Goal: Task Accomplishment & Management: Use online tool/utility

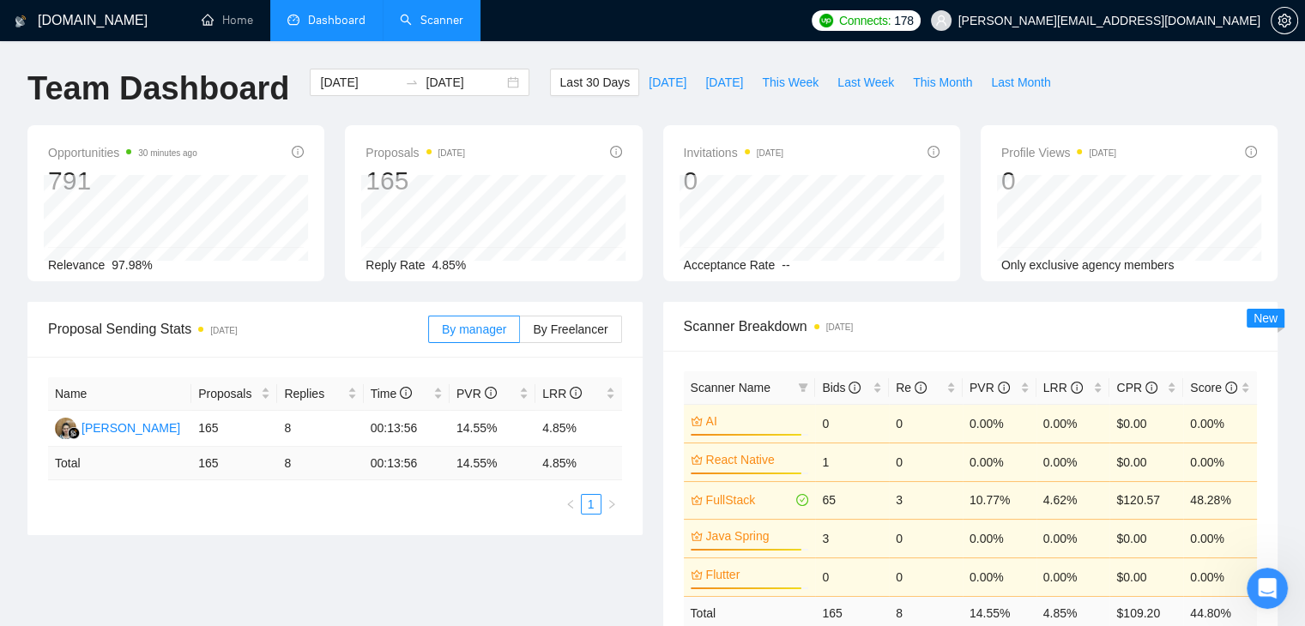
click at [431, 25] on link "Scanner" at bounding box center [432, 20] width 64 height 15
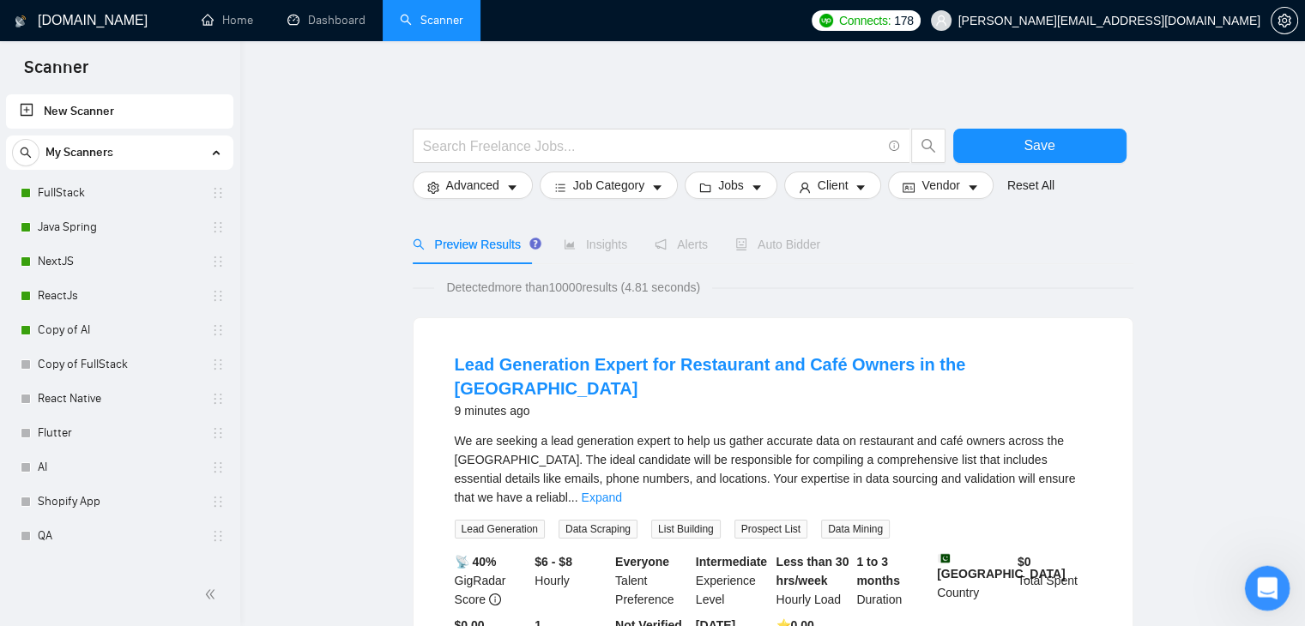
click at [1279, 589] on div "Open Intercom Messenger" at bounding box center [1265, 586] width 57 height 57
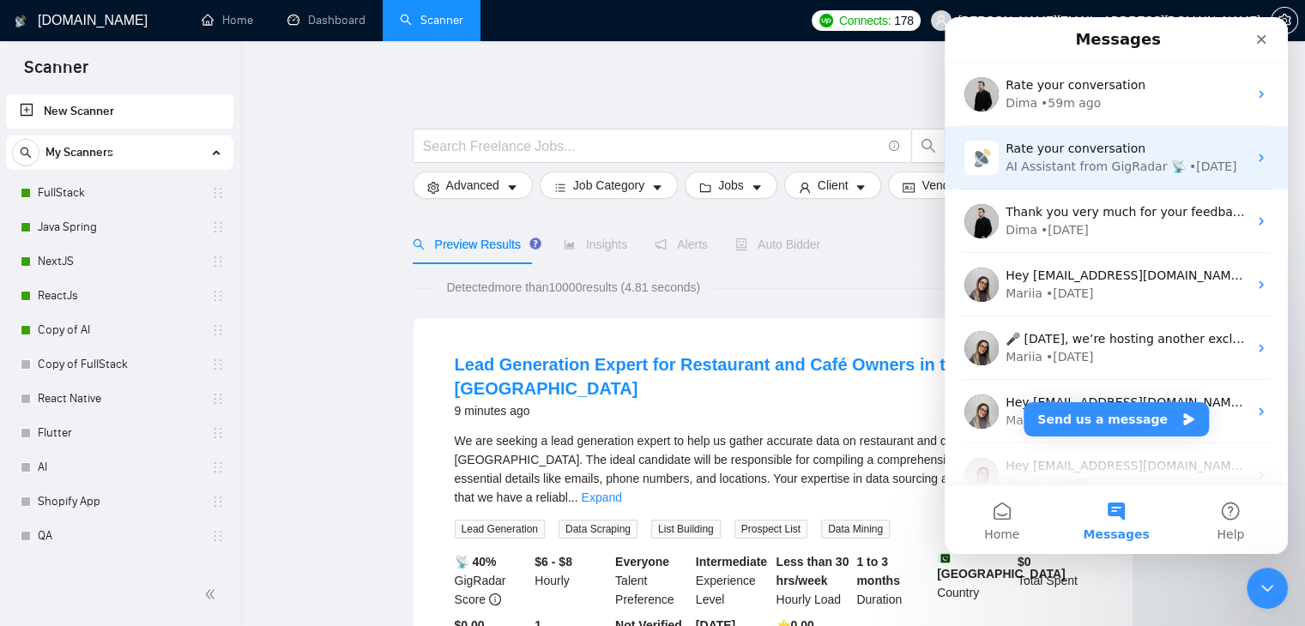
click at [1063, 168] on div "AI Assistant from GigRadar 📡" at bounding box center [1096, 167] width 180 height 18
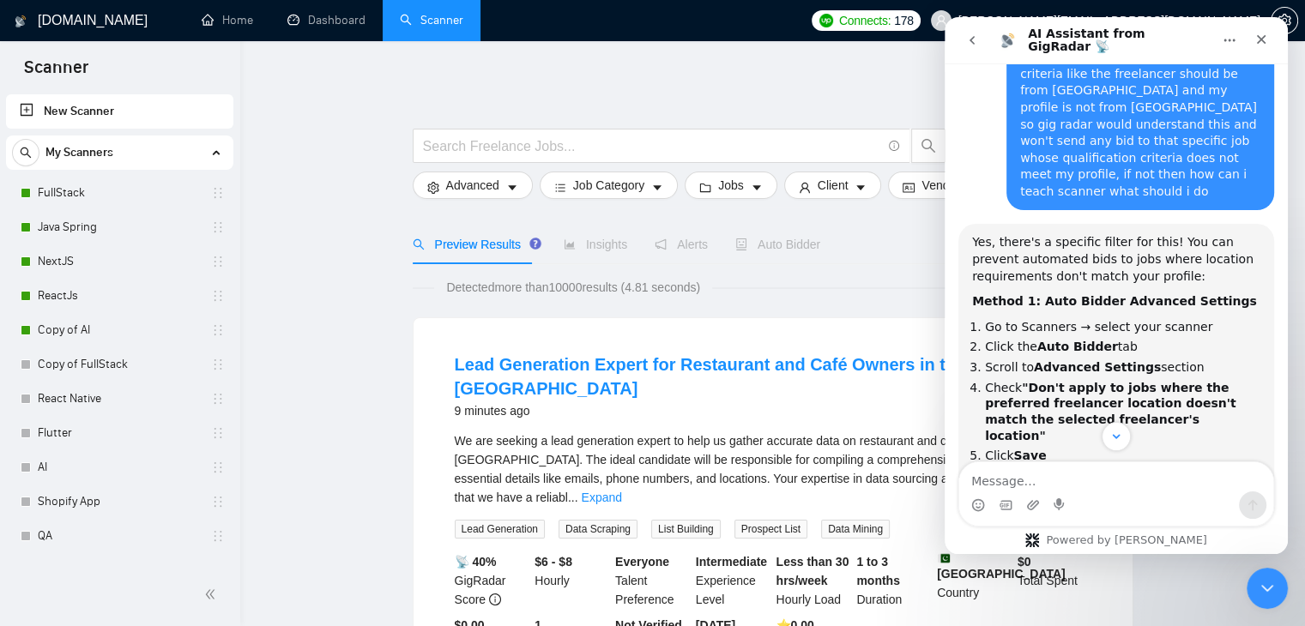
scroll to position [6505, 0]
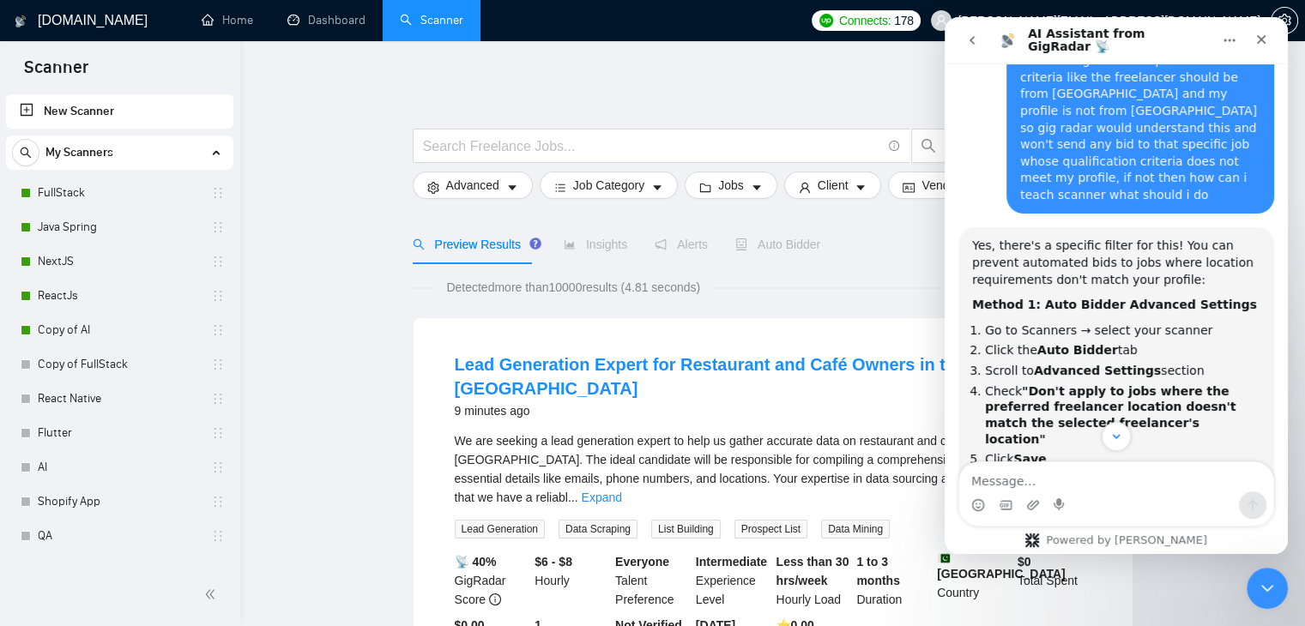
click at [971, 45] on icon "go back" at bounding box center [972, 40] width 14 height 14
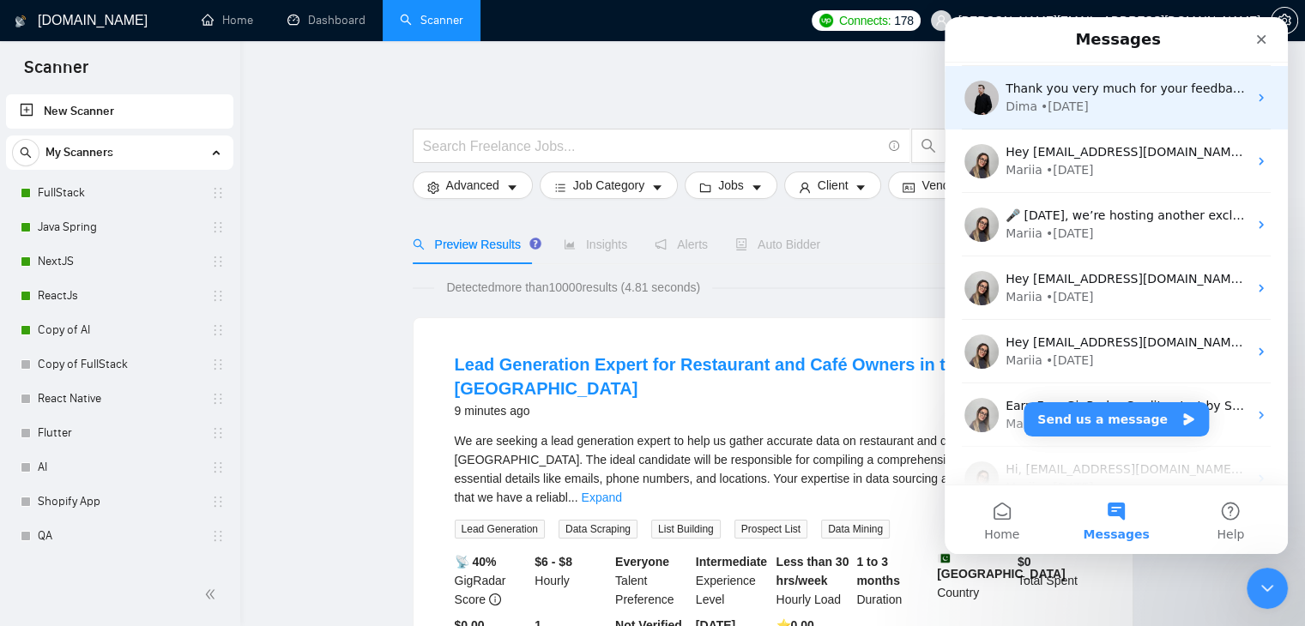
scroll to position [218, 0]
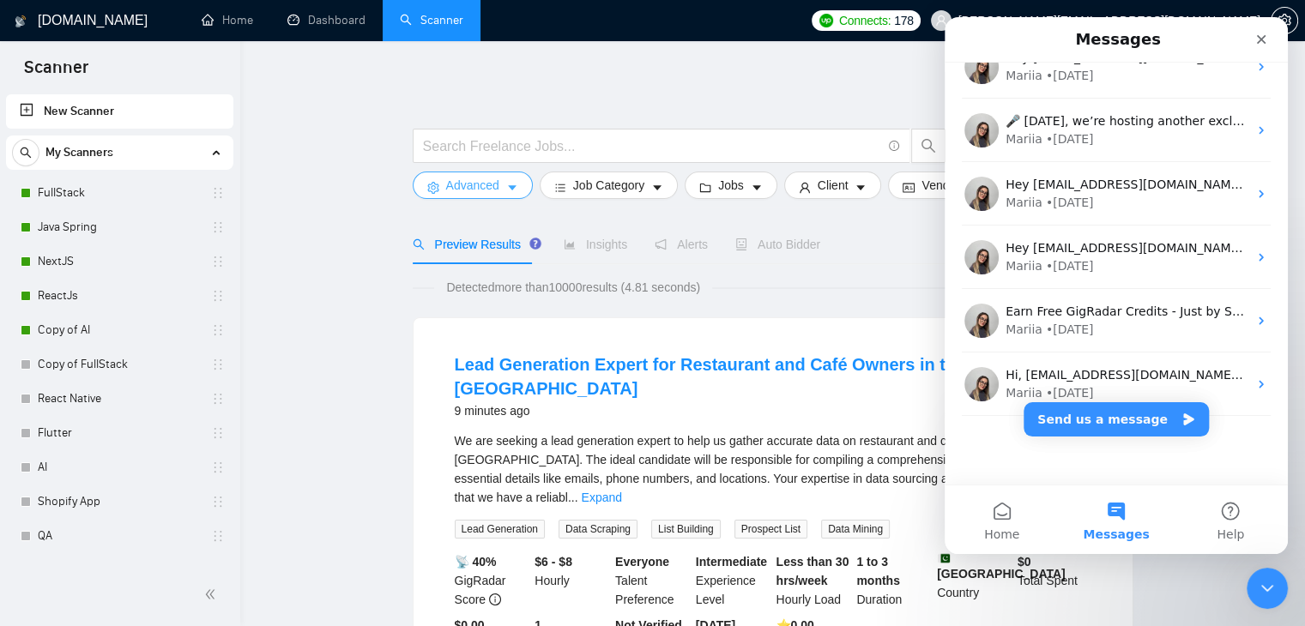
click at [511, 190] on icon "caret-down" at bounding box center [512, 187] width 9 height 5
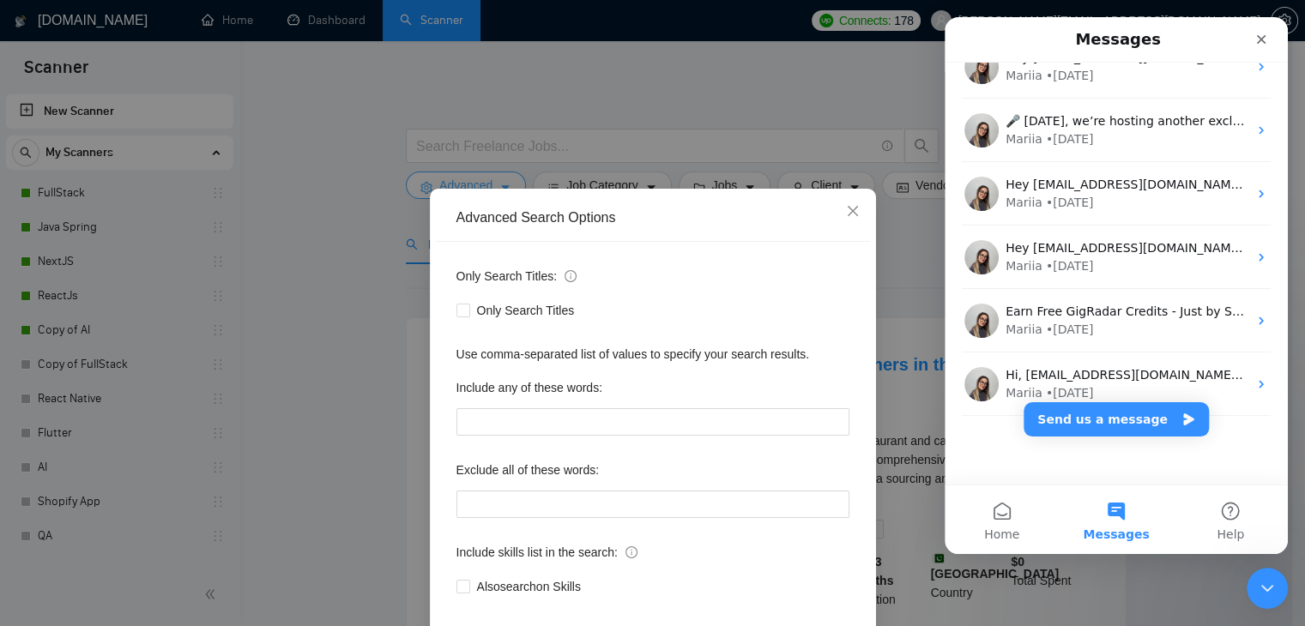
click at [511, 190] on div "Advanced Search Options Only Search Titles: Only Search Titles Use comma-separa…" at bounding box center [653, 441] width 446 height 505
click at [847, 214] on icon "close" at bounding box center [852, 211] width 10 height 10
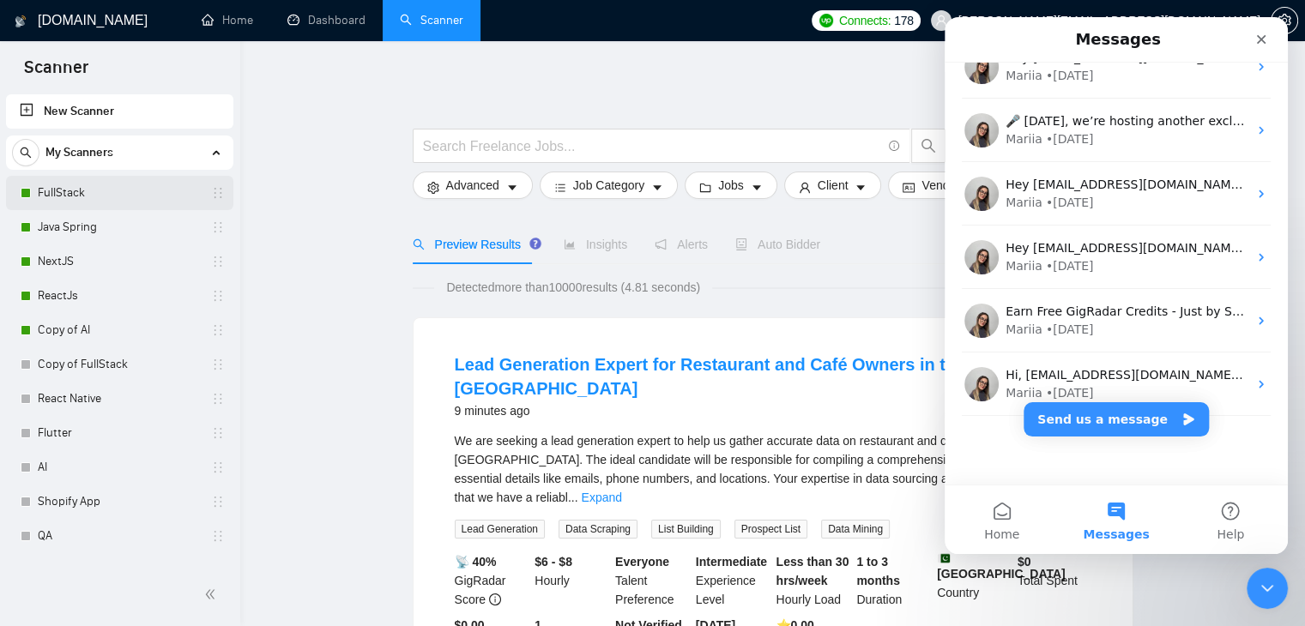
click at [115, 198] on link "FullStack" at bounding box center [119, 193] width 163 height 34
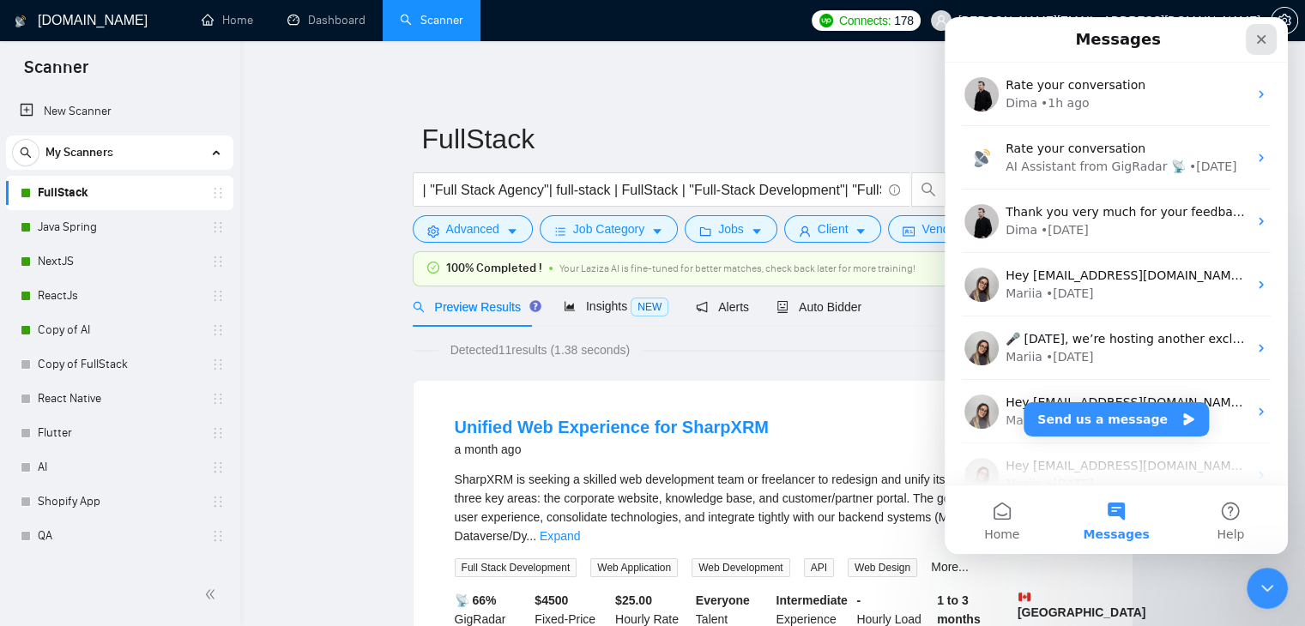
click at [1263, 38] on icon "Close" at bounding box center [1261, 39] width 9 height 9
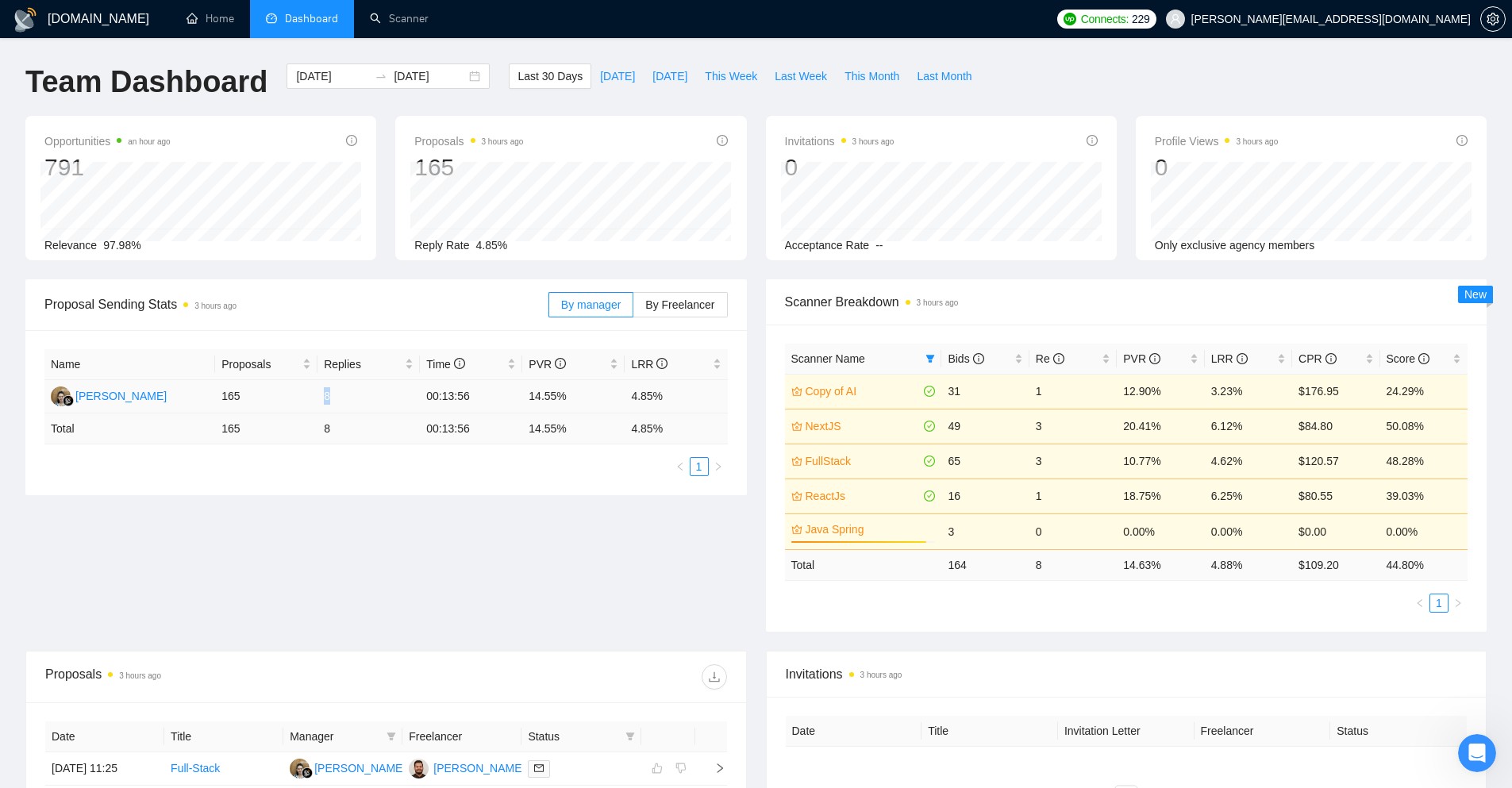
drag, startPoint x: 347, startPoint y: 393, endPoint x: 322, endPoint y: 395, distance: 25.1
click at [322, 395] on td "8" at bounding box center [368, 397] width 103 height 33
drag, startPoint x: 331, startPoint y: 414, endPoint x: 324, endPoint y: 431, distance: 18.4
click at [324, 431] on td "8" at bounding box center [368, 428] width 103 height 31
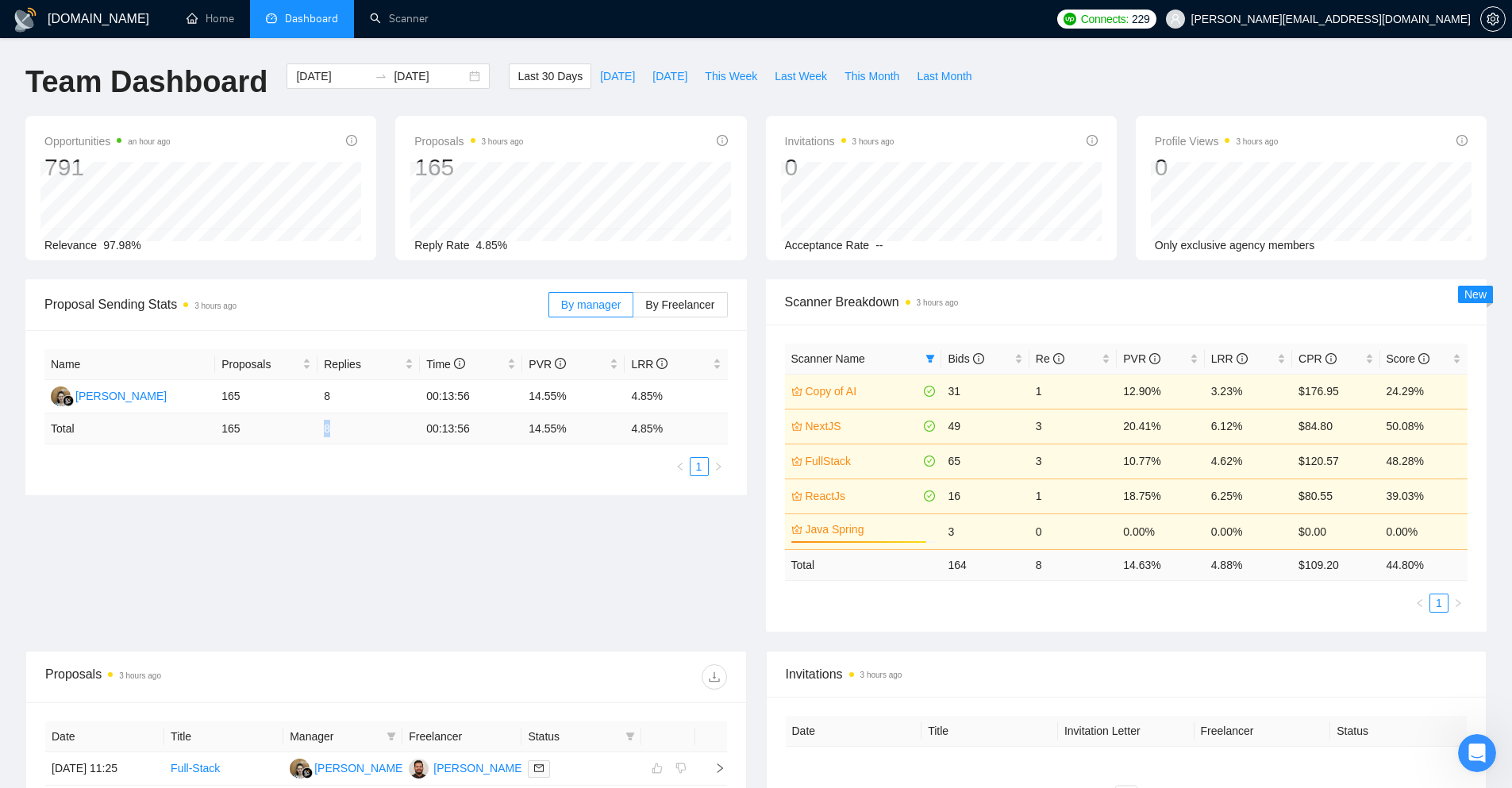
click at [323, 431] on td "8" at bounding box center [368, 428] width 103 height 31
click at [327, 385] on td "8" at bounding box center [368, 397] width 103 height 33
click at [325, 393] on td "8" at bounding box center [368, 397] width 103 height 33
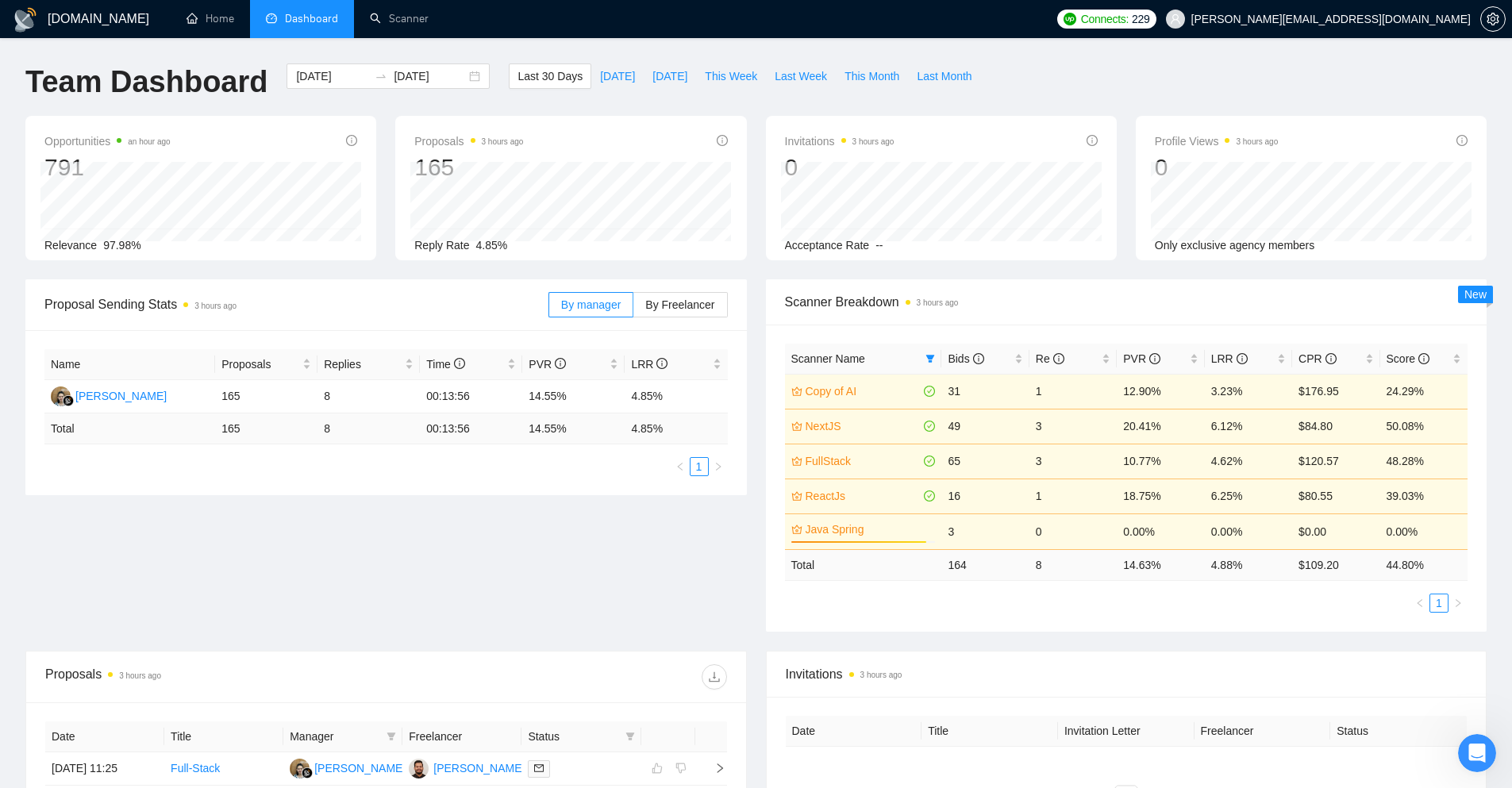
click at [325, 424] on td "8" at bounding box center [368, 428] width 103 height 31
click at [326, 396] on td "8" at bounding box center [368, 397] width 103 height 33
click at [325, 432] on td "8" at bounding box center [368, 428] width 103 height 31
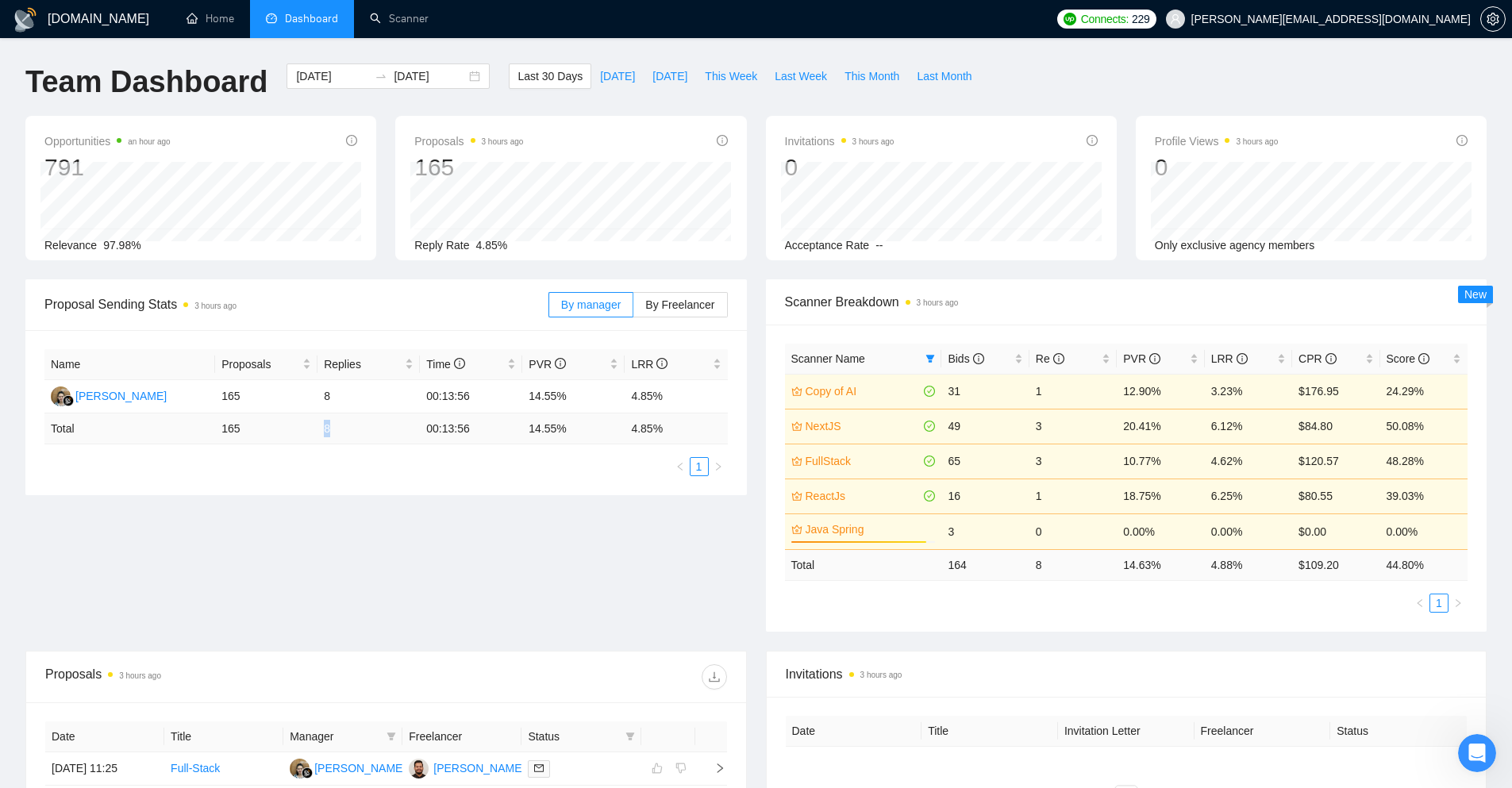
click at [325, 432] on td "8" at bounding box center [368, 428] width 103 height 31
click at [327, 399] on td "8" at bounding box center [368, 397] width 103 height 33
click at [327, 392] on td "8" at bounding box center [368, 397] width 103 height 33
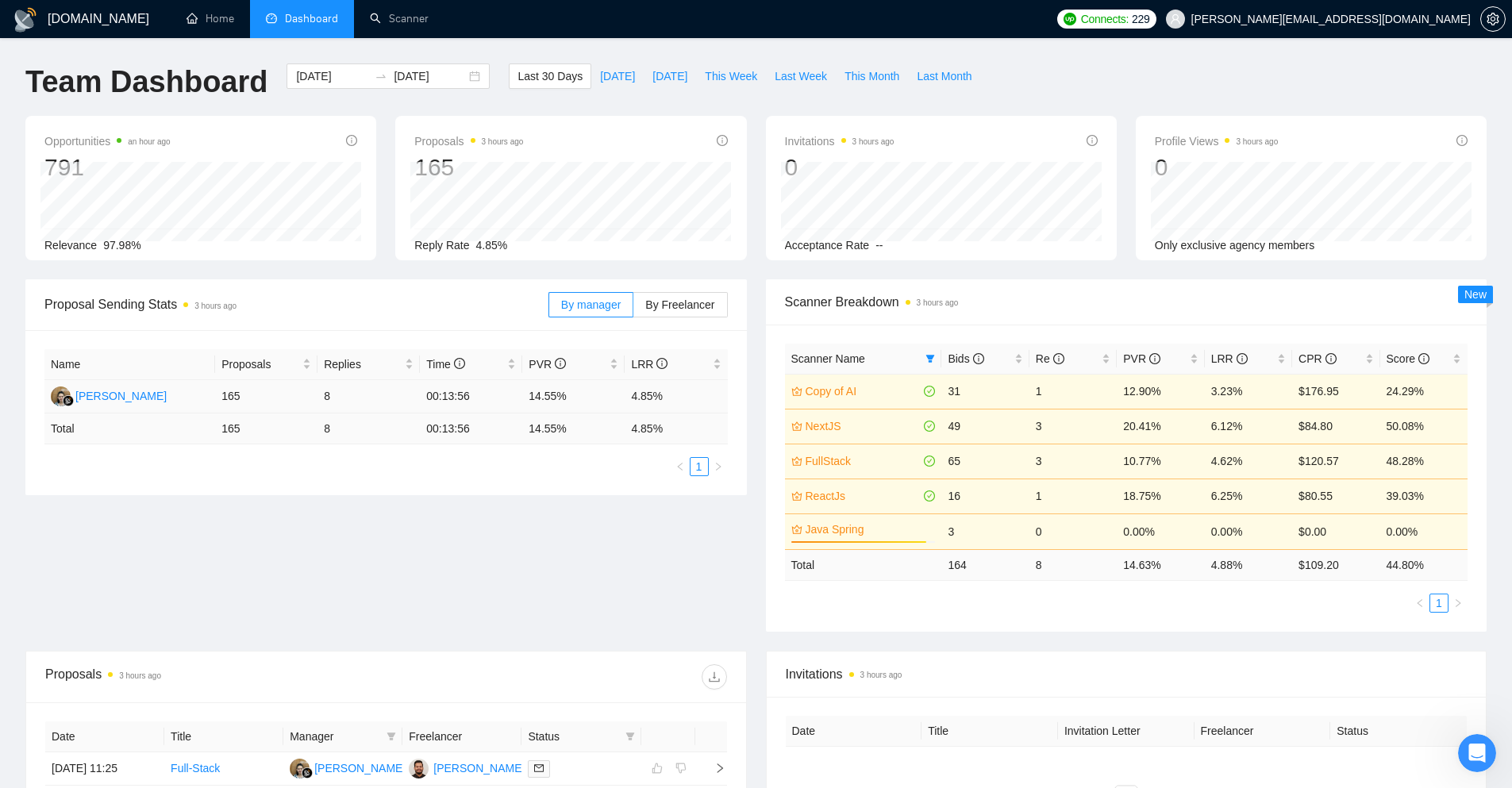
click at [325, 397] on td "8" at bounding box center [368, 397] width 103 height 33
click at [324, 396] on td "8" at bounding box center [368, 397] width 103 height 33
click at [350, 394] on td "8" at bounding box center [368, 397] width 103 height 33
click at [468, 81] on div "2025-08-09 2025-09-08" at bounding box center [388, 76] width 203 height 25
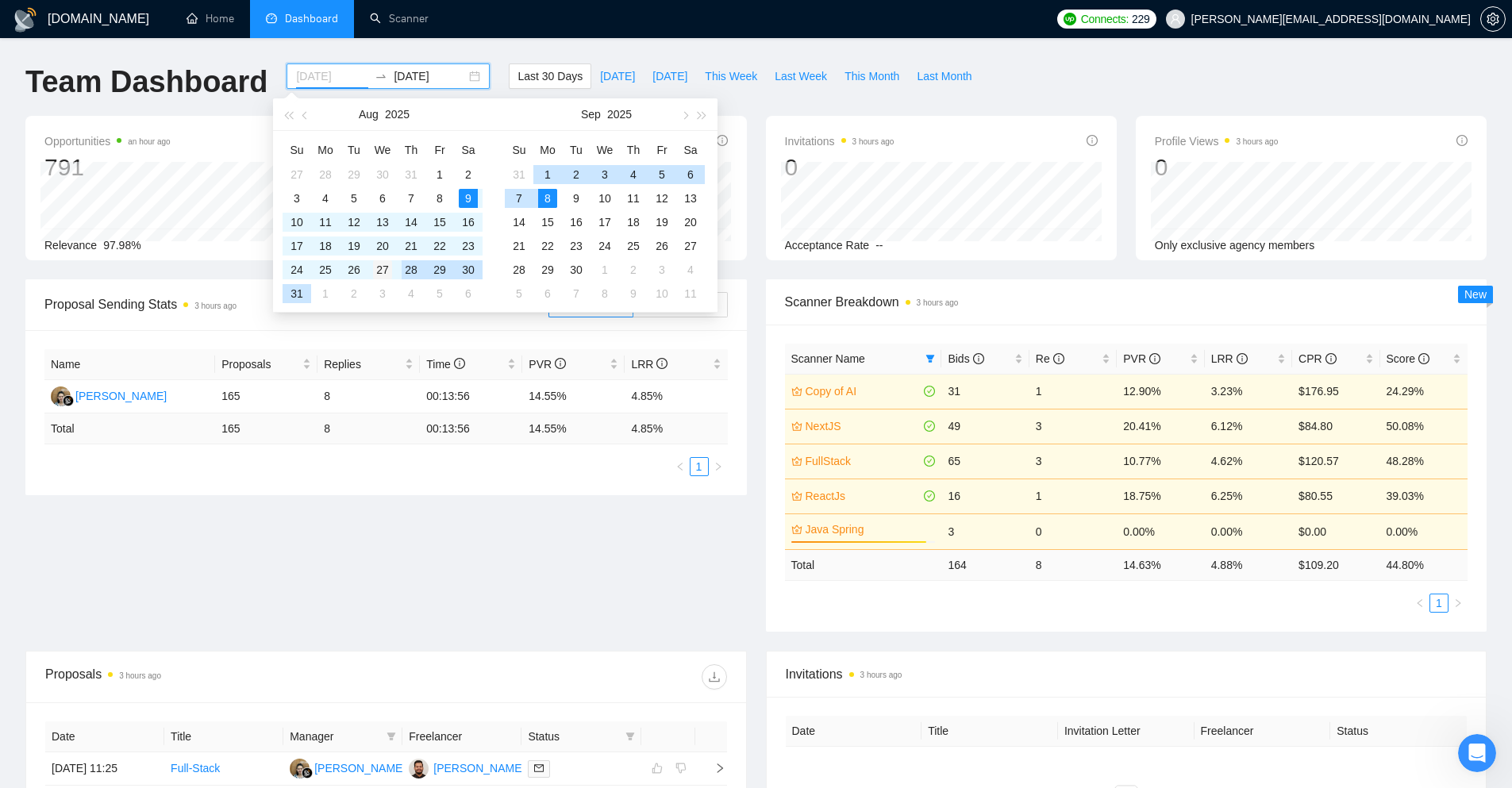
type input "2025-08-27"
click at [387, 269] on div "27" at bounding box center [382, 269] width 19 height 19
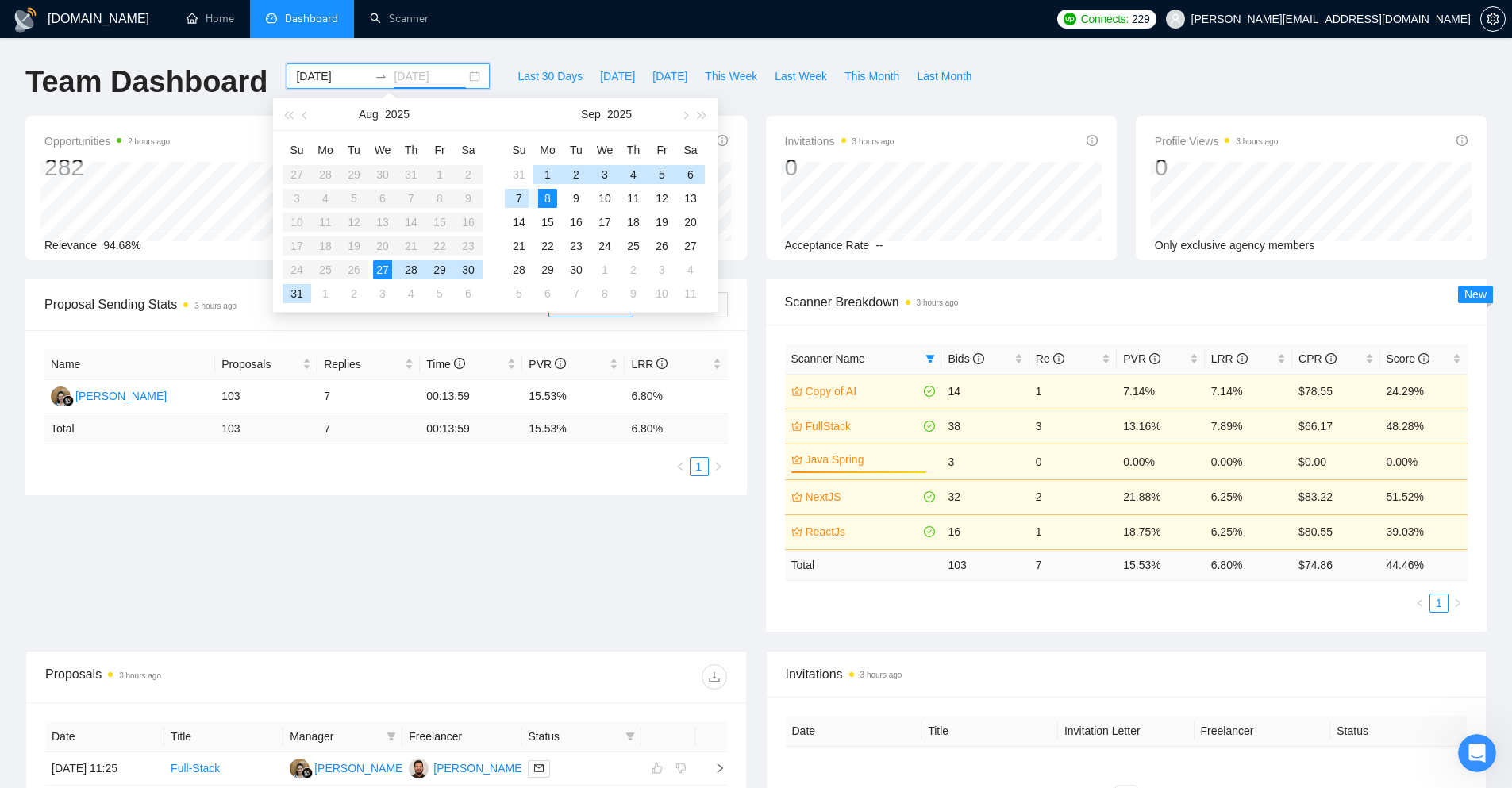
type input "[DATE]"
click at [547, 199] on div "8" at bounding box center [547, 198] width 19 height 19
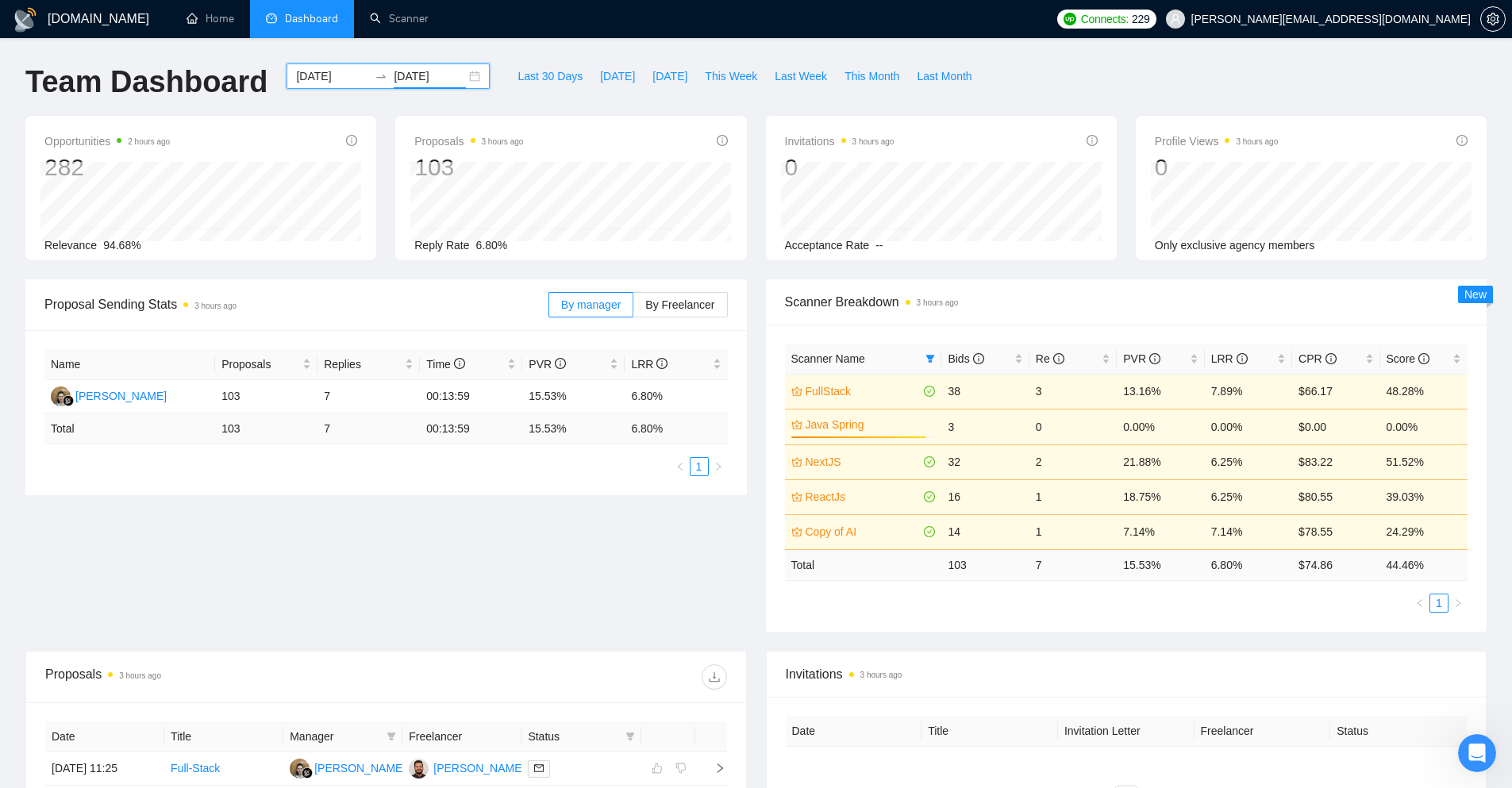
click at [463, 70] on div "2025-08-27 2025-09-08" at bounding box center [388, 76] width 203 height 25
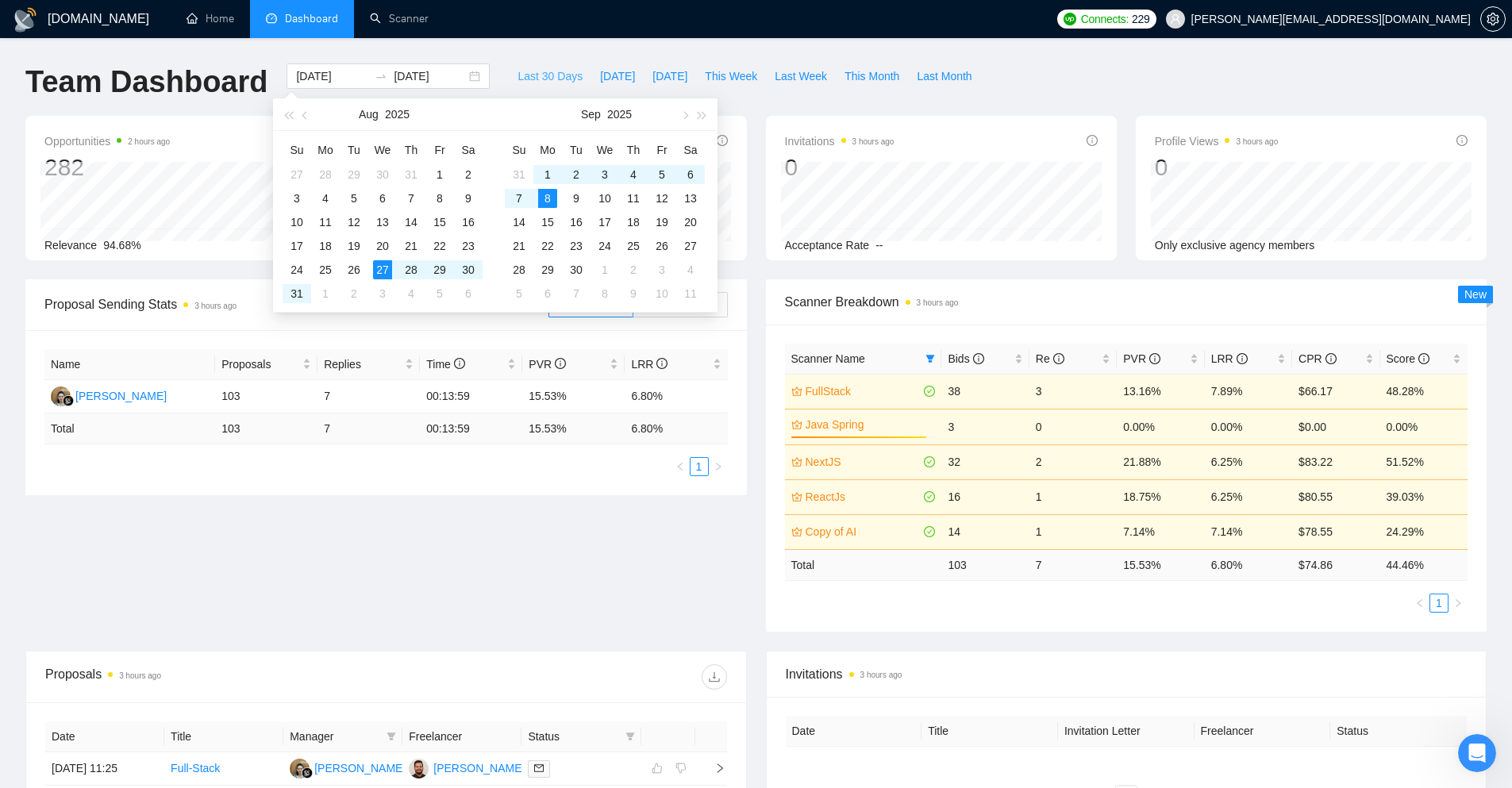
click at [542, 70] on span "Last 30 Days" at bounding box center [550, 76] width 65 height 18
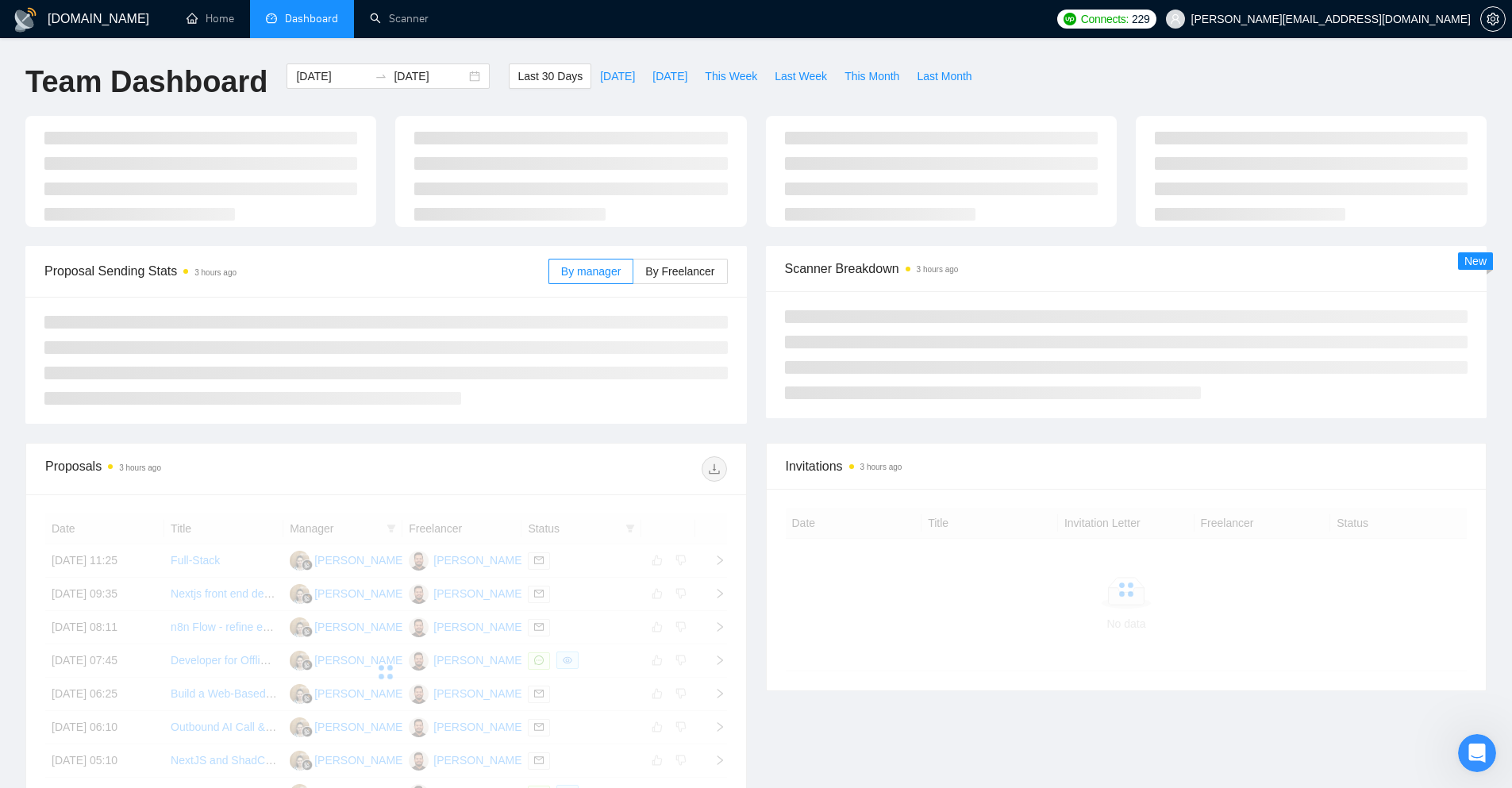
type input "[DATE]"
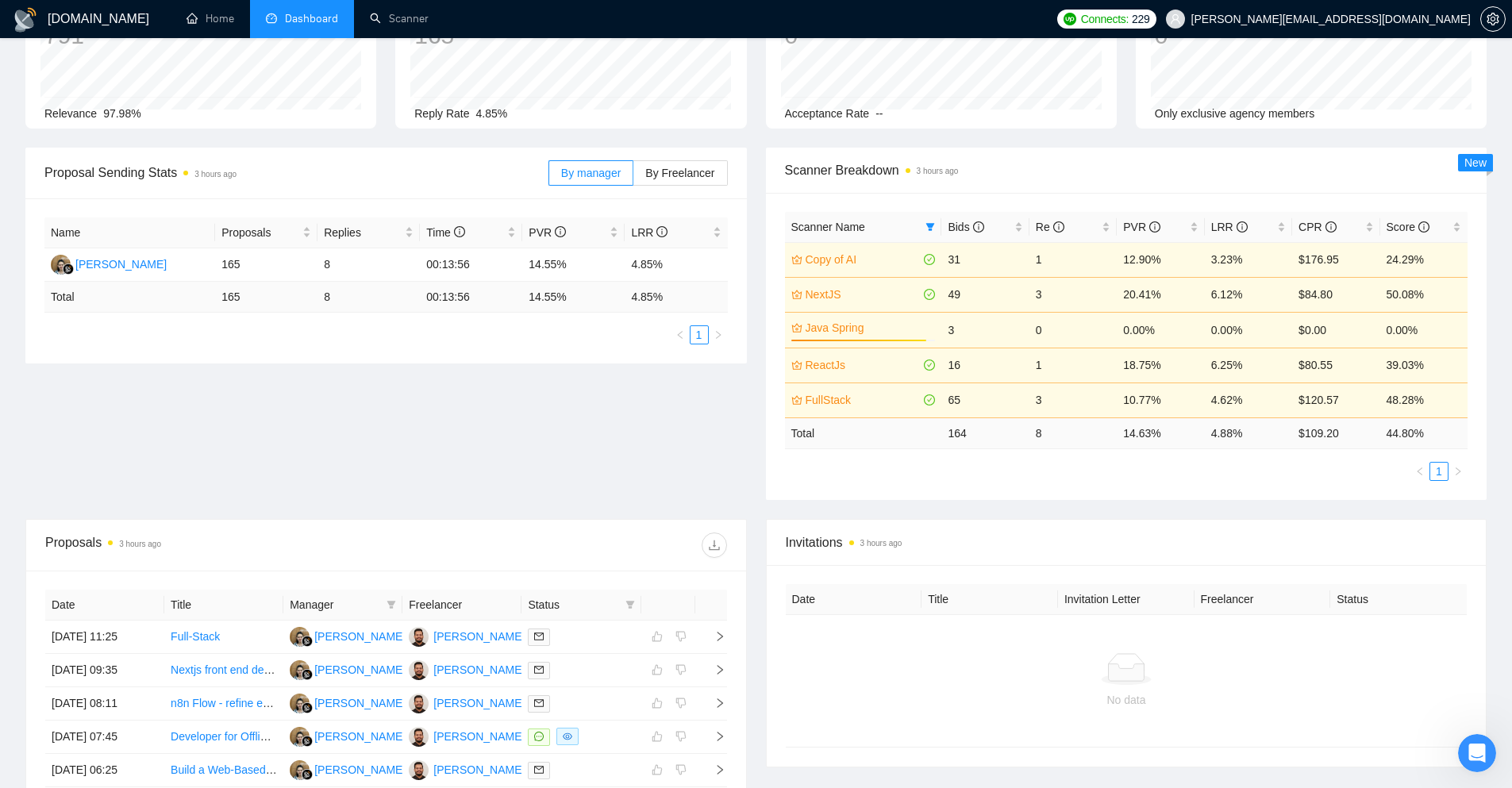
scroll to position [159, 0]
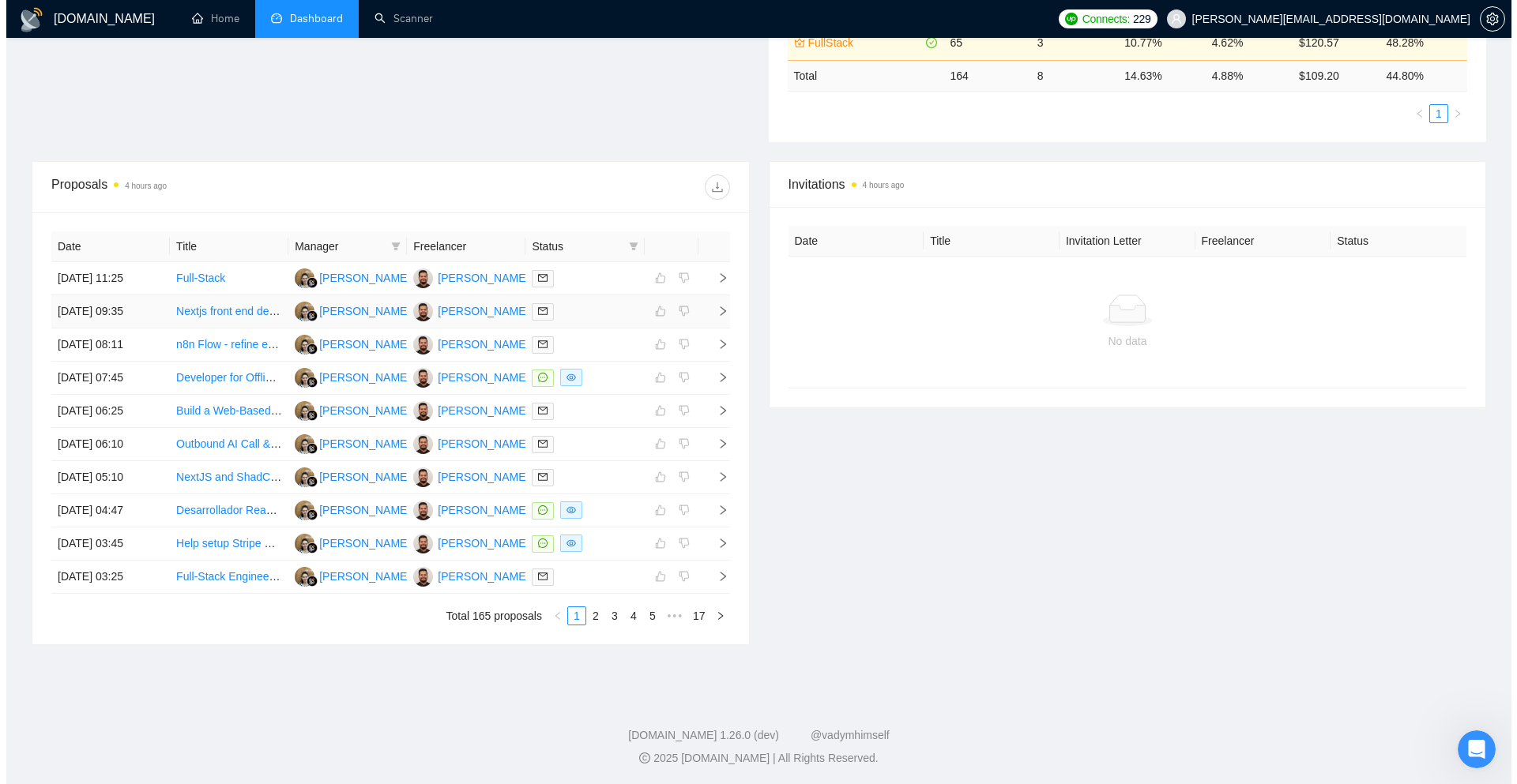
scroll to position [488, 0]
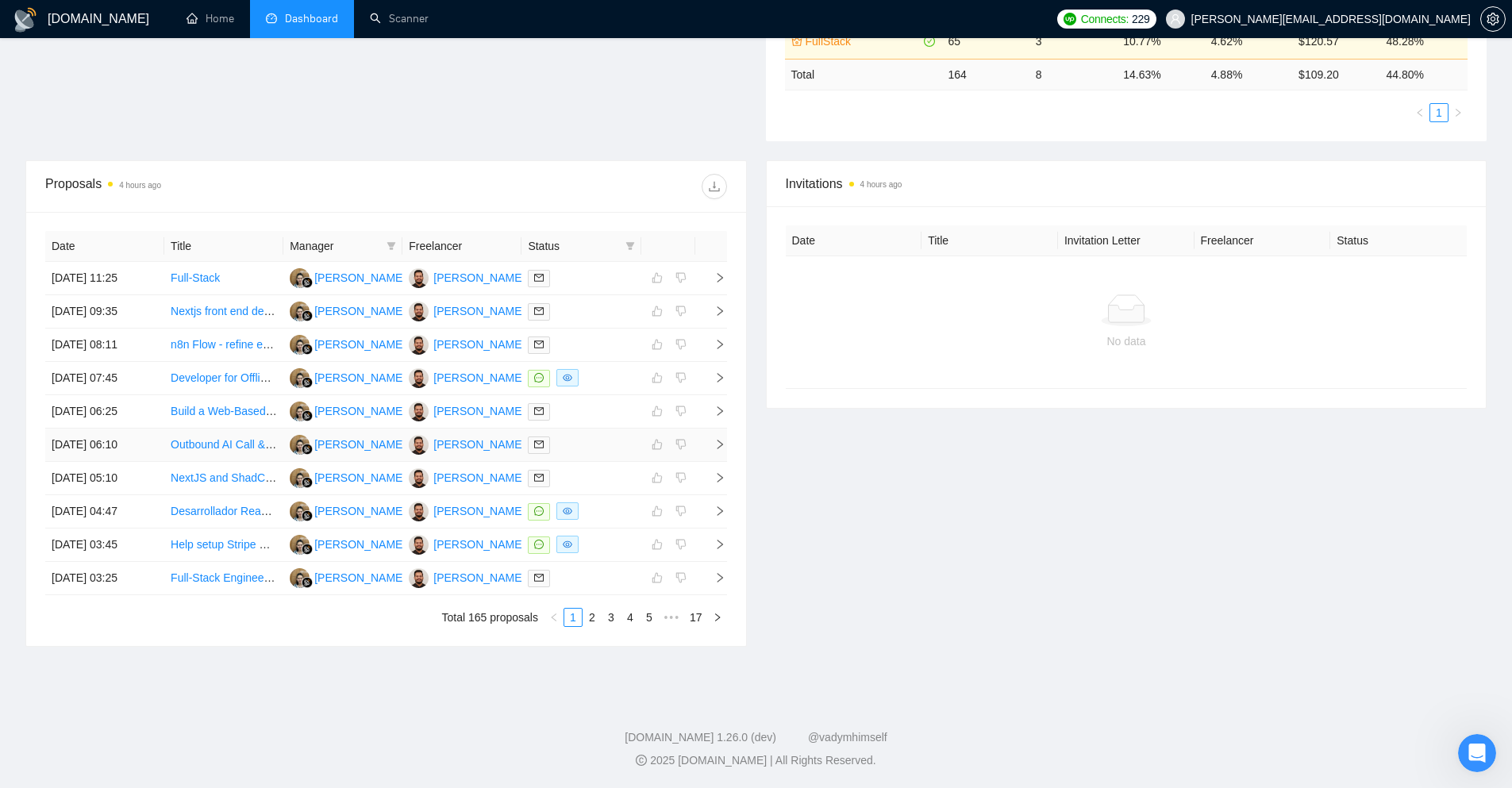
click at [718, 449] on icon "right" at bounding box center [719, 445] width 11 height 11
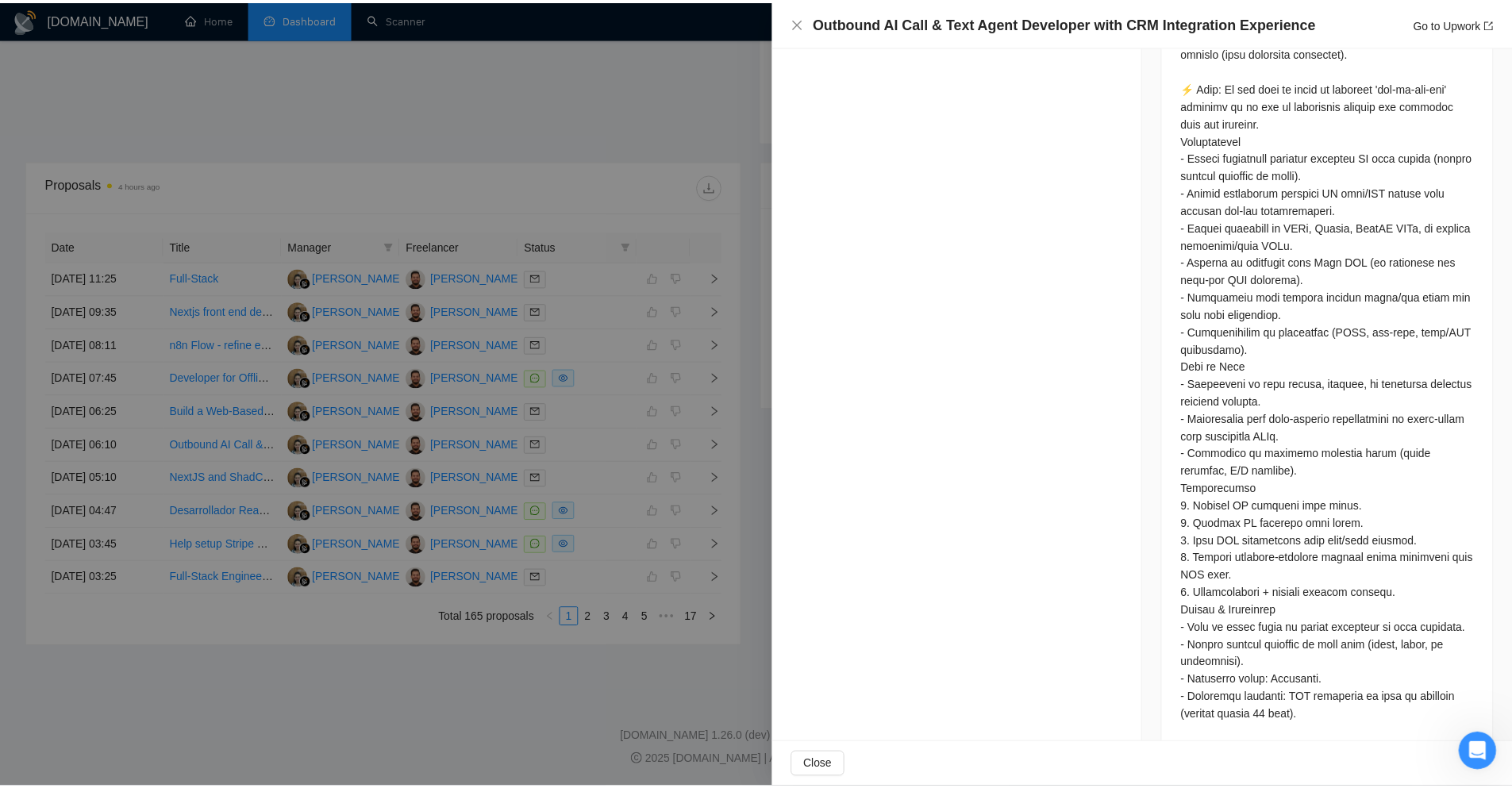
scroll to position [1172, 0]
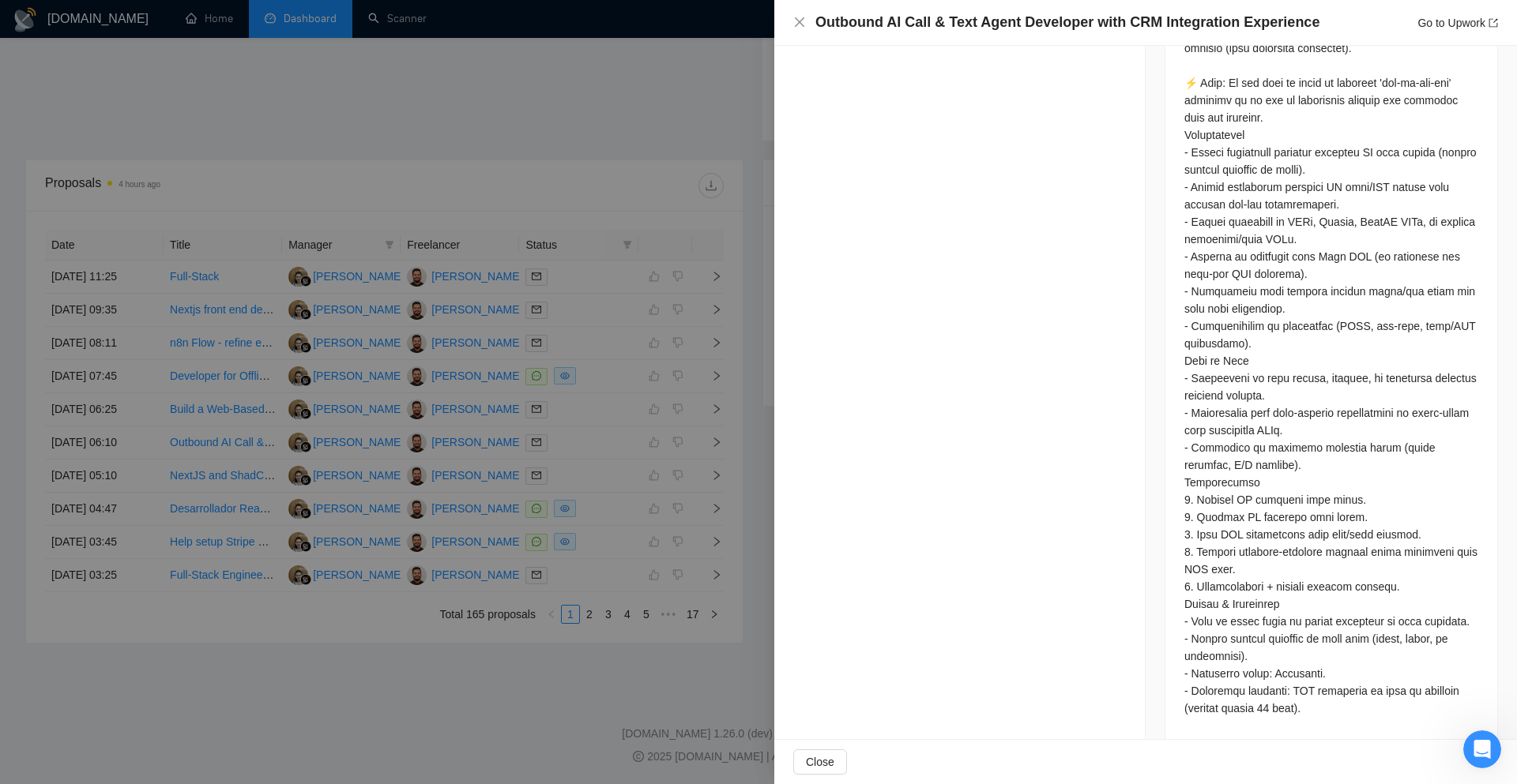
click at [654, 672] on div at bounding box center [758, 392] width 1517 height 784
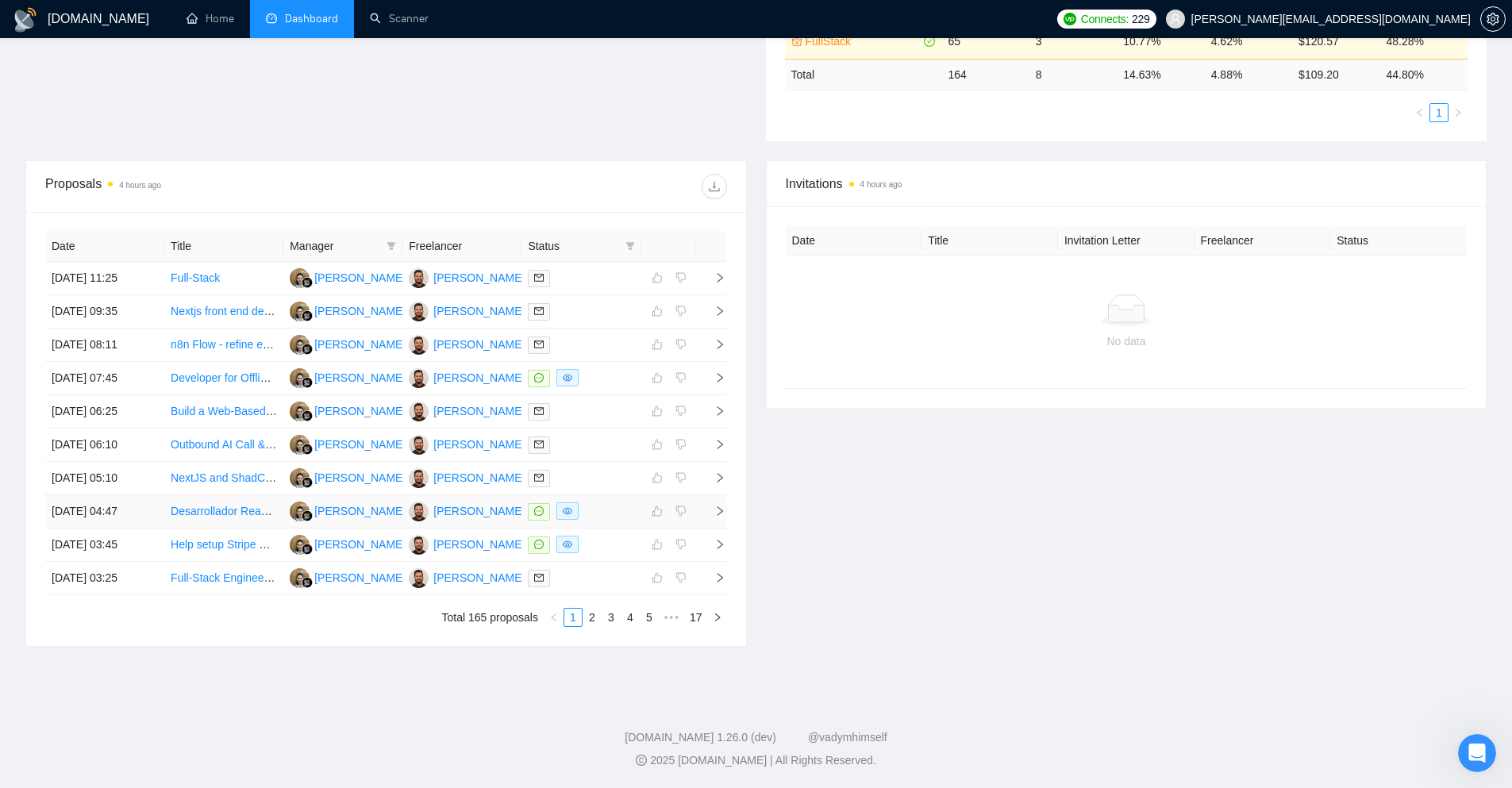
click at [720, 511] on icon "right" at bounding box center [719, 511] width 11 height 11
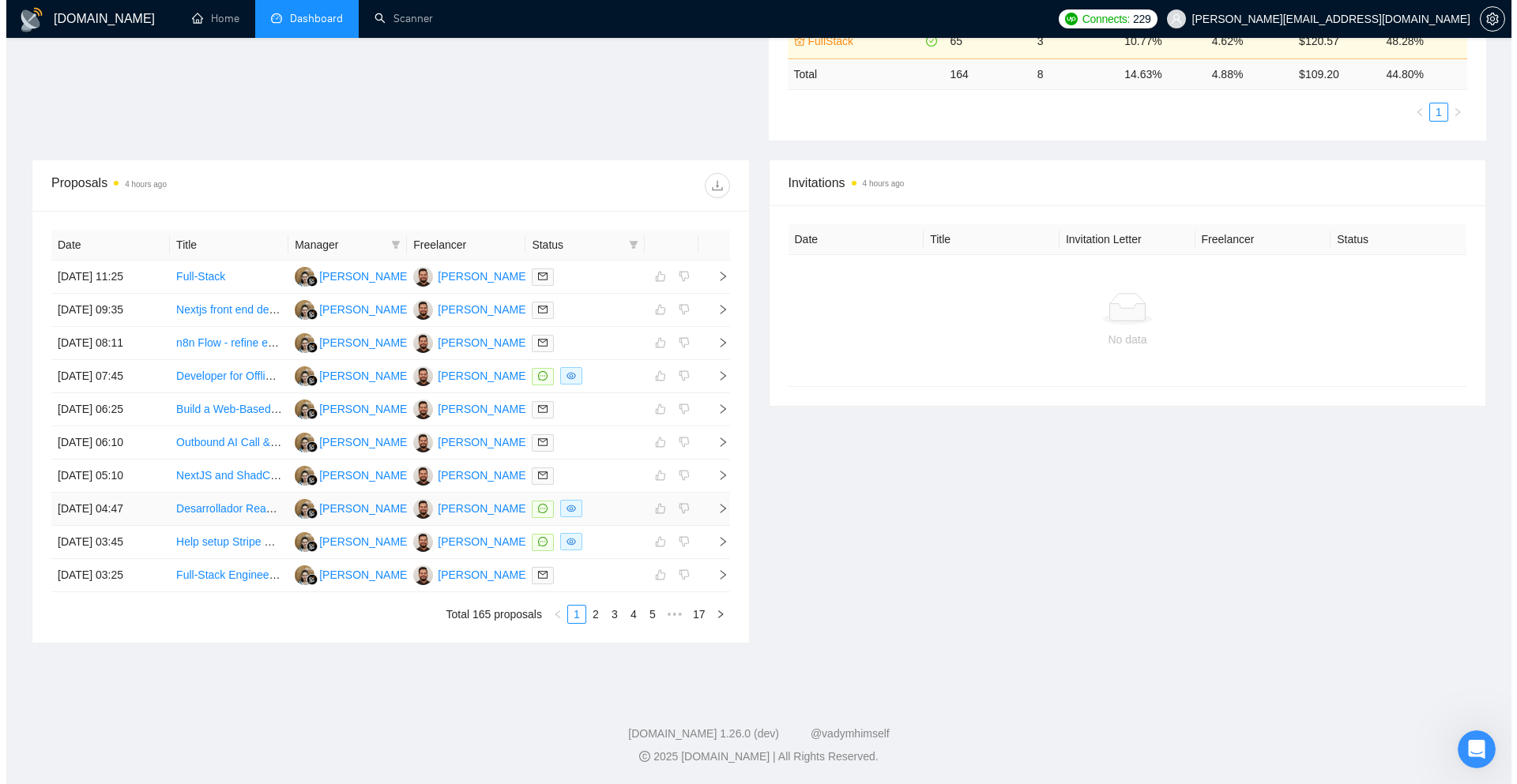
scroll to position [360, 0]
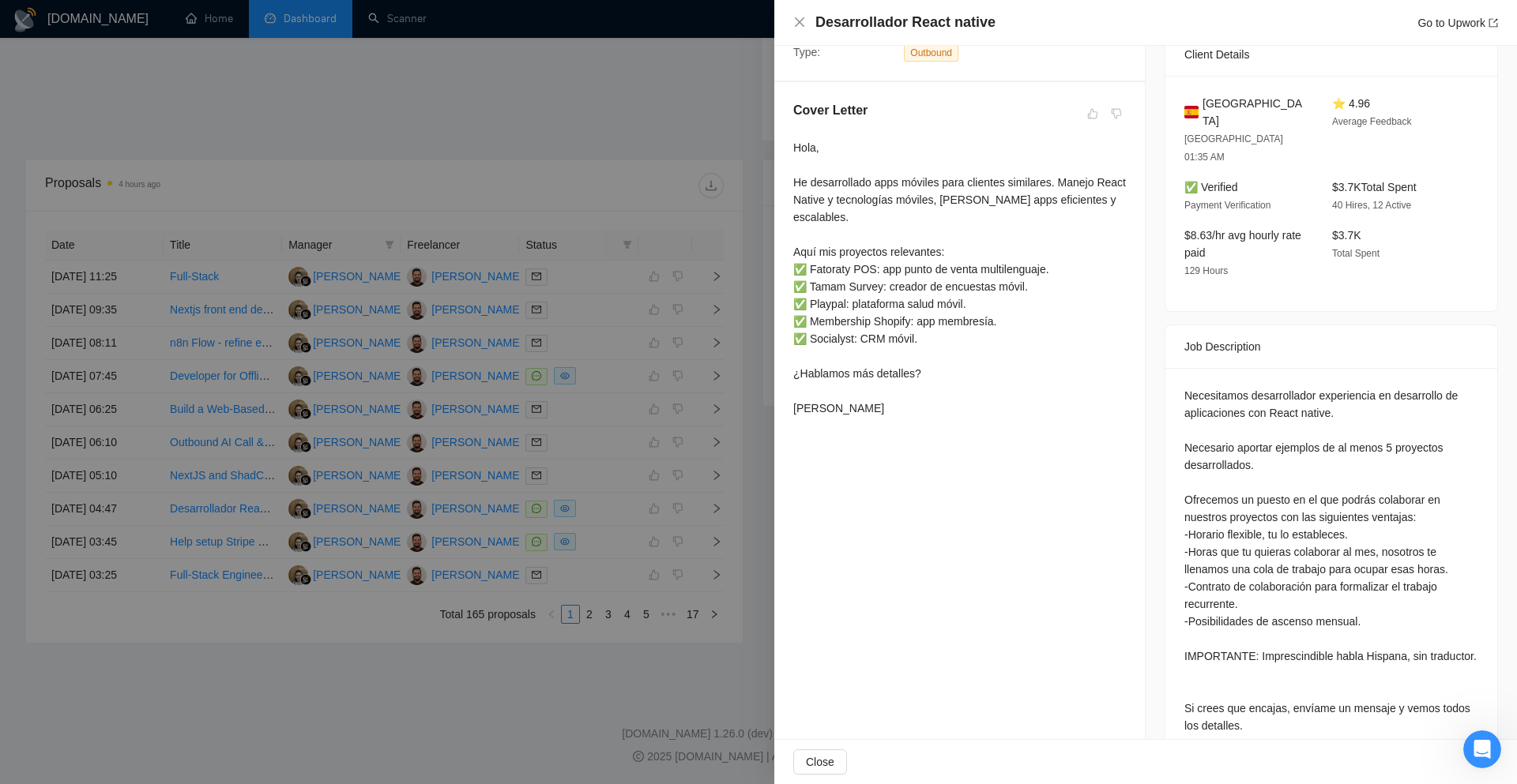
click at [716, 537] on div at bounding box center [758, 392] width 1517 height 784
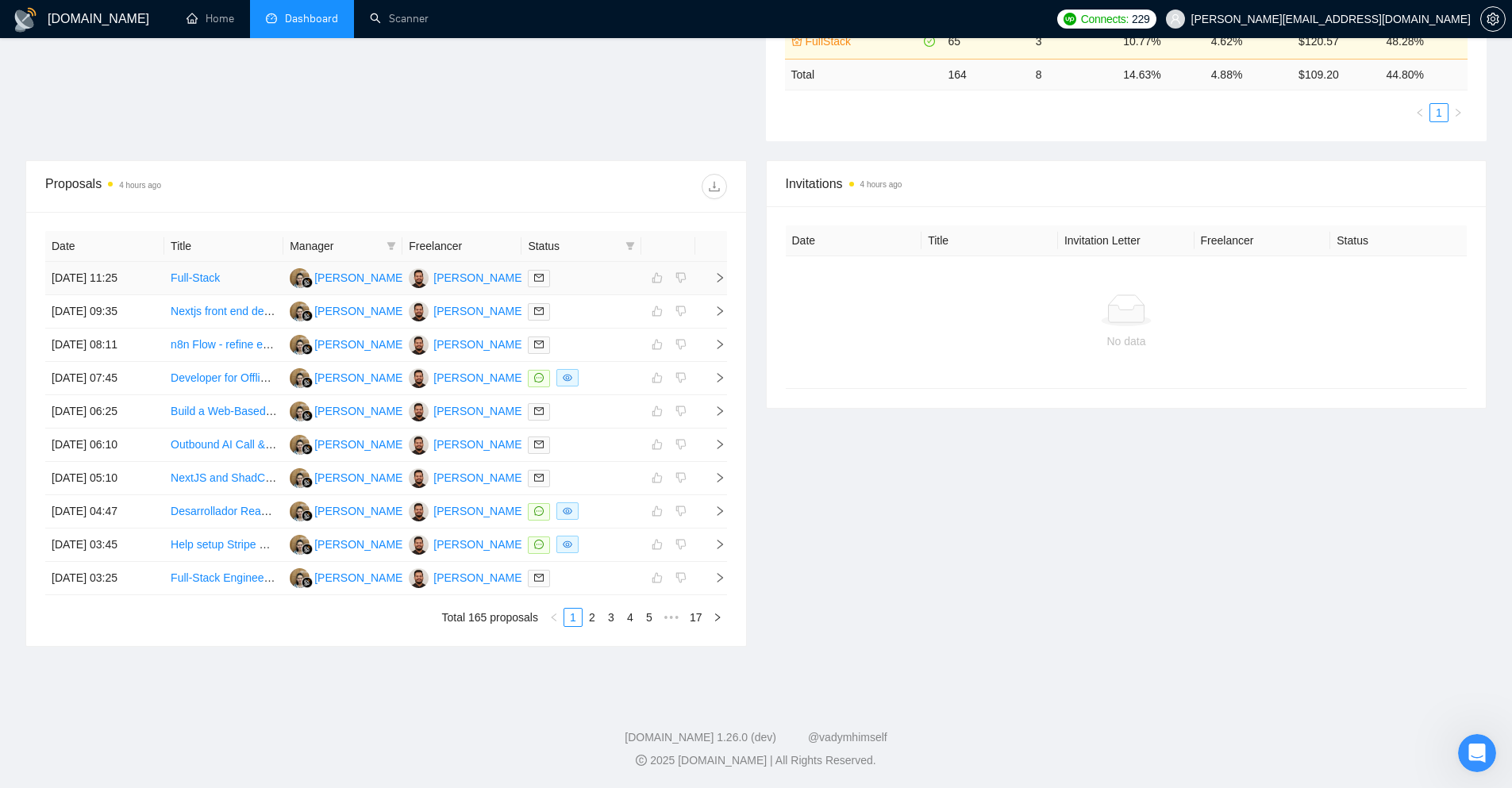
click at [724, 284] on td at bounding box center [711, 278] width 31 height 33
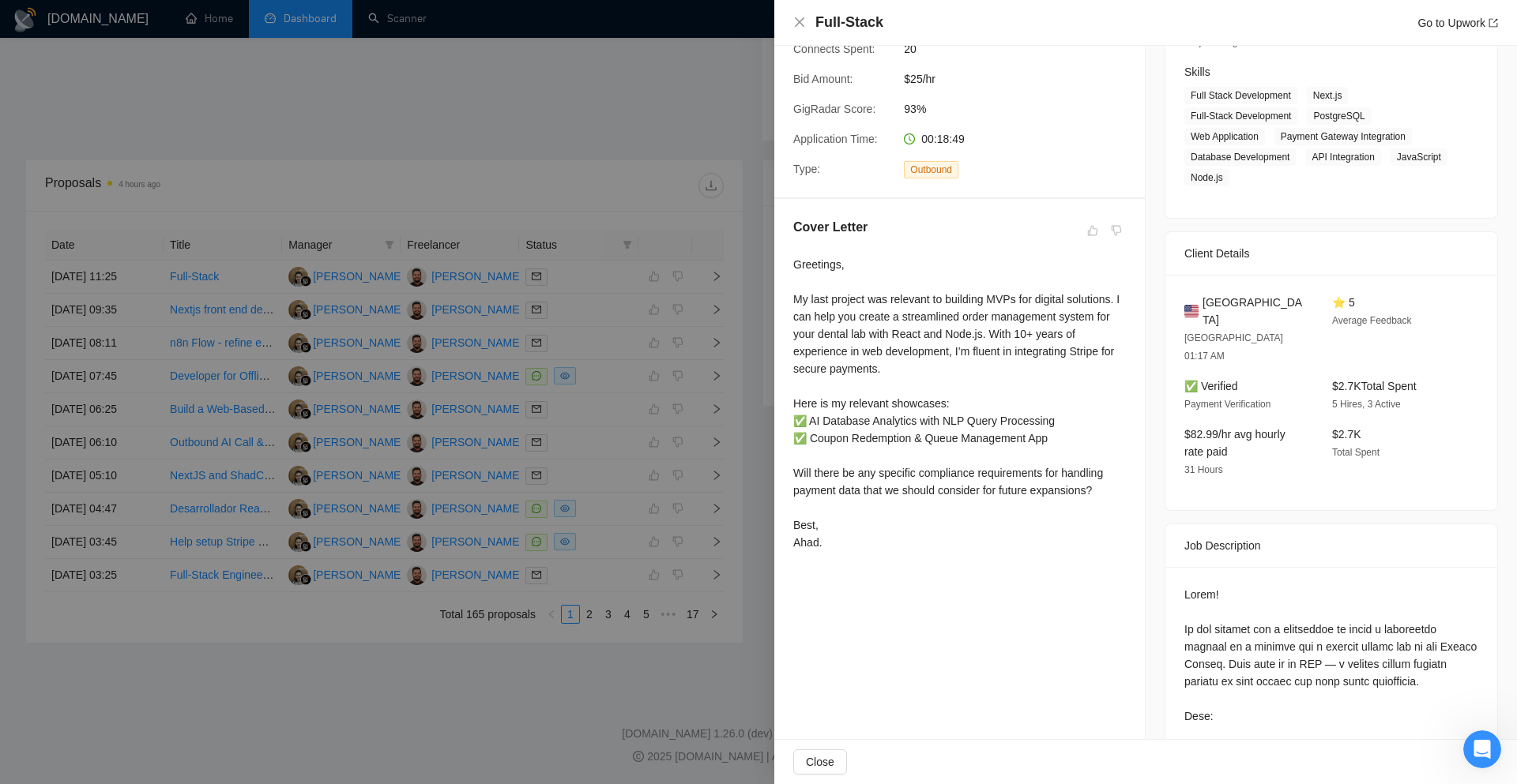
scroll to position [183, 0]
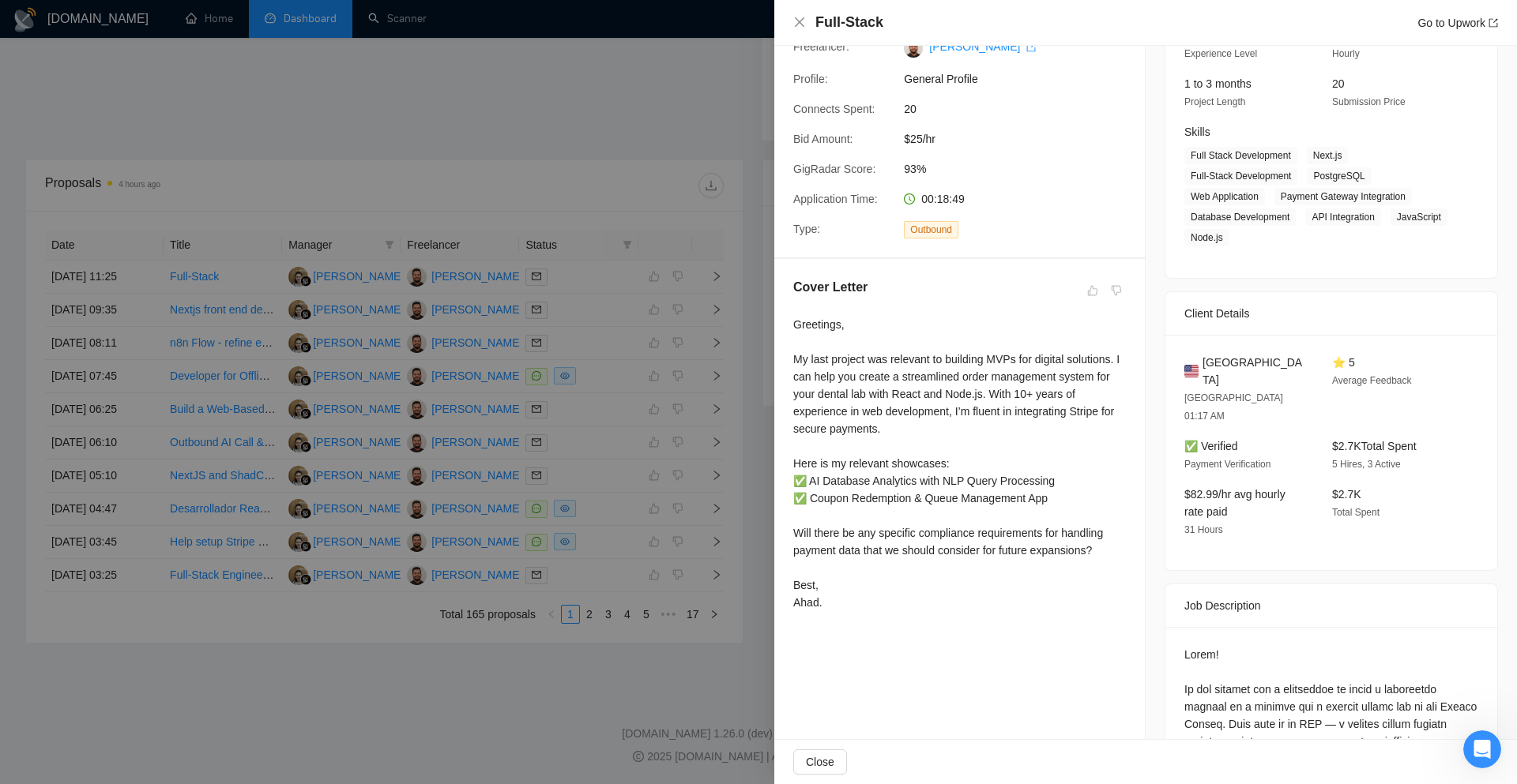
click at [729, 236] on div at bounding box center [758, 392] width 1517 height 784
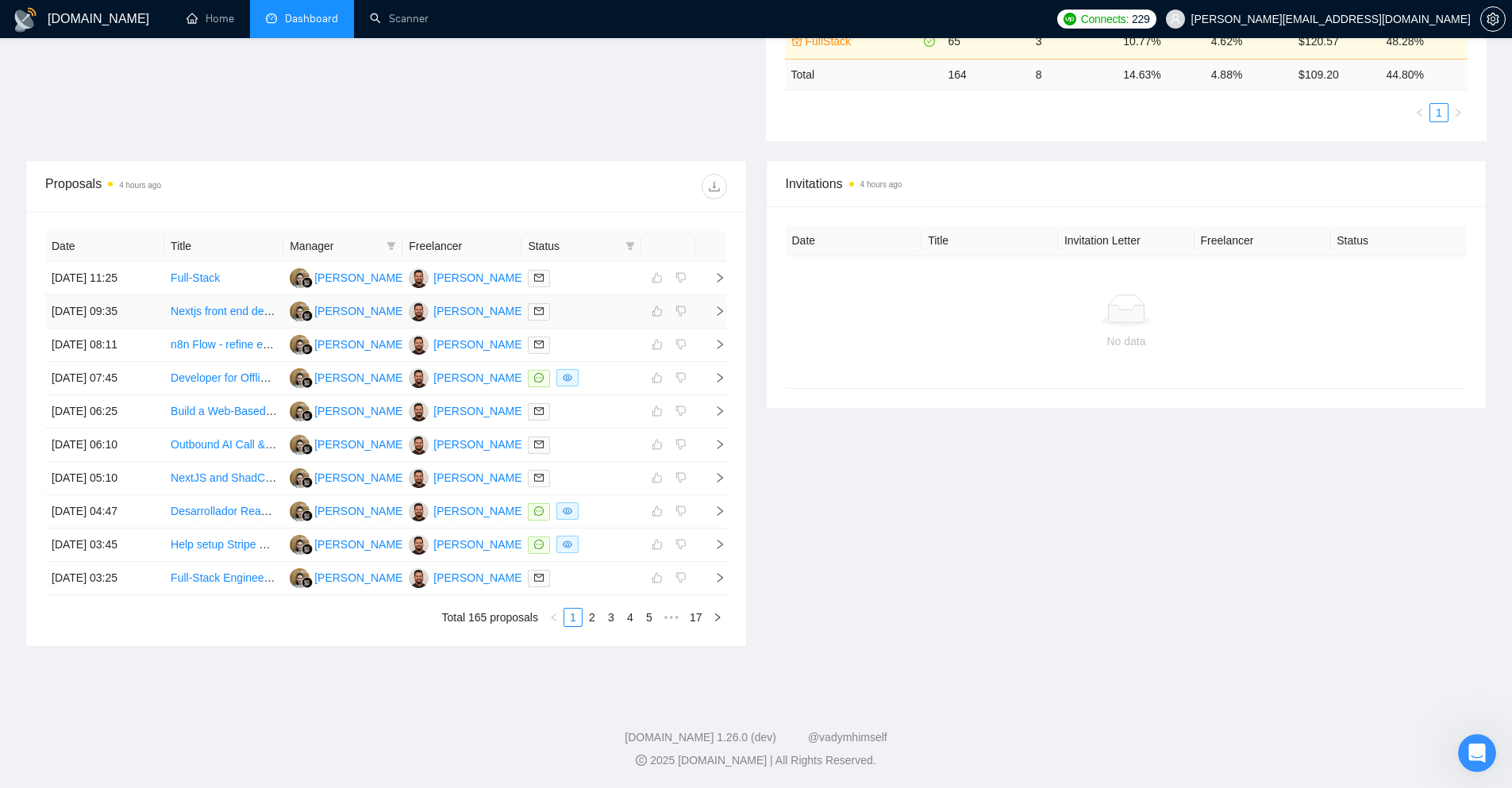
click at [719, 306] on icon "right" at bounding box center [719, 311] width 11 height 11
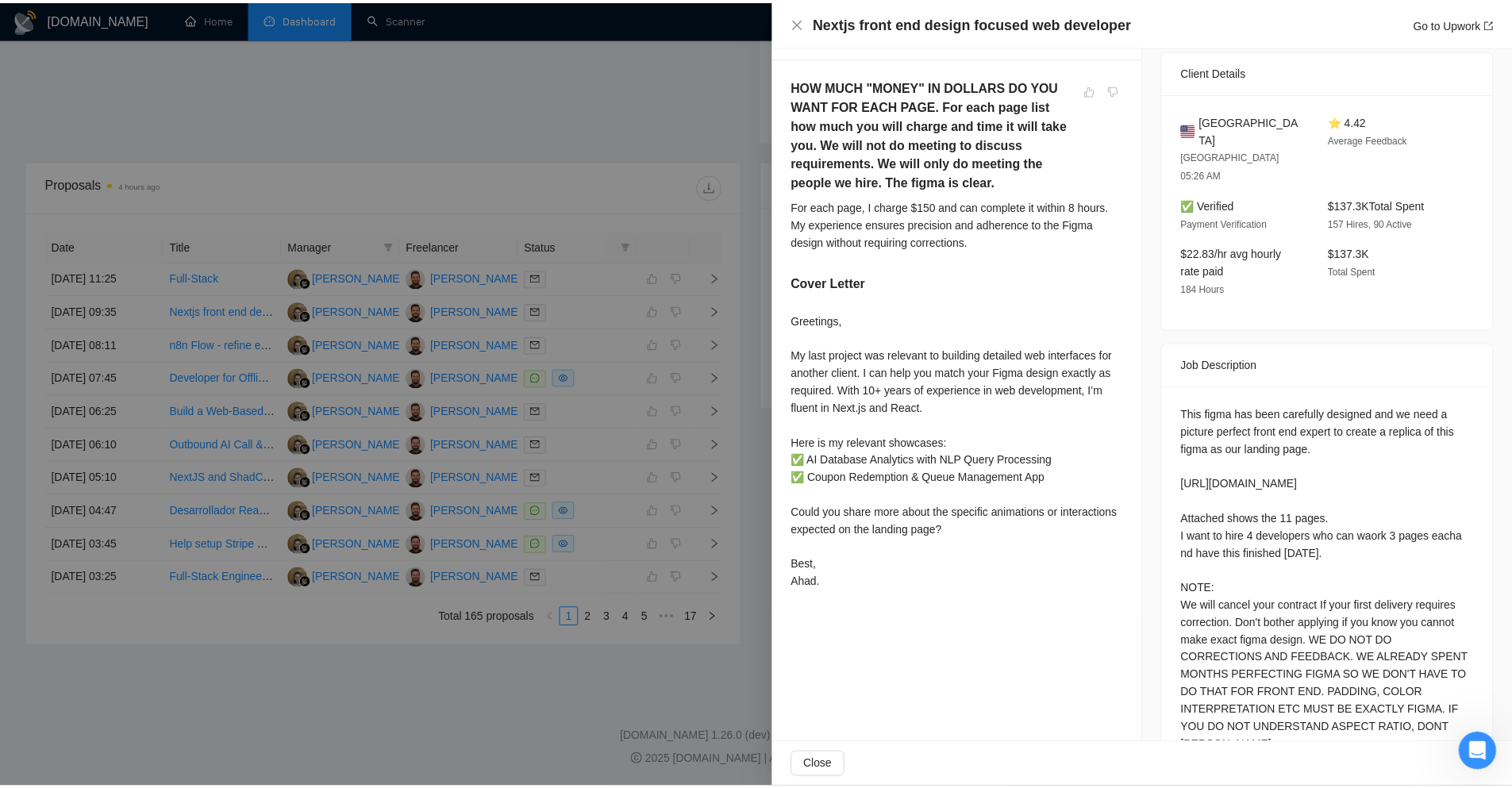
scroll to position [423, 0]
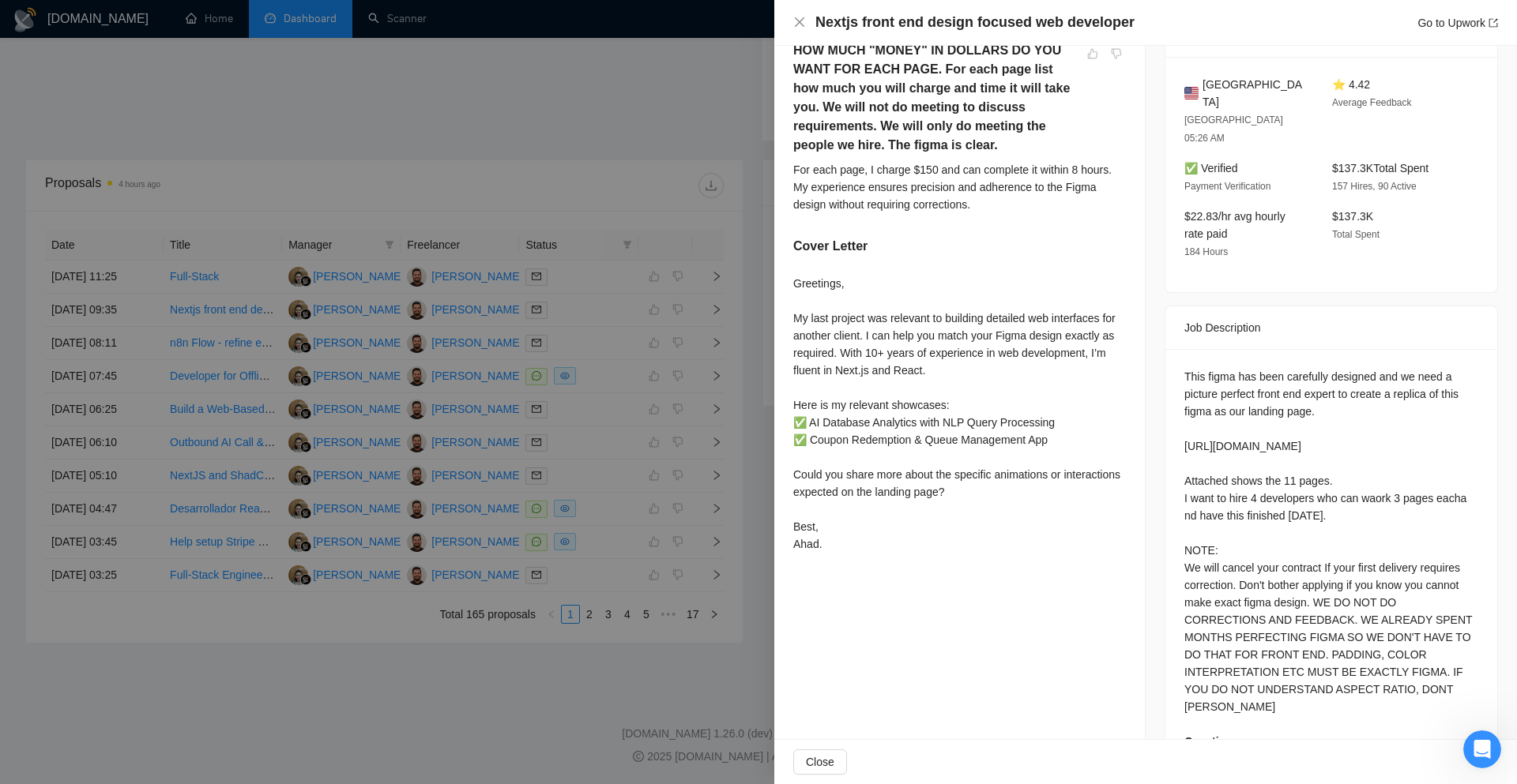
click at [731, 253] on div at bounding box center [758, 392] width 1517 height 784
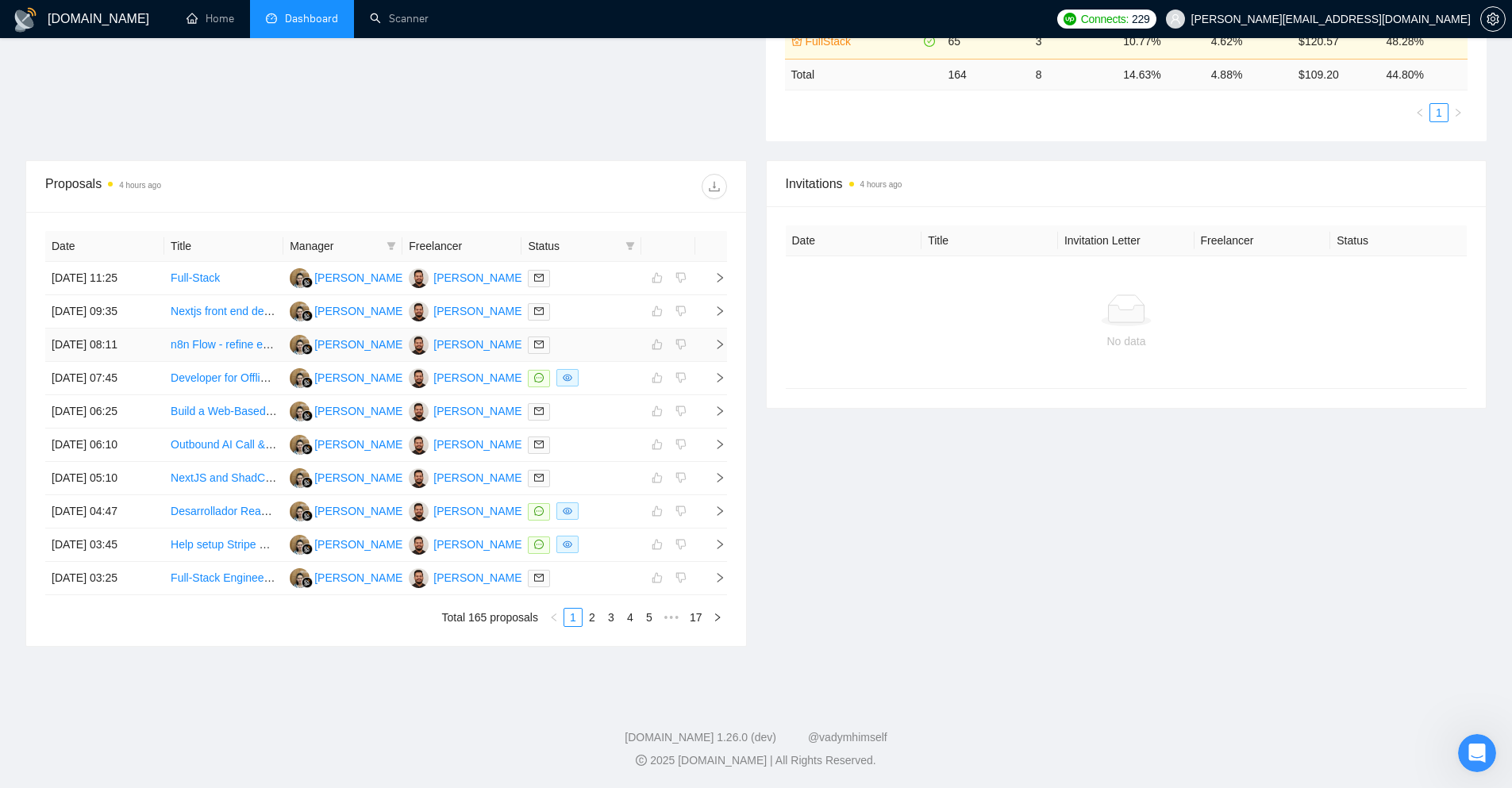
click at [719, 344] on icon "right" at bounding box center [719, 344] width 11 height 11
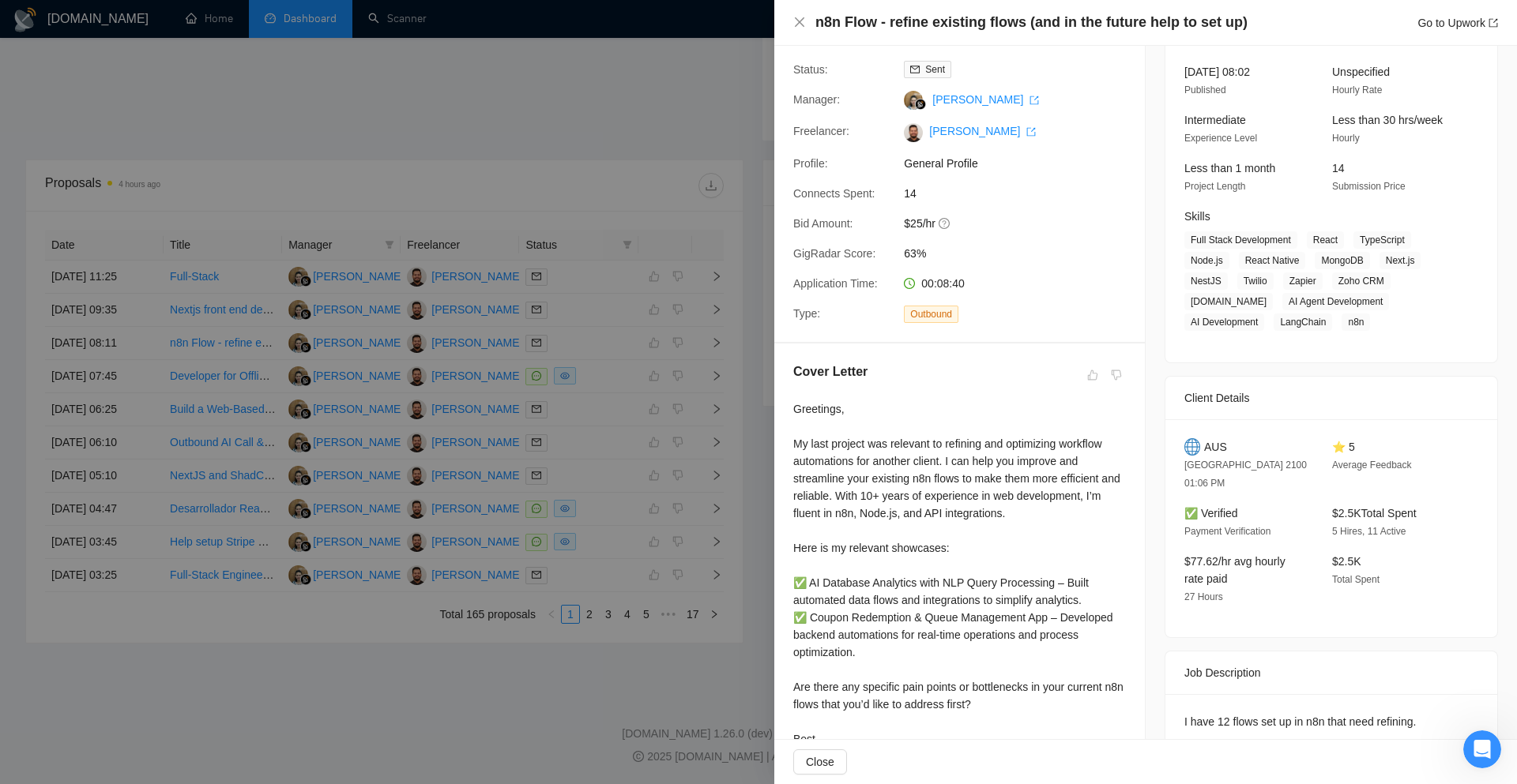
scroll to position [70, 0]
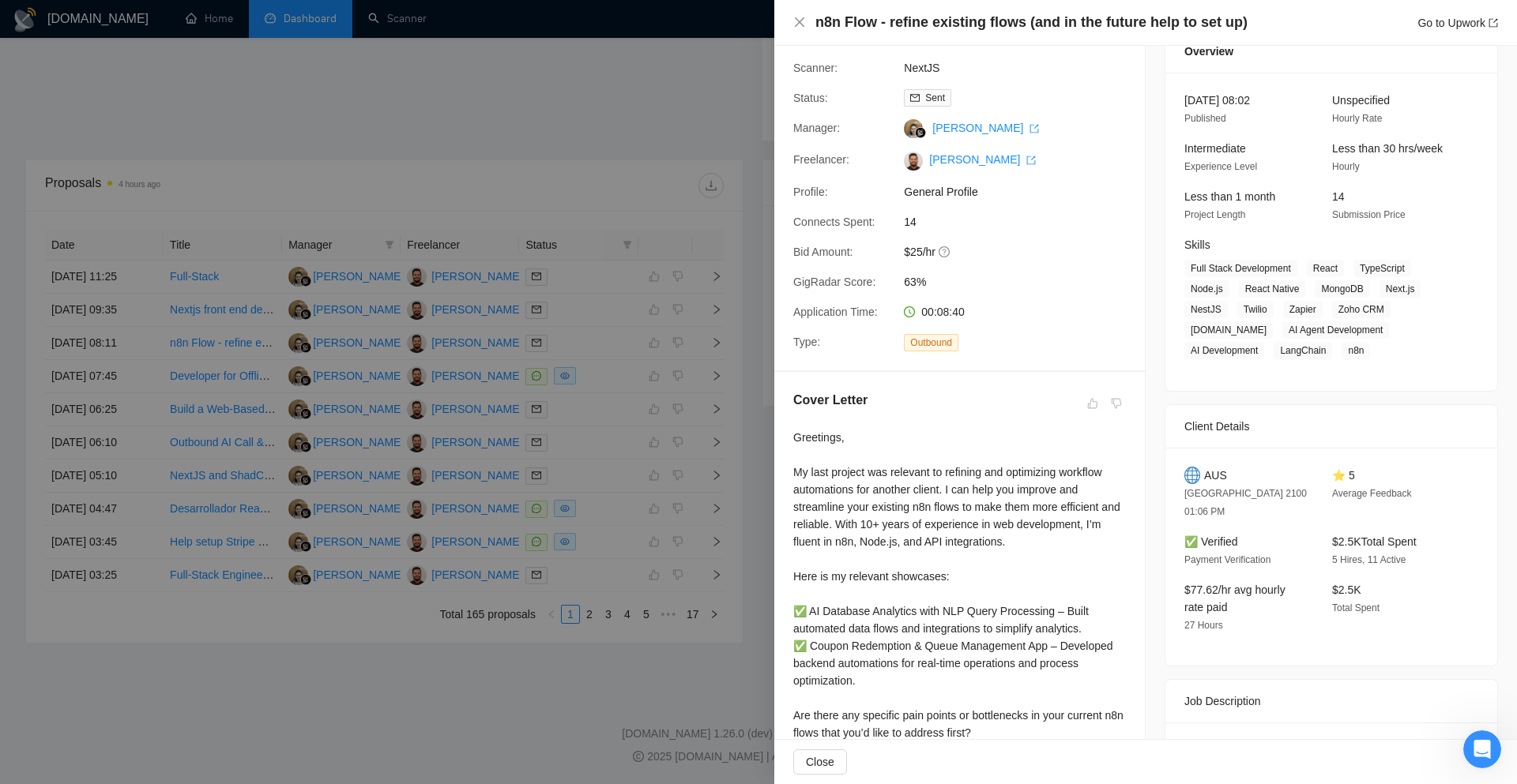
click at [722, 446] on div at bounding box center [758, 392] width 1517 height 784
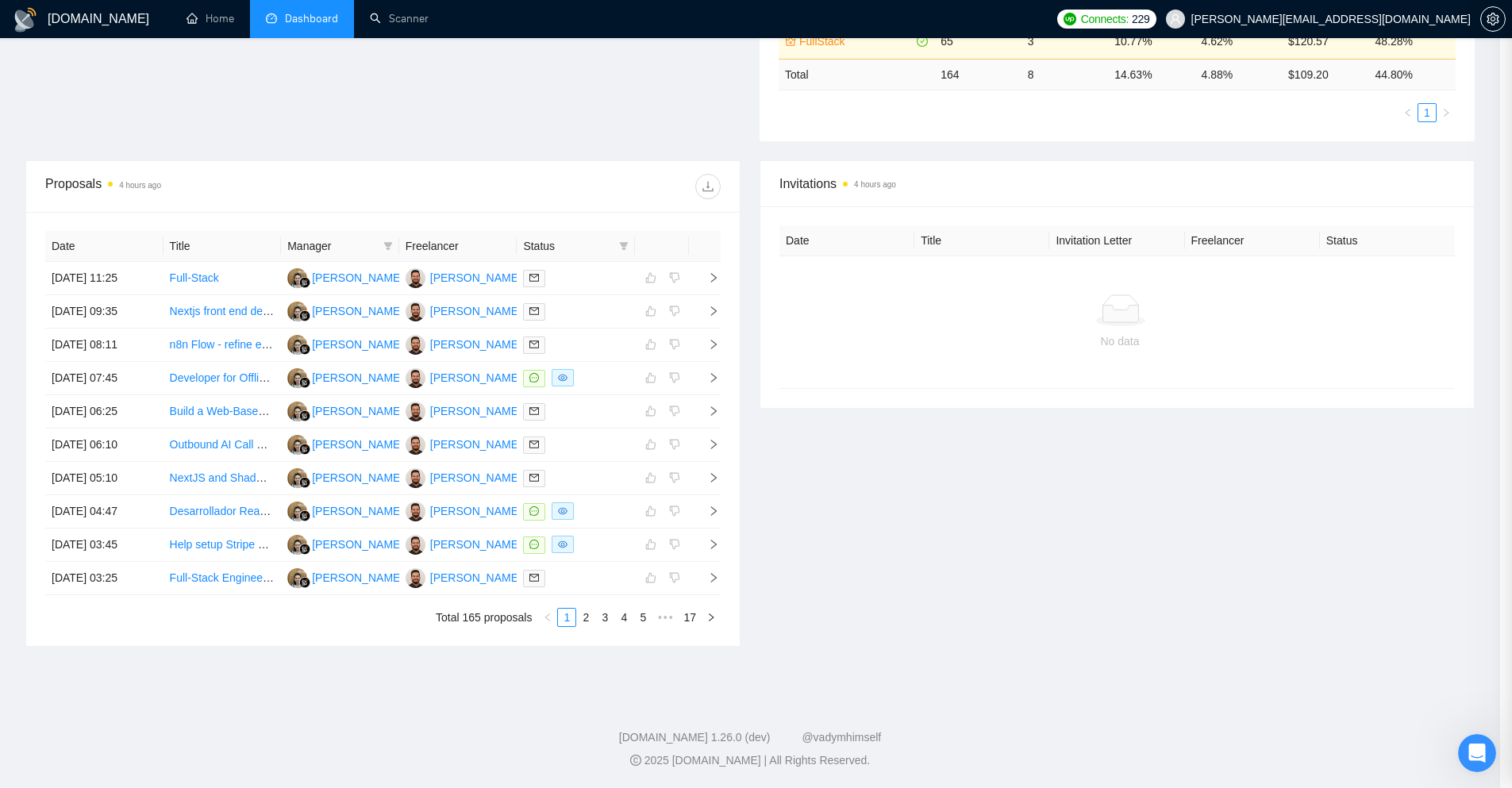
click at [719, 417] on icon "right" at bounding box center [714, 412] width 11 height 11
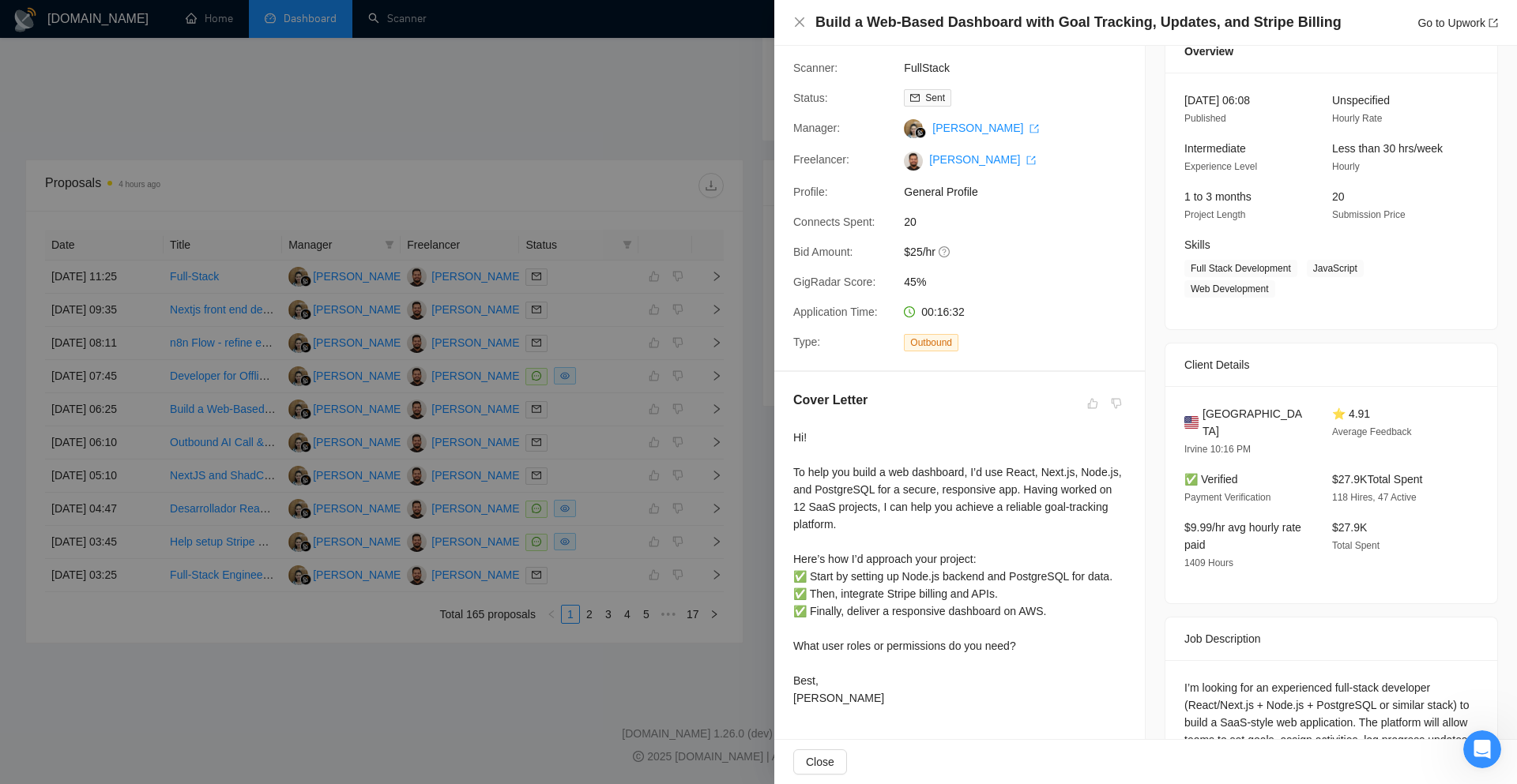
click at [769, 558] on div at bounding box center [758, 392] width 1517 height 784
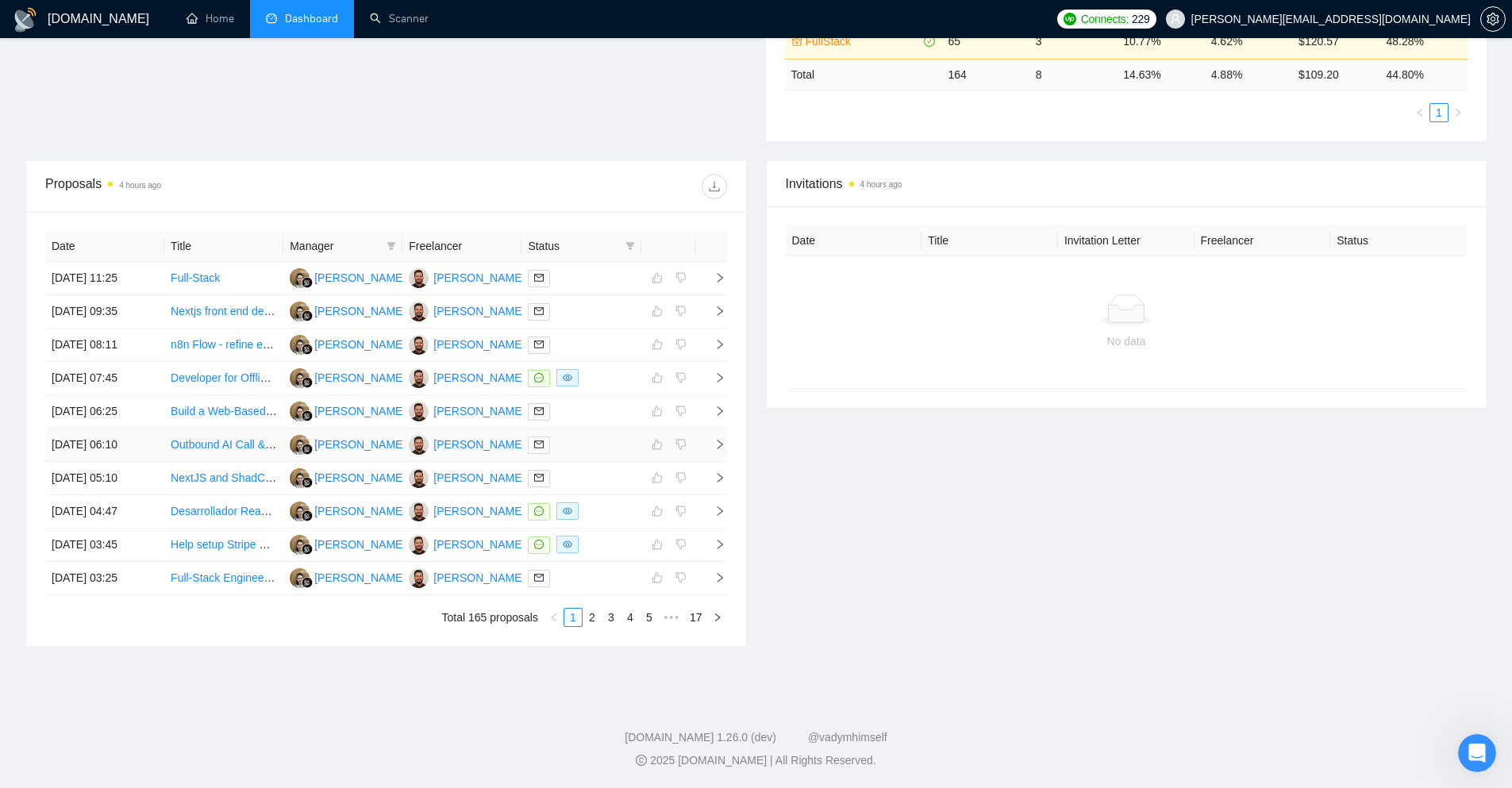
click at [718, 452] on td at bounding box center [711, 445] width 31 height 33
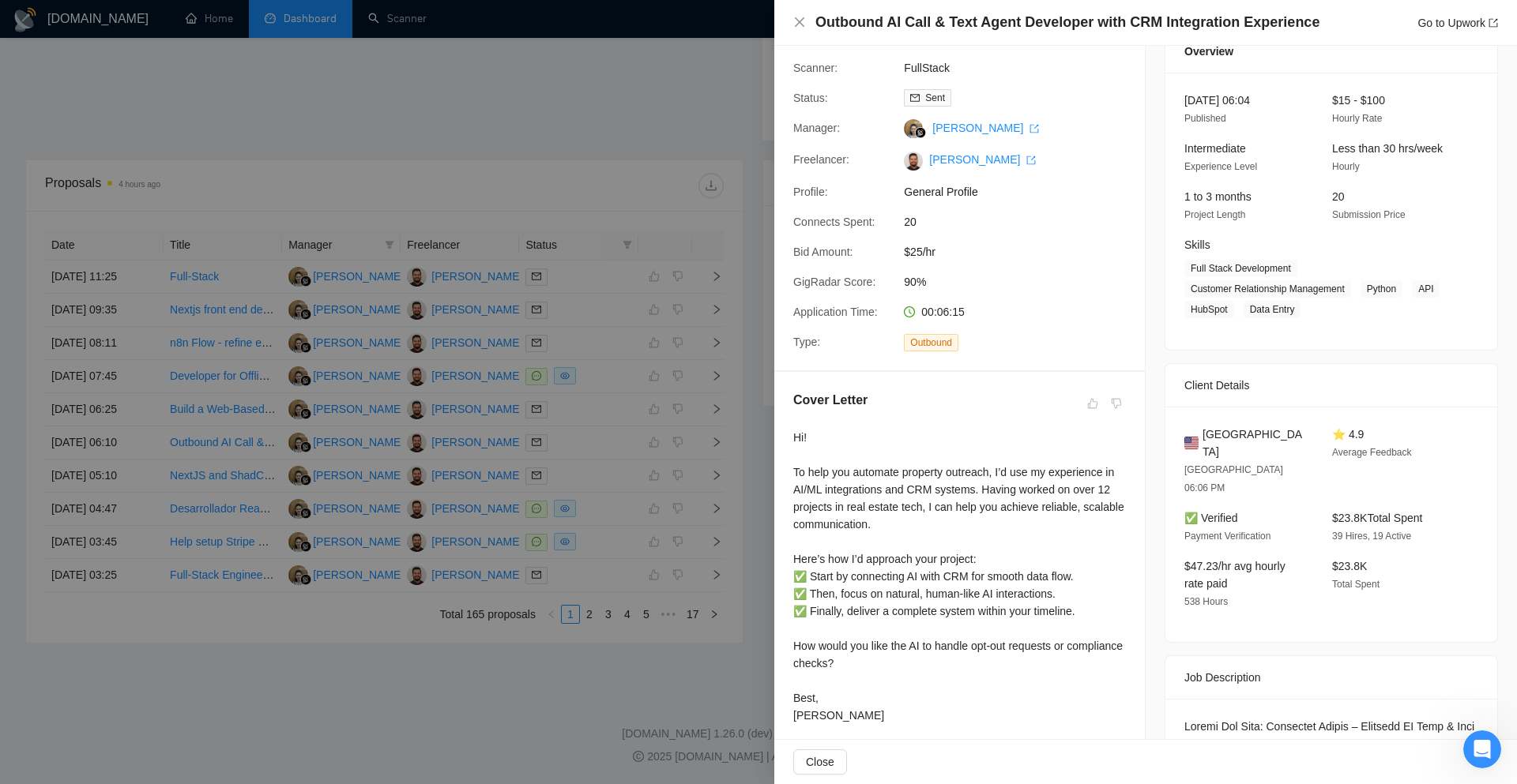
click at [743, 465] on div at bounding box center [758, 392] width 1517 height 784
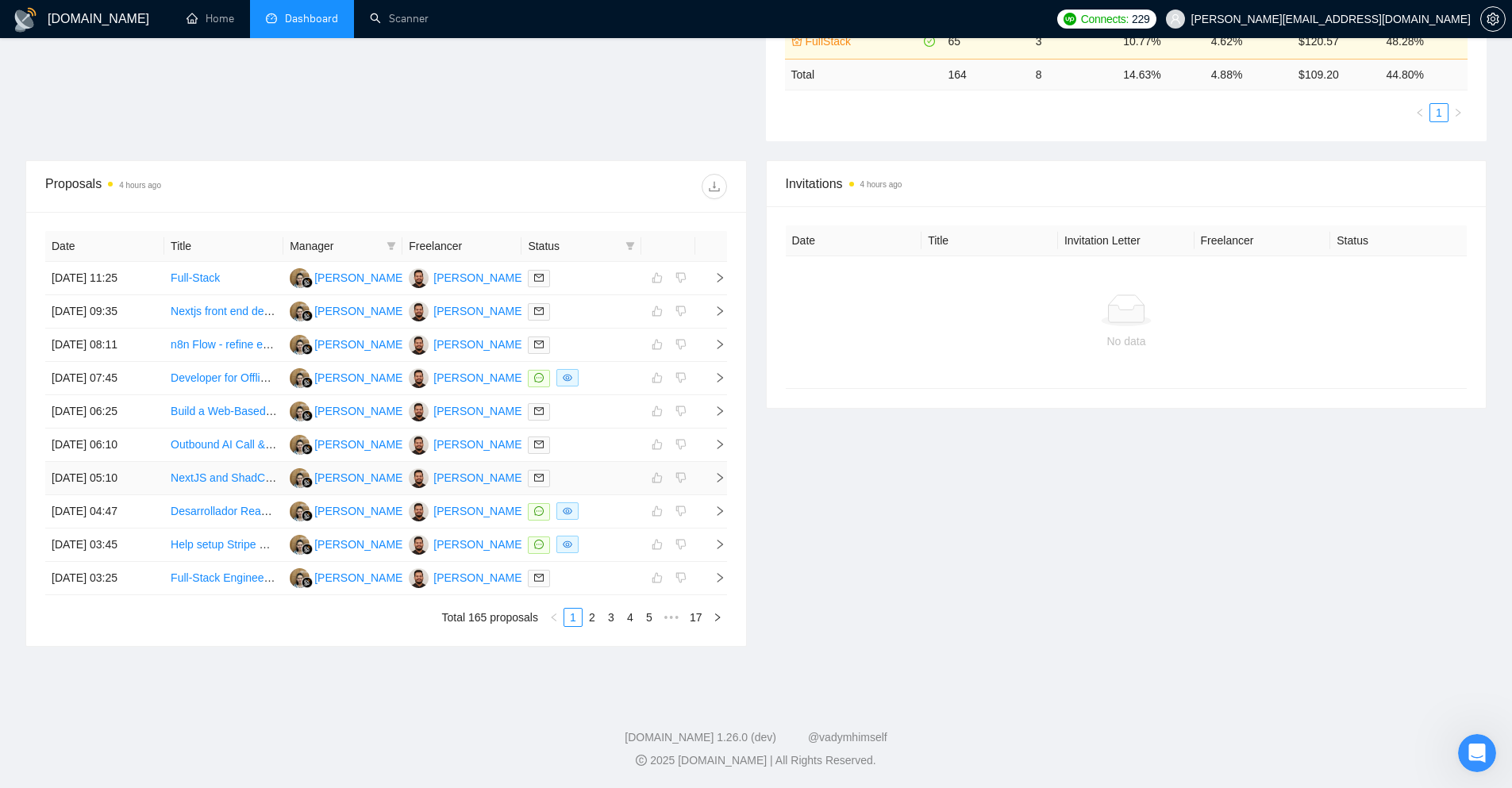
click at [716, 478] on icon "right" at bounding box center [719, 478] width 11 height 11
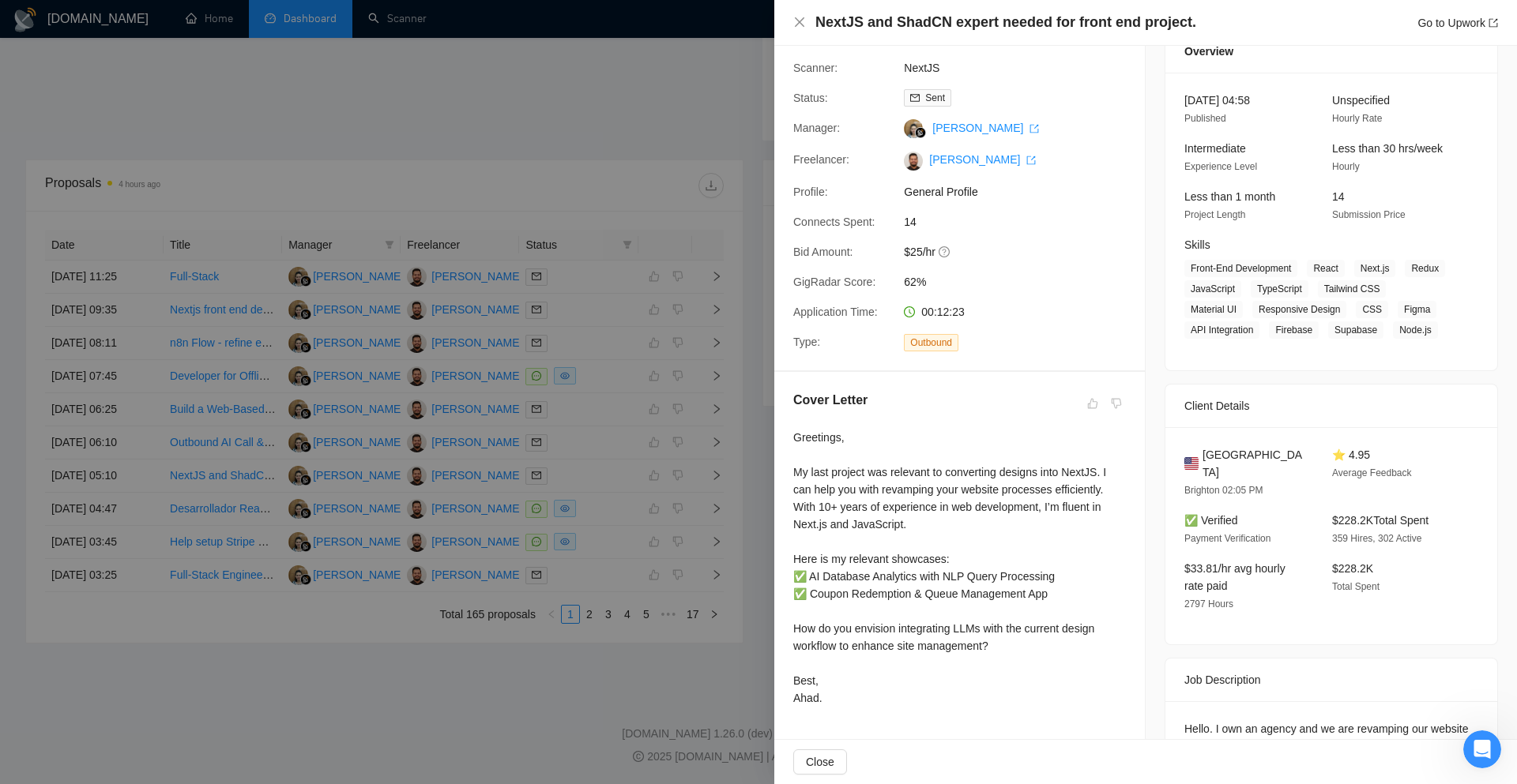
click at [744, 470] on div at bounding box center [758, 392] width 1517 height 784
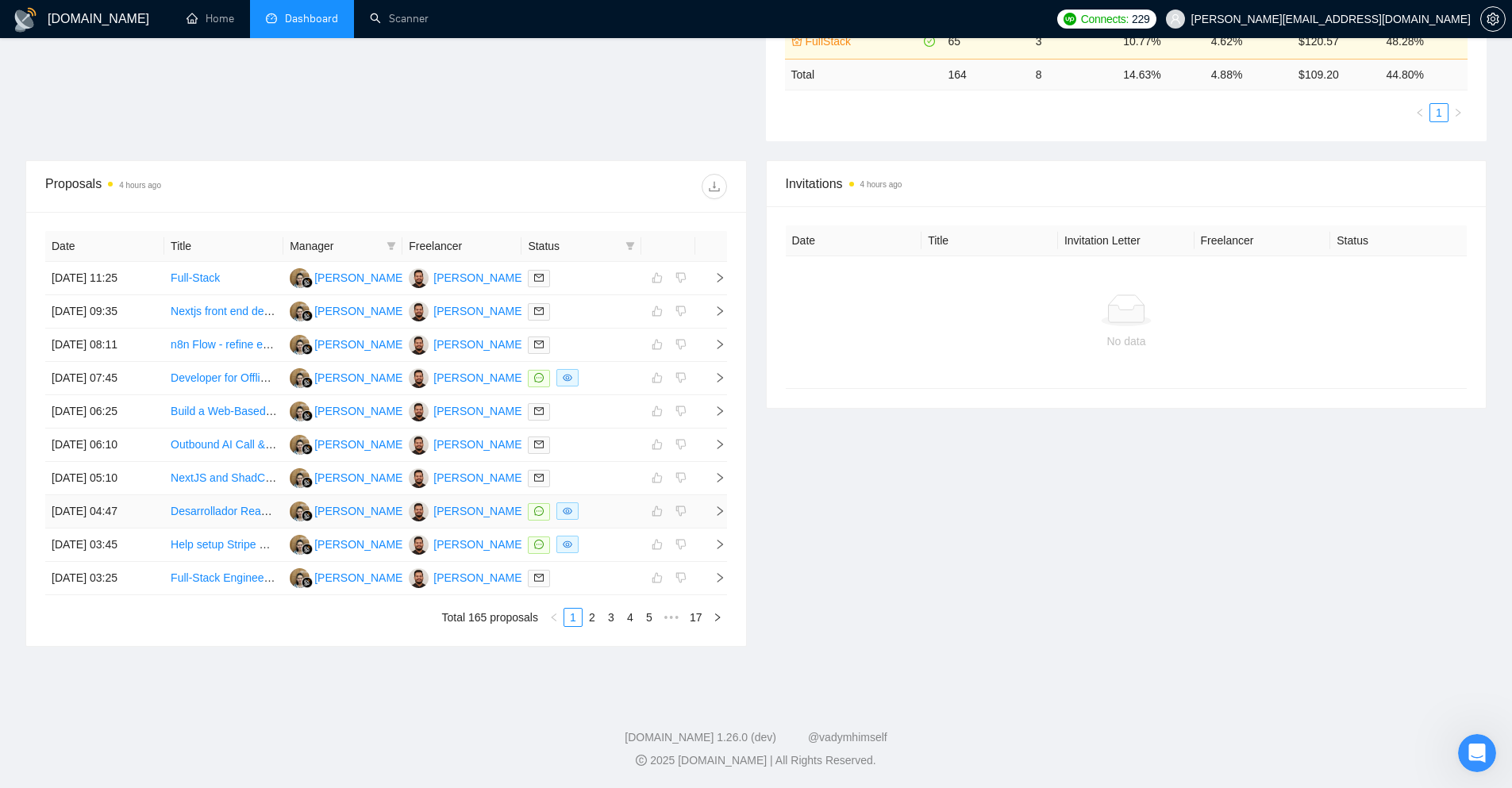
click at [721, 509] on icon "right" at bounding box center [719, 511] width 11 height 11
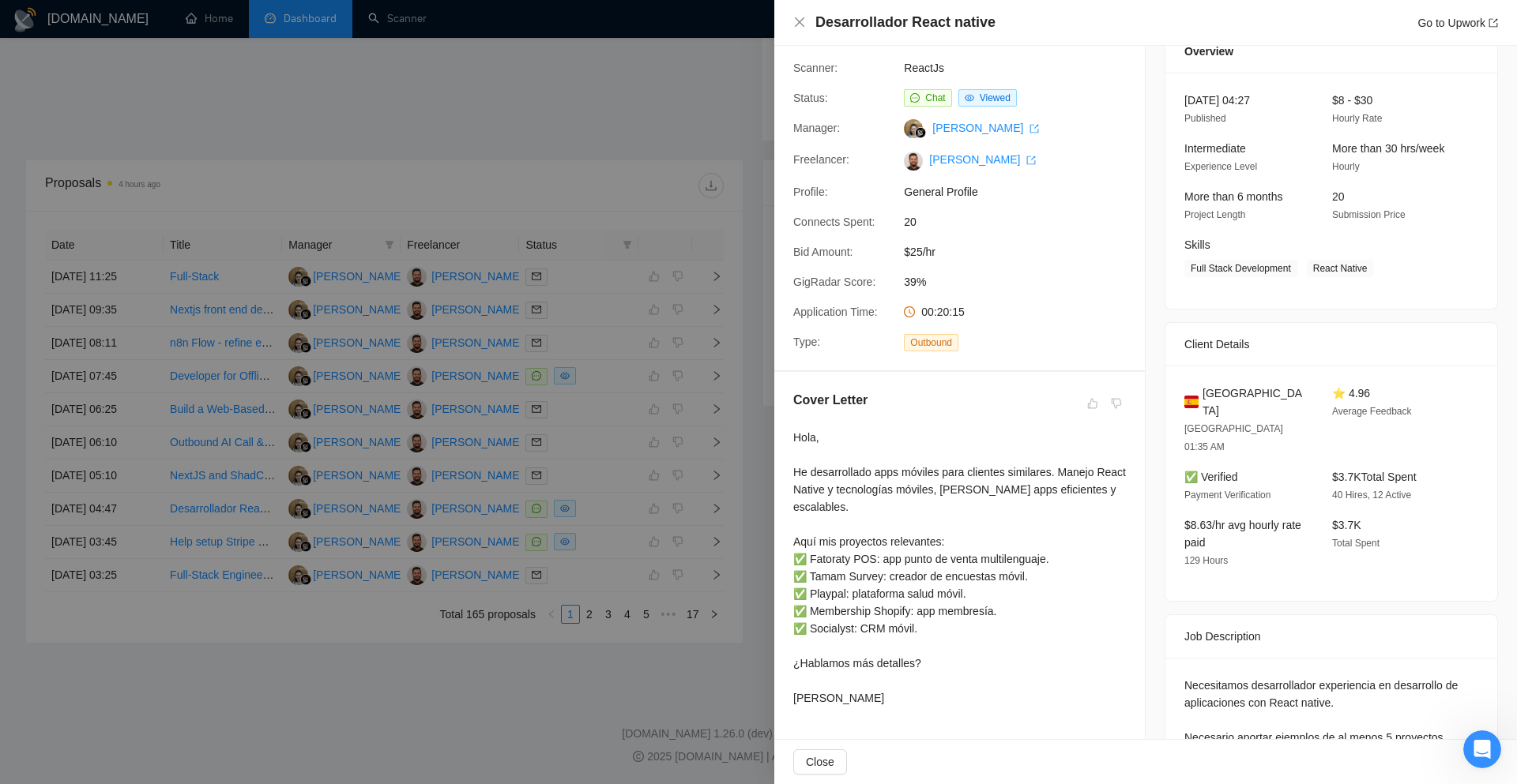
click at [743, 498] on div at bounding box center [758, 392] width 1517 height 784
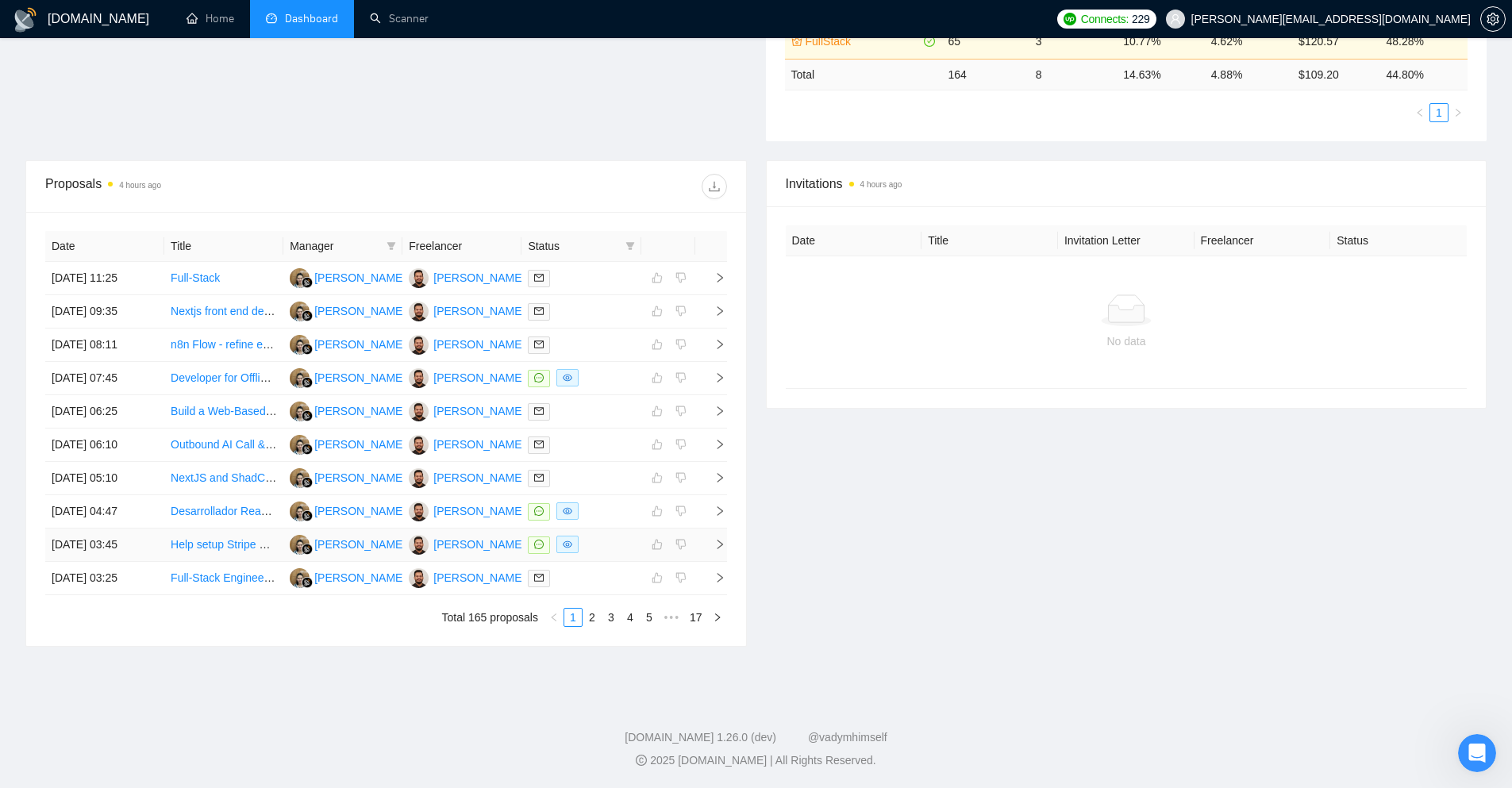
click at [717, 548] on icon "right" at bounding box center [719, 545] width 11 height 11
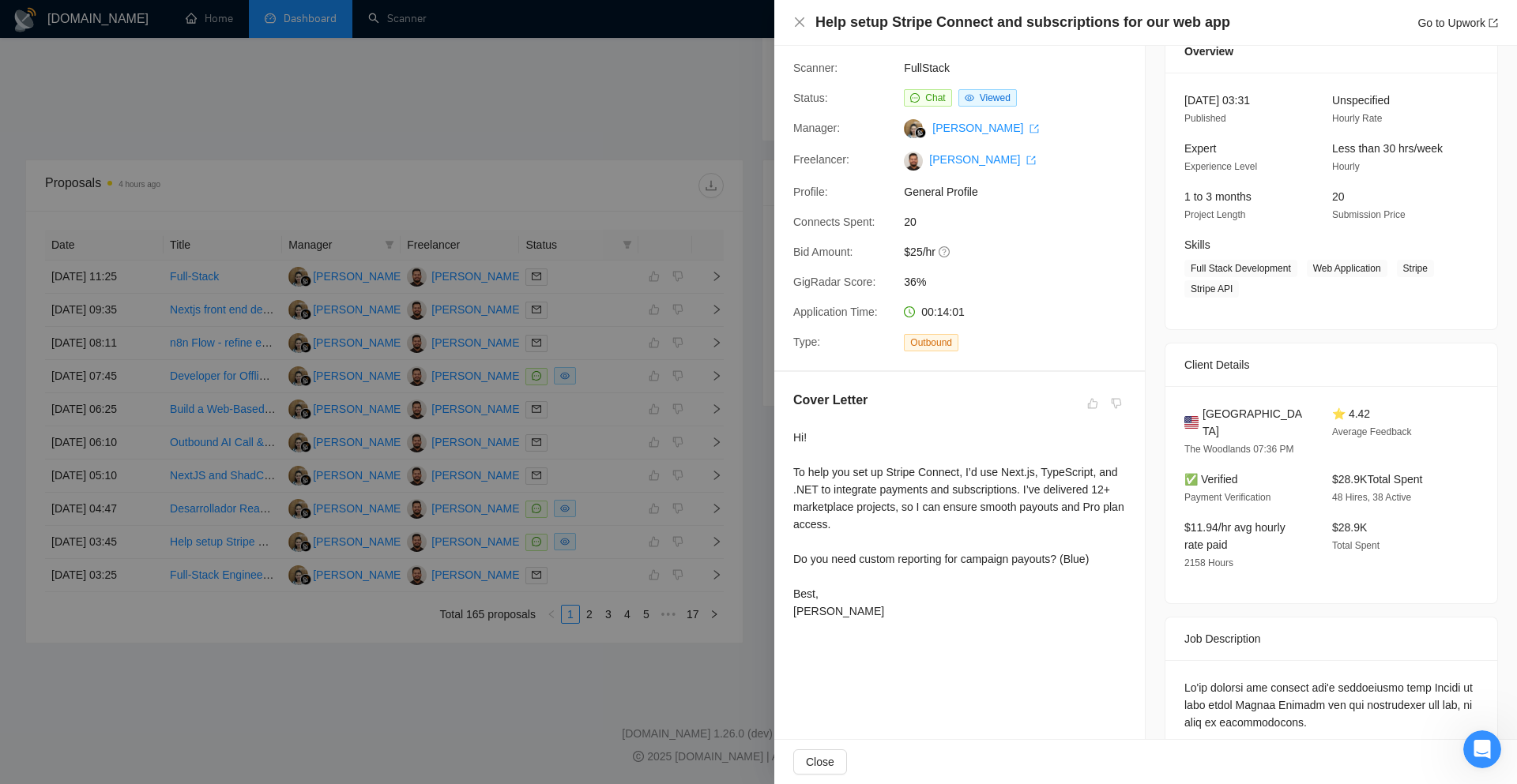
click at [760, 499] on div at bounding box center [758, 392] width 1517 height 784
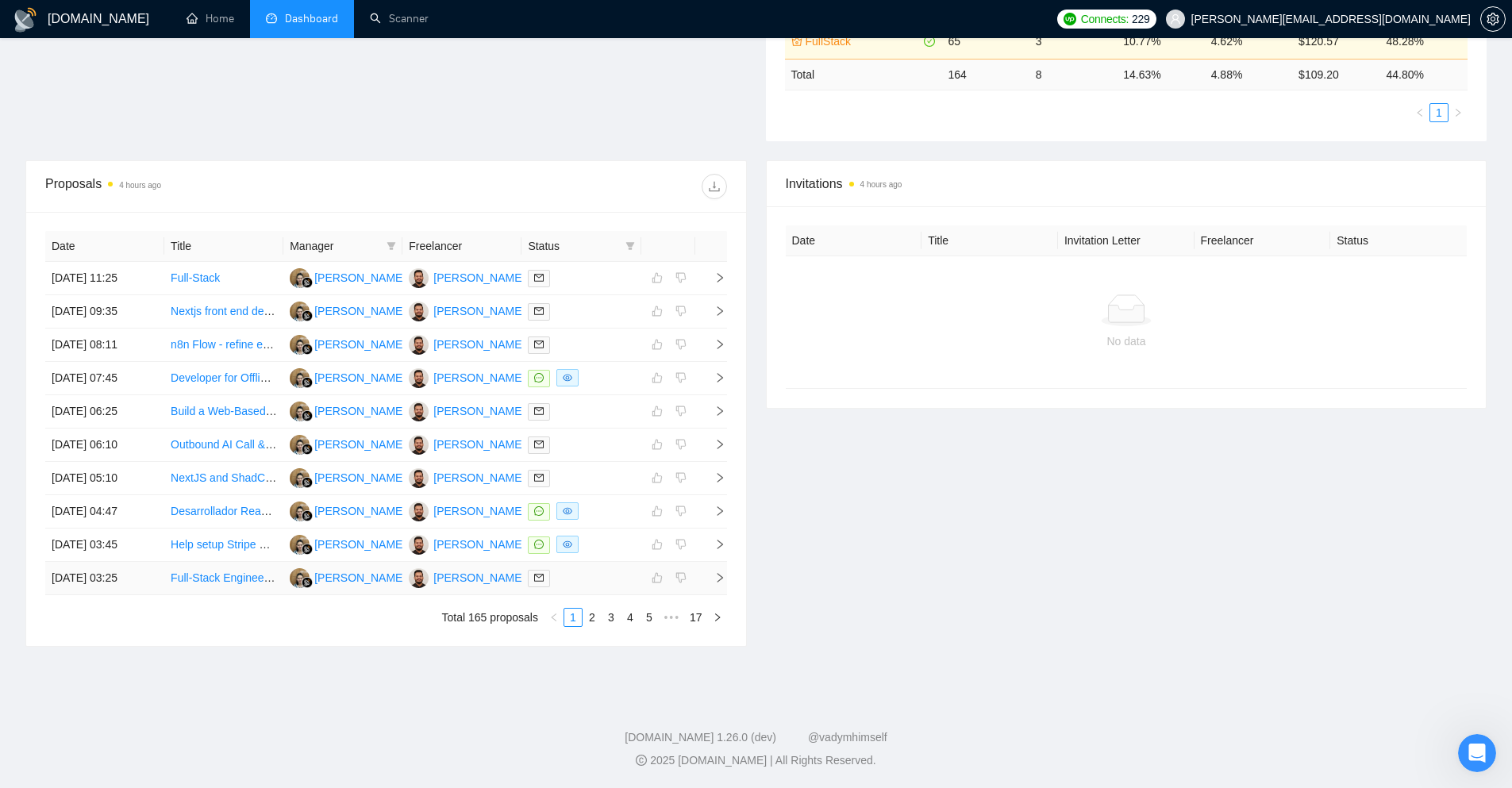
click at [714, 579] on icon "right" at bounding box center [719, 578] width 11 height 11
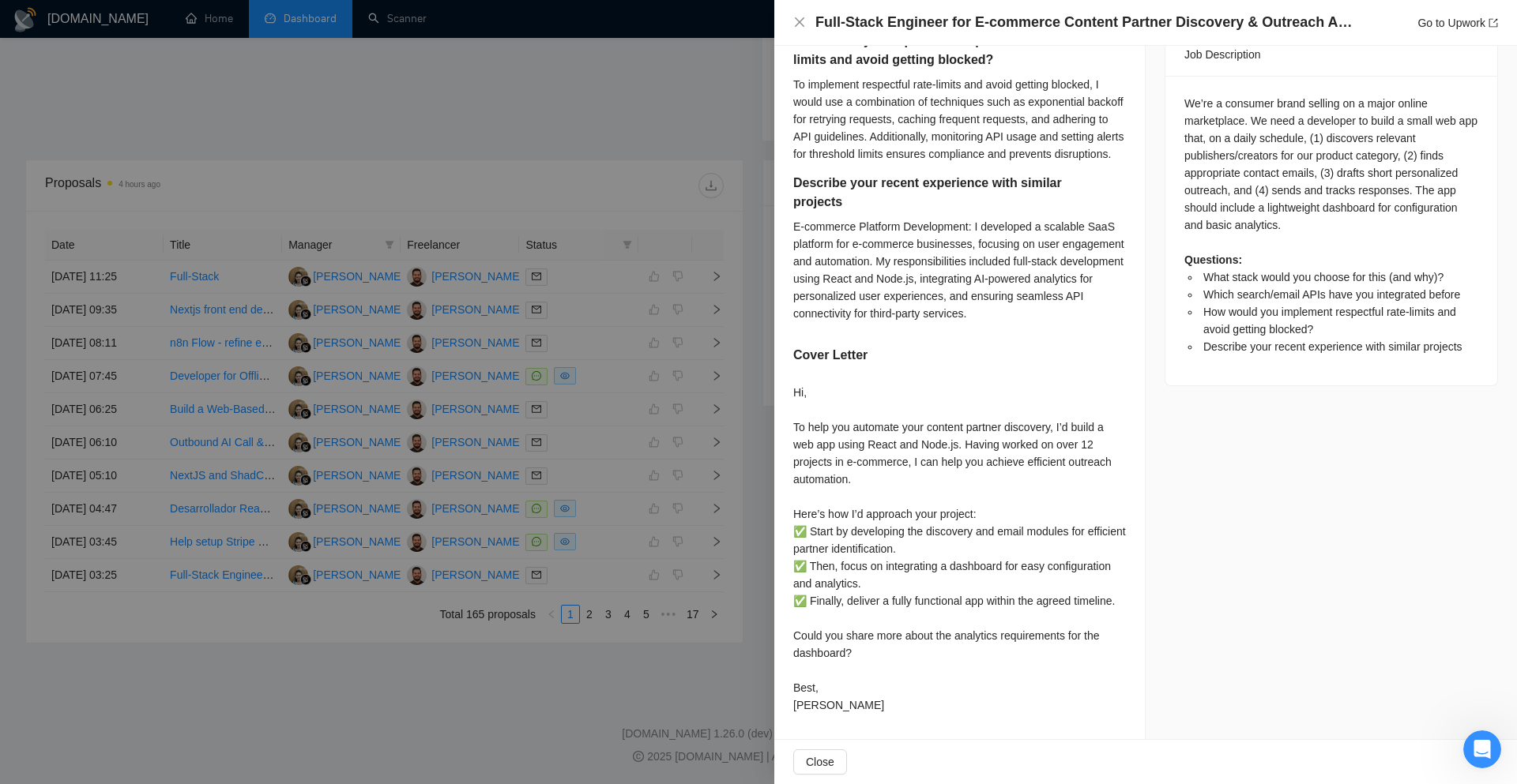
scroll to position [731, 0]
click at [751, 483] on div at bounding box center [758, 392] width 1517 height 784
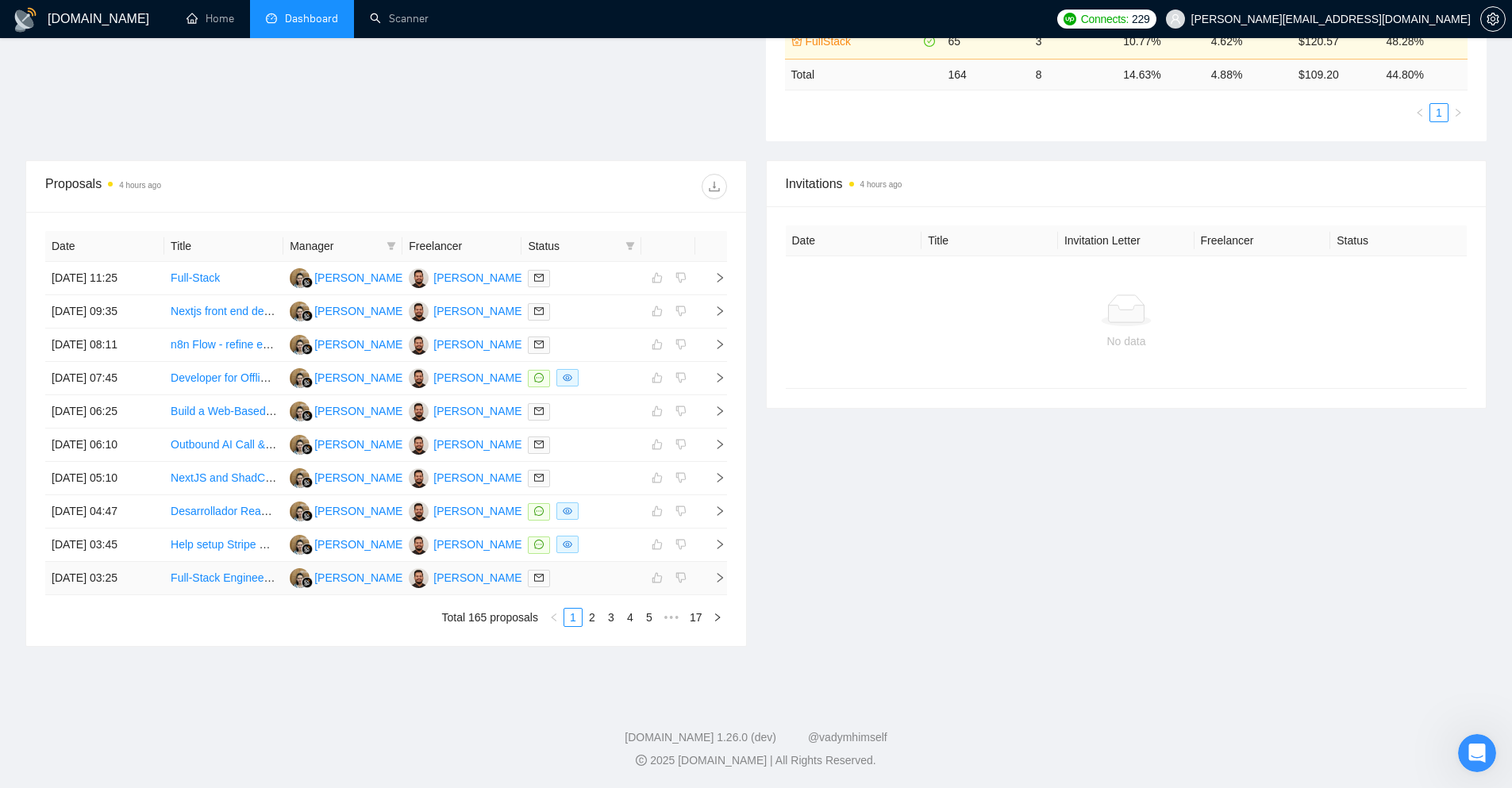
click at [716, 573] on icon "right" at bounding box center [719, 578] width 11 height 11
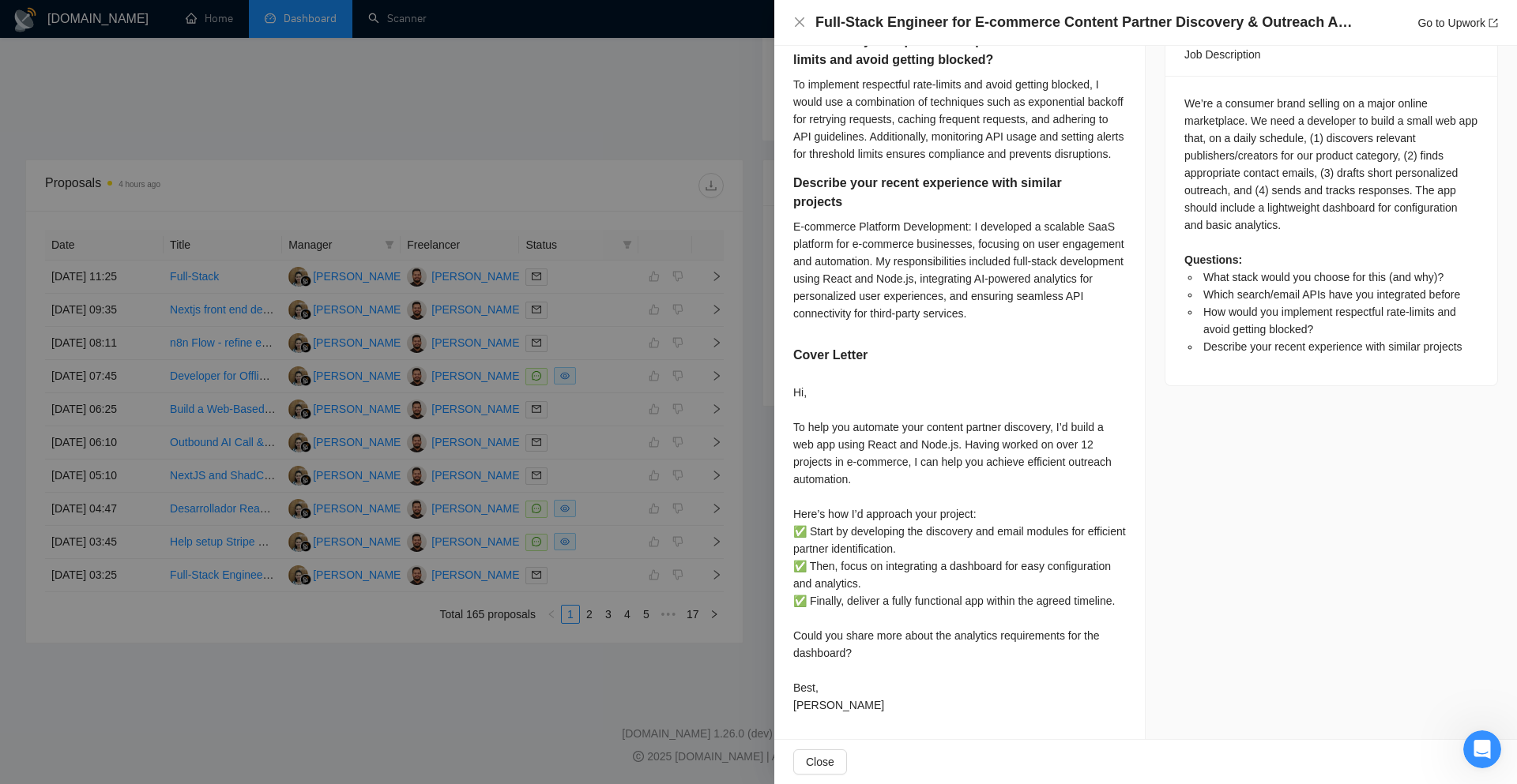
click at [744, 515] on div at bounding box center [758, 392] width 1517 height 784
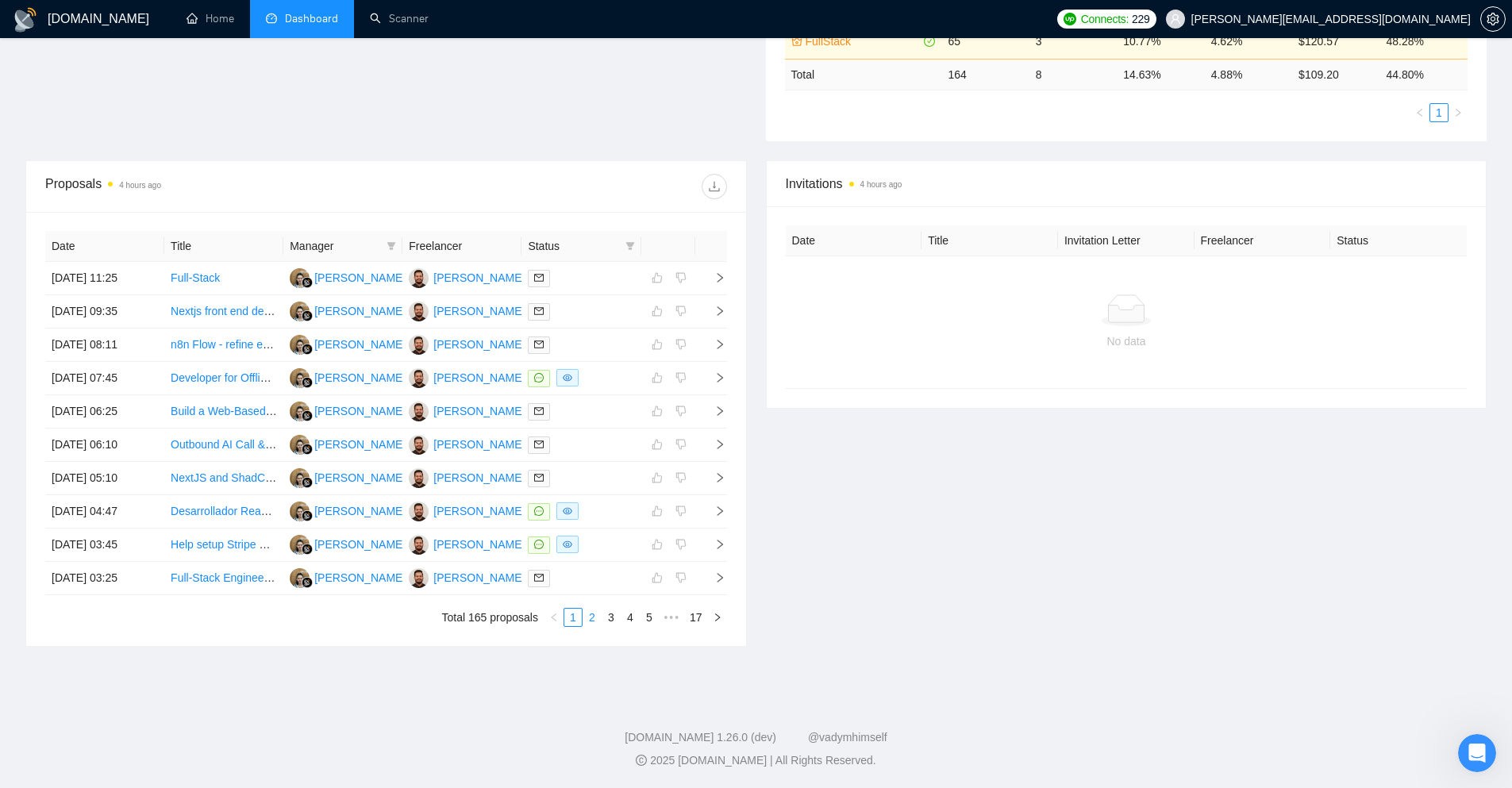
click at [596, 612] on link "2" at bounding box center [592, 617] width 18 height 18
click at [721, 275] on icon "right" at bounding box center [719, 277] width 11 height 11
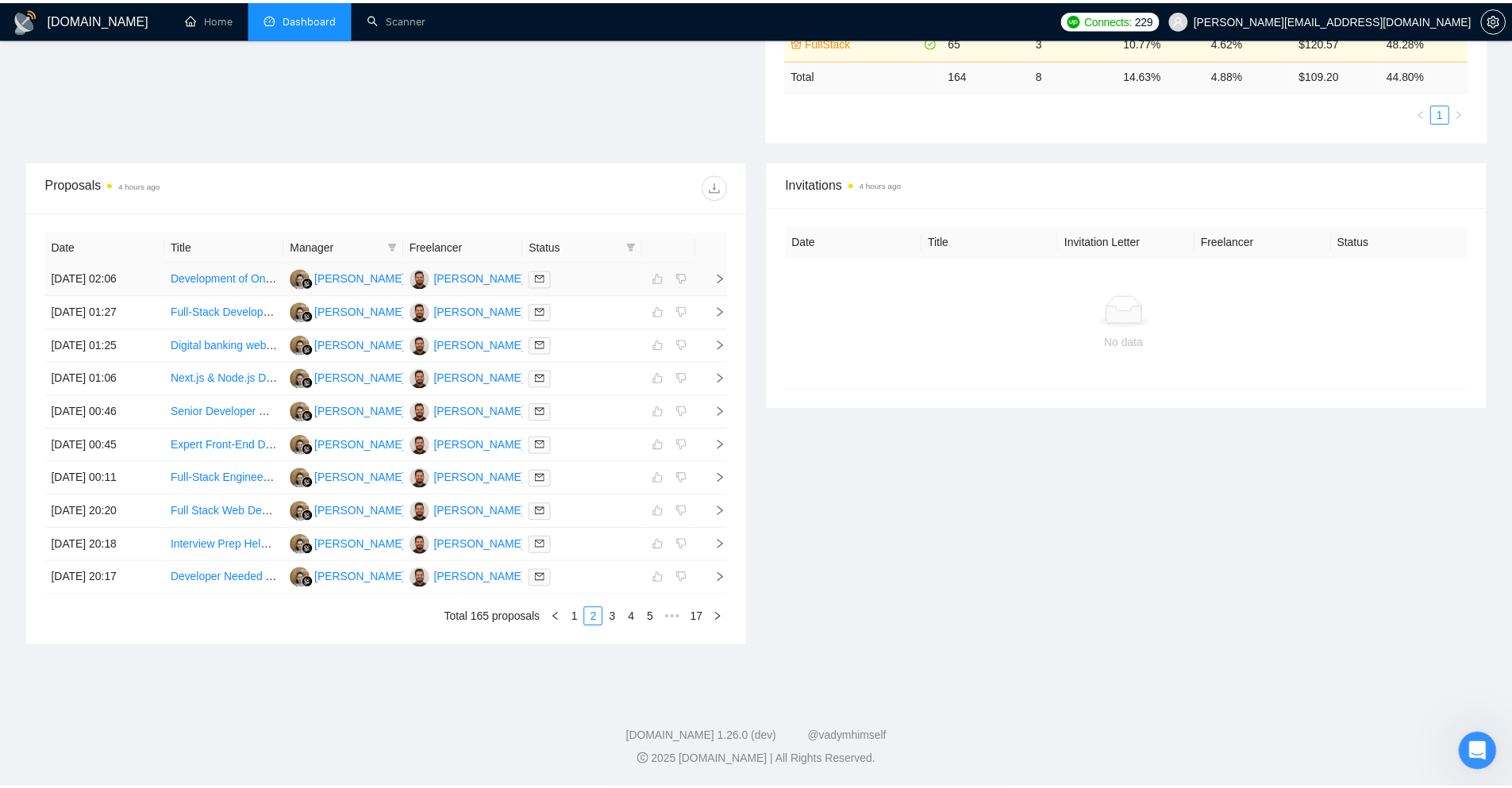
scroll to position [303, 0]
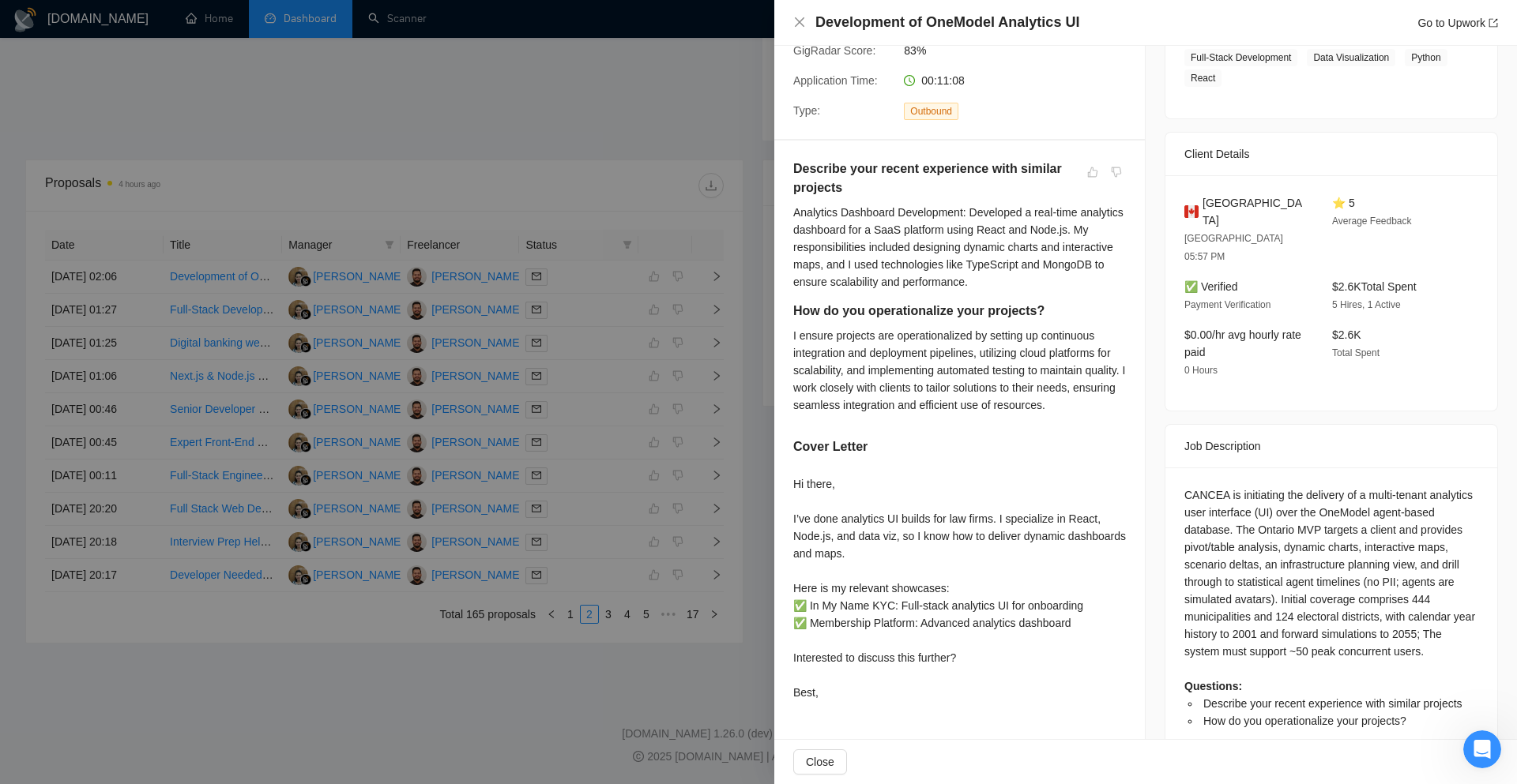
click at [761, 366] on div at bounding box center [758, 392] width 1517 height 784
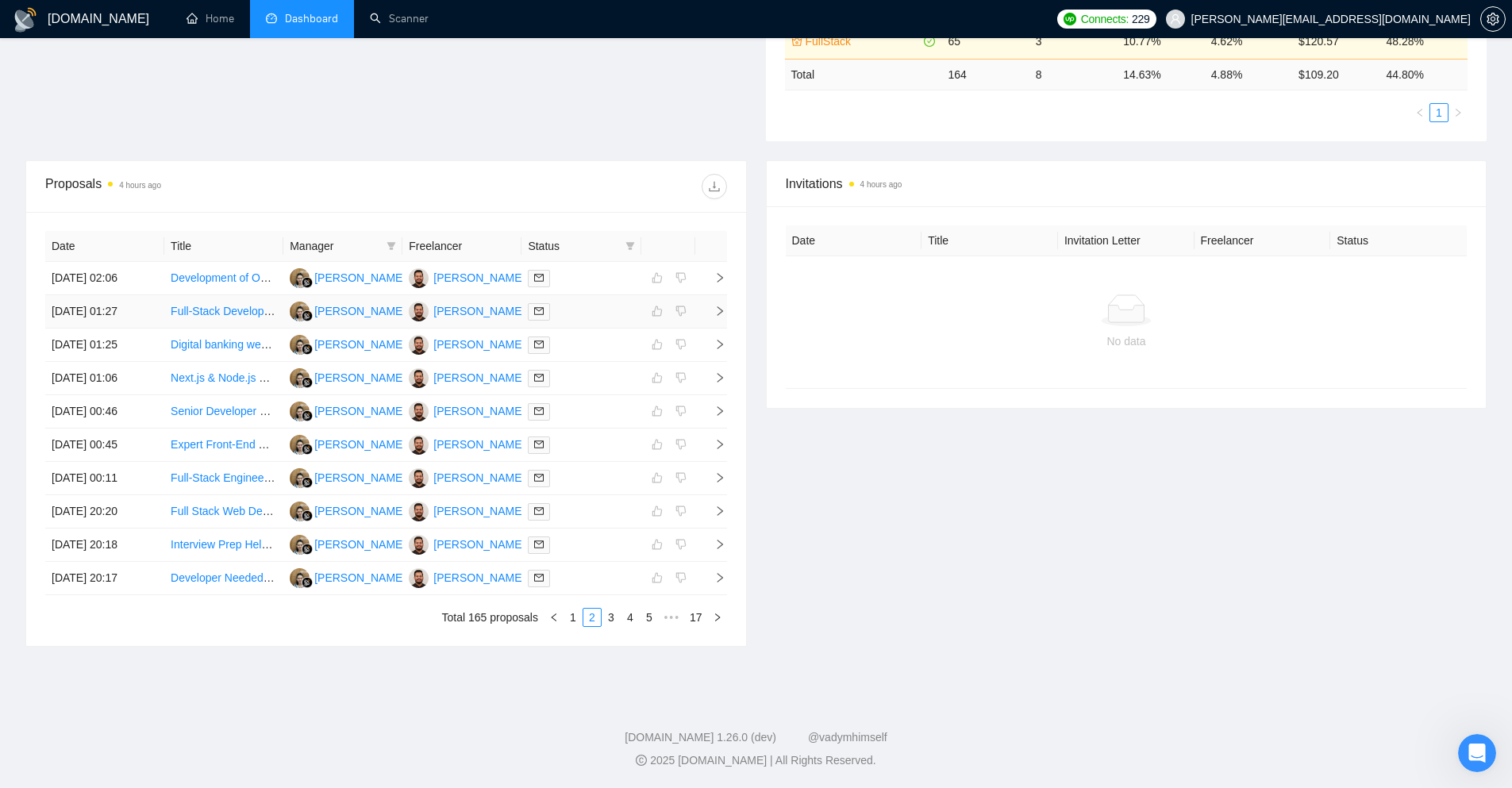
click at [705, 303] on td at bounding box center [711, 312] width 31 height 33
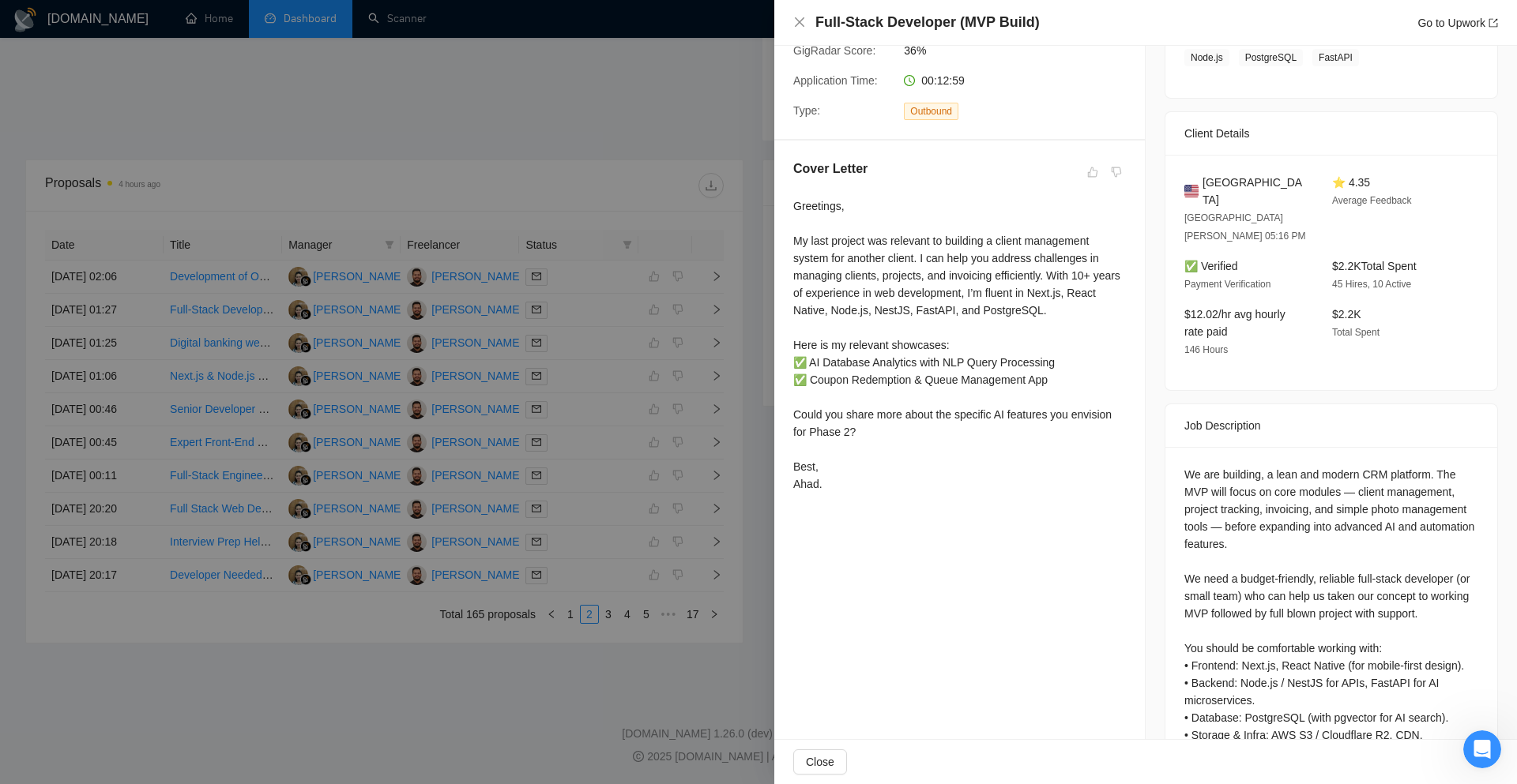
click at [758, 352] on div at bounding box center [758, 392] width 1517 height 784
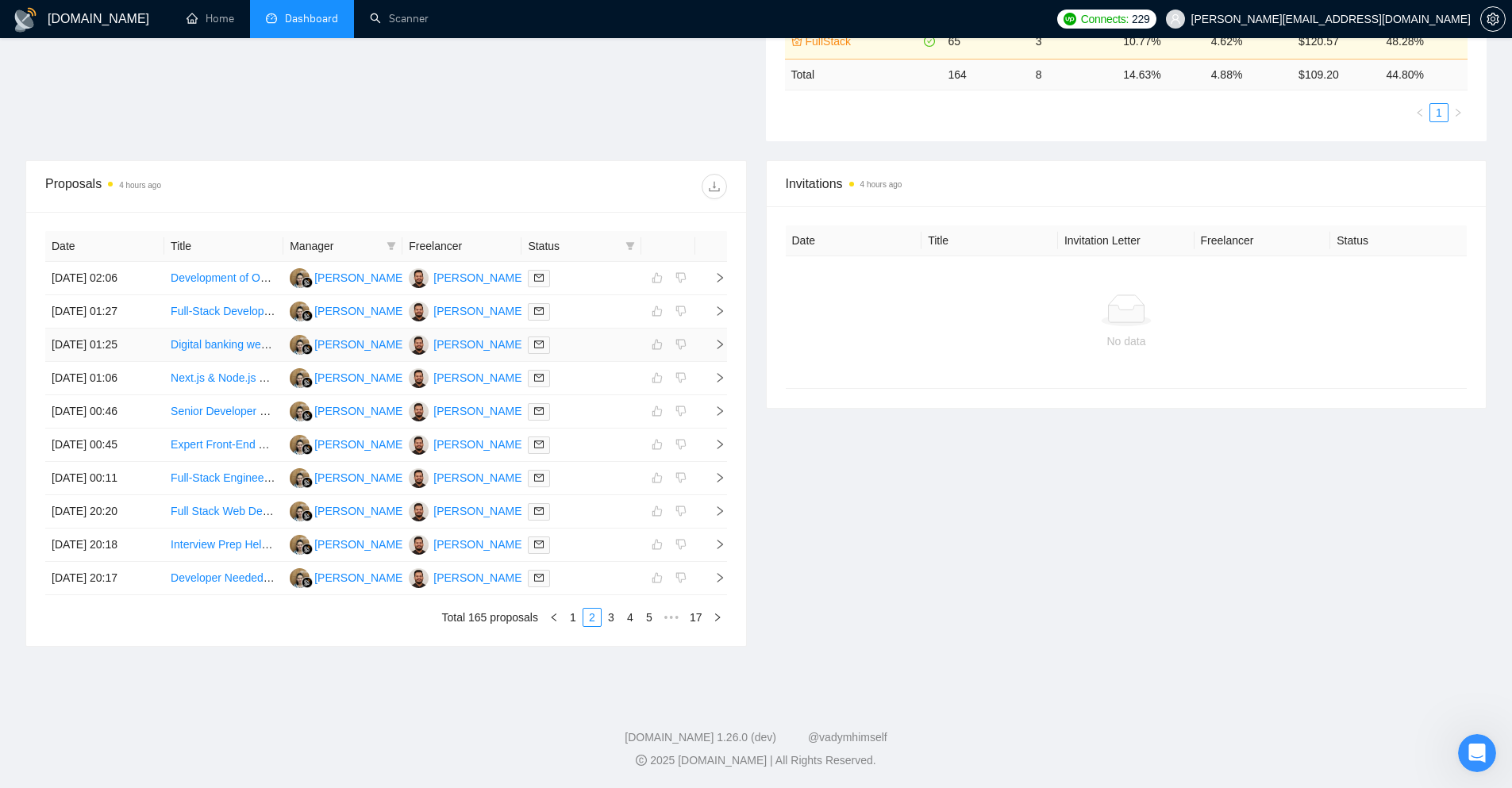
click at [719, 346] on icon "right" at bounding box center [719, 344] width 11 height 11
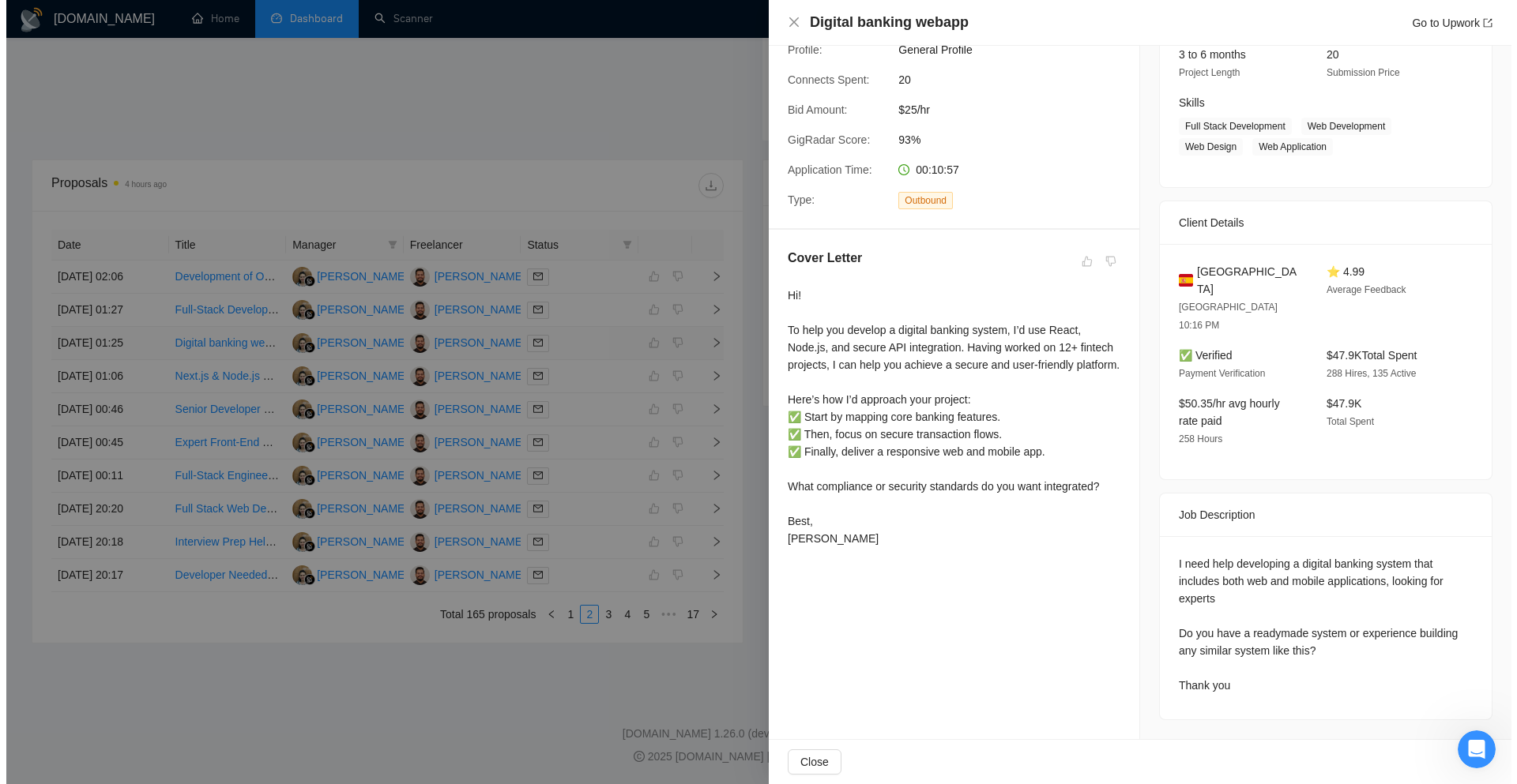
scroll to position [172, 0]
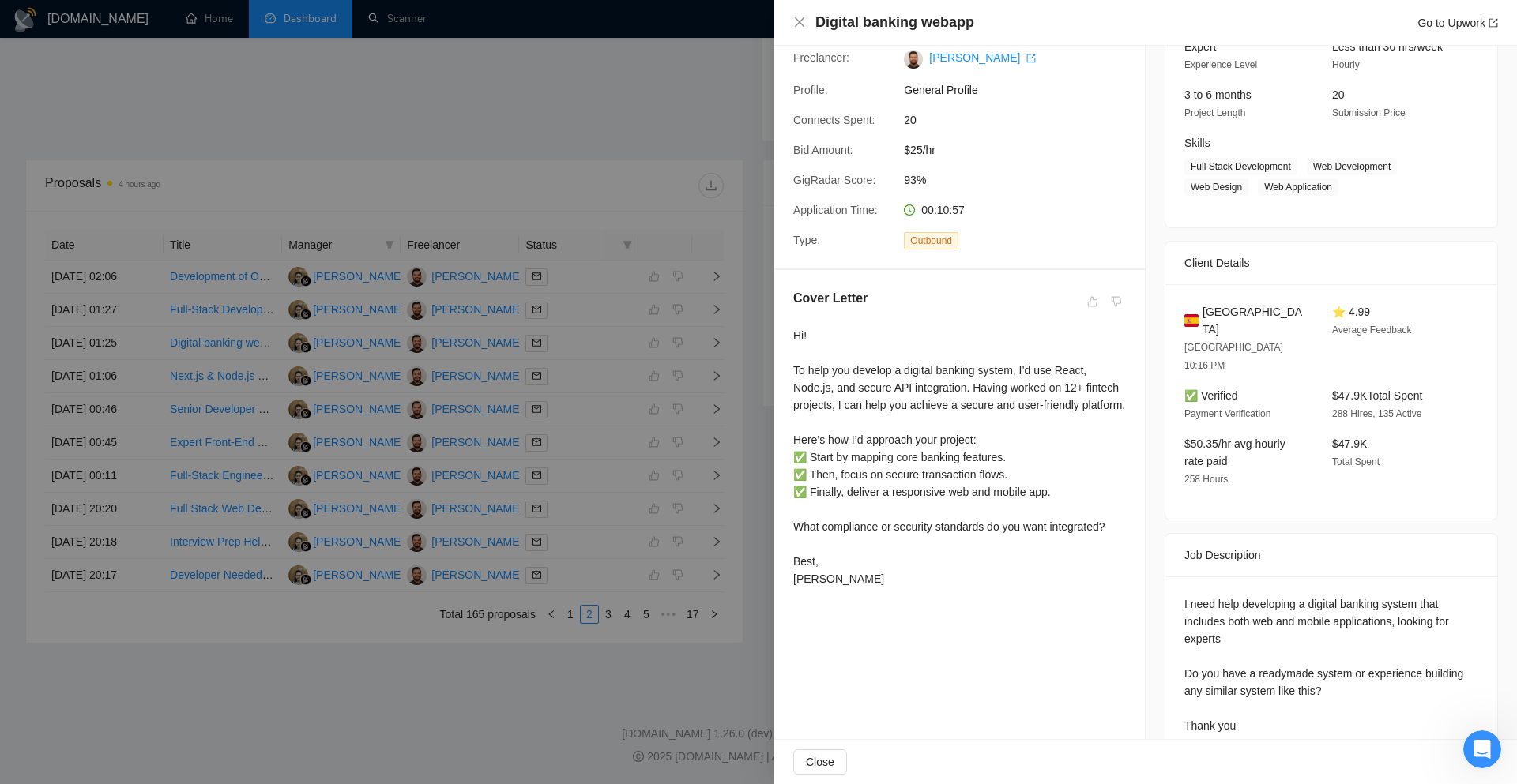
click at [735, 339] on div at bounding box center [758, 392] width 1517 height 784
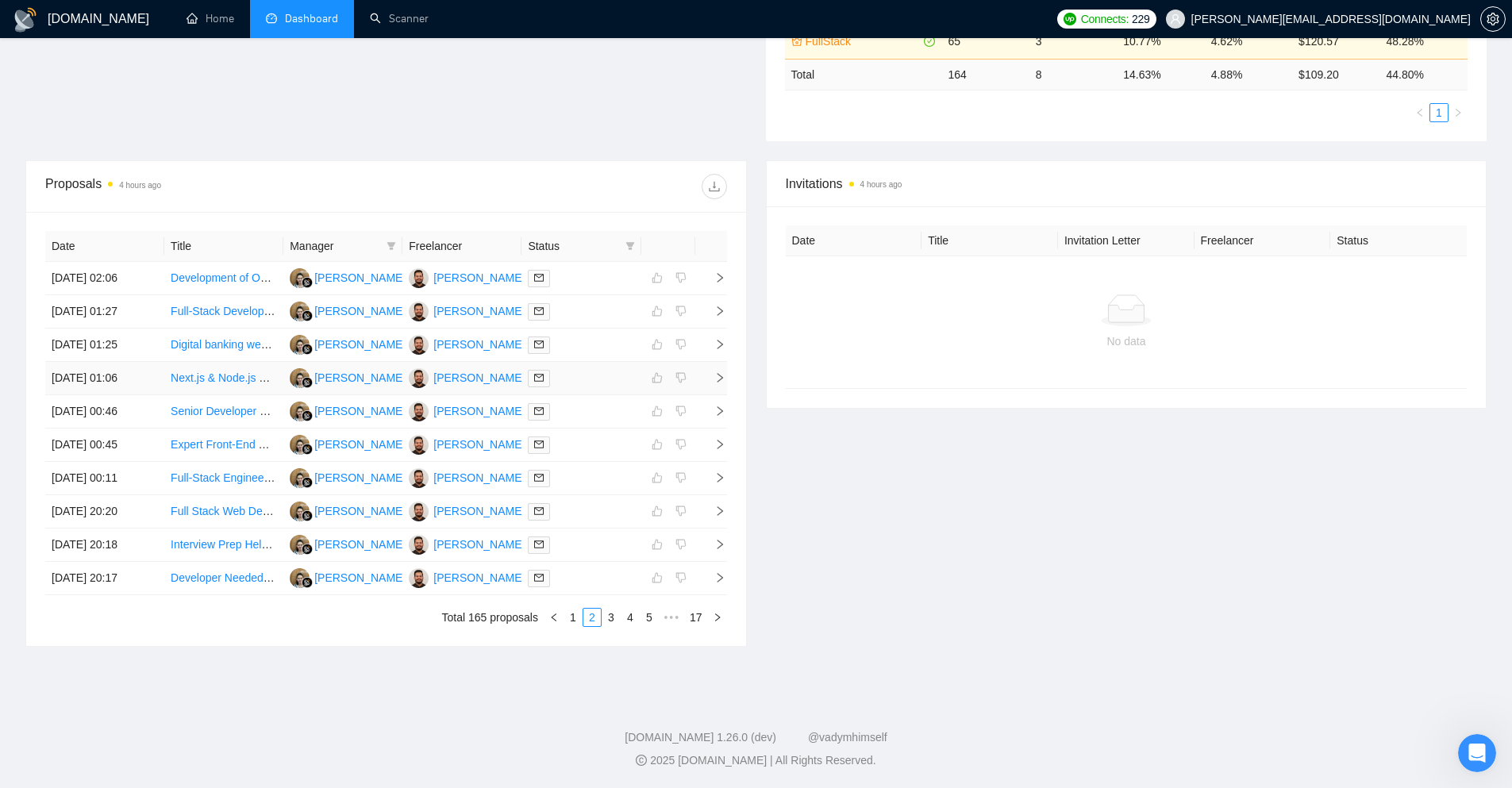
click at [723, 380] on icon "right" at bounding box center [719, 377] width 11 height 11
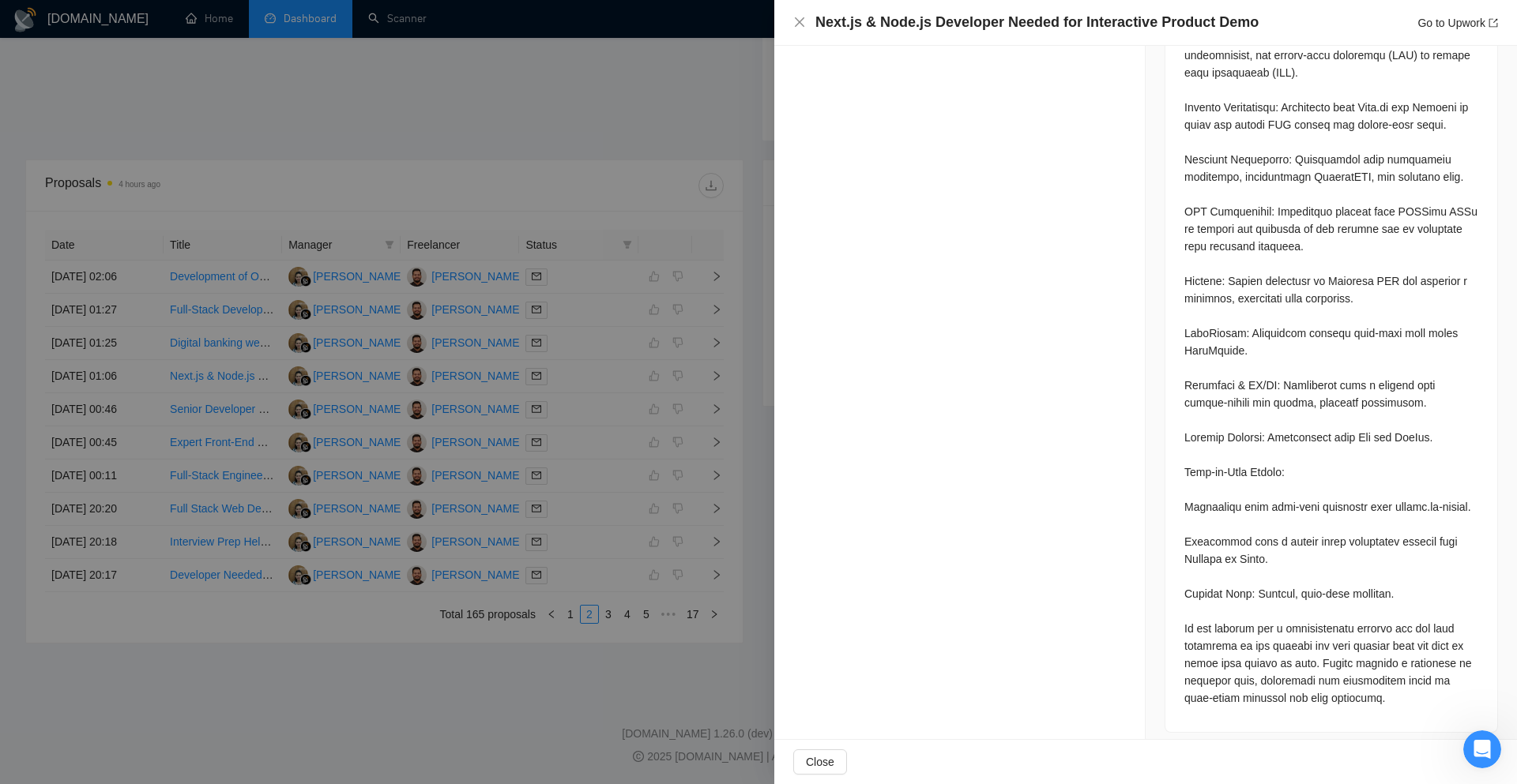
scroll to position [1301, 0]
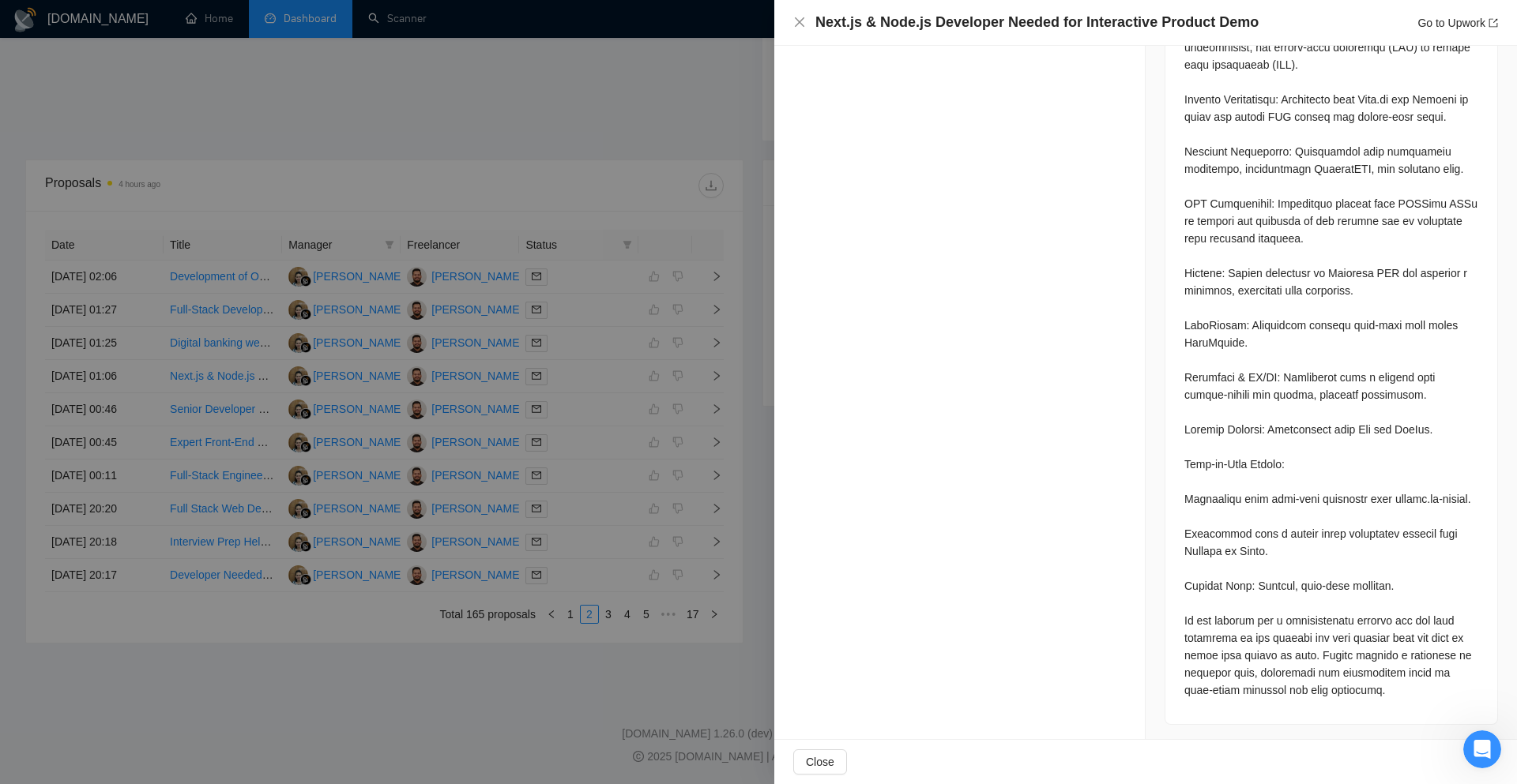
click at [743, 382] on div at bounding box center [758, 392] width 1517 height 784
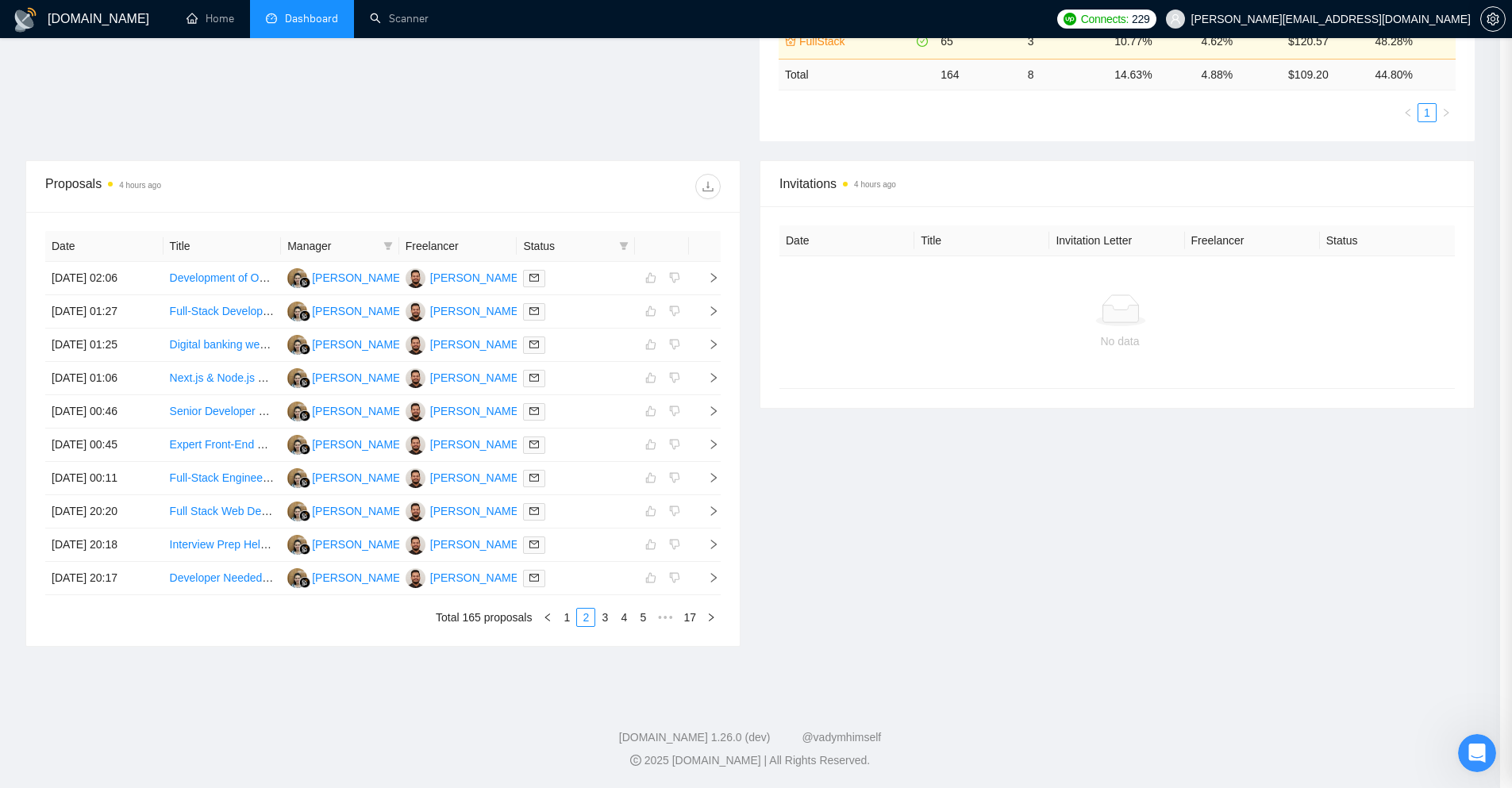
click at [717, 446] on icon "right" at bounding box center [714, 444] width 6 height 9
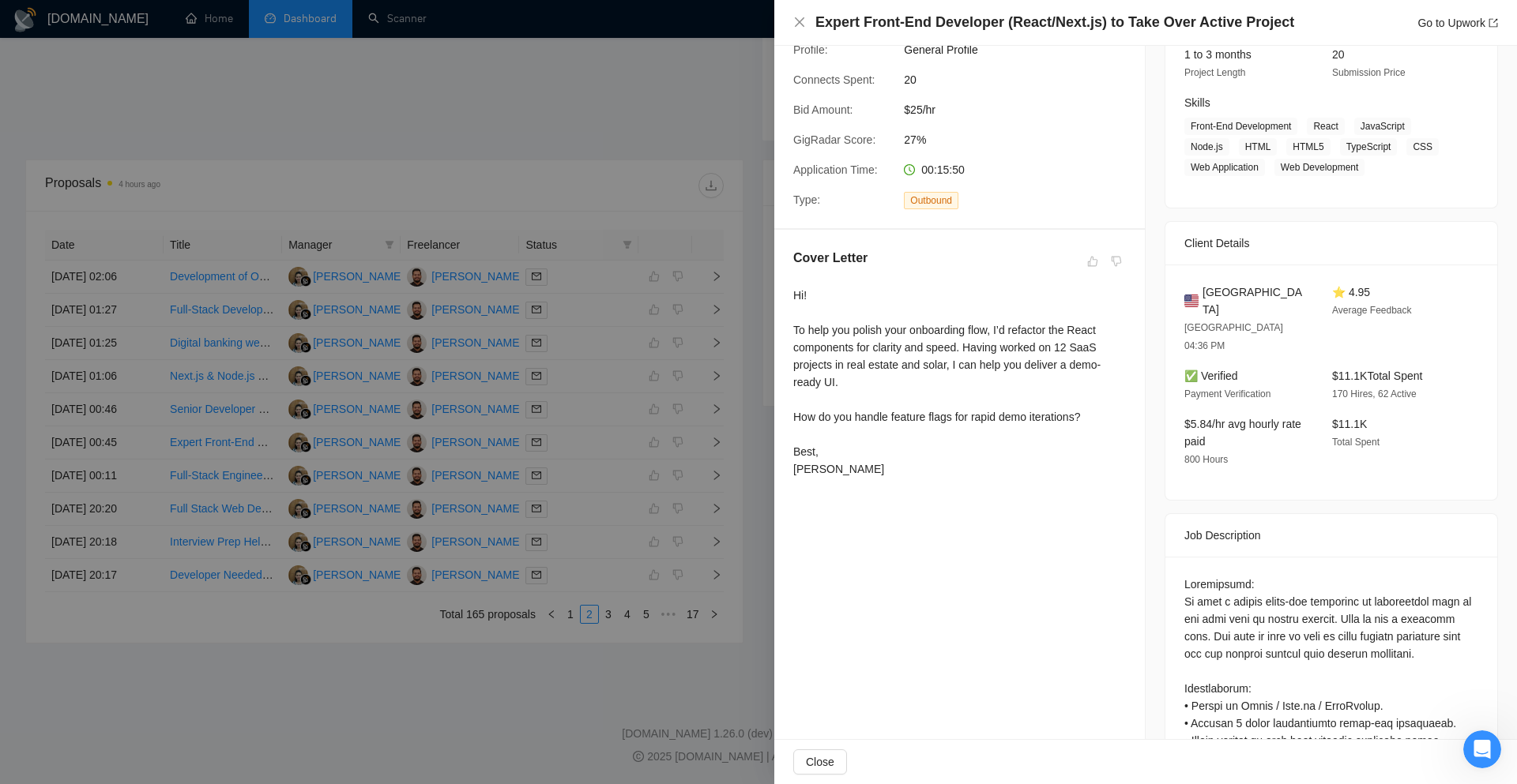
scroll to position [188, 0]
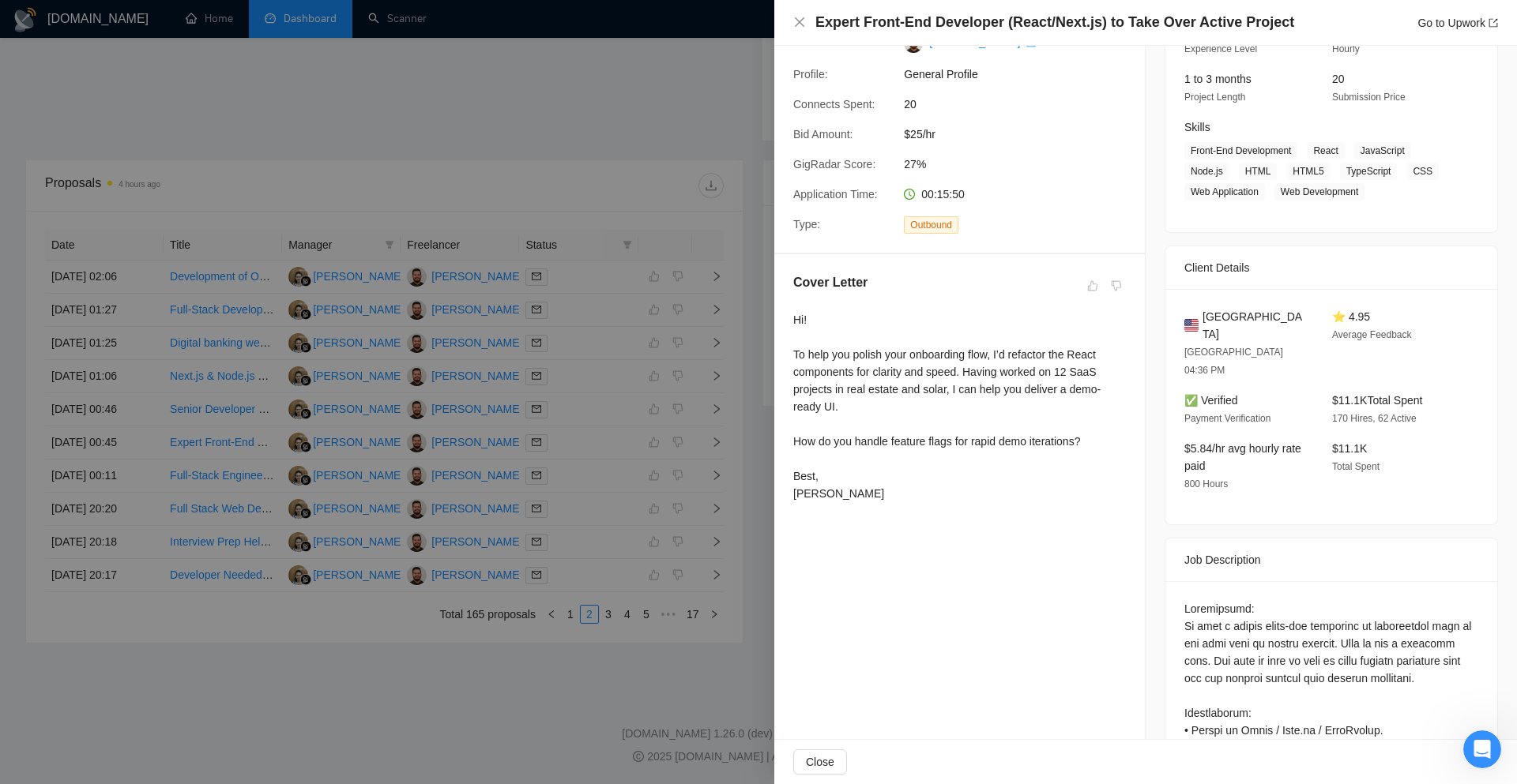
click at [760, 400] on div at bounding box center [758, 392] width 1517 height 784
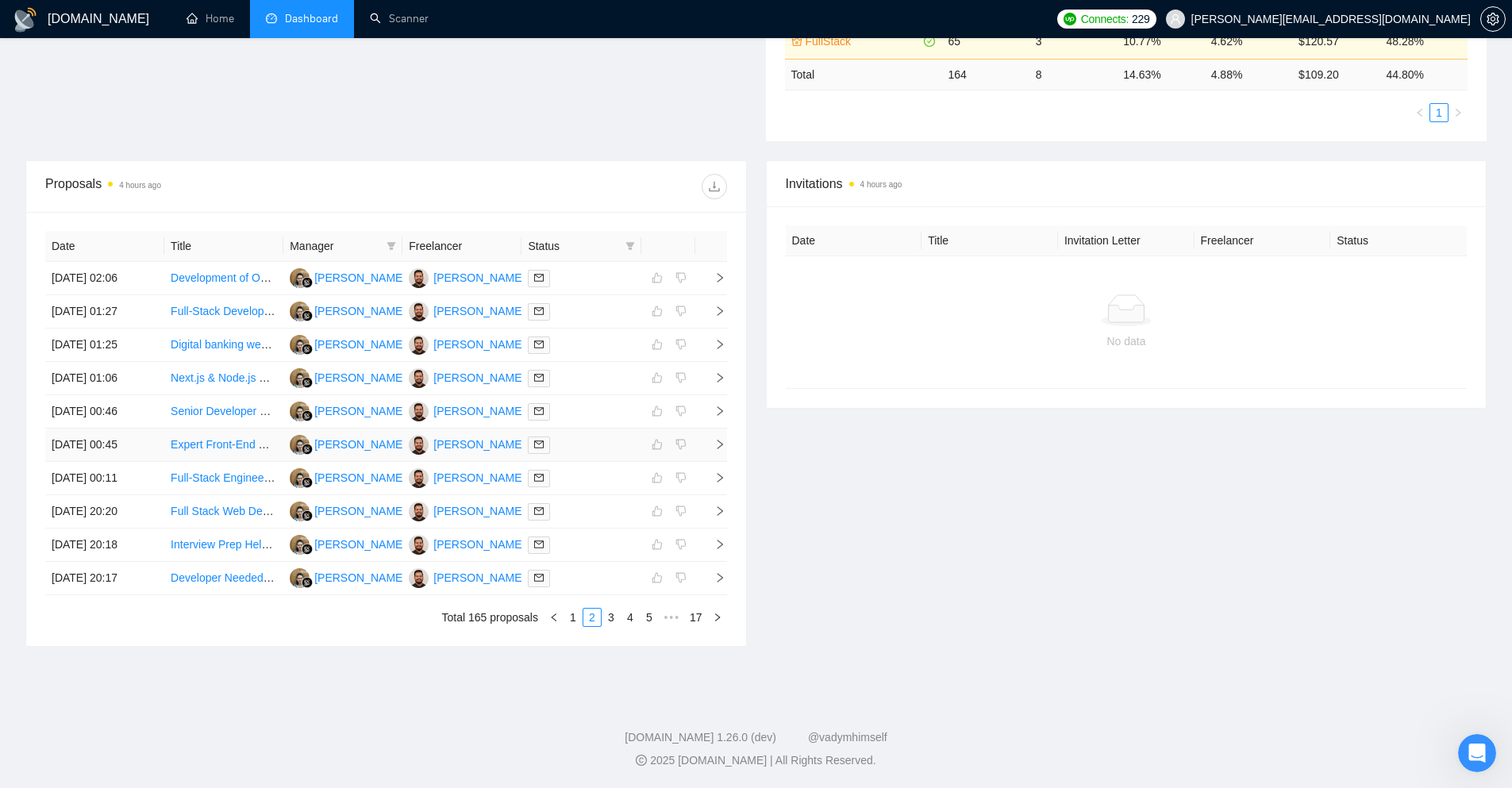
click at [714, 443] on icon "right" at bounding box center [719, 445] width 11 height 11
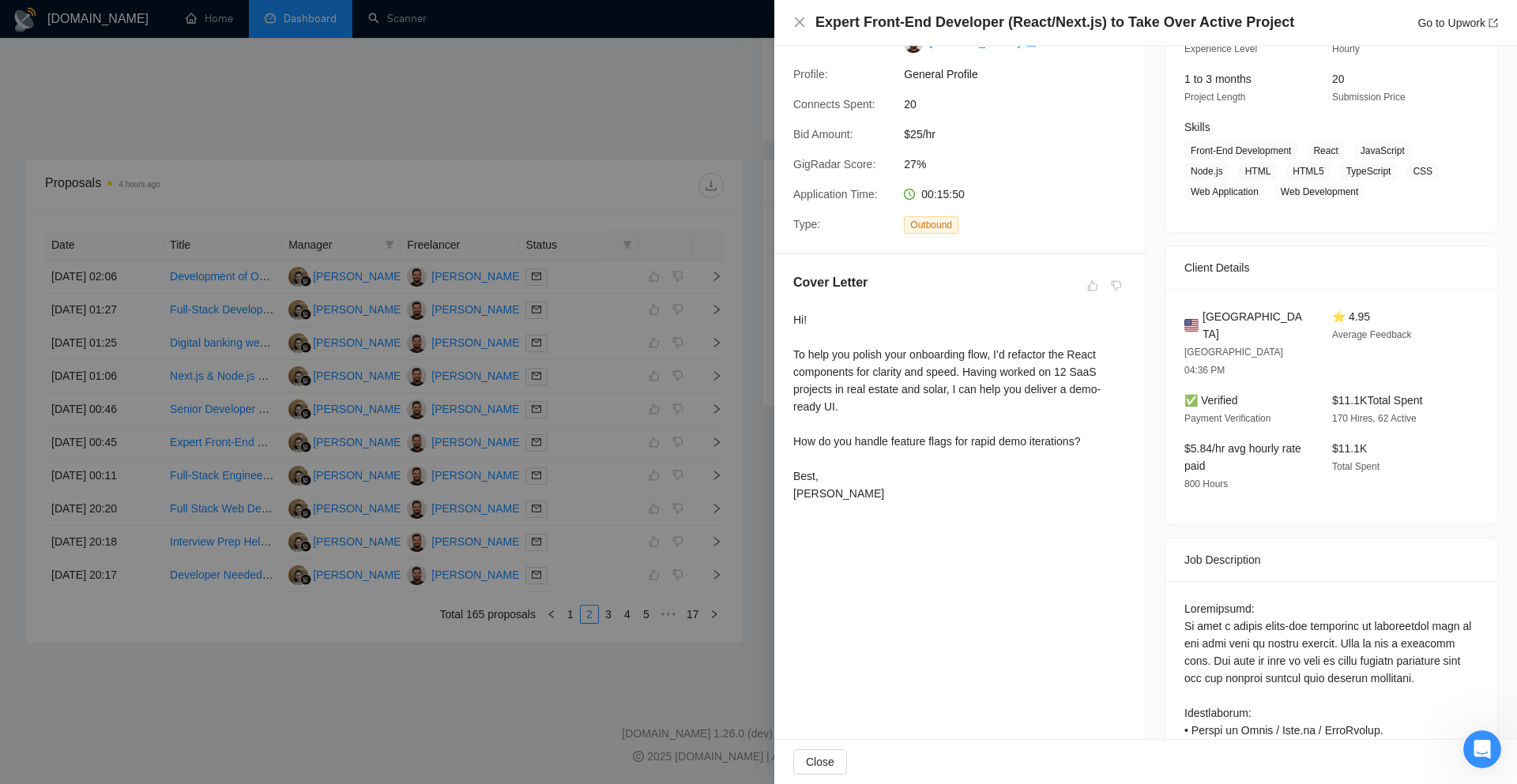
click at [738, 401] on div at bounding box center [758, 392] width 1517 height 784
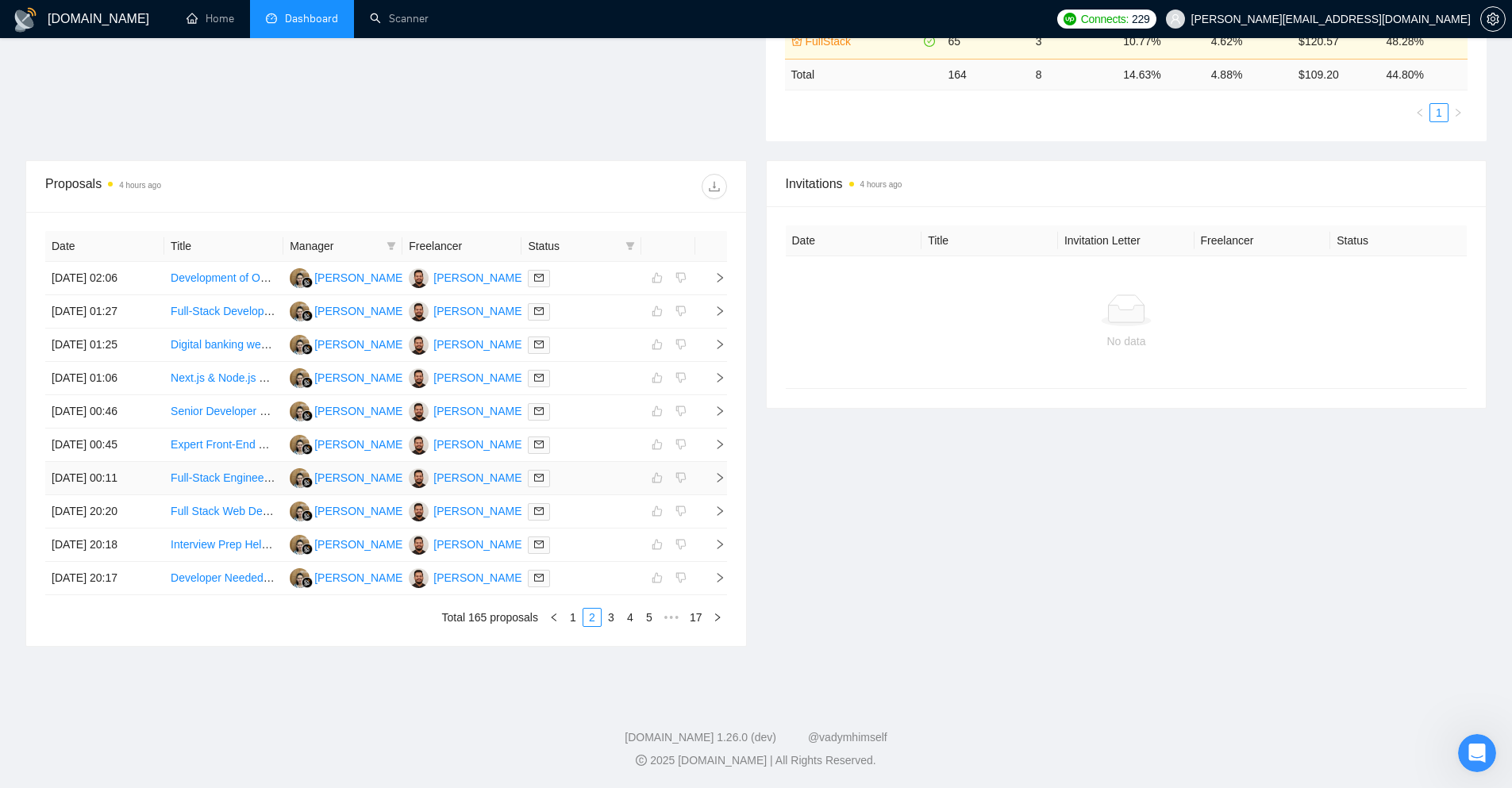
click at [721, 481] on icon "right" at bounding box center [719, 478] width 11 height 11
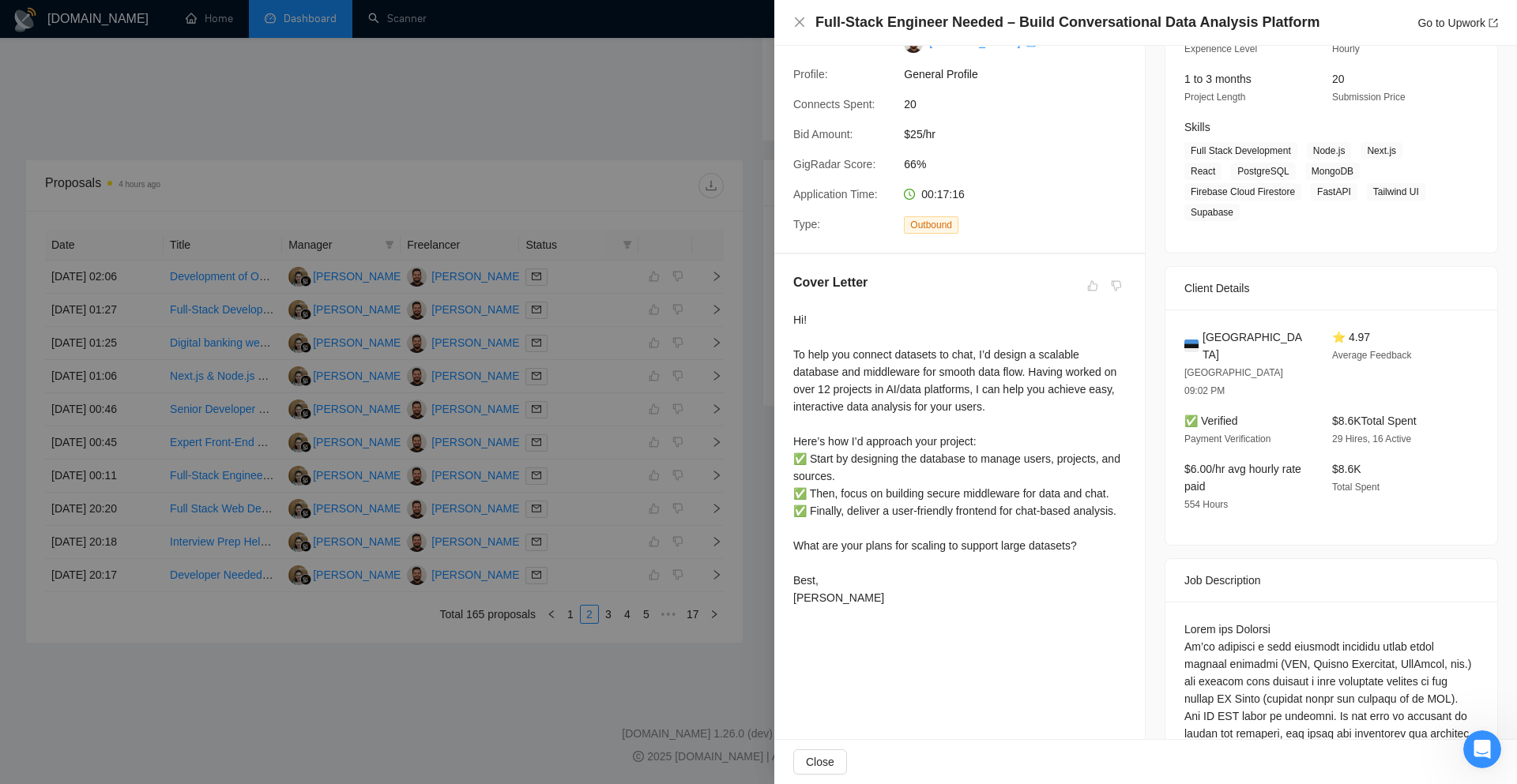
click at [754, 421] on div at bounding box center [758, 392] width 1517 height 784
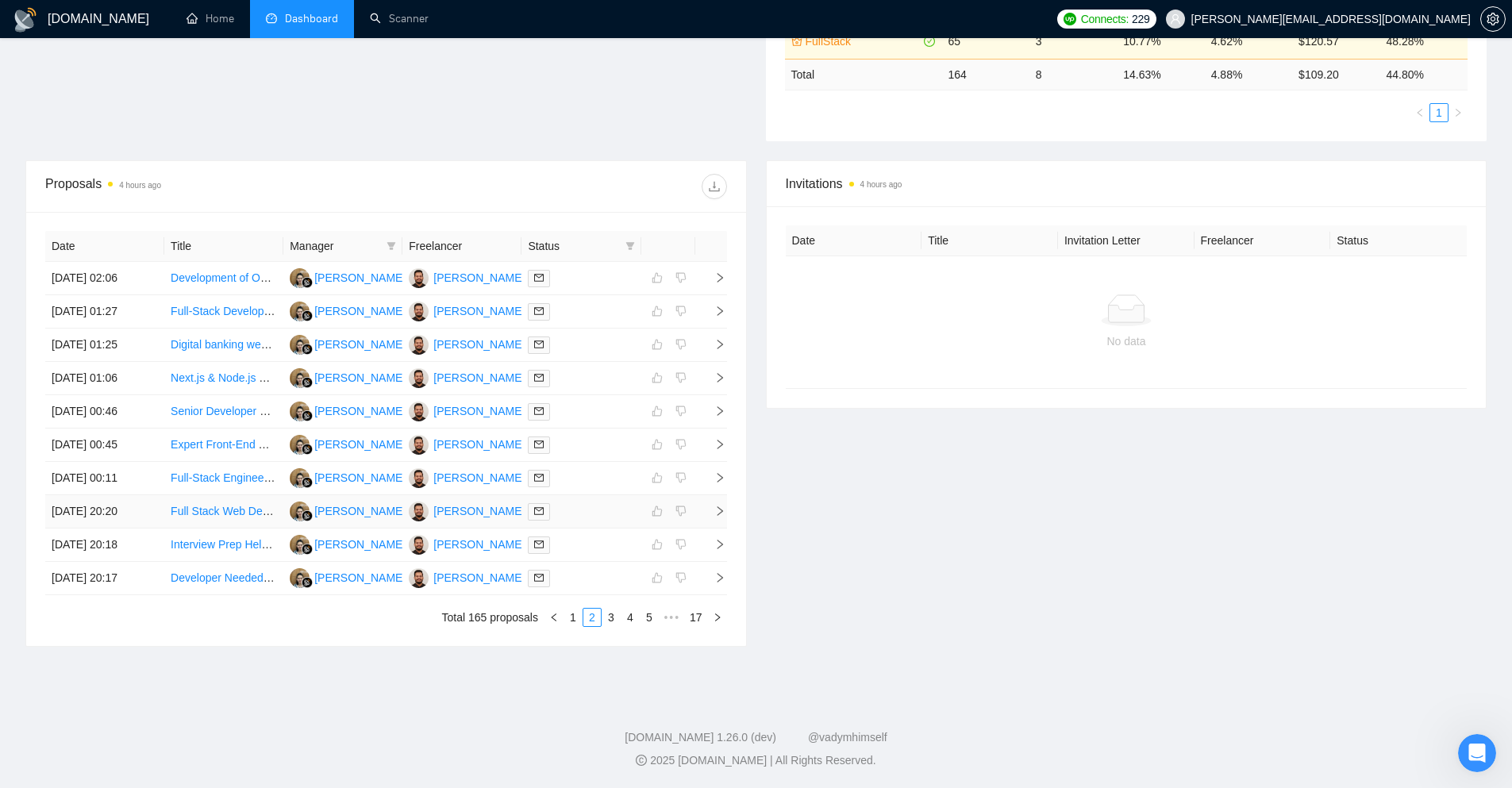
click at [719, 506] on icon "right" at bounding box center [719, 511] width 11 height 11
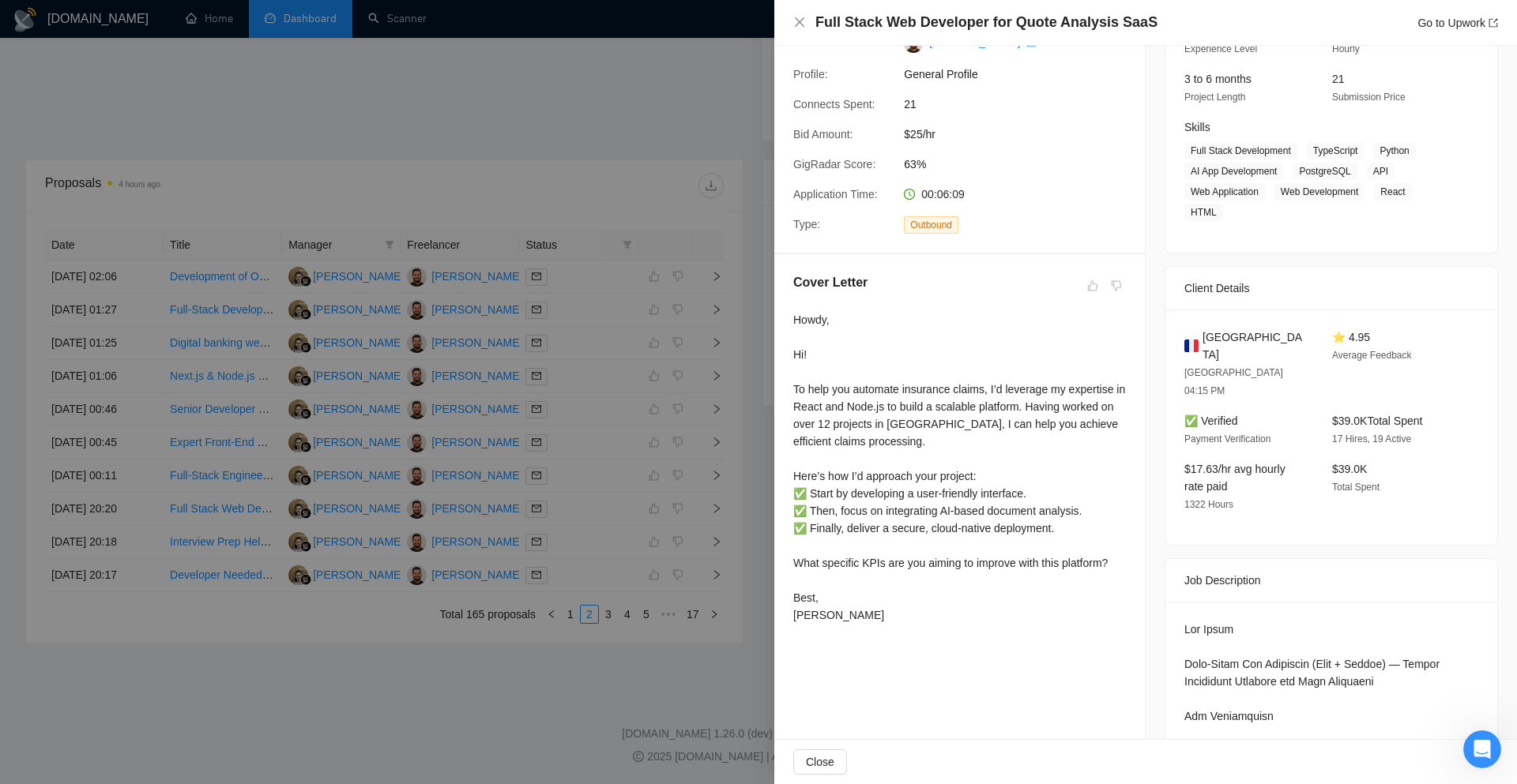
click at [737, 448] on div at bounding box center [758, 392] width 1517 height 784
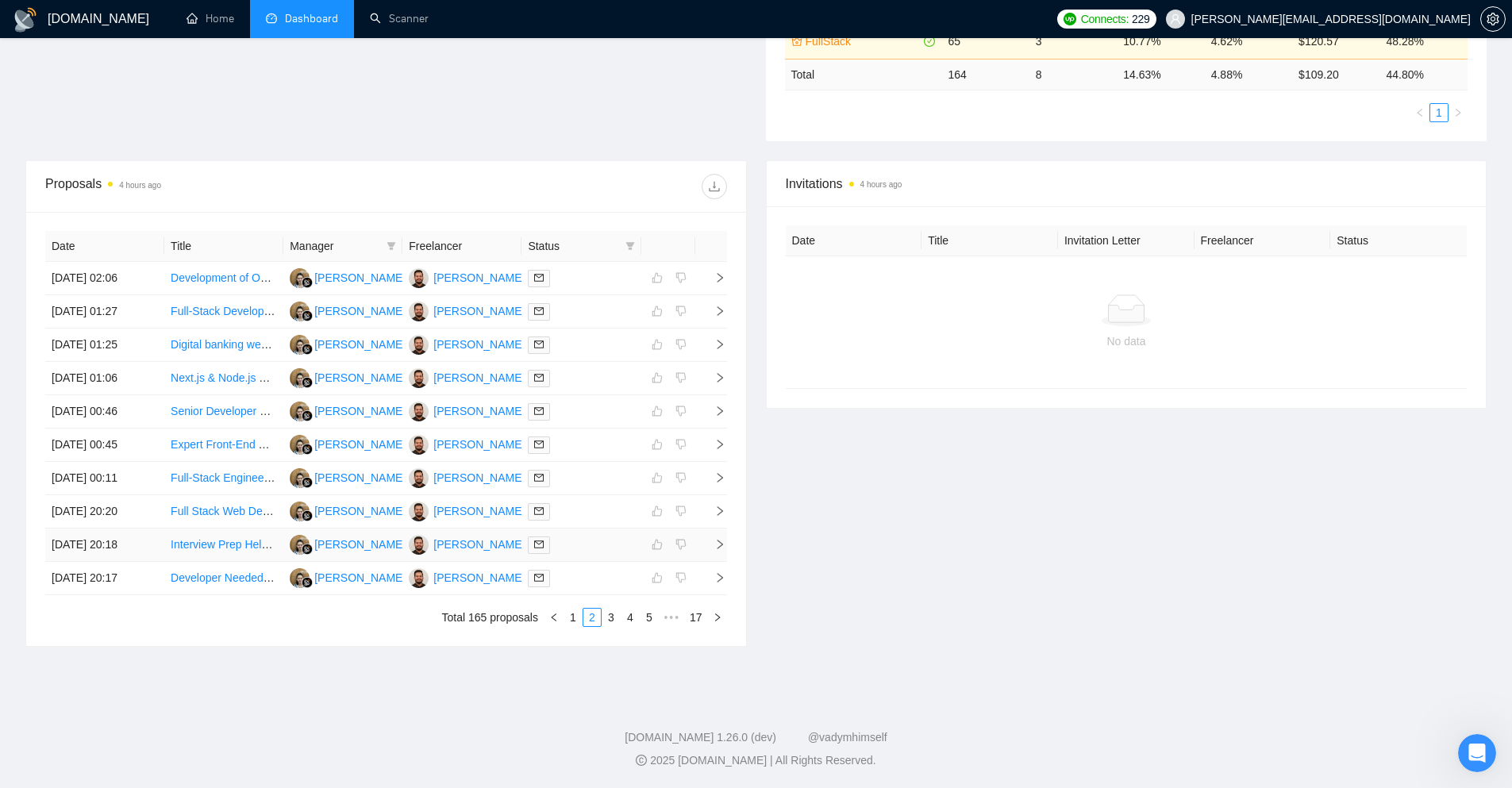
click at [717, 537] on td at bounding box center [711, 546] width 31 height 33
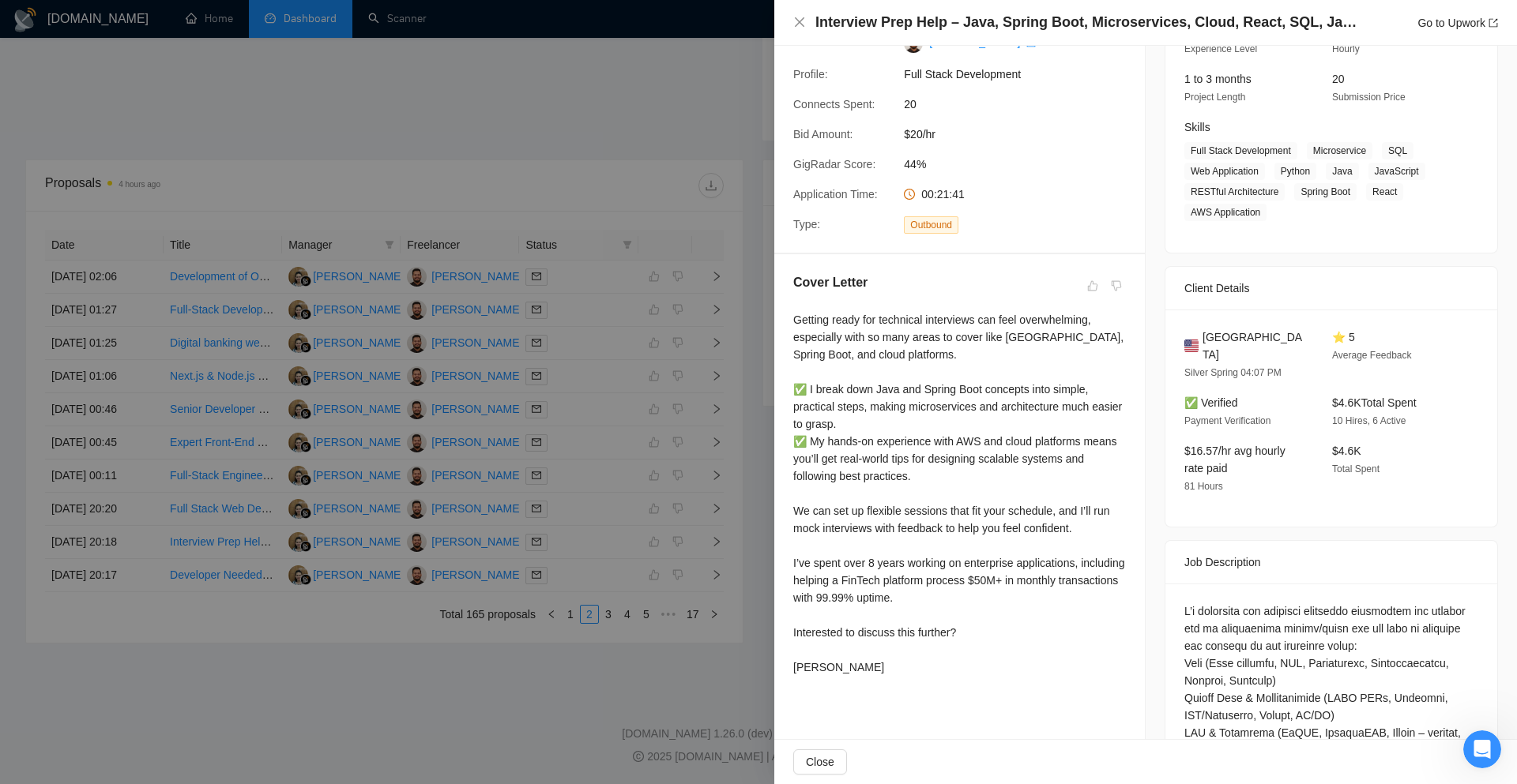
click at [736, 415] on div at bounding box center [758, 392] width 1517 height 784
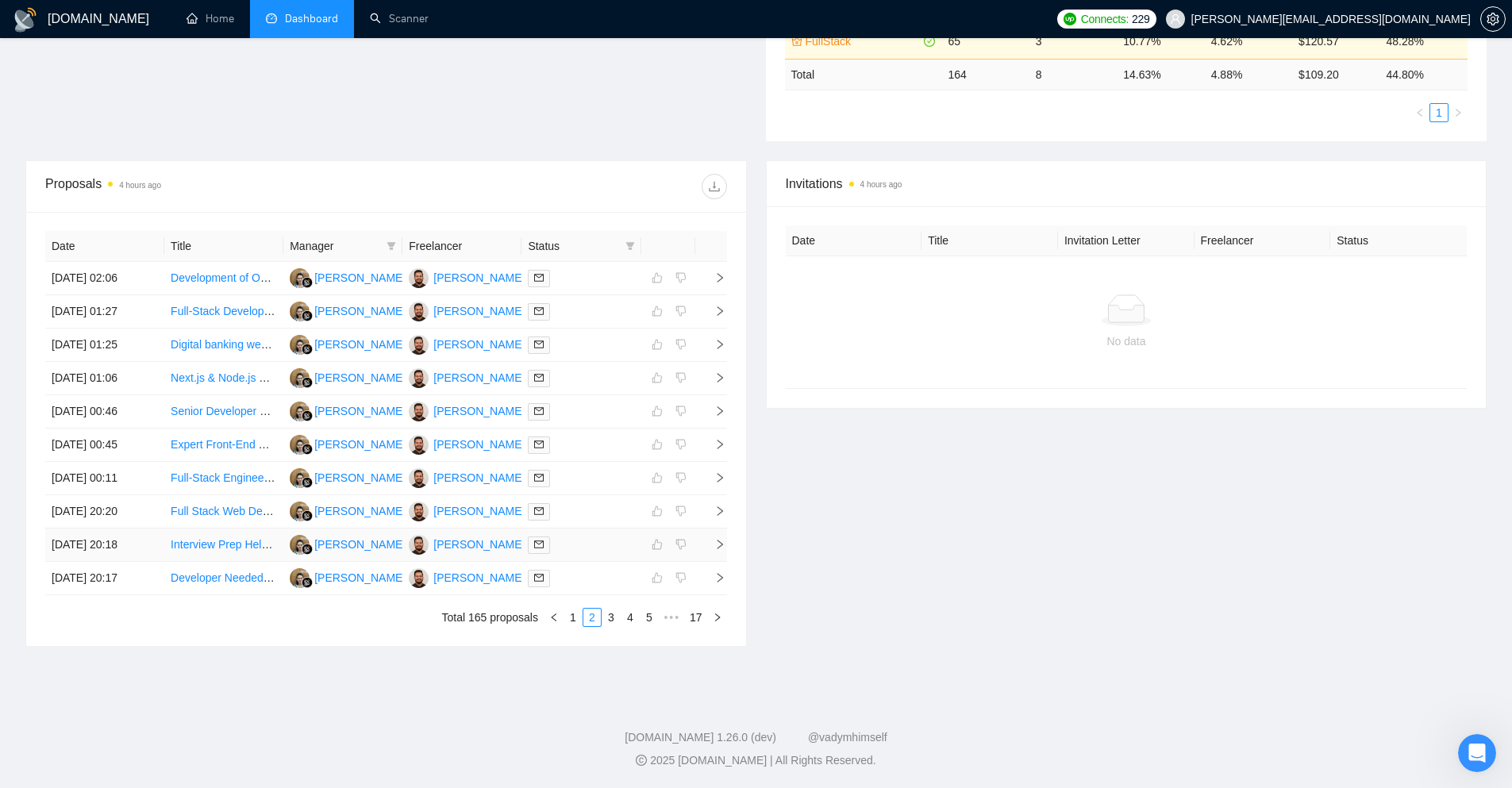
click at [719, 547] on icon "right" at bounding box center [719, 545] width 11 height 11
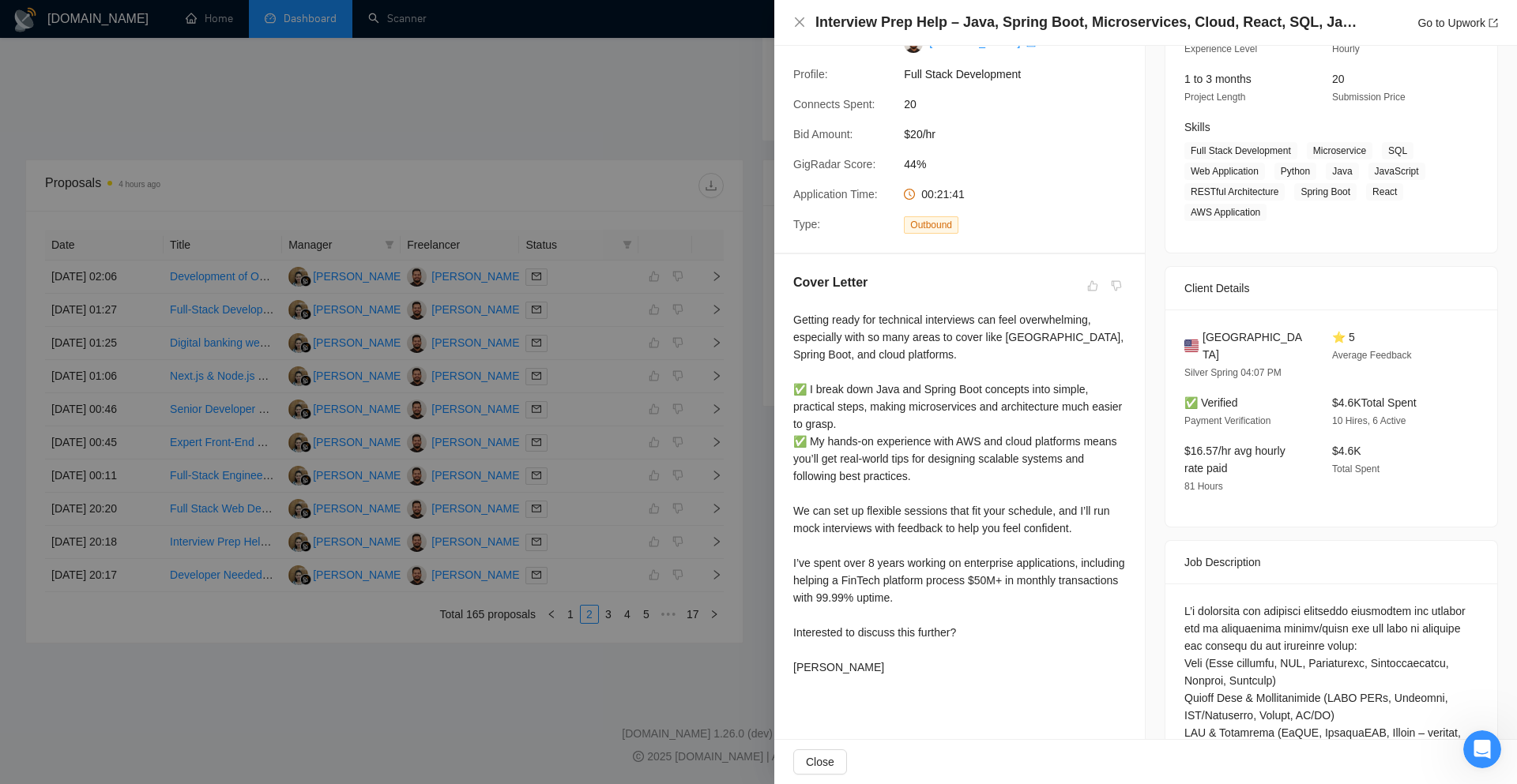
click at [738, 433] on div at bounding box center [758, 392] width 1517 height 784
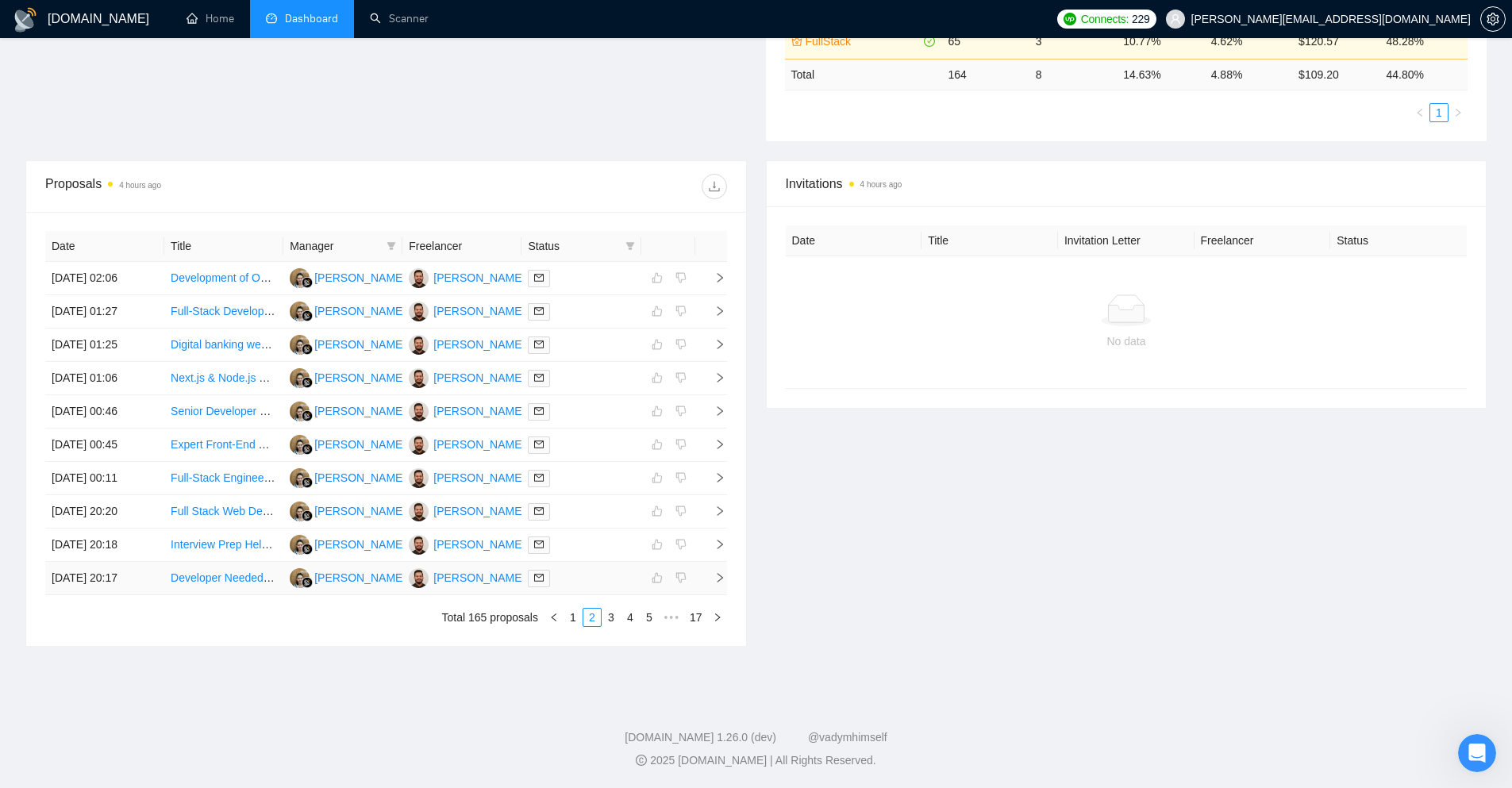
click at [714, 570] on td at bounding box center [711, 579] width 31 height 33
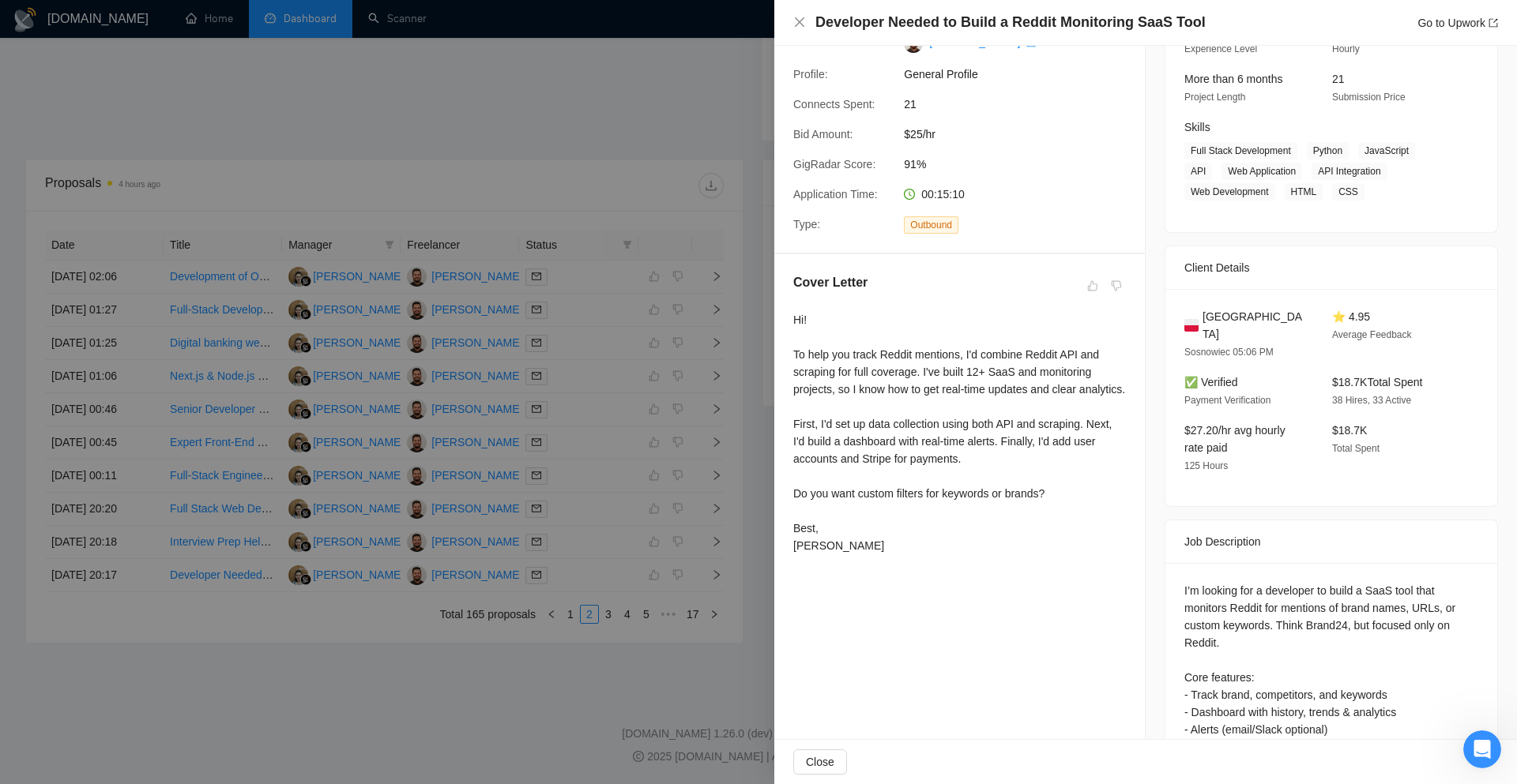
click at [730, 552] on div at bounding box center [758, 392] width 1517 height 784
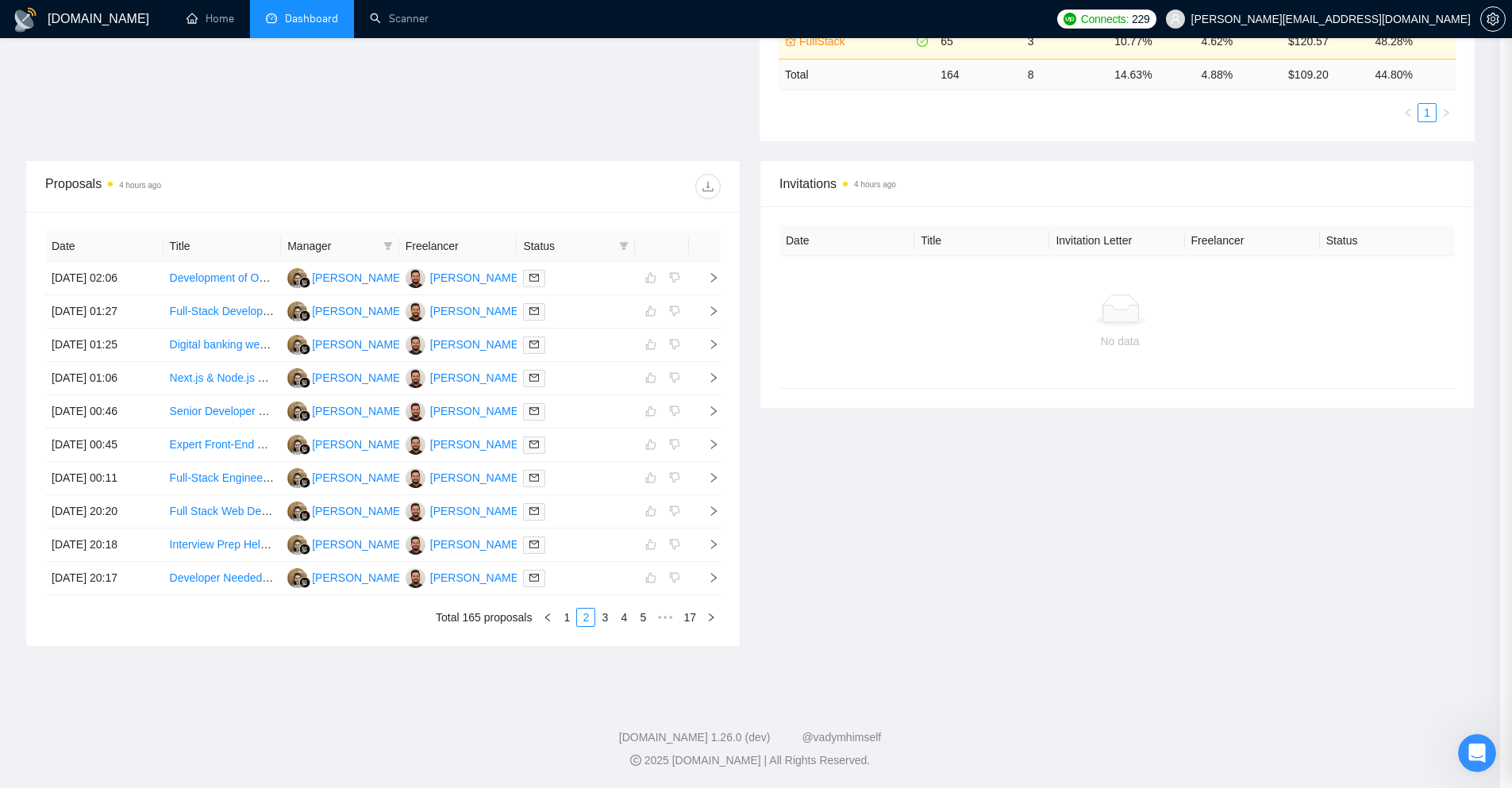
click at [719, 548] on icon "right" at bounding box center [714, 545] width 11 height 11
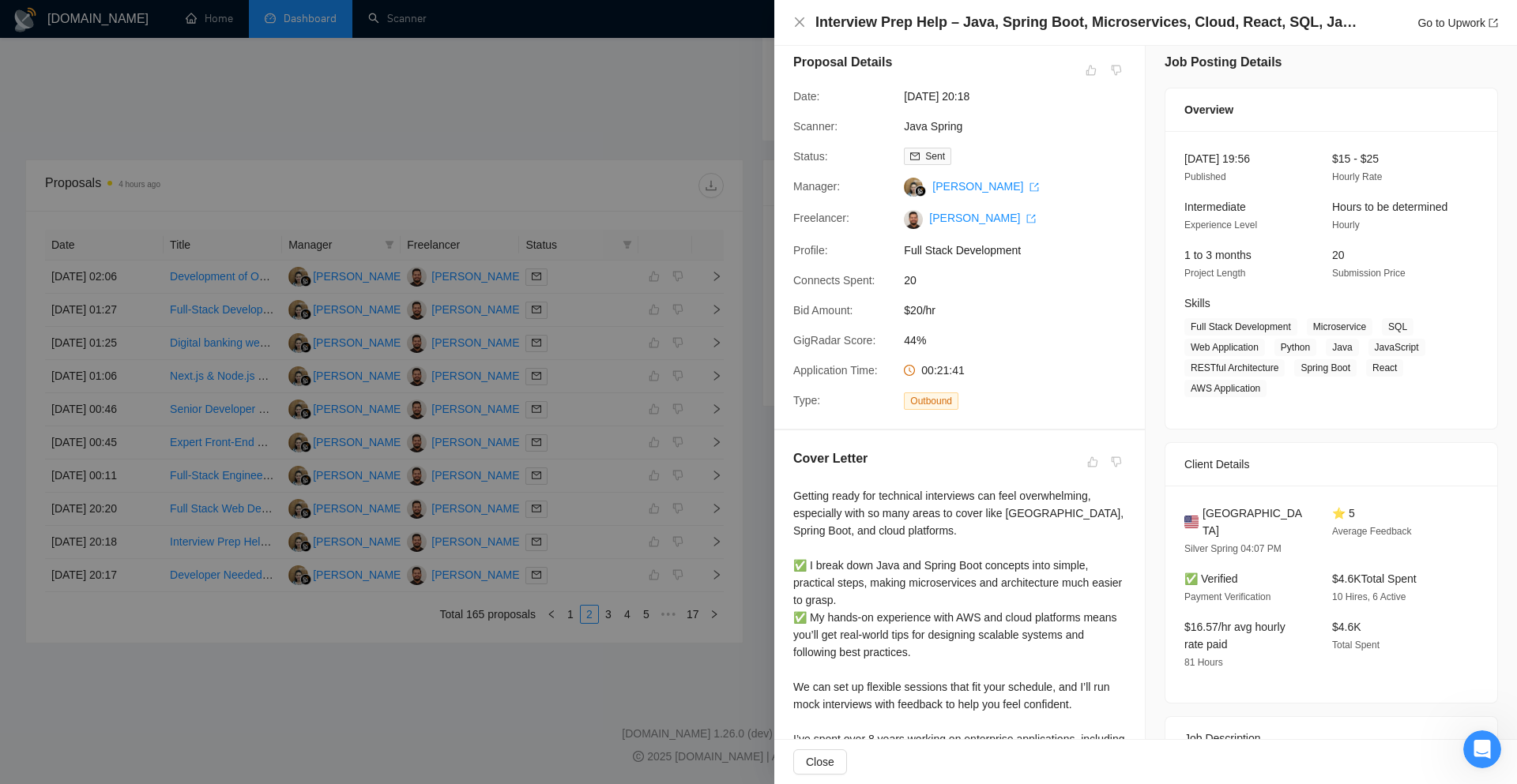
scroll to position [0, 0]
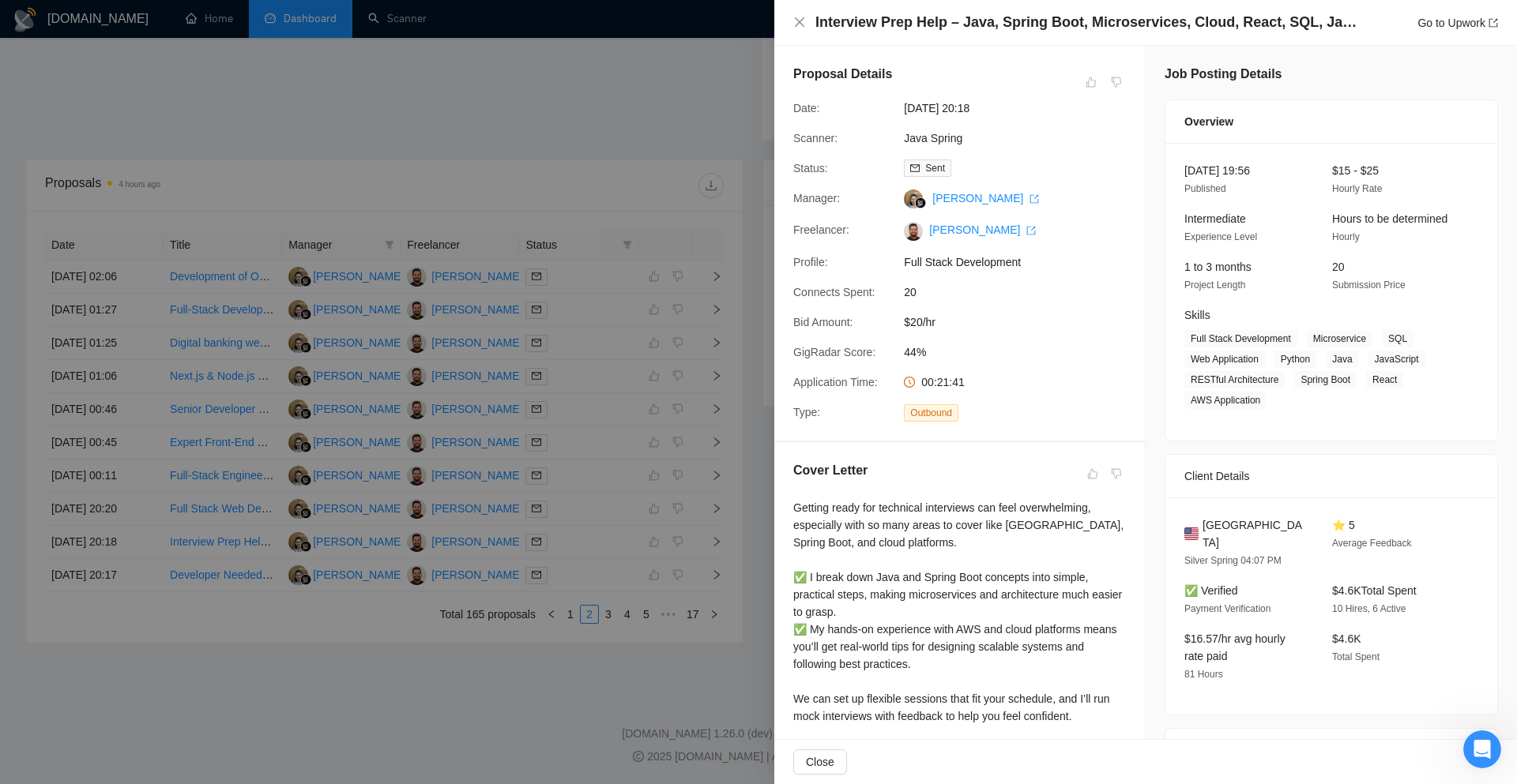
click at [766, 455] on div at bounding box center [758, 392] width 1517 height 784
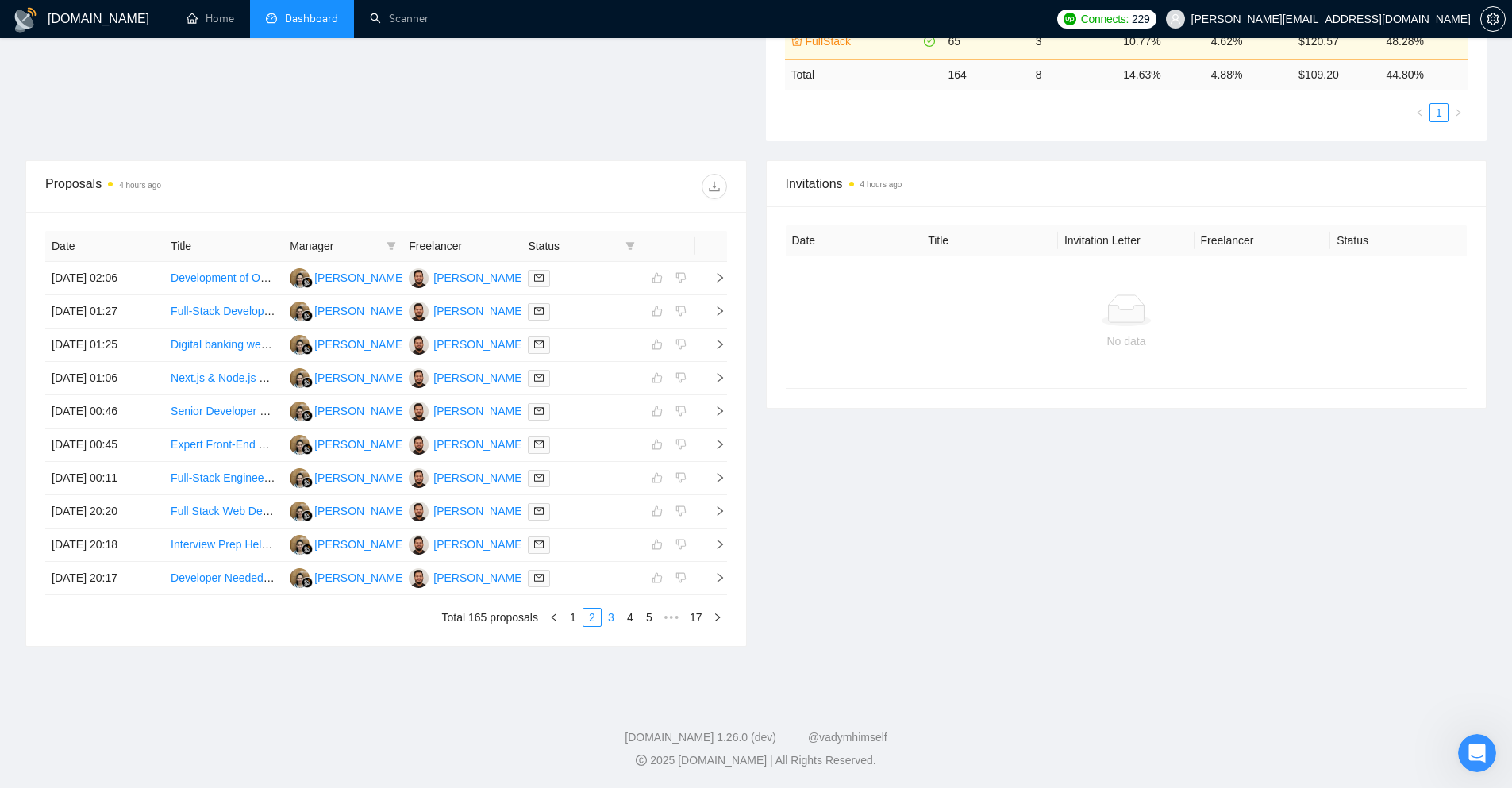
click at [608, 616] on link "3" at bounding box center [610, 617] width 18 height 18
click at [719, 279] on icon "right" at bounding box center [719, 277] width 6 height 9
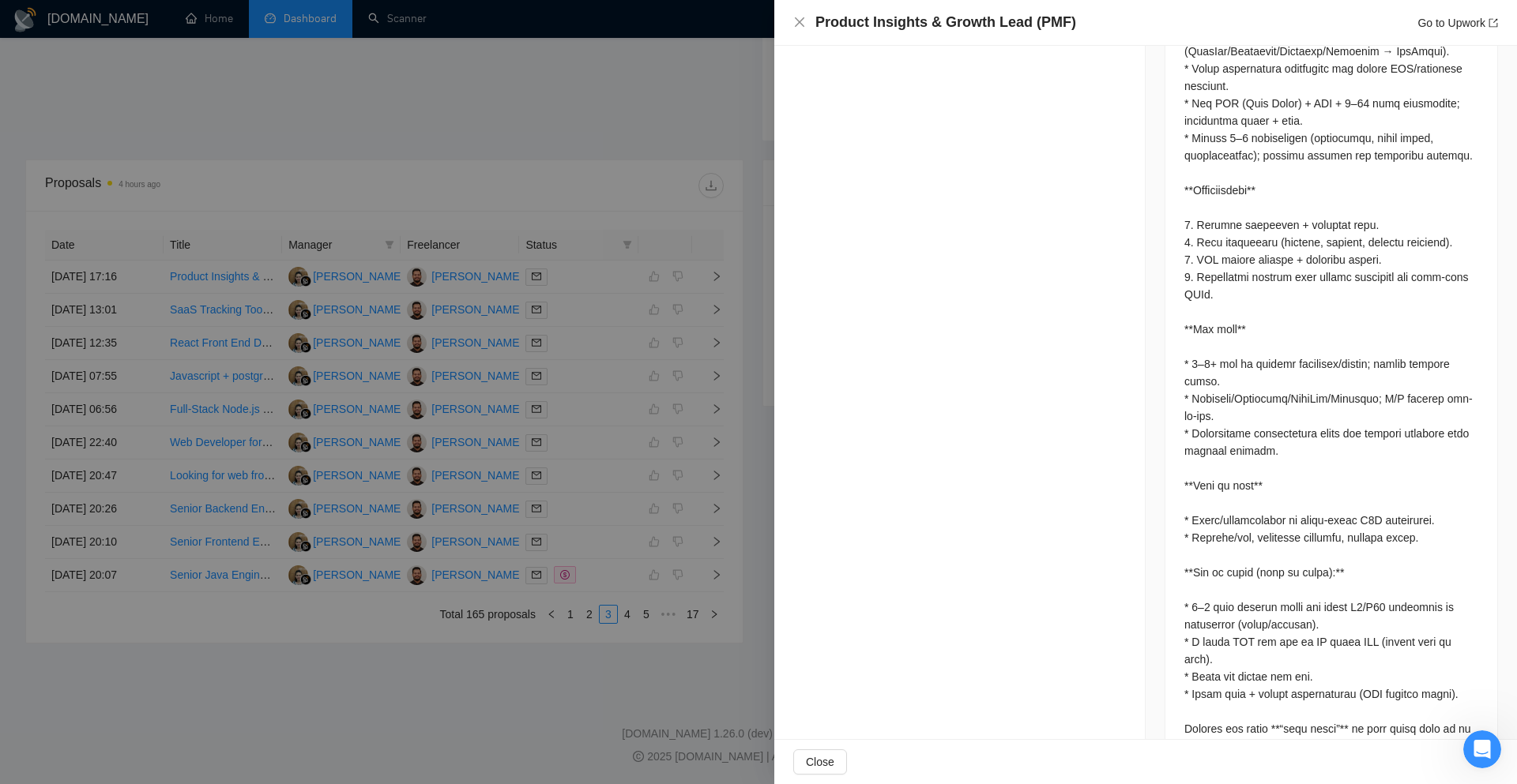
scroll to position [940, 0]
click at [731, 358] on div at bounding box center [758, 392] width 1517 height 784
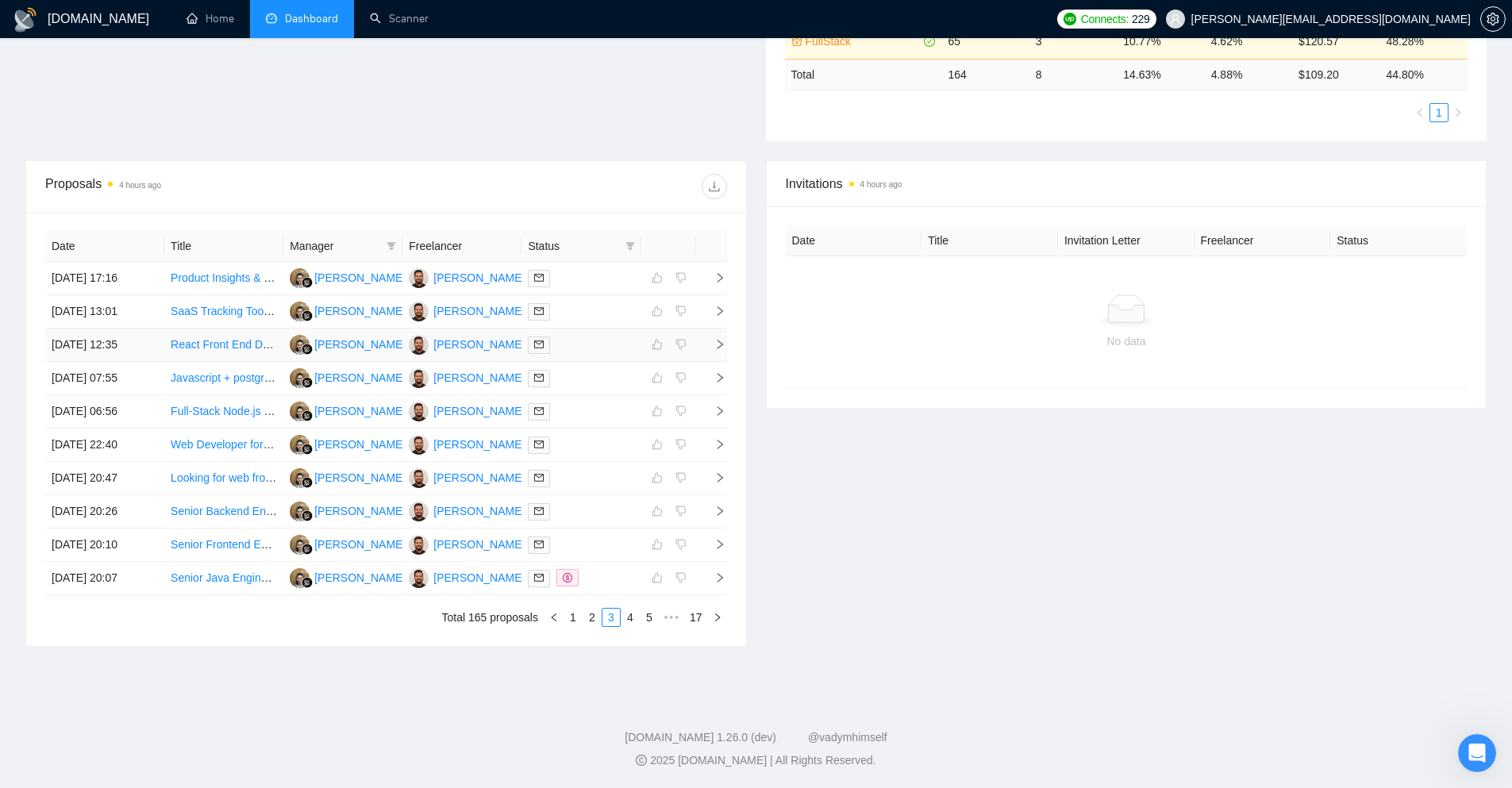
click at [719, 342] on icon "right" at bounding box center [719, 344] width 11 height 11
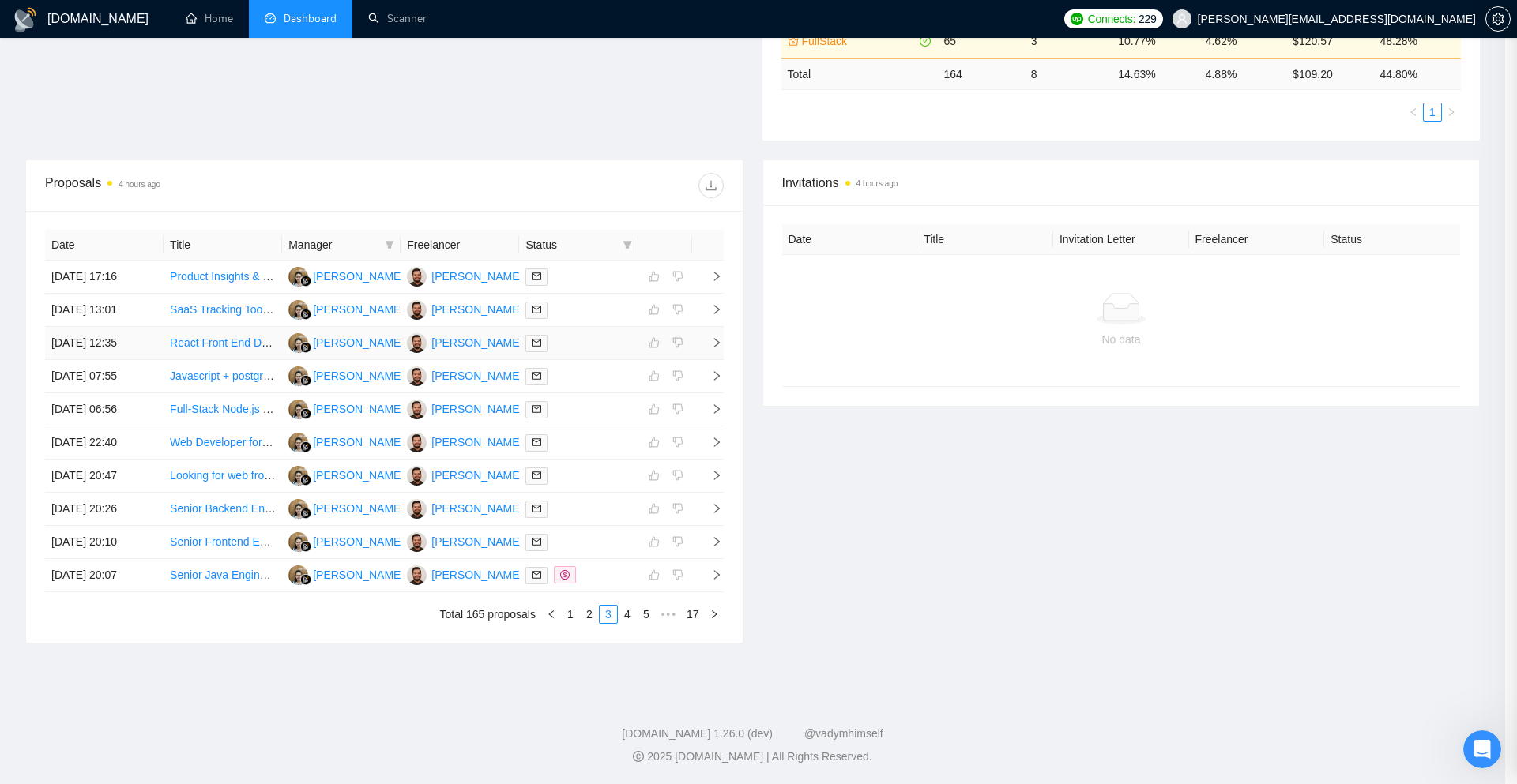
scroll to position [64, 0]
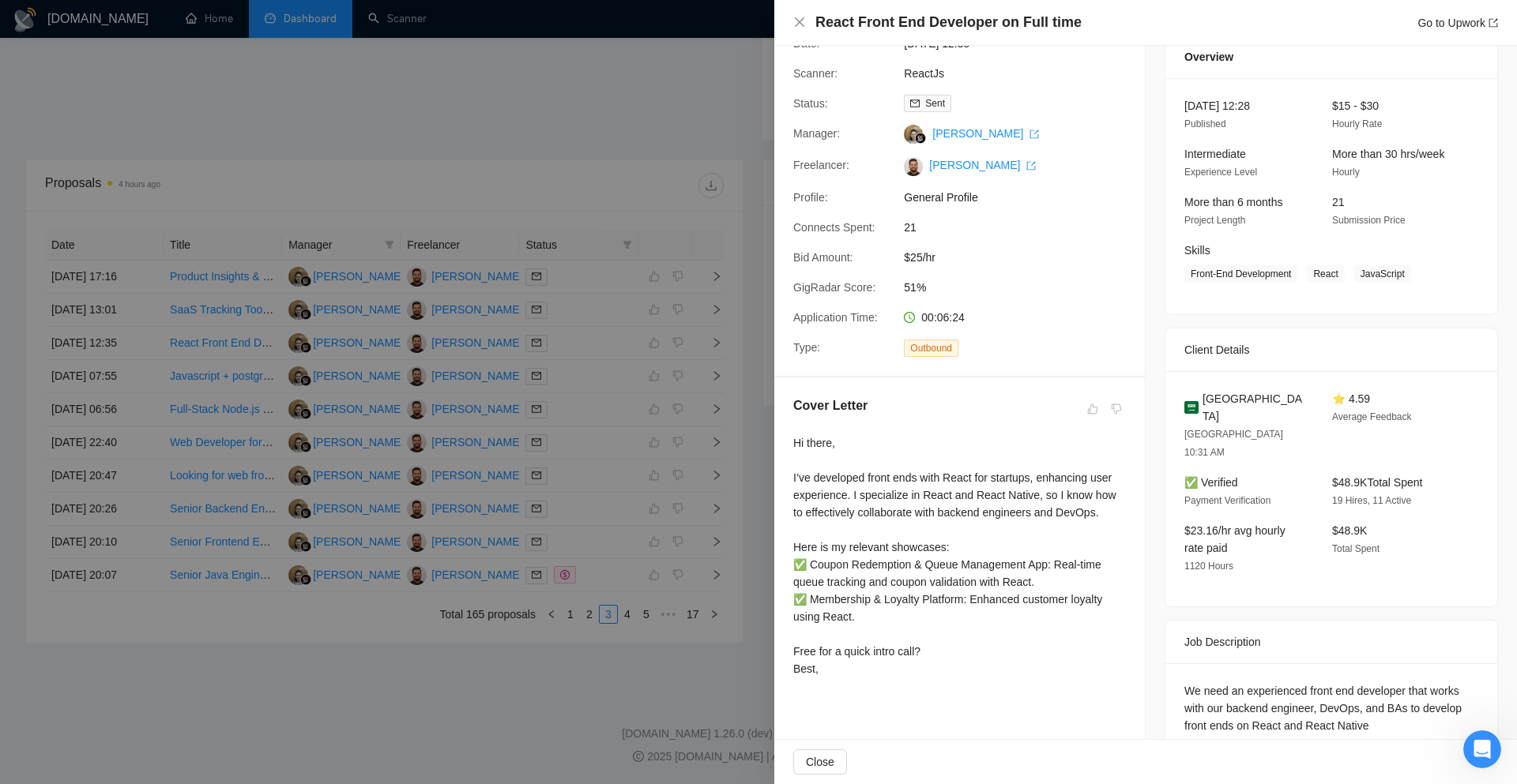
click at [725, 342] on div at bounding box center [758, 392] width 1517 height 784
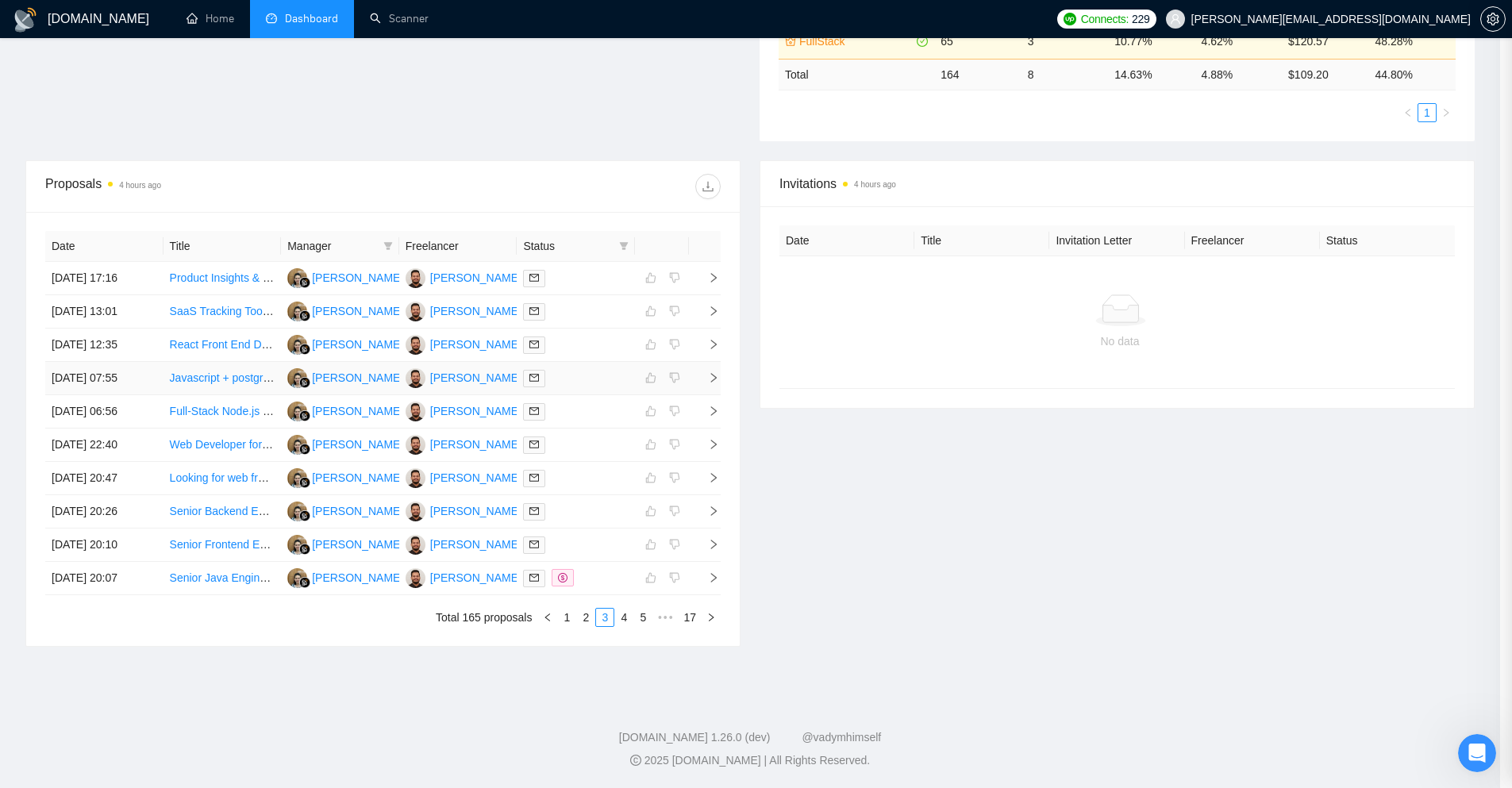
click at [719, 376] on icon "right" at bounding box center [714, 377] width 11 height 11
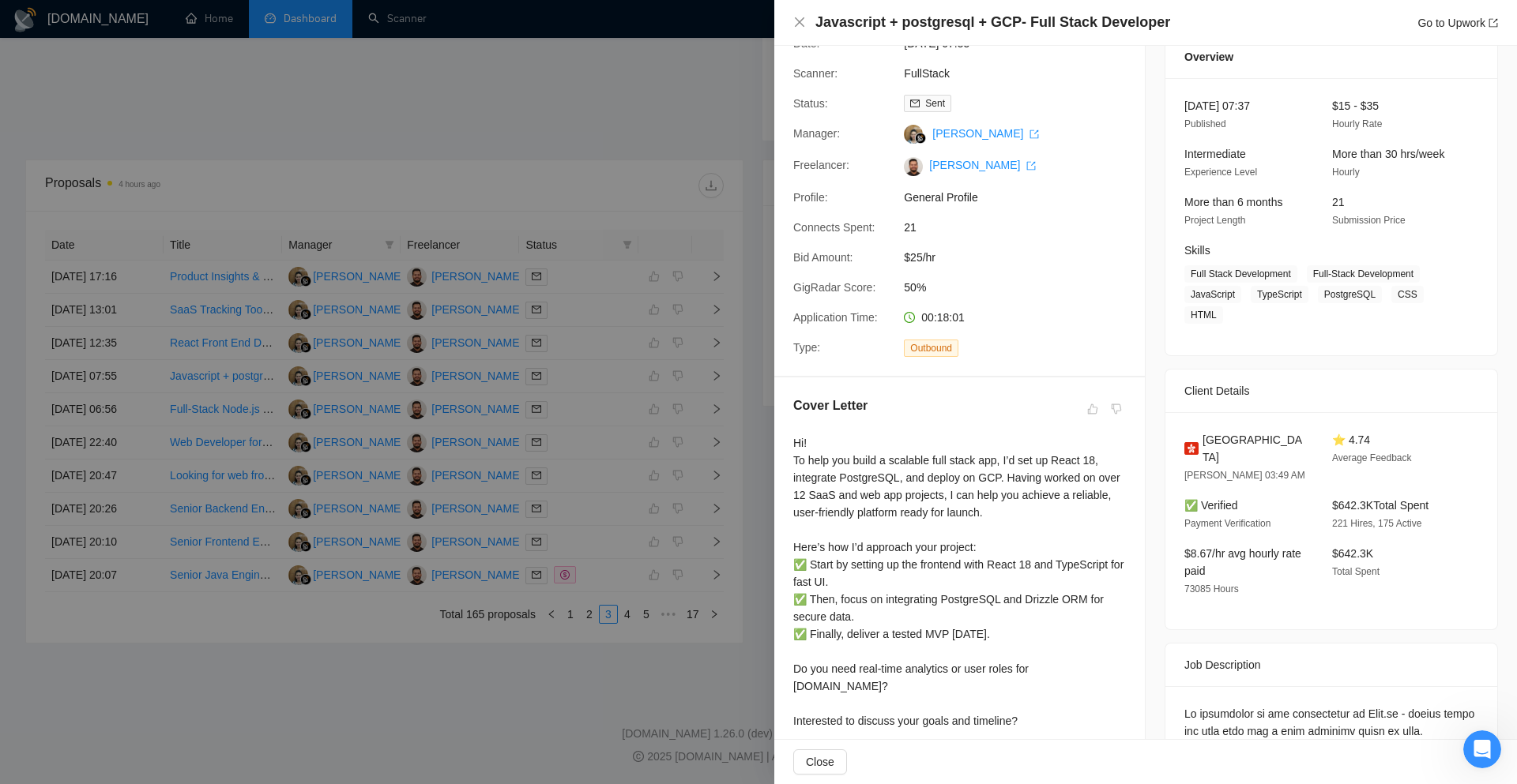
click at [722, 369] on div at bounding box center [758, 392] width 1517 height 784
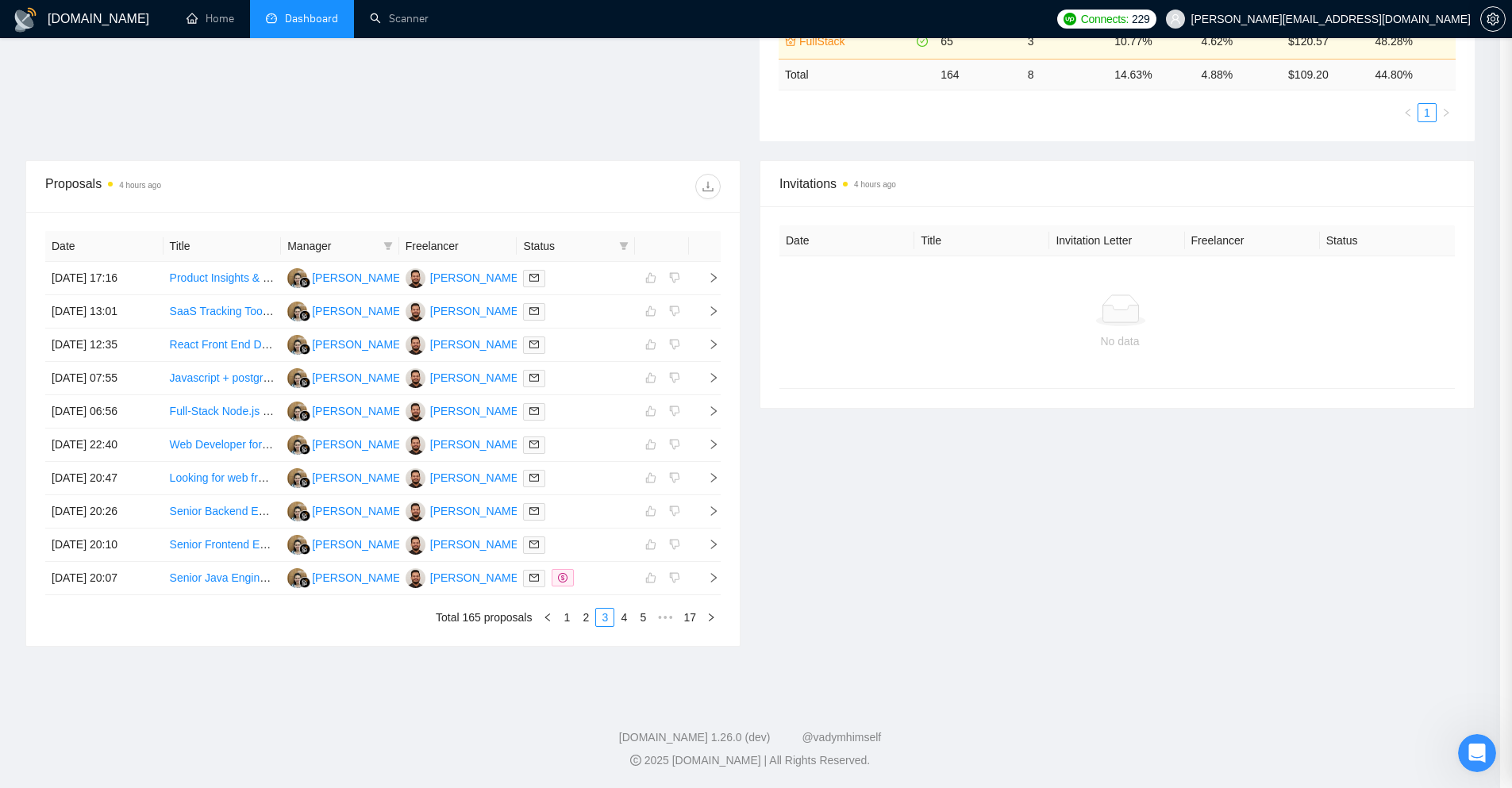
click at [719, 408] on icon "right" at bounding box center [714, 412] width 11 height 11
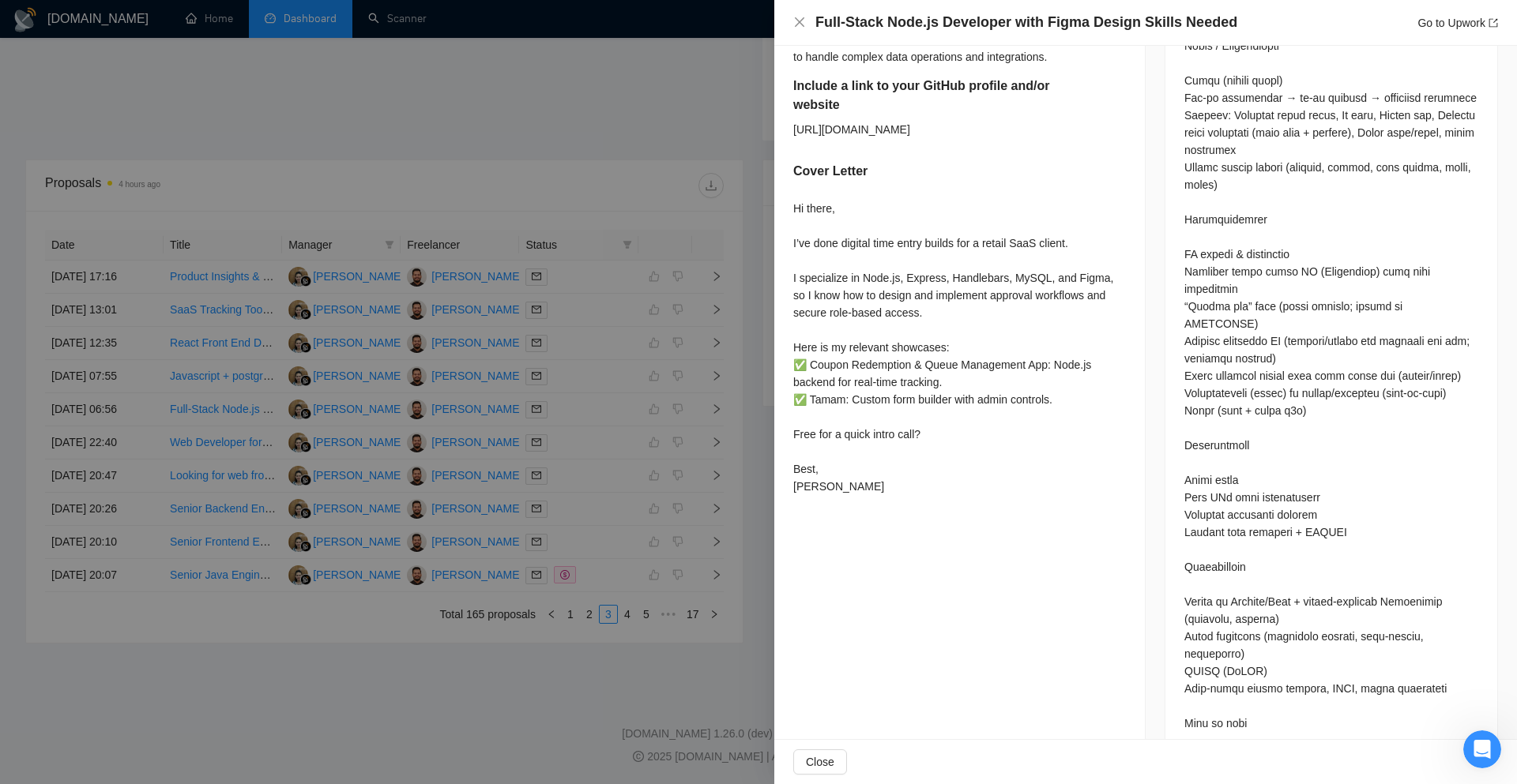
scroll to position [1012, 0]
click at [755, 412] on div at bounding box center [758, 392] width 1517 height 784
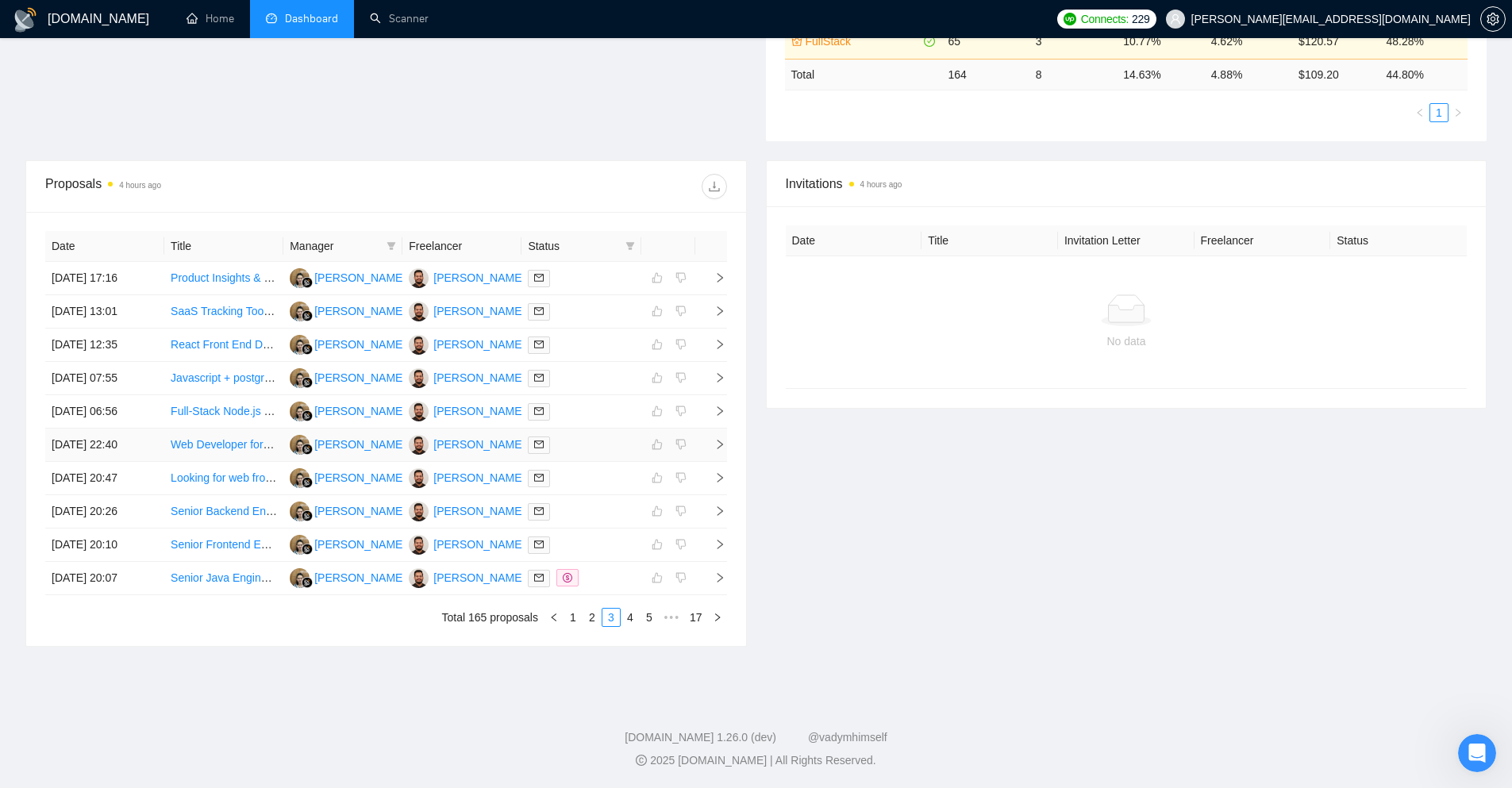
click at [721, 445] on icon "right" at bounding box center [719, 444] width 6 height 9
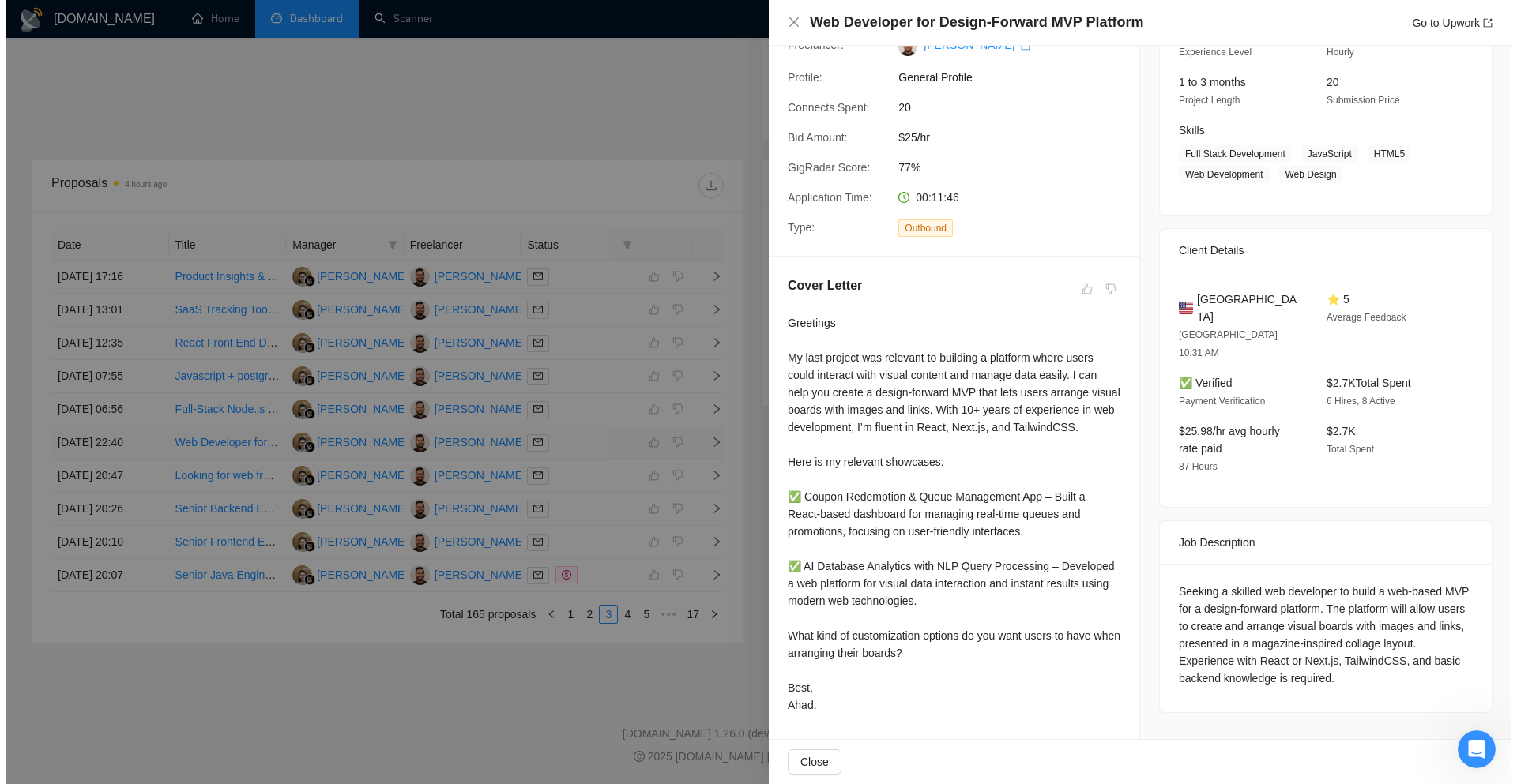
scroll to position [184, 0]
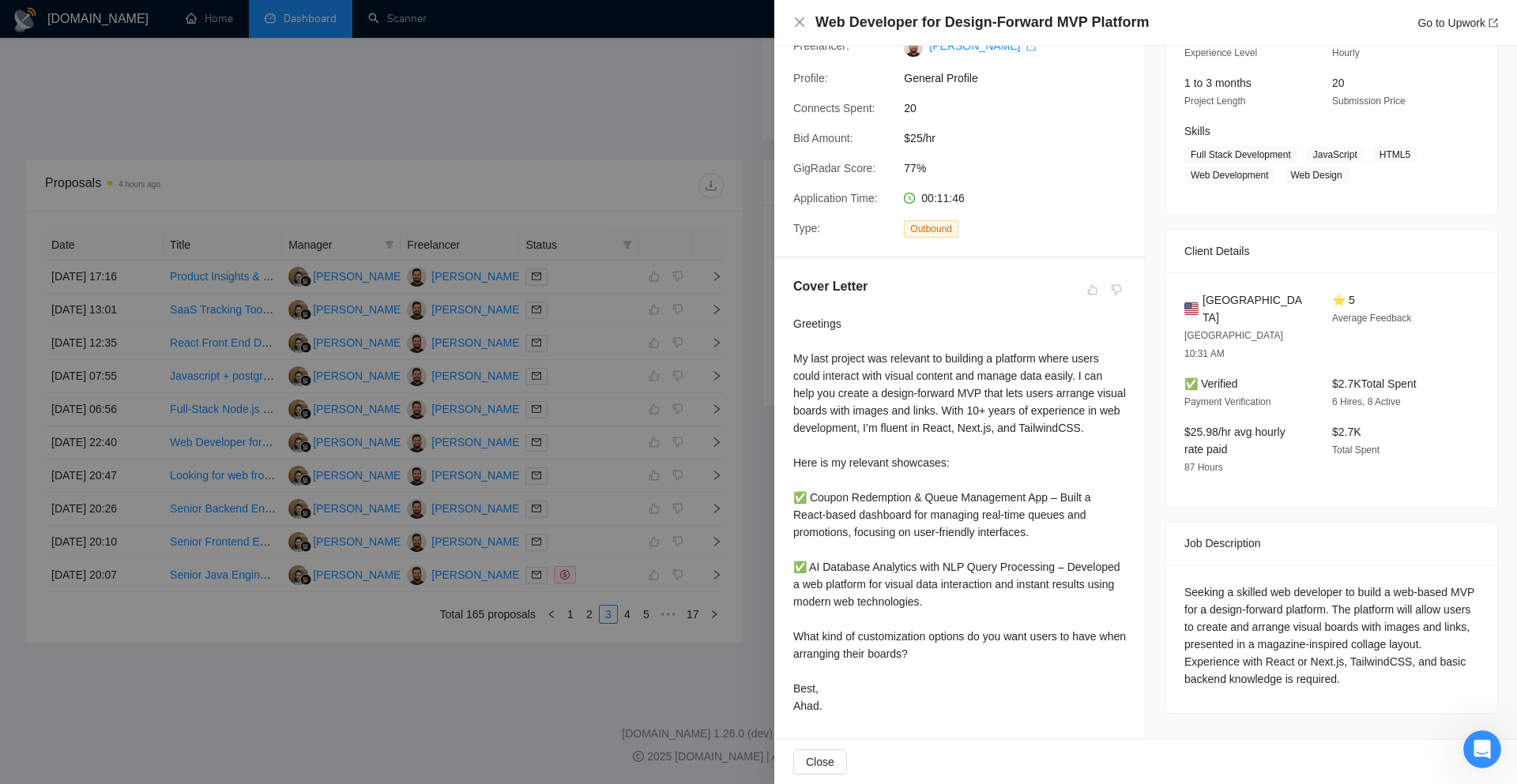
click at [766, 430] on div at bounding box center [758, 392] width 1517 height 784
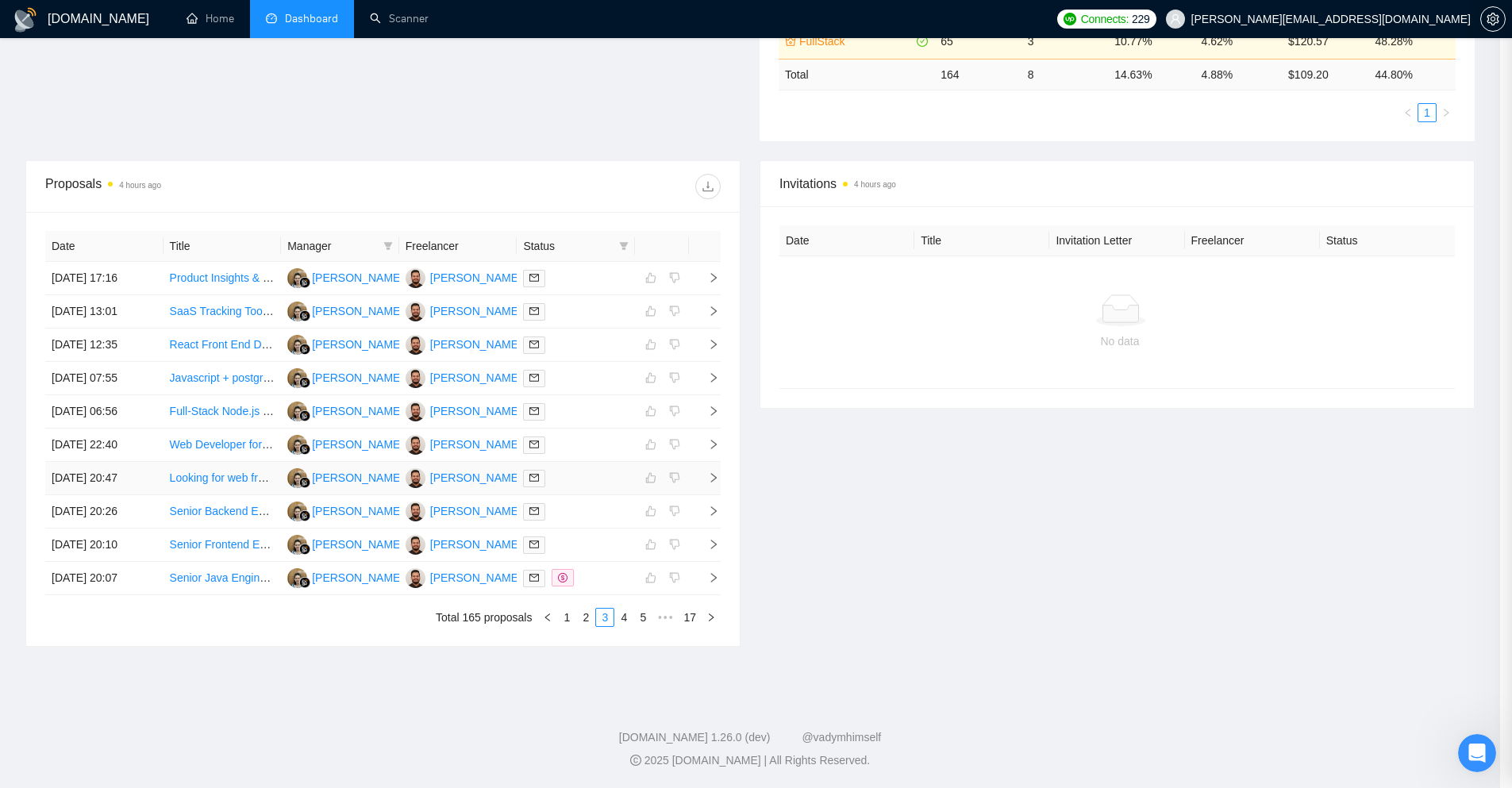
click at [716, 474] on icon "right" at bounding box center [714, 478] width 11 height 11
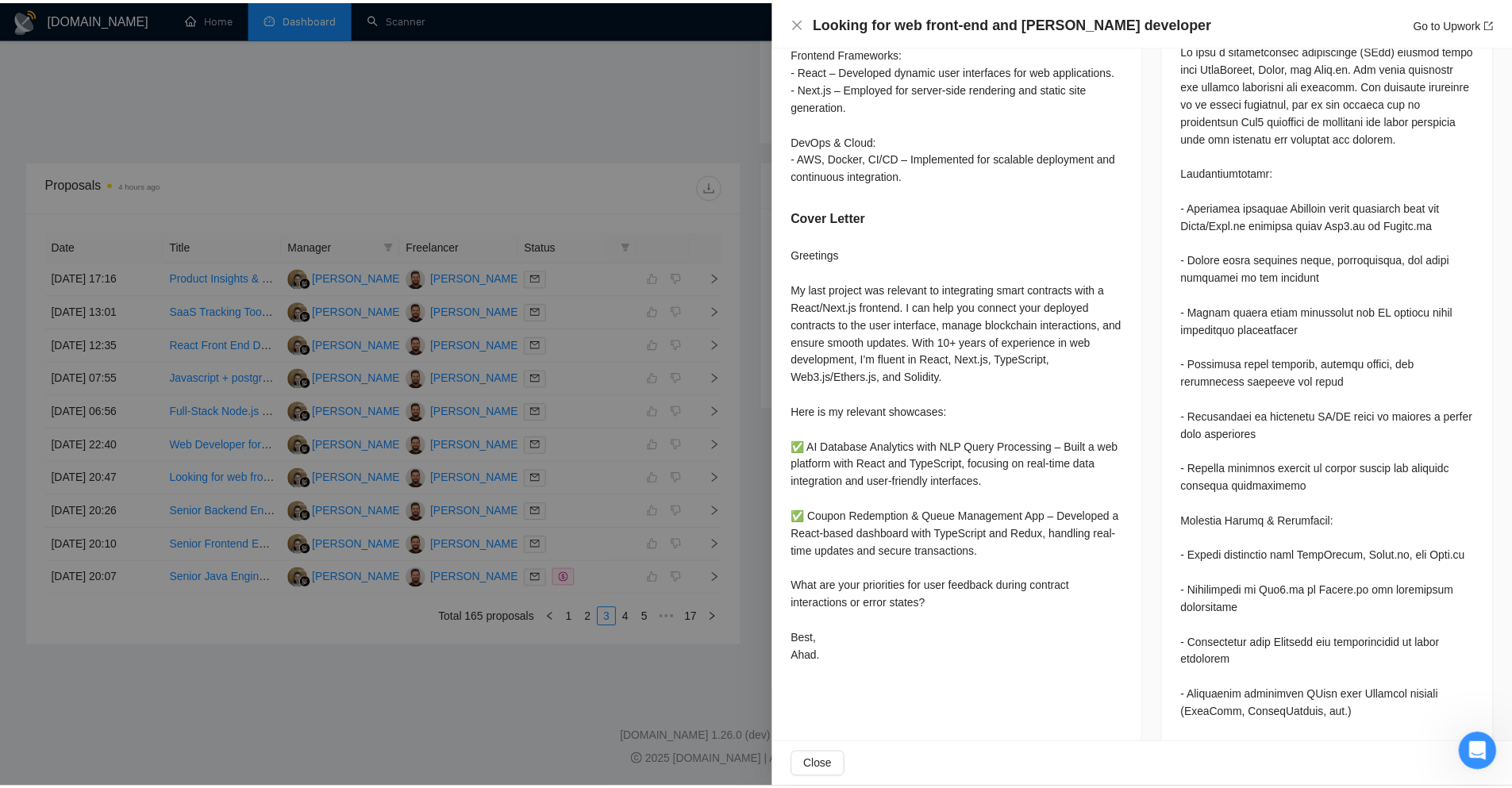
scroll to position [741, 0]
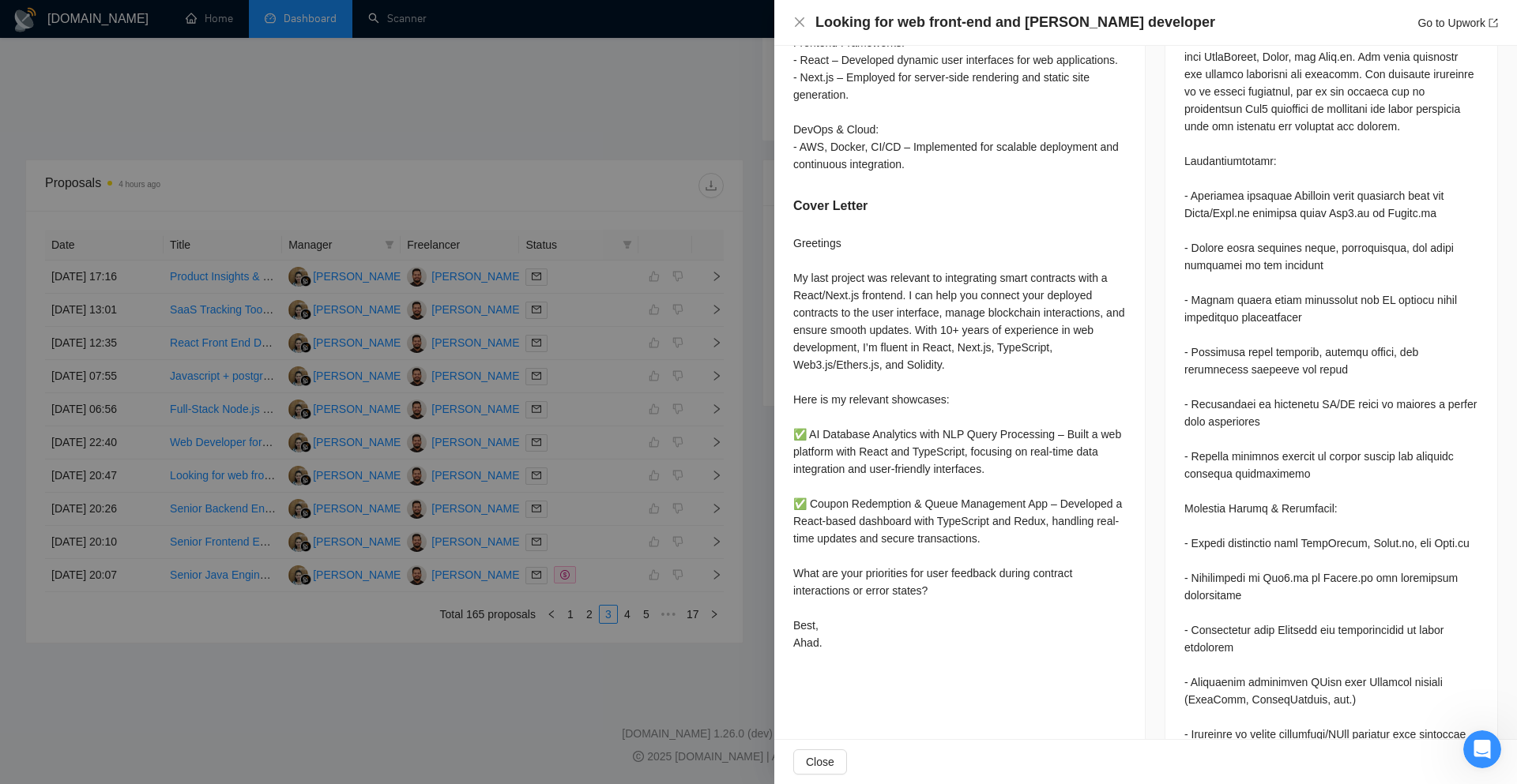
click at [760, 418] on div at bounding box center [758, 392] width 1517 height 784
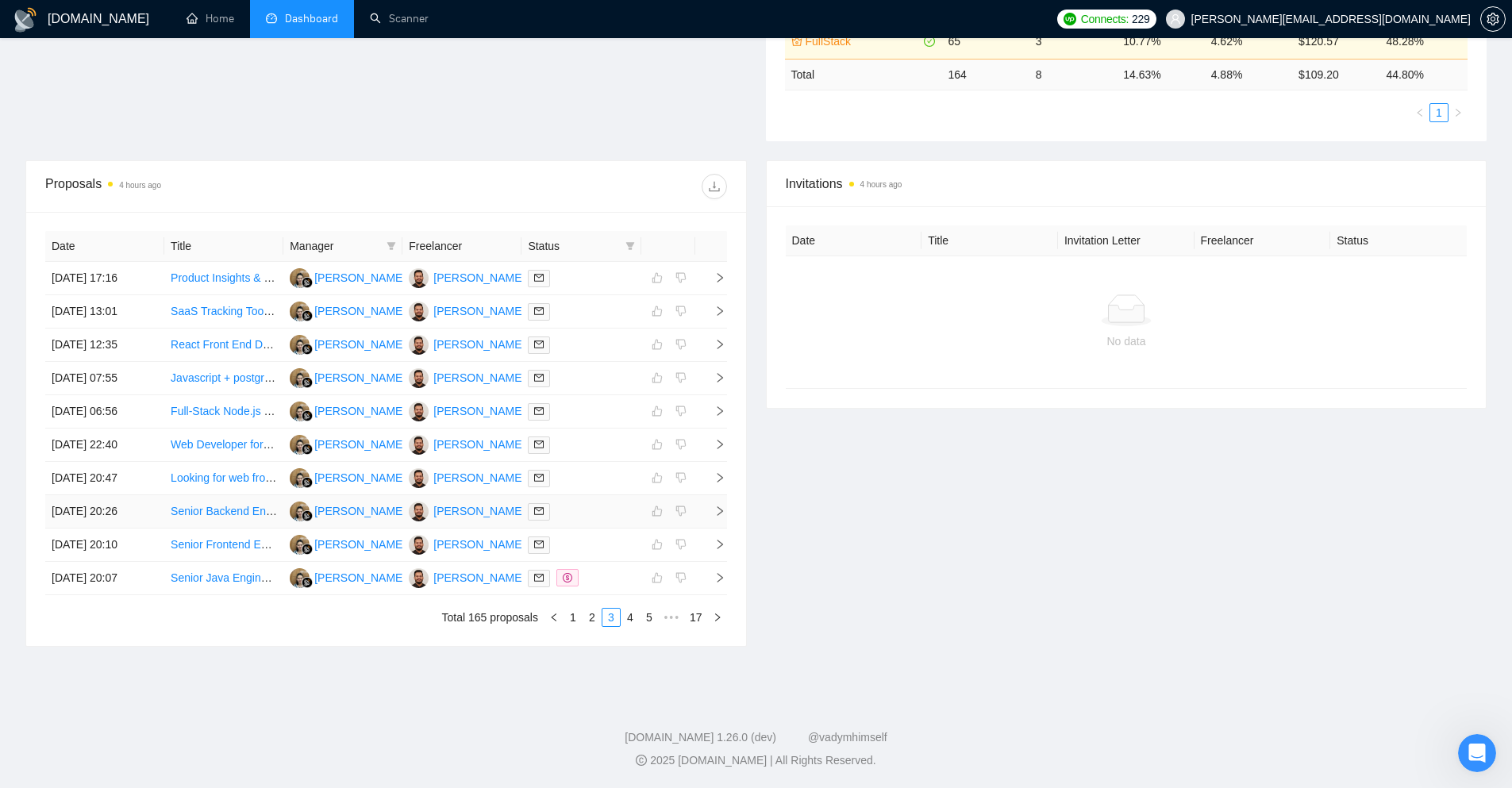
click at [719, 511] on icon "right" at bounding box center [719, 511] width 11 height 11
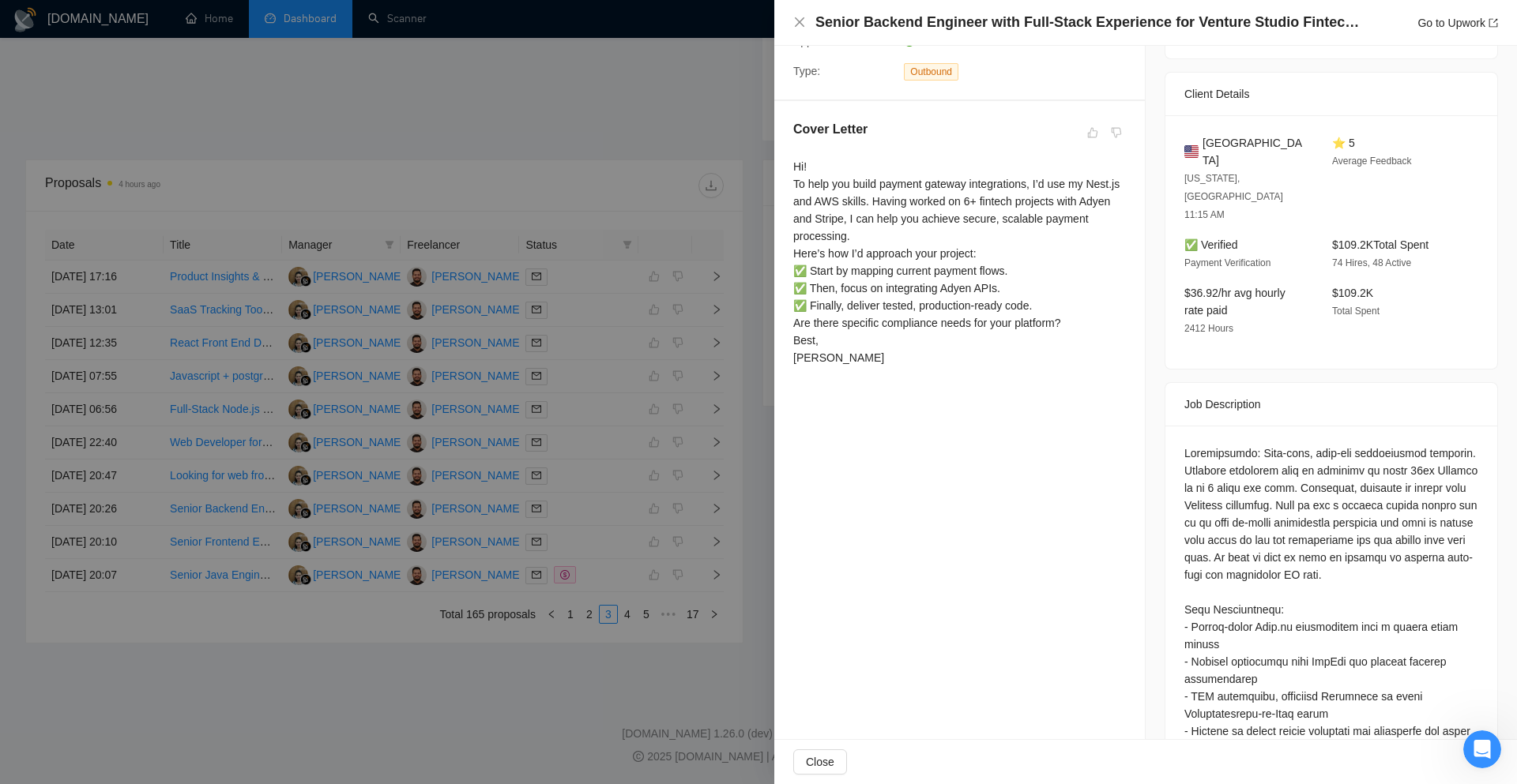
scroll to position [317, 0]
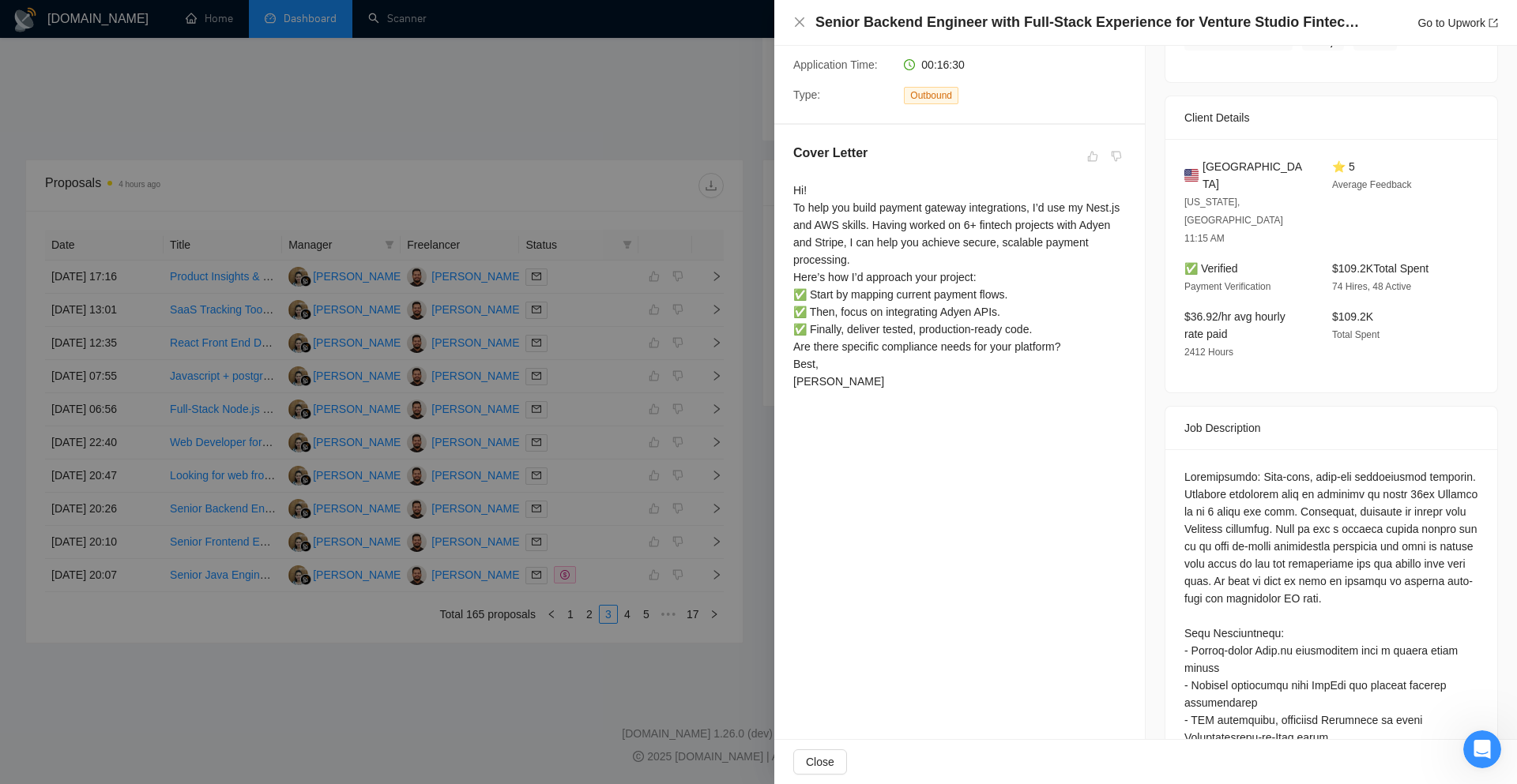
click at [767, 421] on div at bounding box center [758, 392] width 1517 height 784
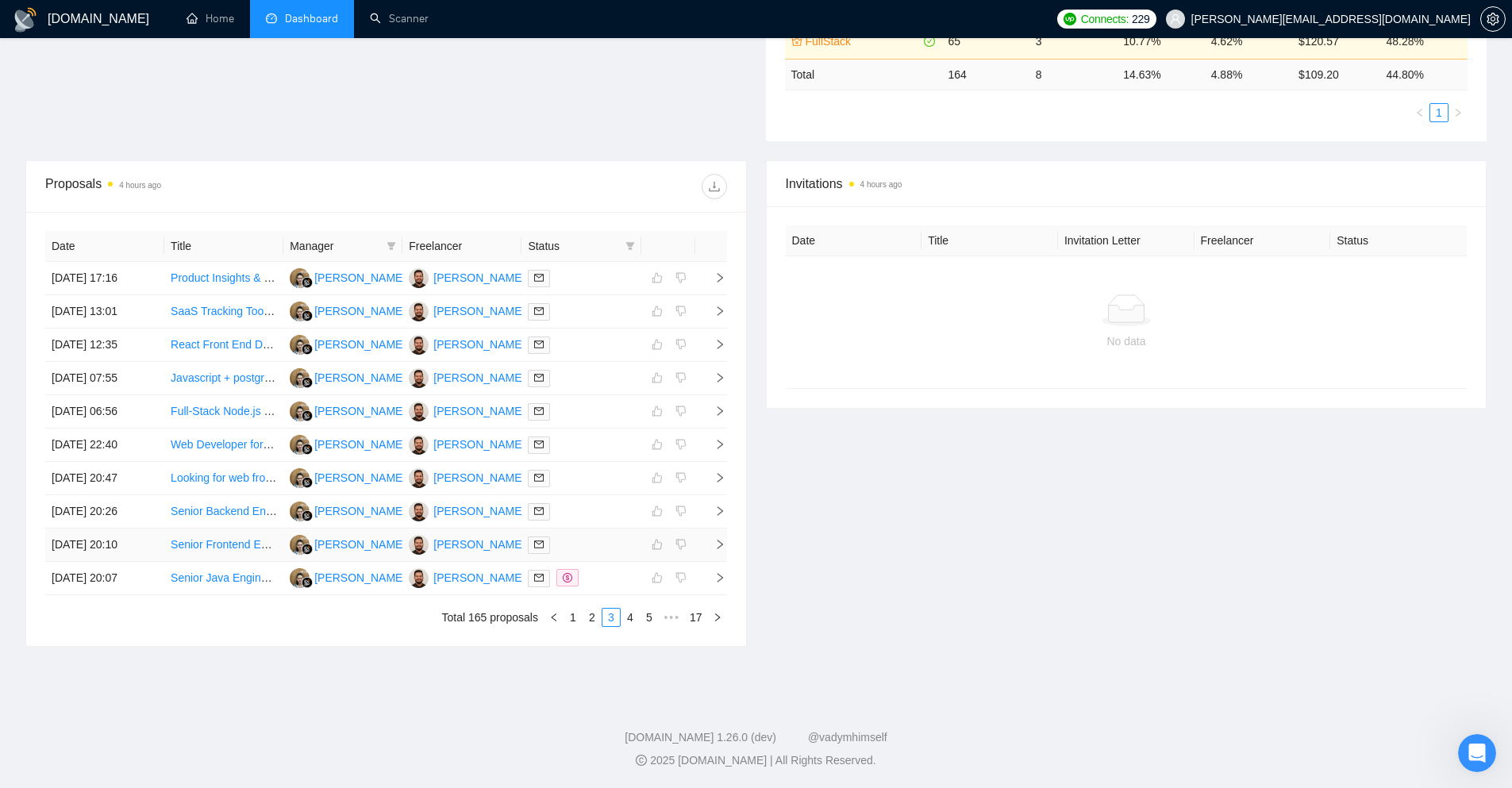
click at [713, 549] on span "right" at bounding box center [714, 545] width 24 height 11
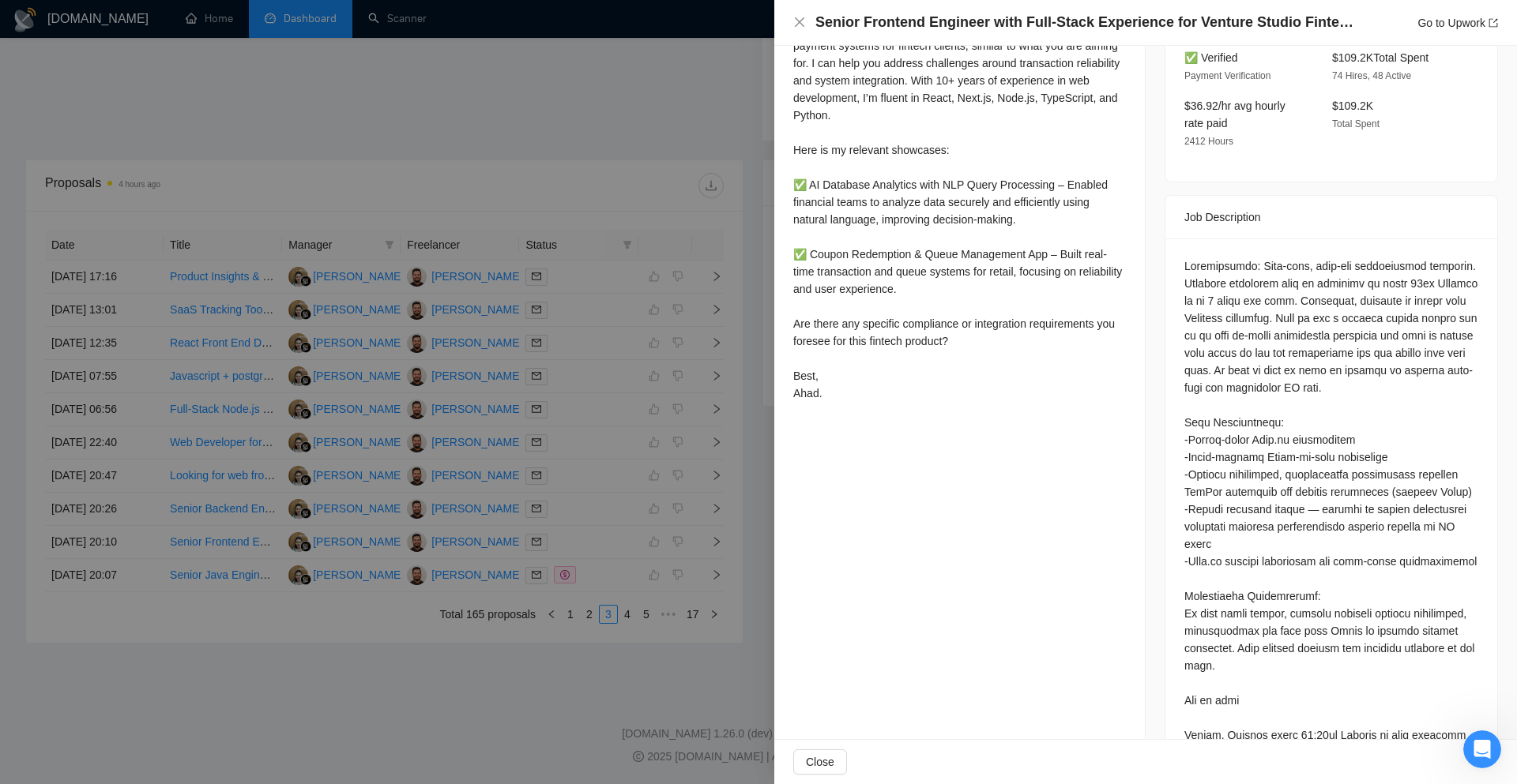
scroll to position [783, 0]
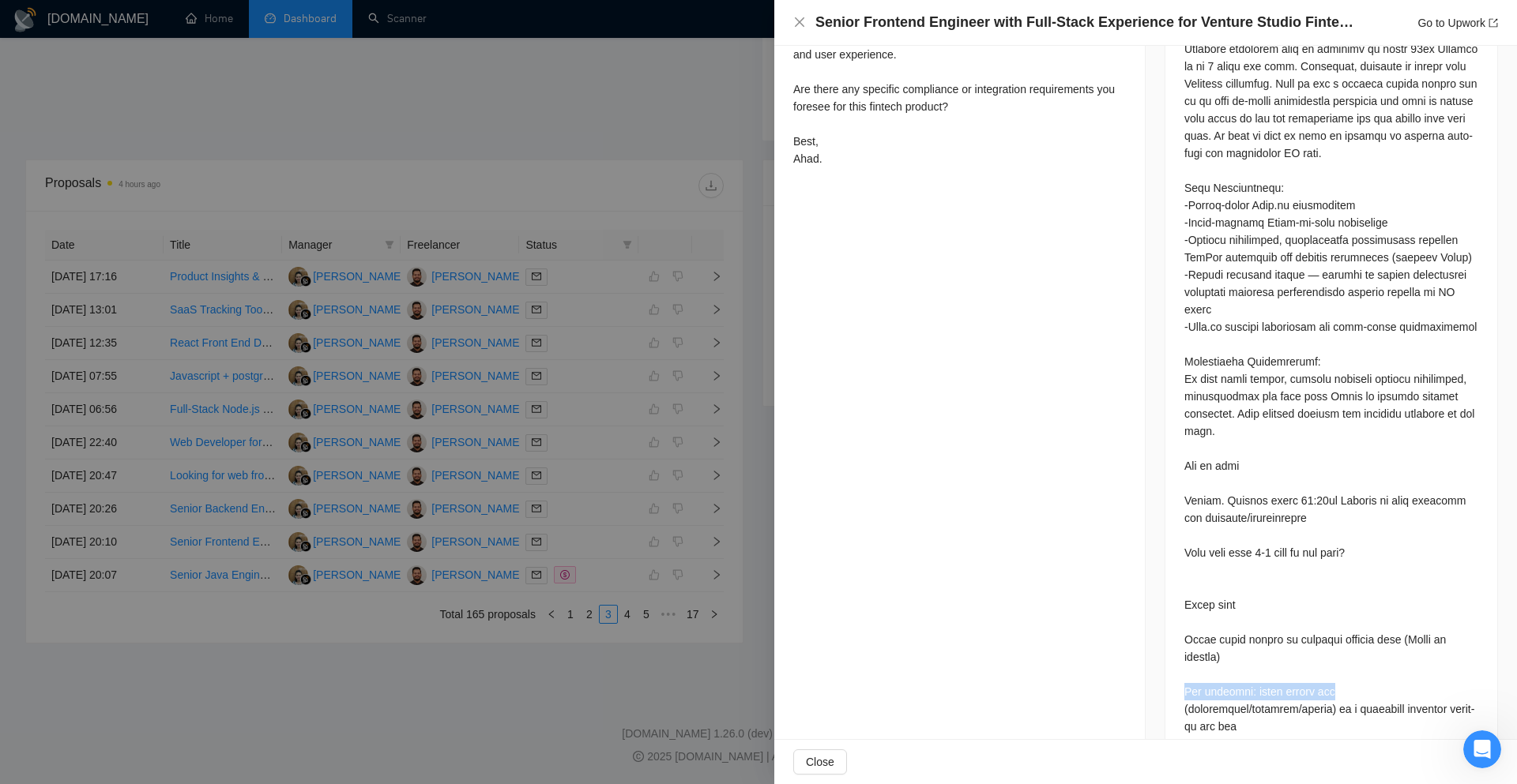
drag, startPoint x: 1166, startPoint y: 643, endPoint x: 1340, endPoint y: 655, distance: 174.4
click at [1340, 655] on div at bounding box center [1331, 382] width 331 height 756
click at [1267, 605] on div at bounding box center [1330, 379] width 294 height 712
drag, startPoint x: 1224, startPoint y: 615, endPoint x: 1287, endPoint y: 617, distance: 63.0
click at [1287, 617] on div at bounding box center [1330, 379] width 294 height 712
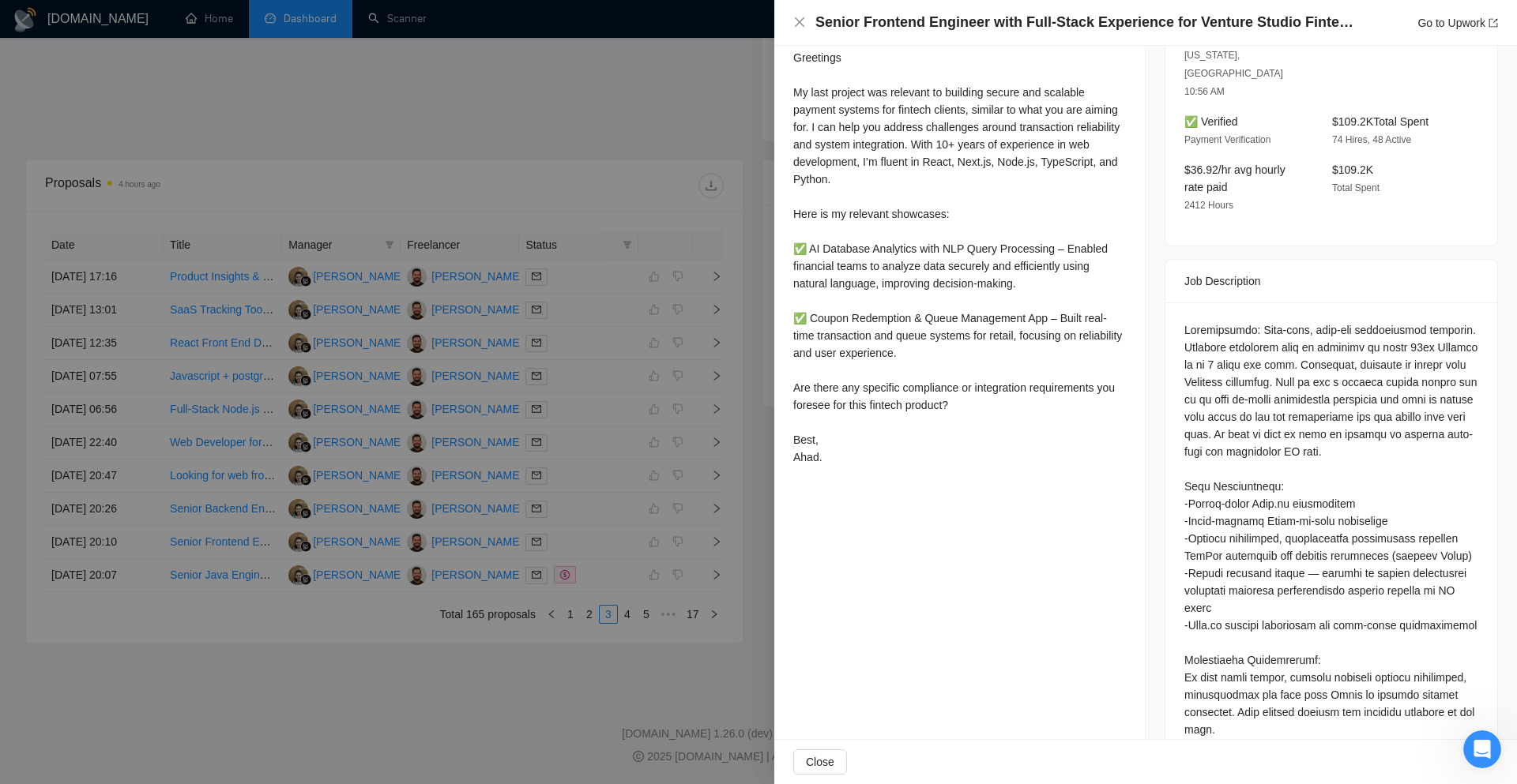
scroll to position [388, 0]
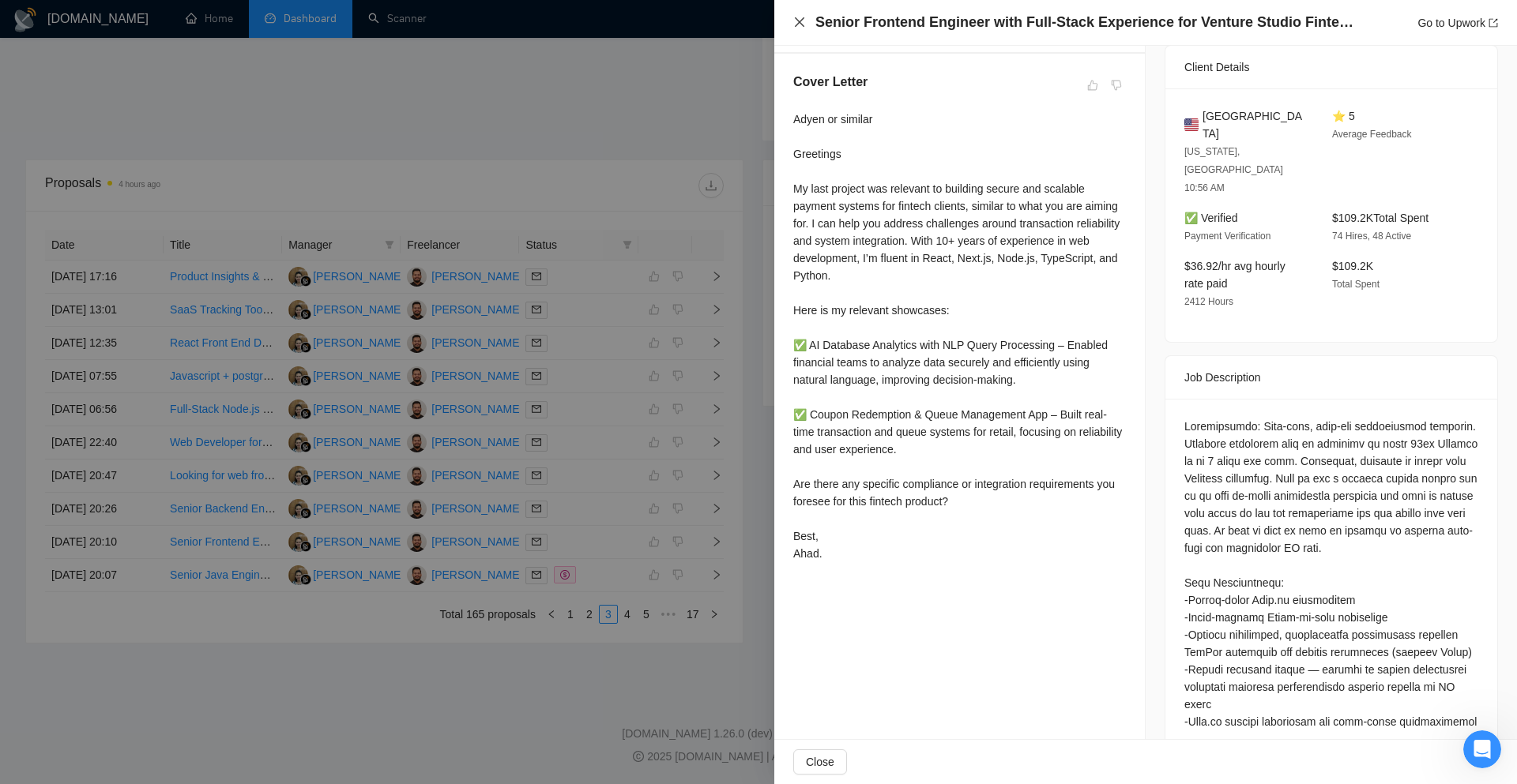
click at [802, 27] on icon "close" at bounding box center [800, 22] width 13 height 13
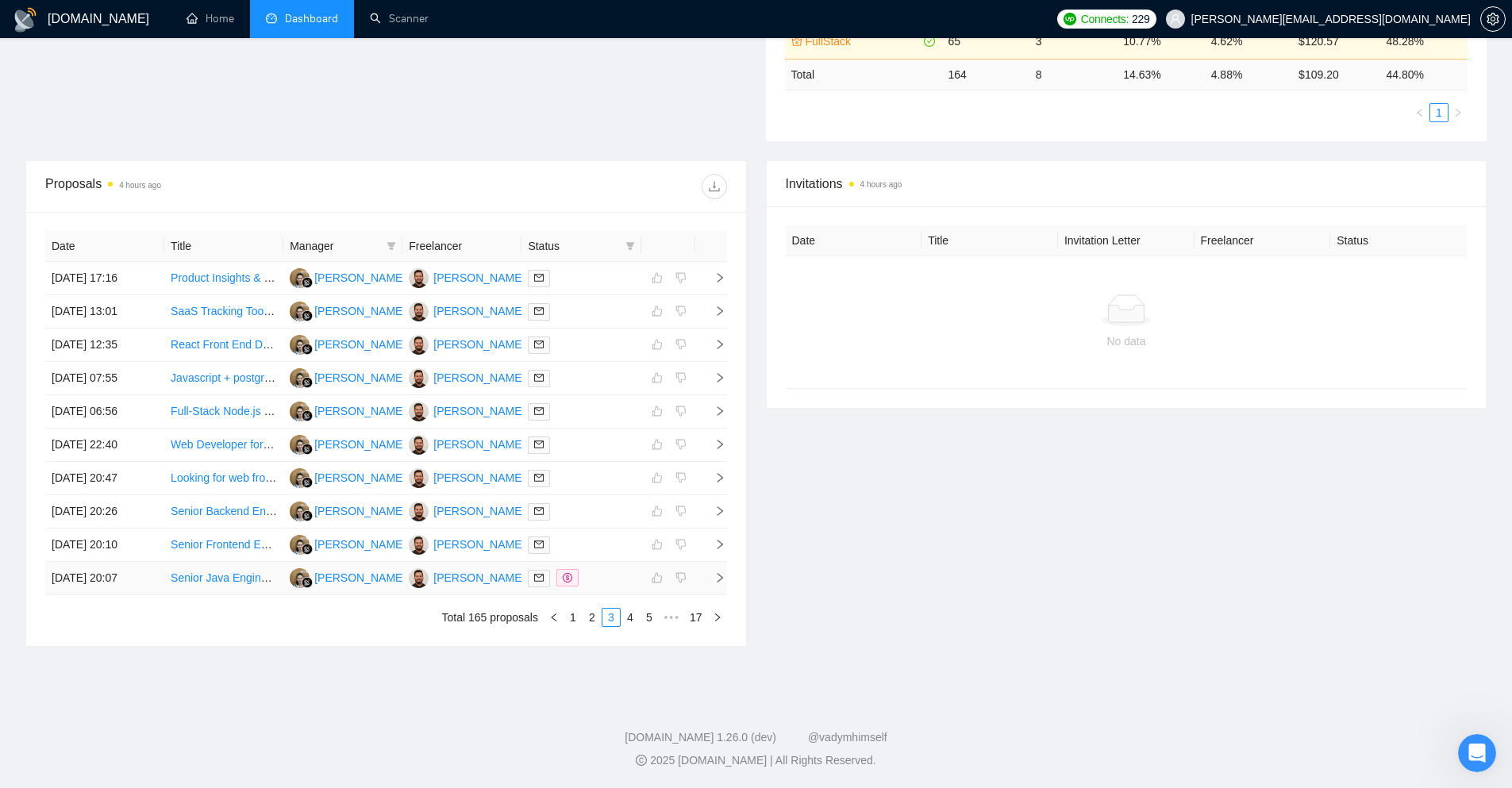
click at [720, 573] on icon "right" at bounding box center [719, 578] width 11 height 11
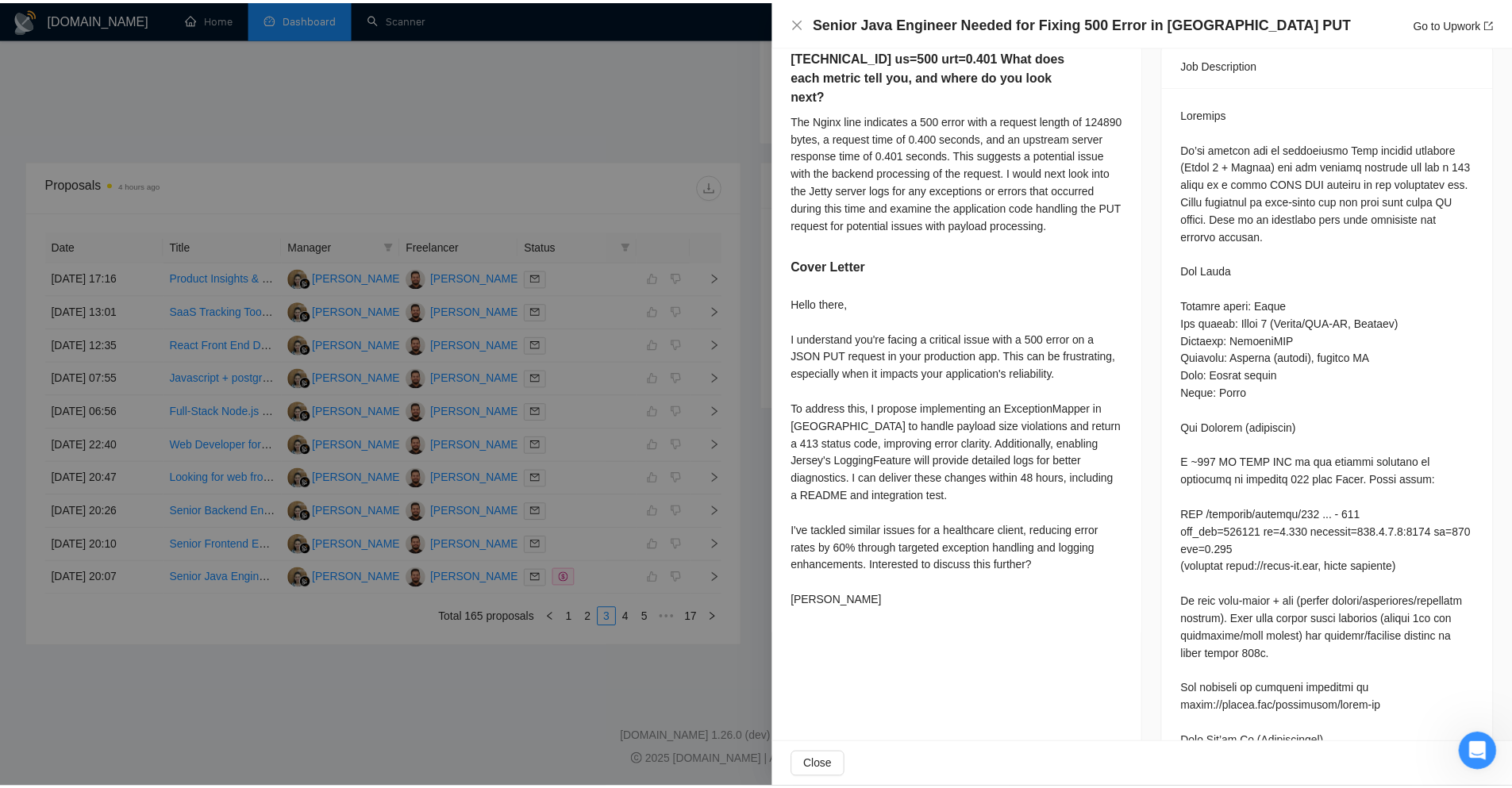
scroll to position [867, 0]
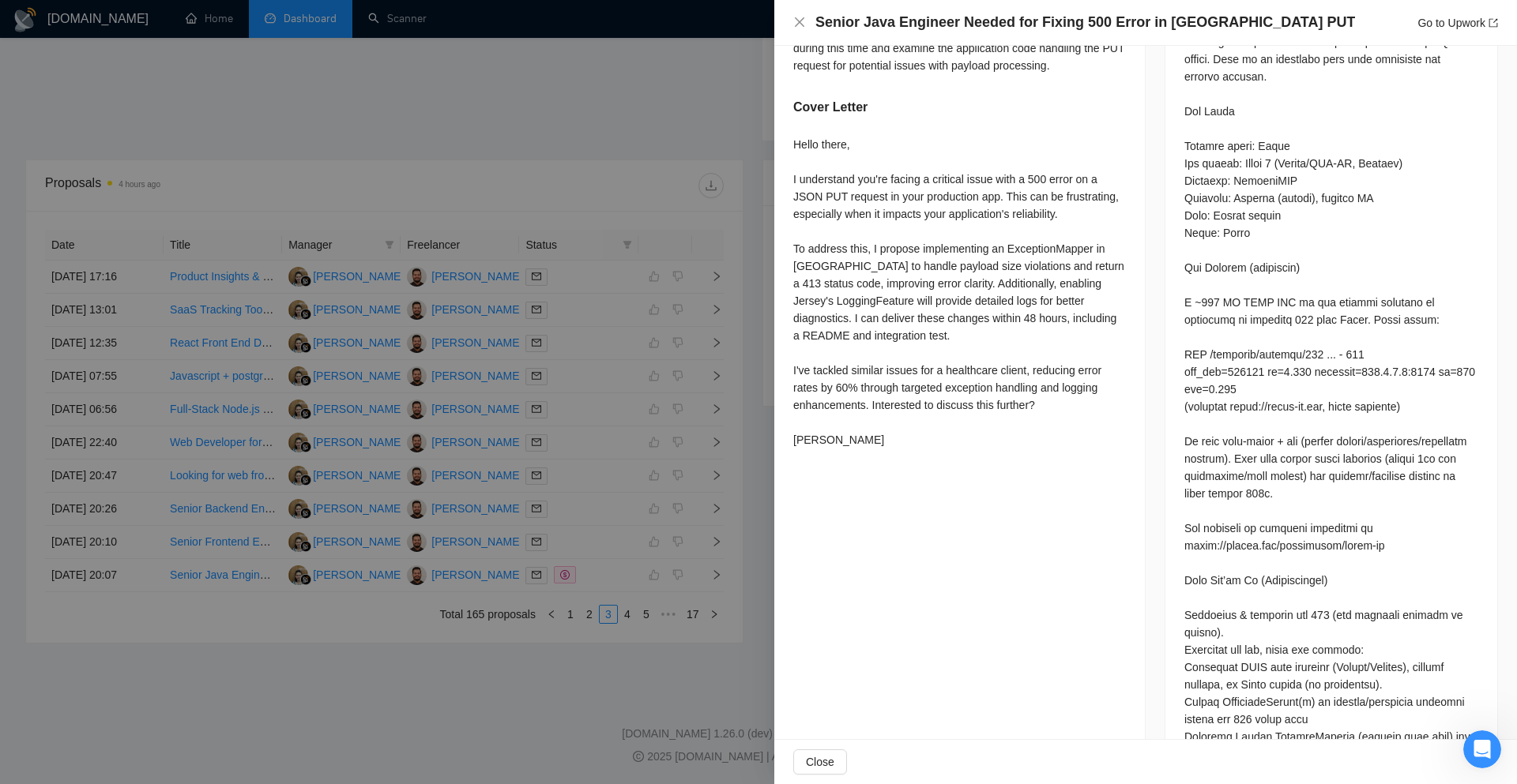
click at [751, 461] on div at bounding box center [758, 392] width 1517 height 784
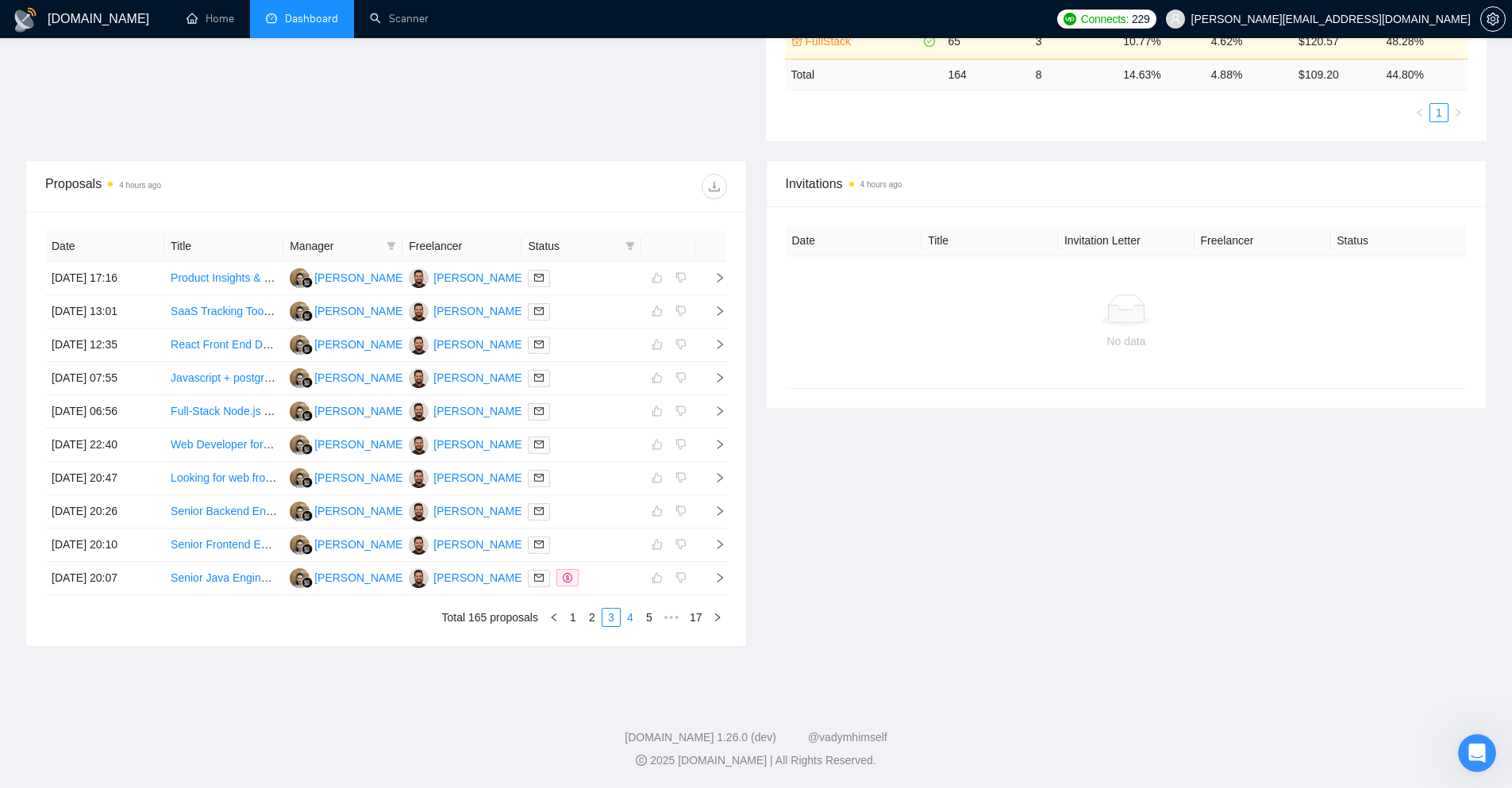
click at [630, 622] on link "4" at bounding box center [630, 617] width 18 height 18
click at [719, 283] on icon "right" at bounding box center [719, 277] width 11 height 11
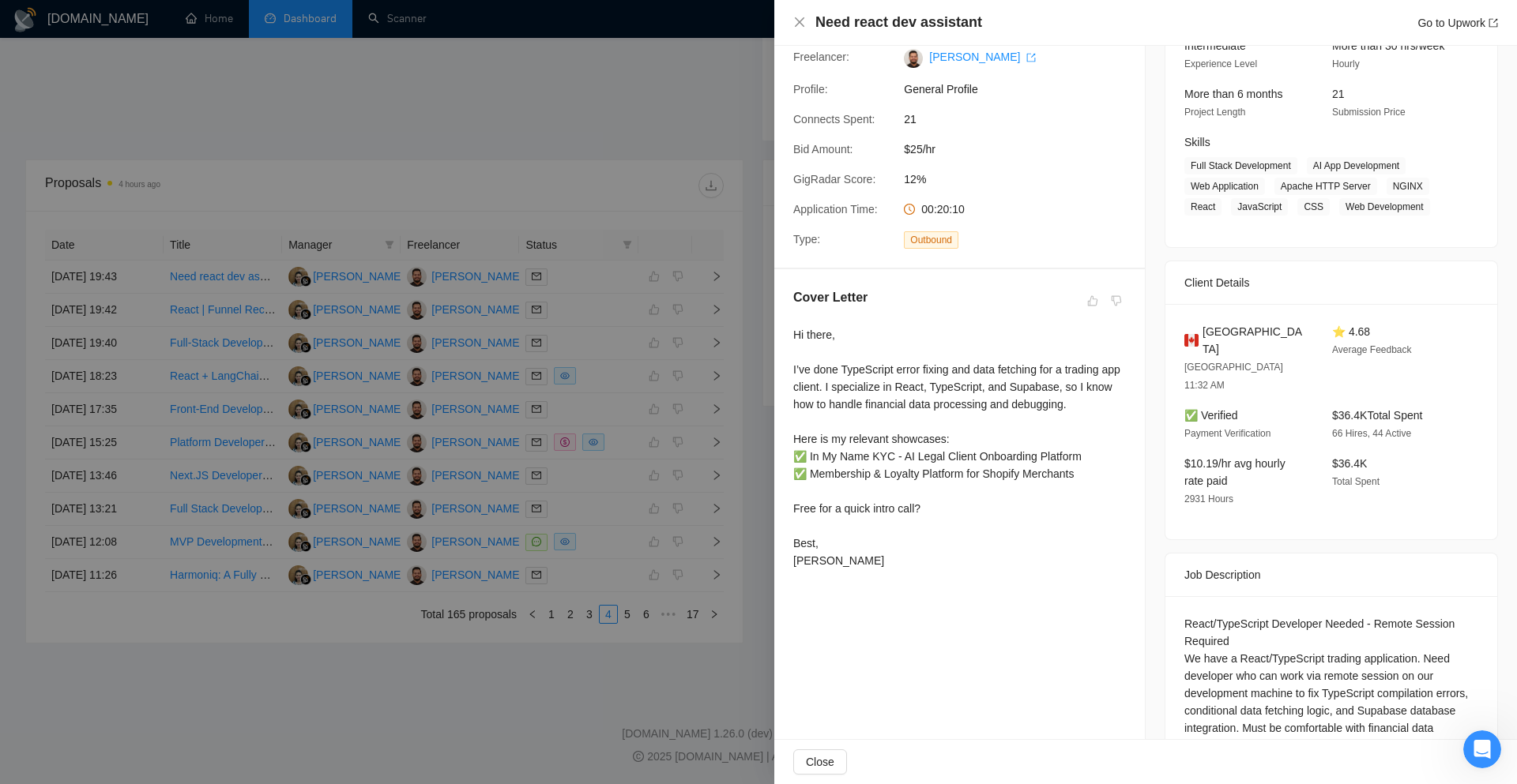
scroll to position [192, 0]
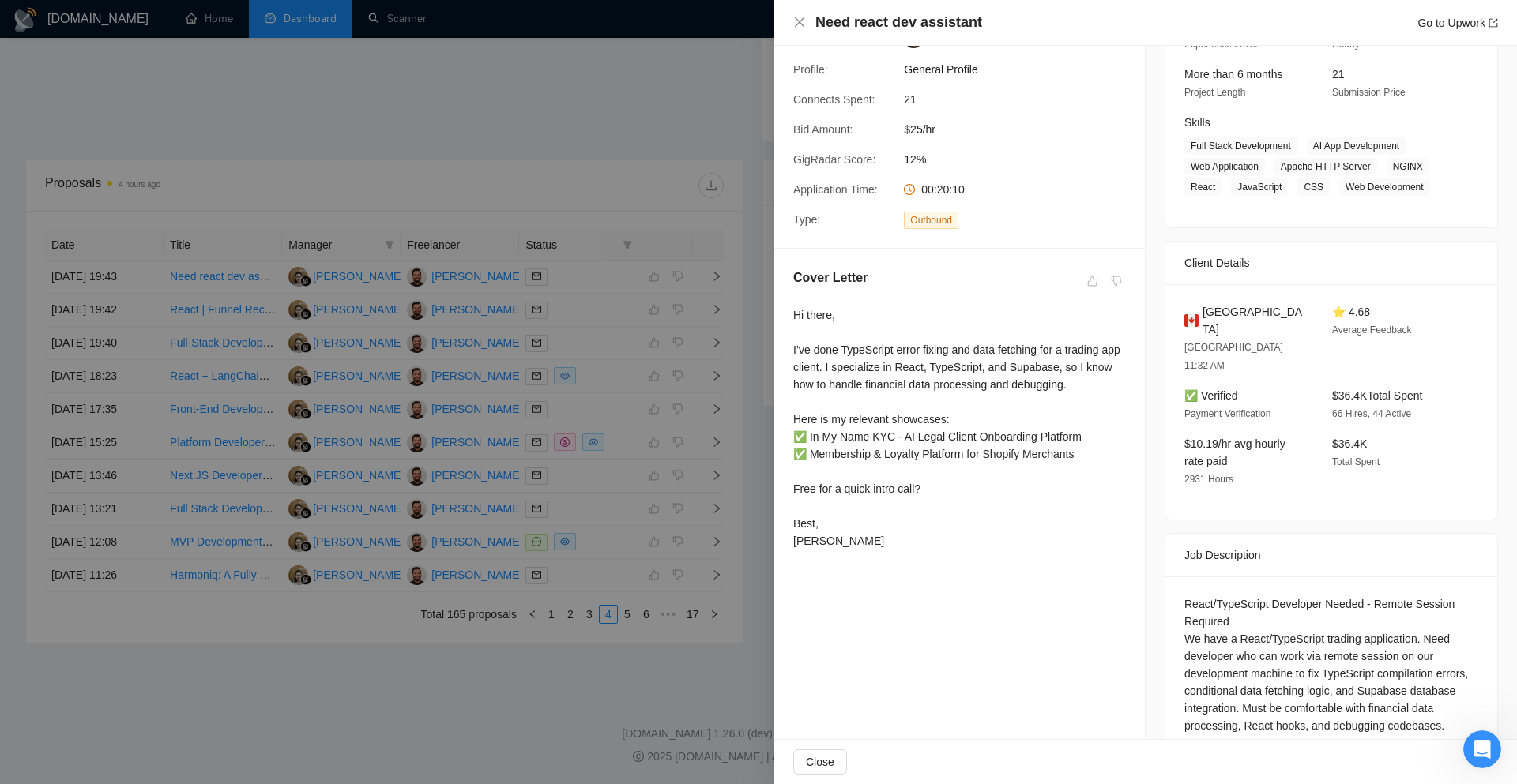
click at [768, 352] on div at bounding box center [758, 392] width 1517 height 784
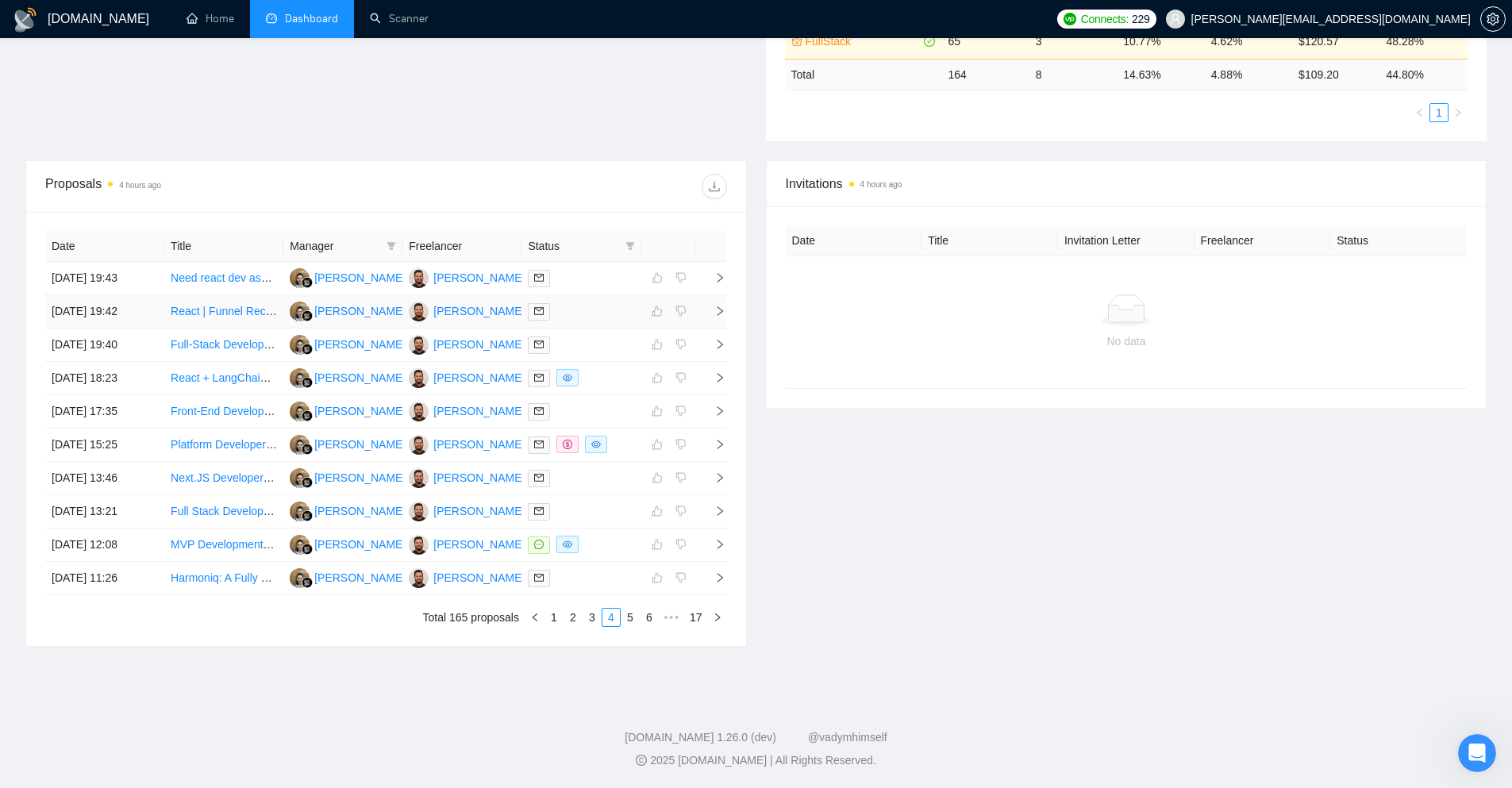
click at [724, 313] on icon "right" at bounding box center [719, 311] width 11 height 11
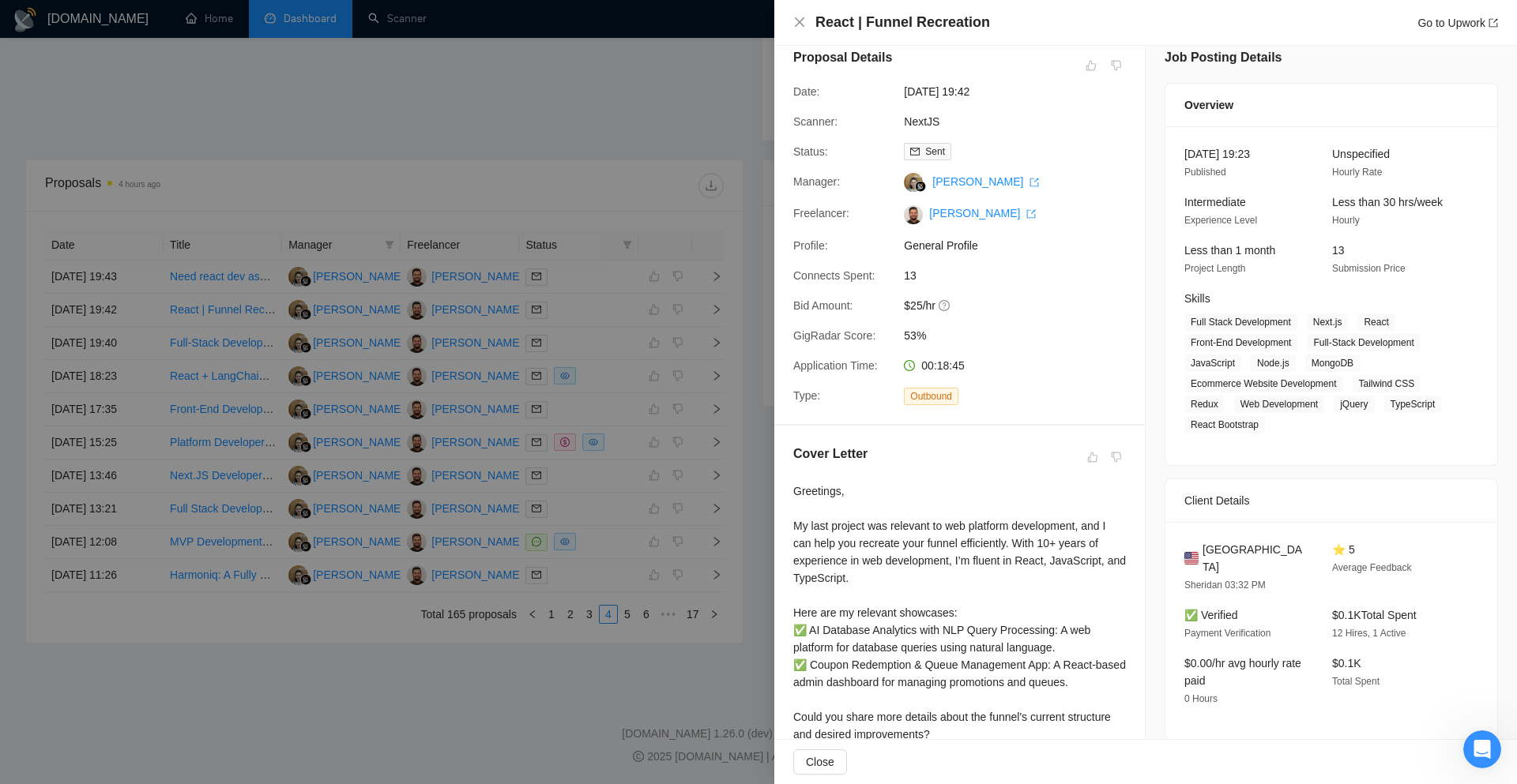
scroll to position [0, 0]
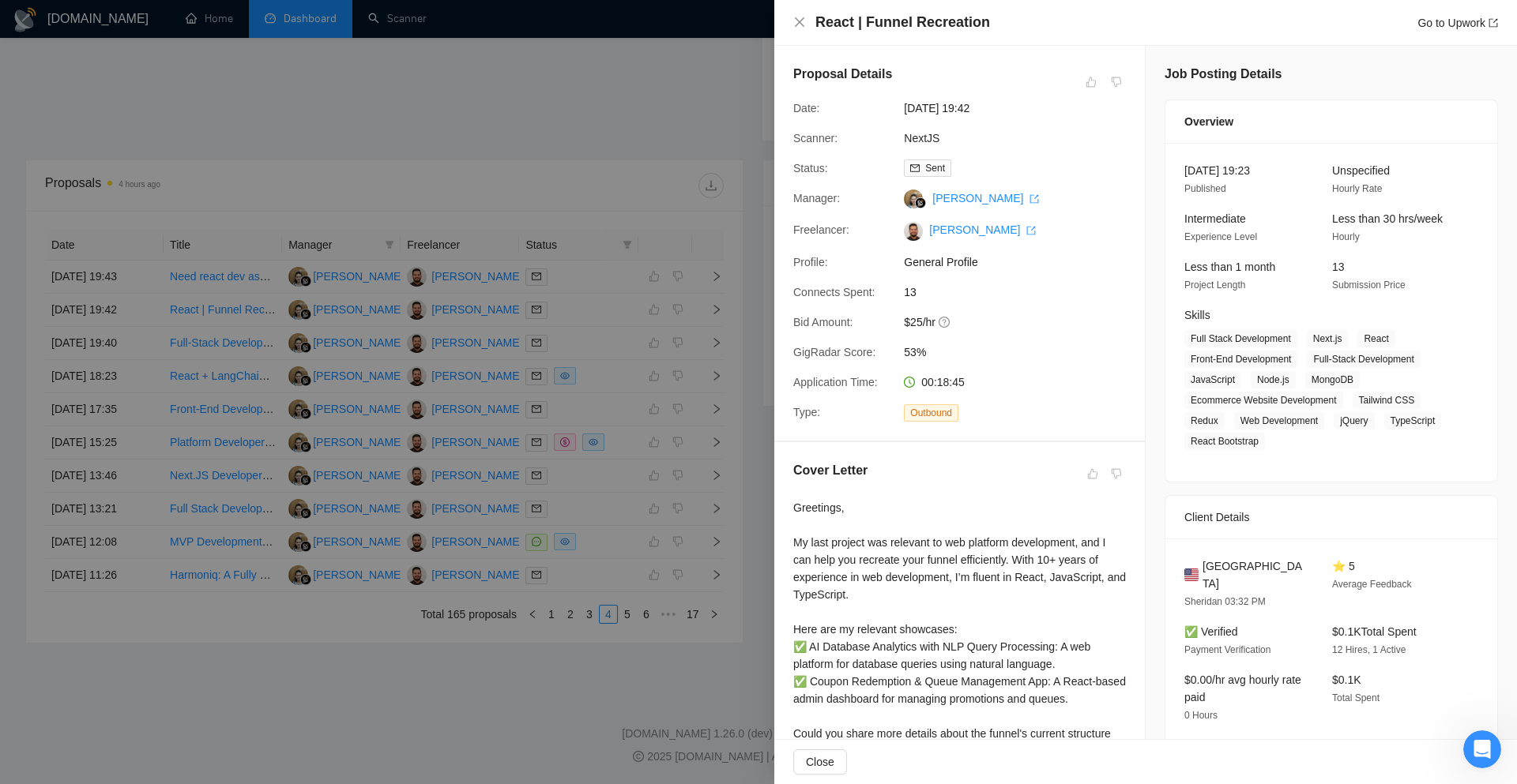
click at [735, 338] on div at bounding box center [758, 392] width 1517 height 784
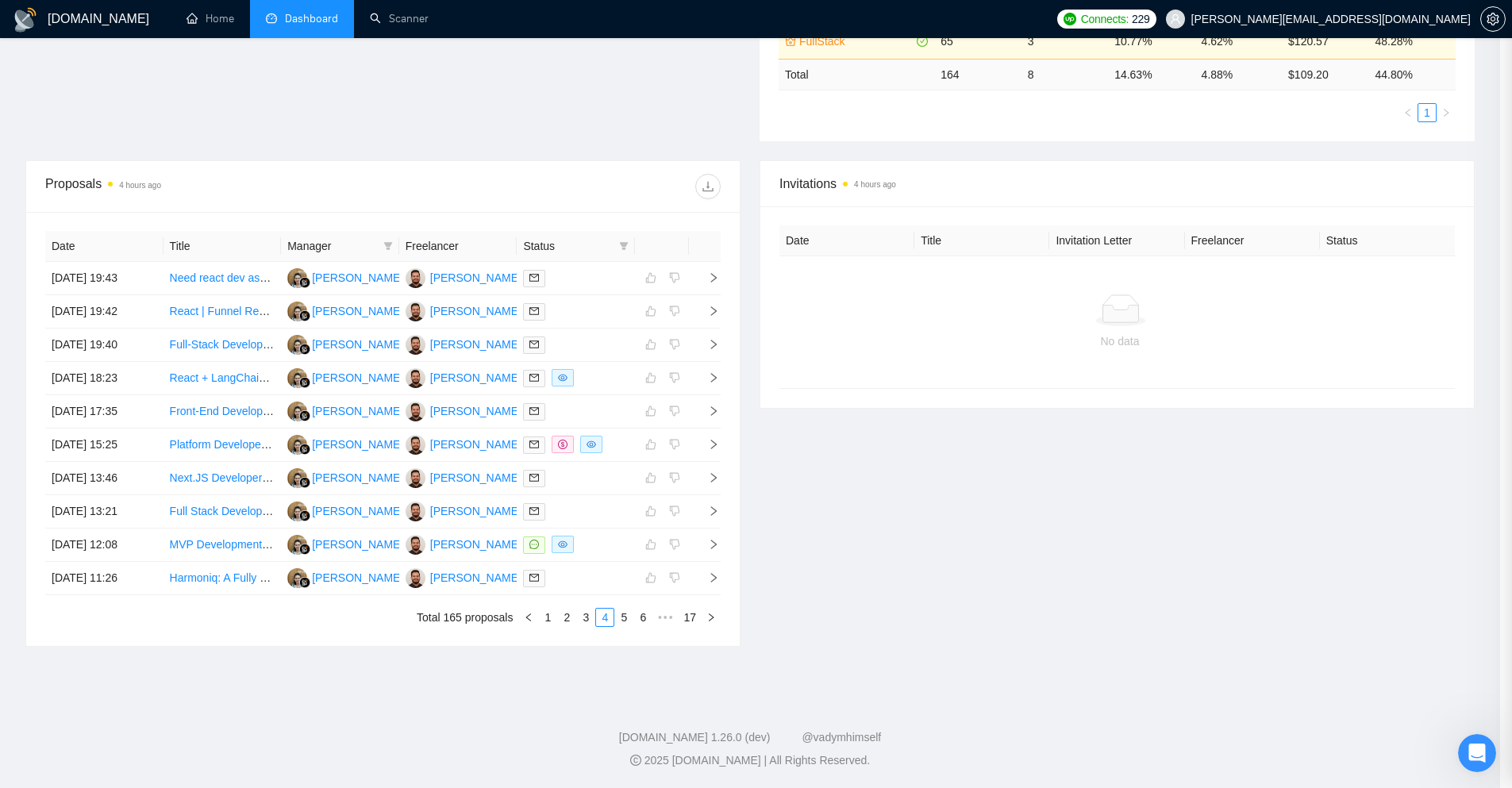
click at [719, 350] on icon "right" at bounding box center [714, 344] width 11 height 11
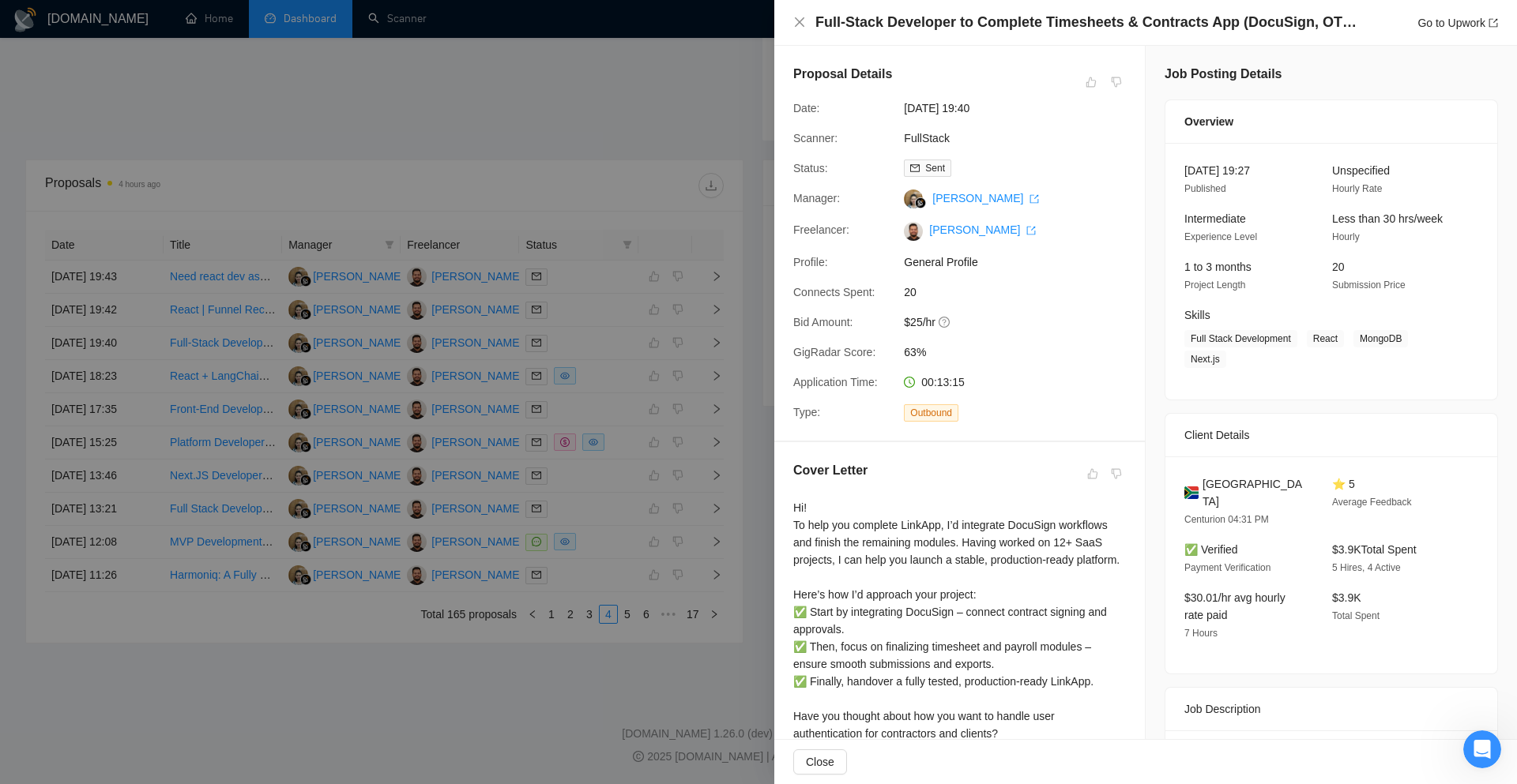
click at [748, 349] on div at bounding box center [758, 392] width 1517 height 784
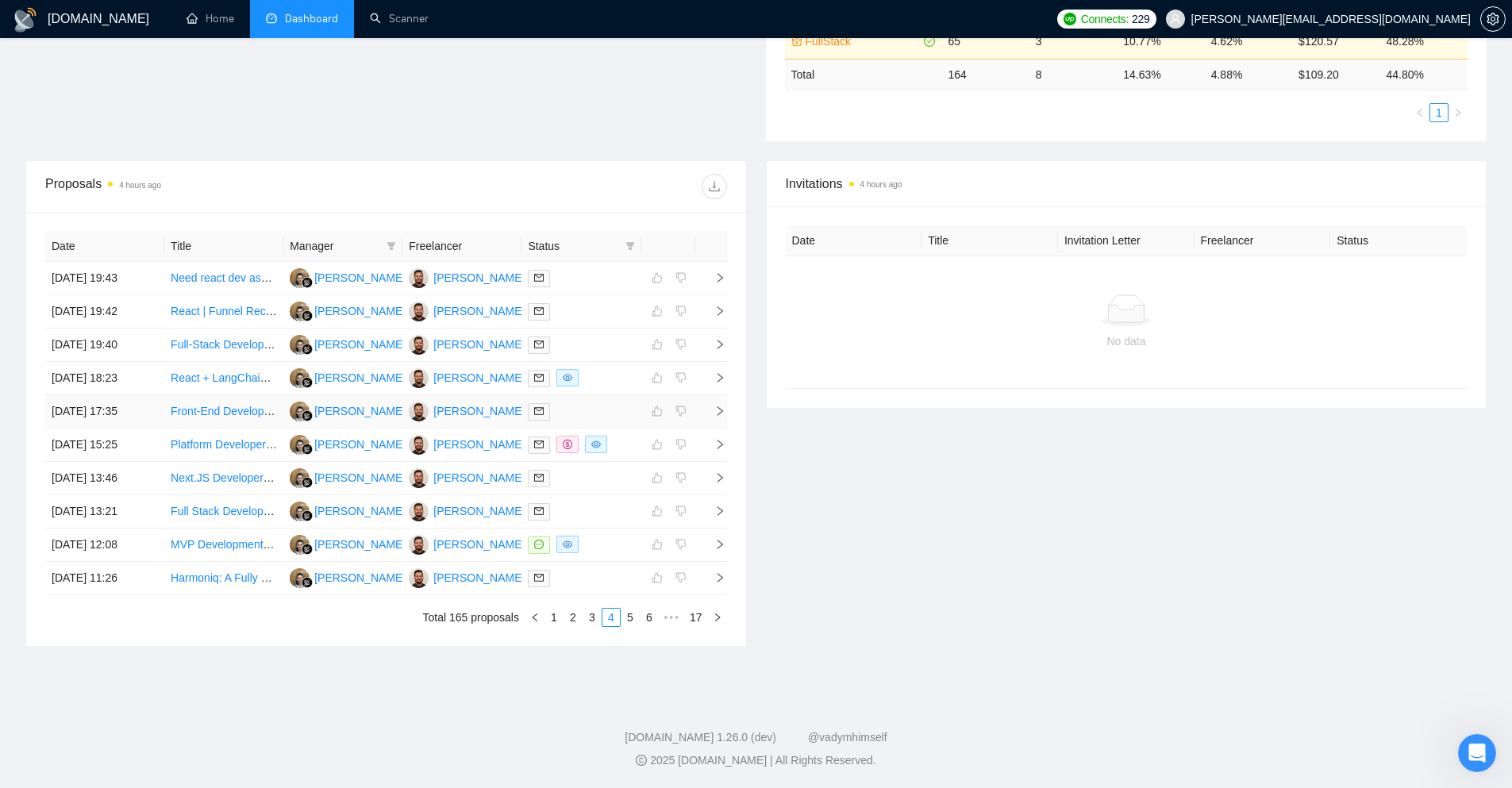
click at [714, 409] on icon "right" at bounding box center [719, 412] width 11 height 11
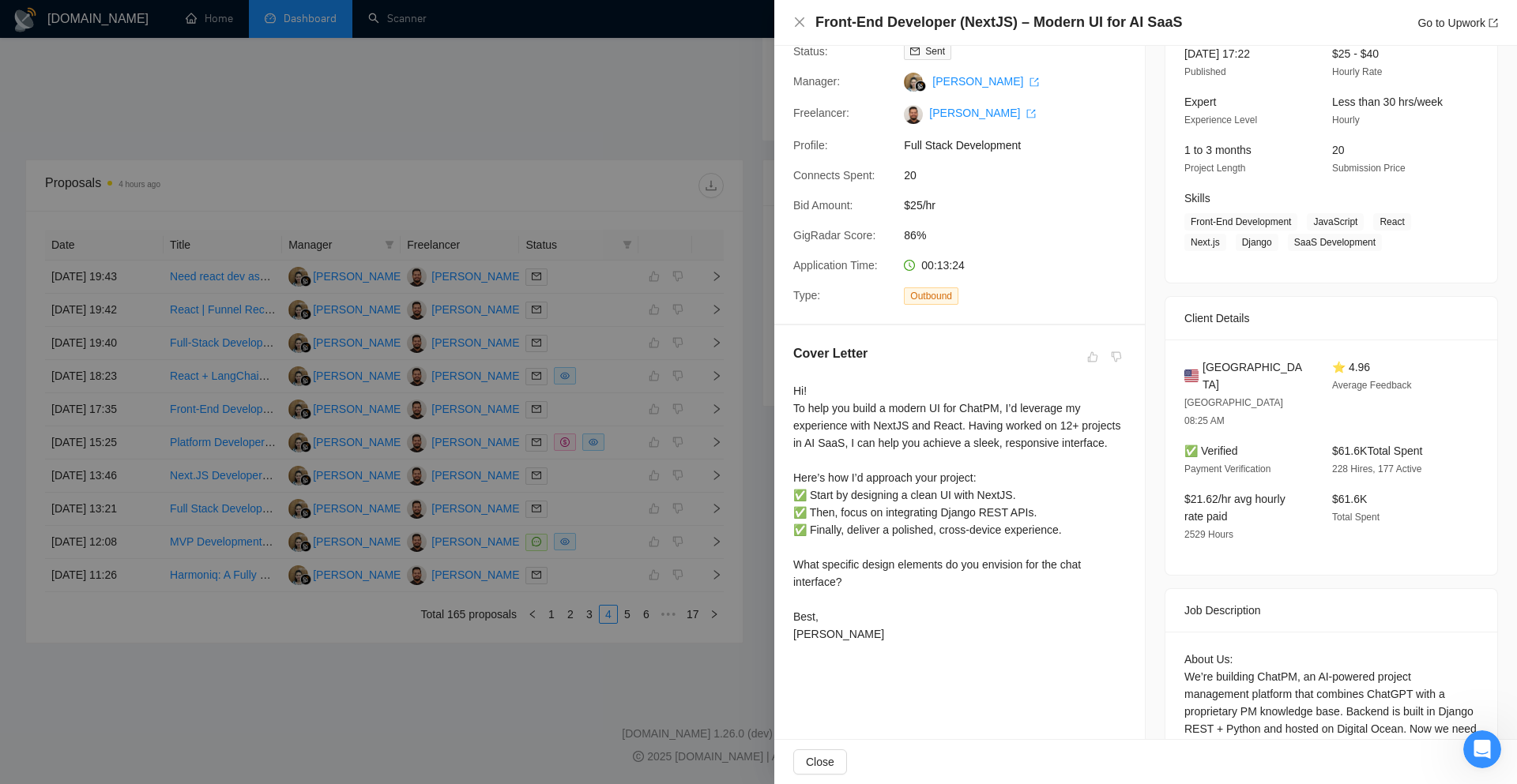
scroll to position [158, 0]
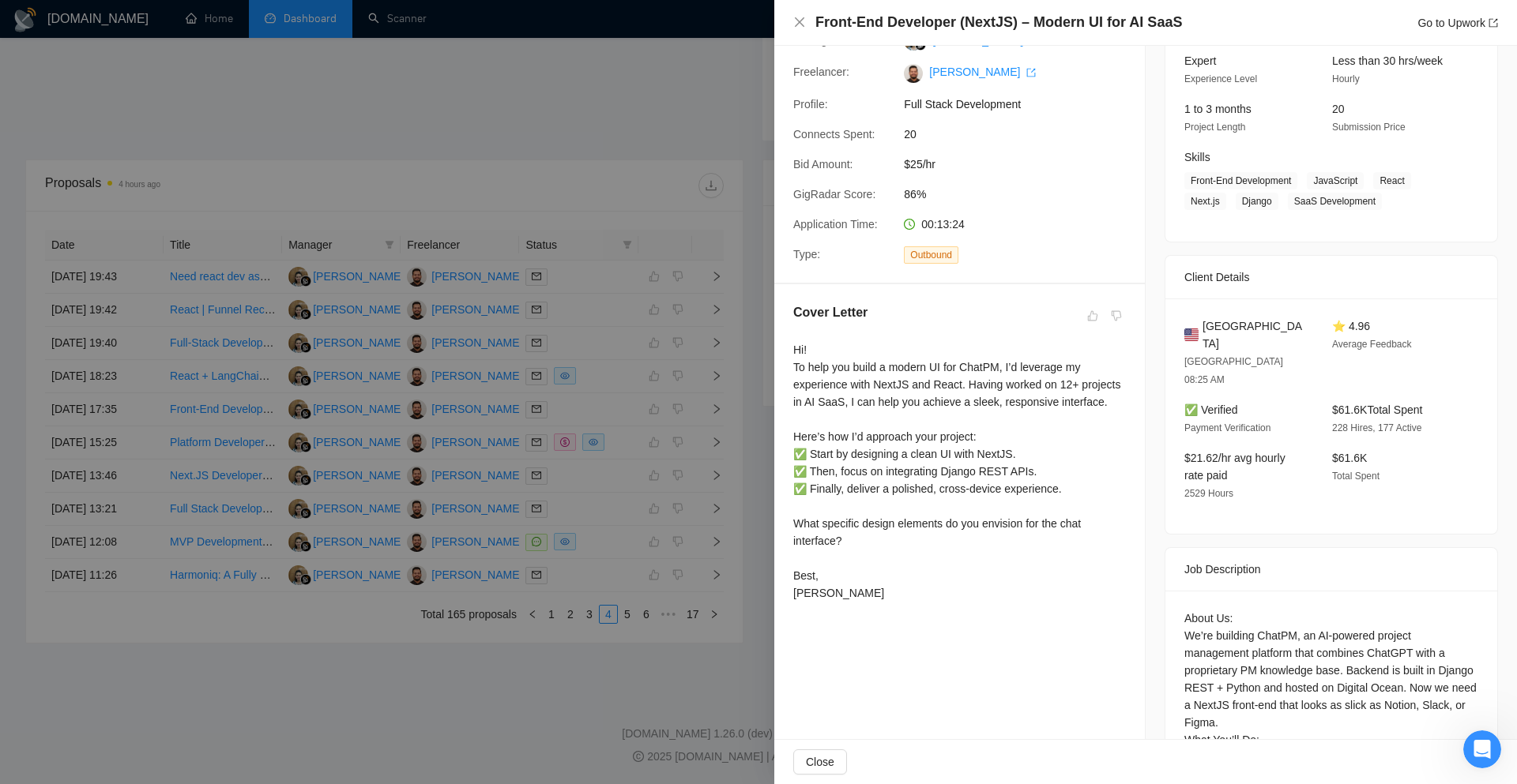
click at [766, 370] on div at bounding box center [758, 392] width 1517 height 784
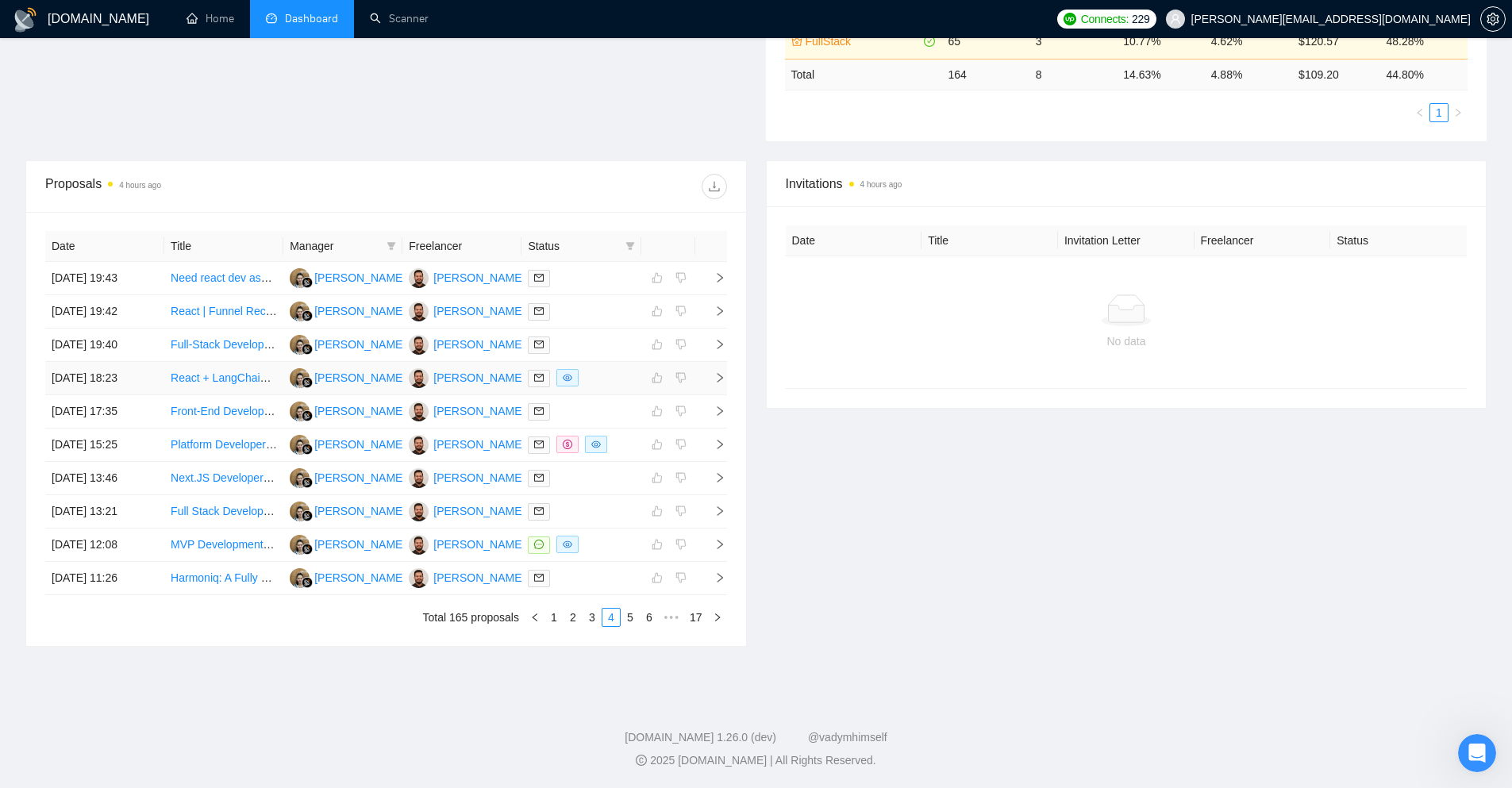
click at [723, 379] on icon "right" at bounding box center [719, 377] width 11 height 11
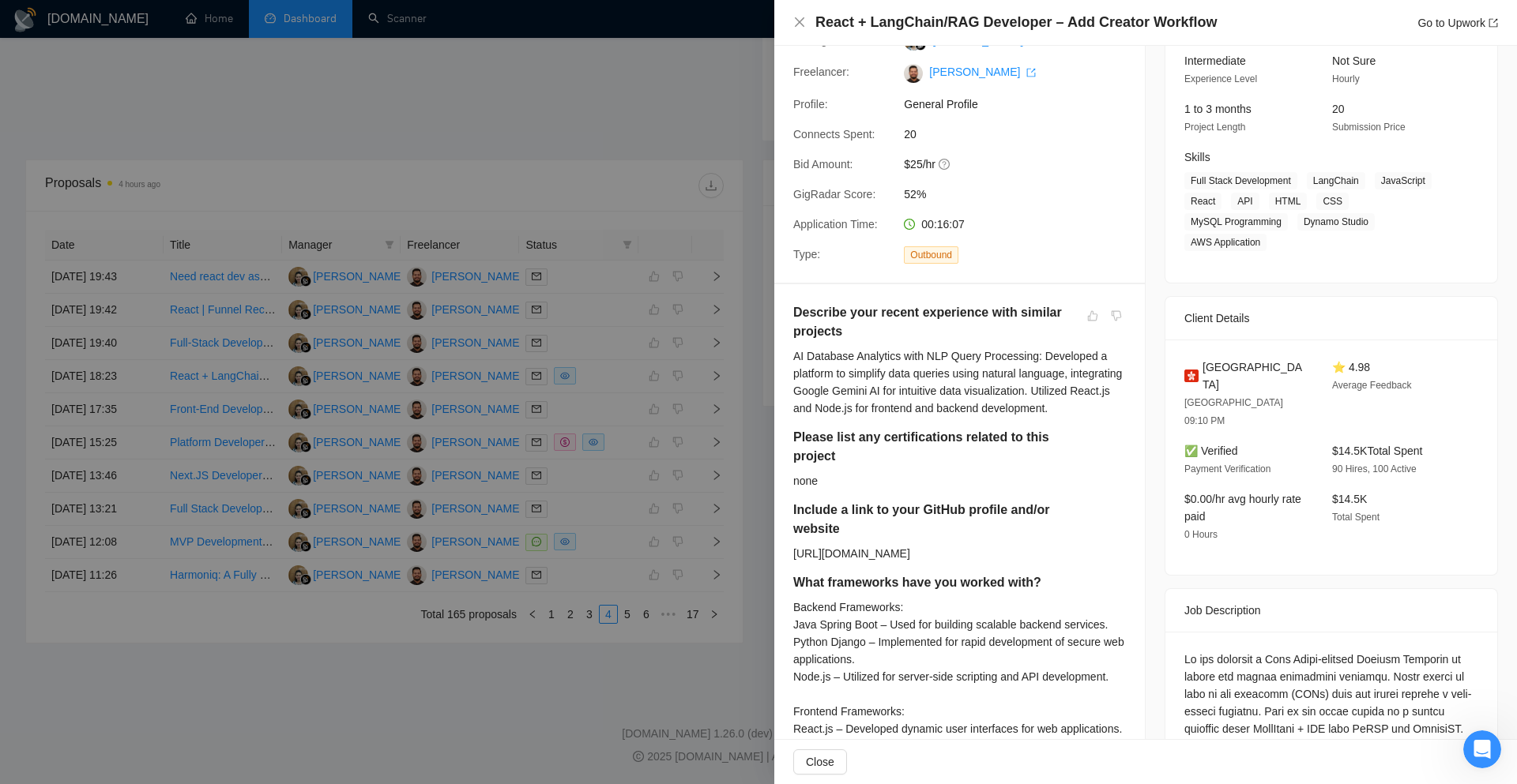
scroll to position [236, 0]
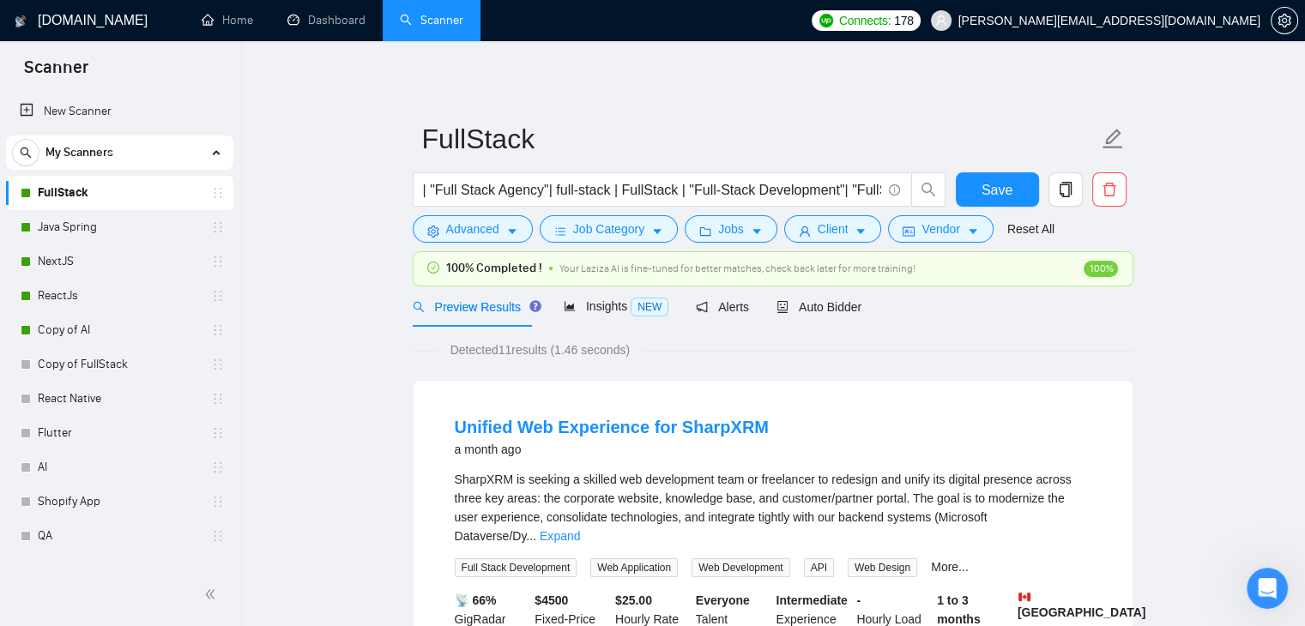
click at [484, 306] on span "Preview Results" at bounding box center [475, 307] width 124 height 14
click at [493, 306] on span "Preview Results" at bounding box center [475, 307] width 124 height 14
click at [557, 314] on div "Preview Results Insights NEW Alerts Auto Bidder" at bounding box center [638, 307] width 450 height 40
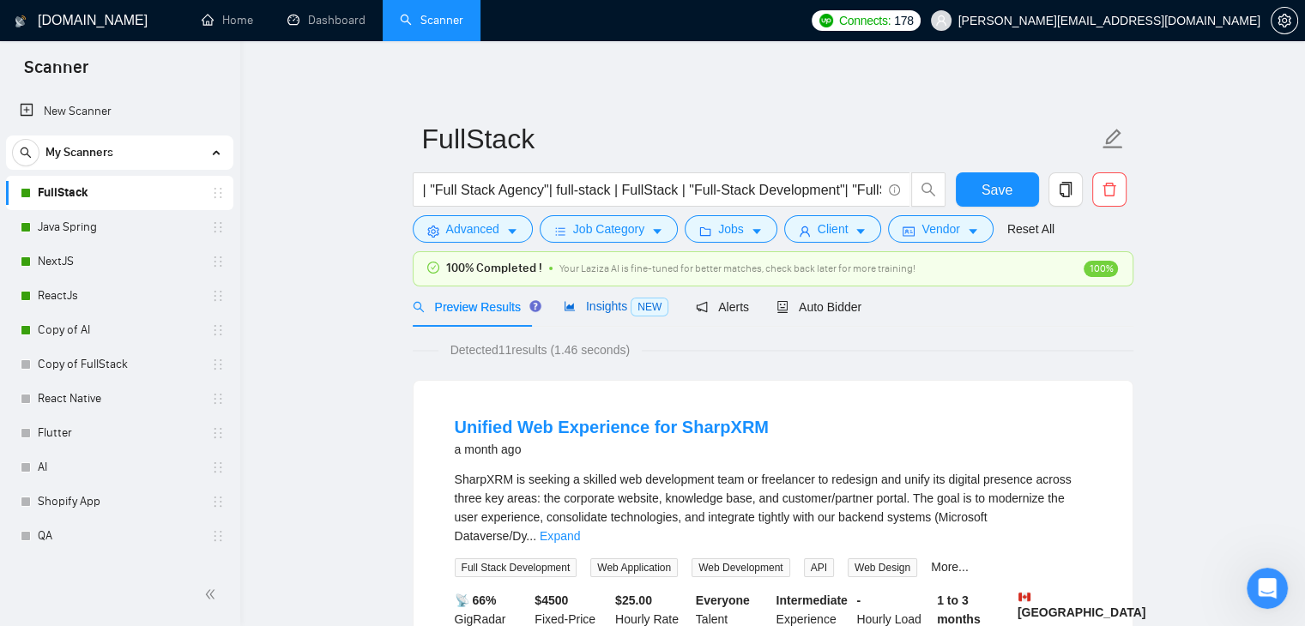
drag, startPoint x: 576, startPoint y: 308, endPoint x: 556, endPoint y: 310, distance: 19.8
click at [574, 308] on span "Insights NEW" at bounding box center [616, 307] width 105 height 14
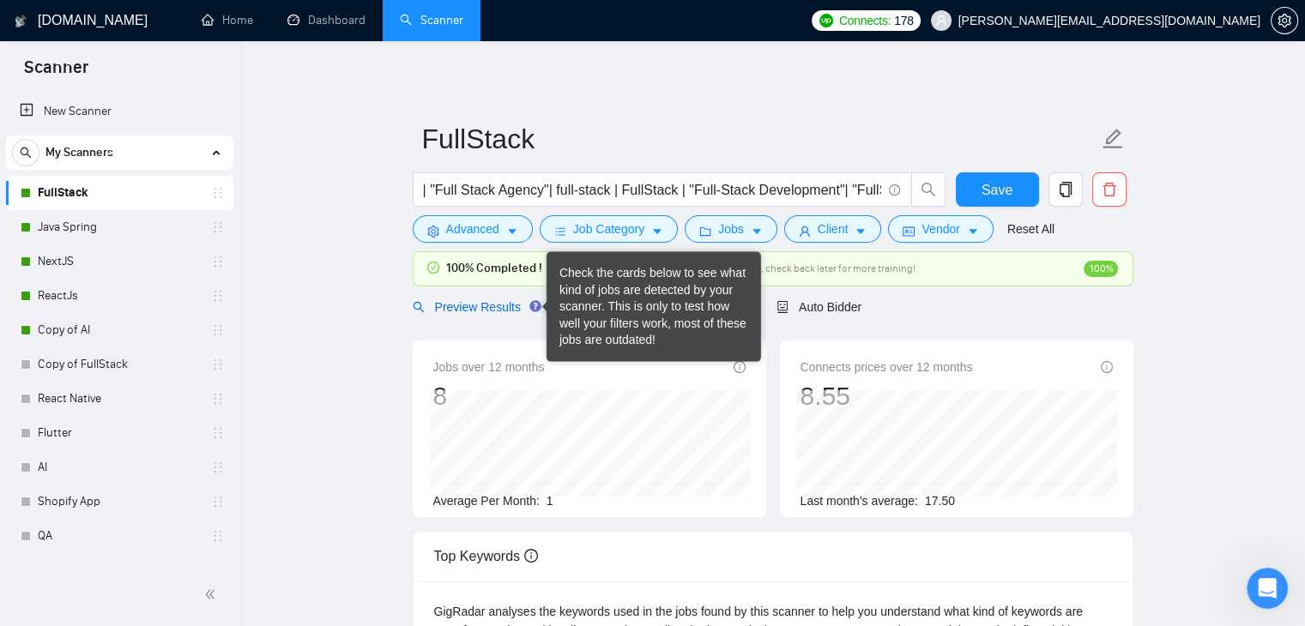
click at [462, 310] on span "Preview Results" at bounding box center [475, 307] width 124 height 14
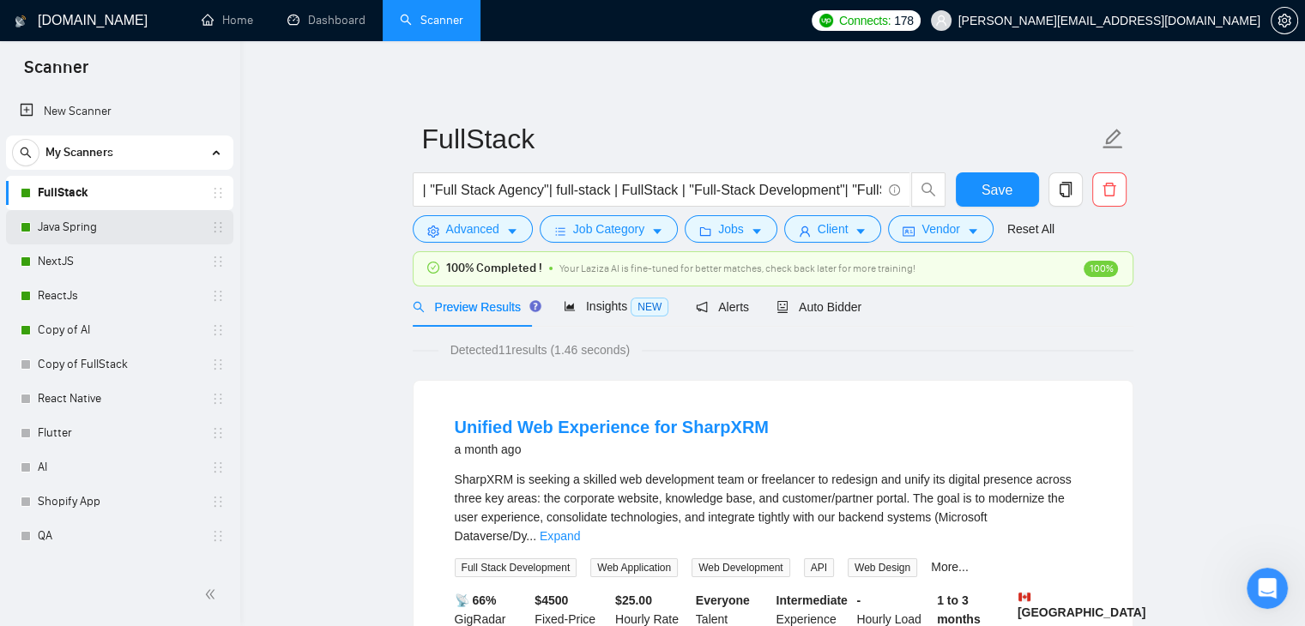
click at [98, 229] on link "Java Spring" at bounding box center [119, 227] width 163 height 34
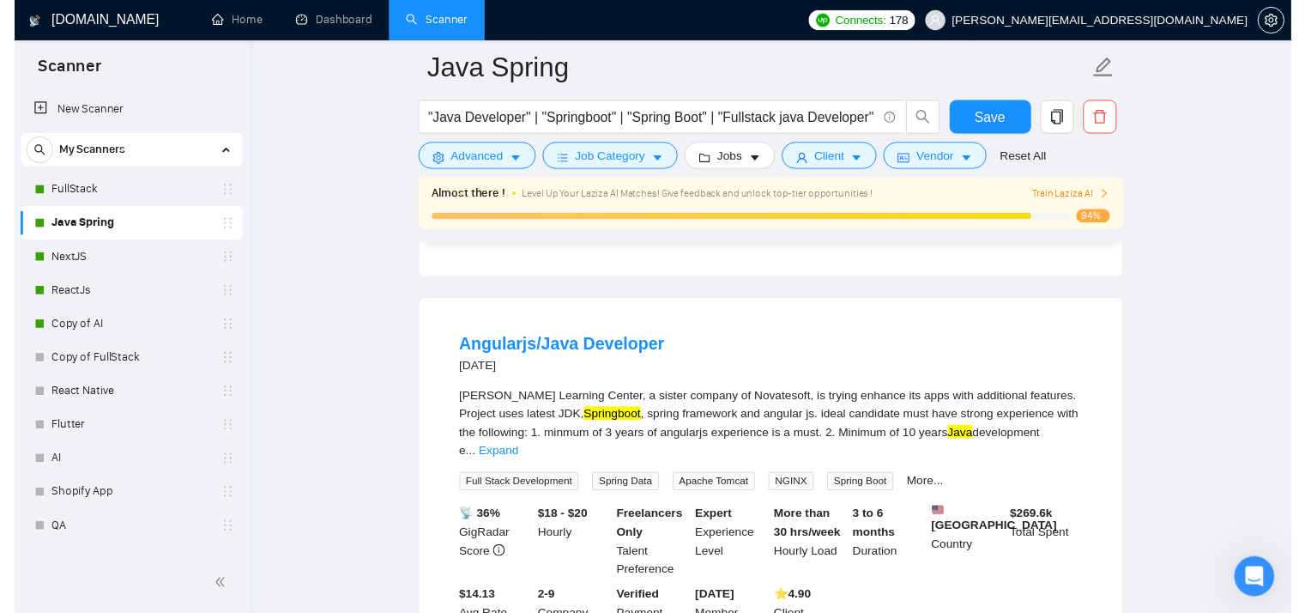
scroll to position [515, 0]
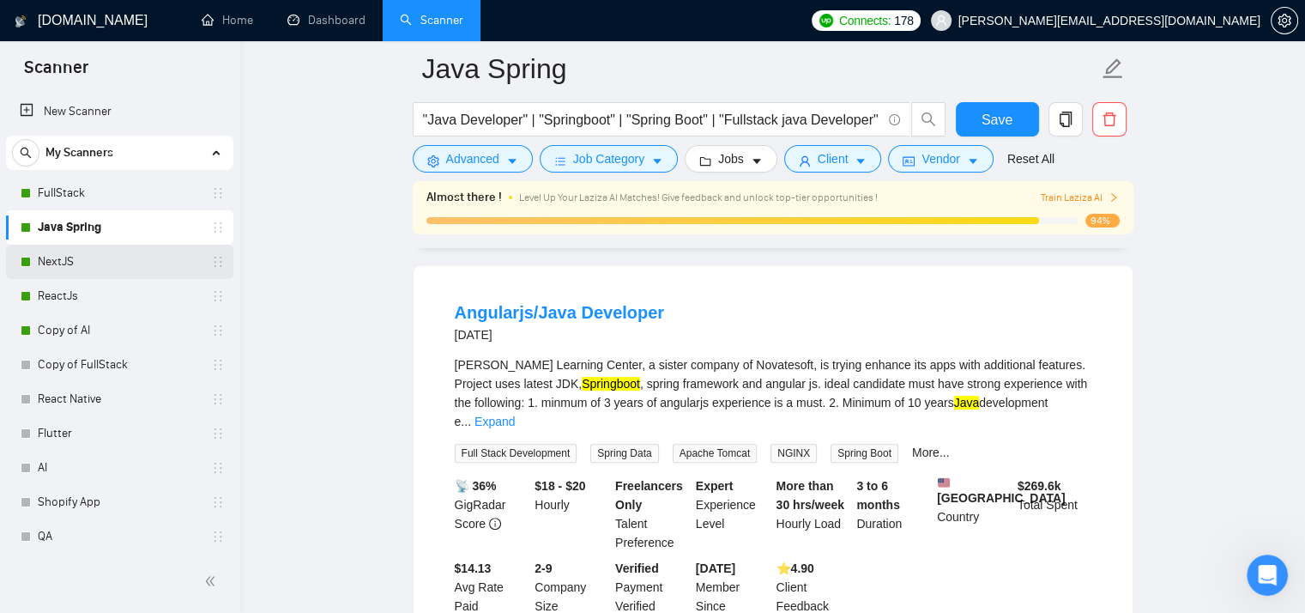
click at [66, 260] on link "NextJS" at bounding box center [119, 262] width 163 height 34
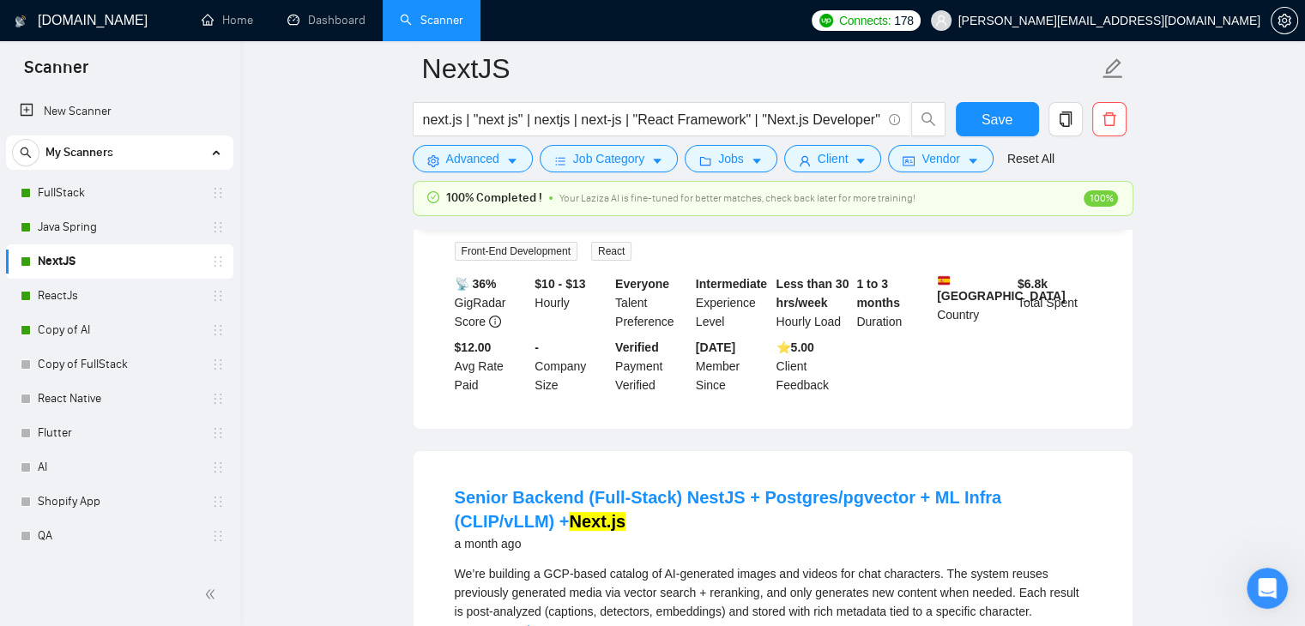
scroll to position [464, 0]
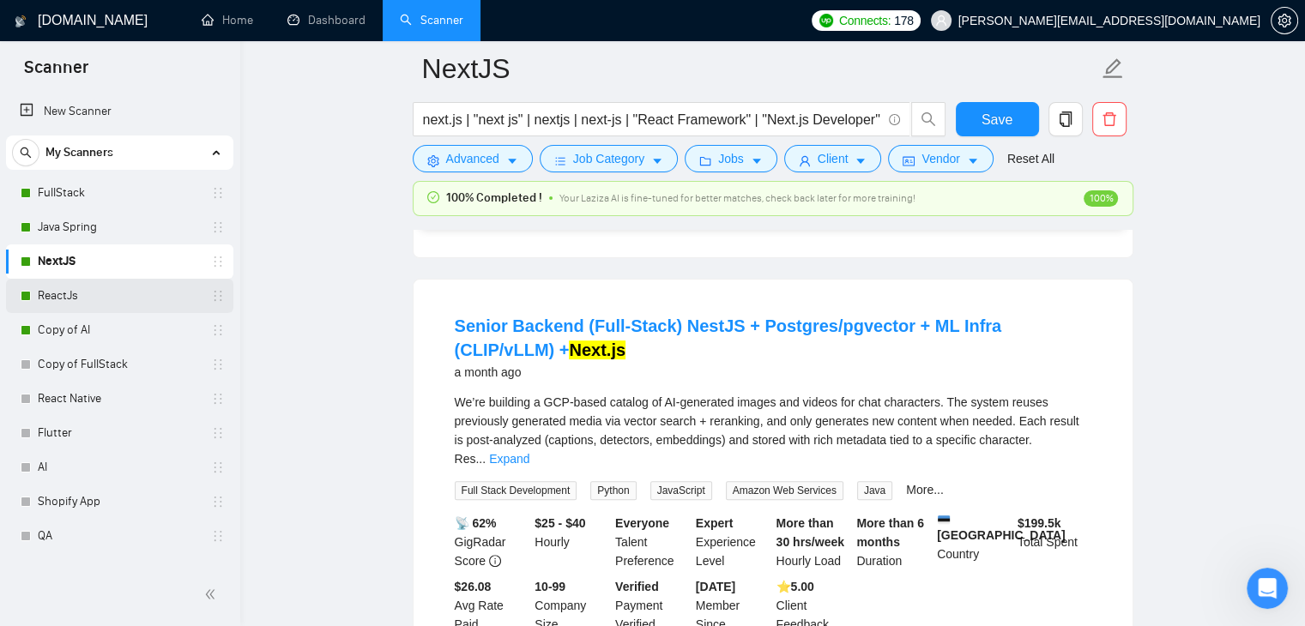
click at [82, 296] on link "ReactJs" at bounding box center [119, 296] width 163 height 34
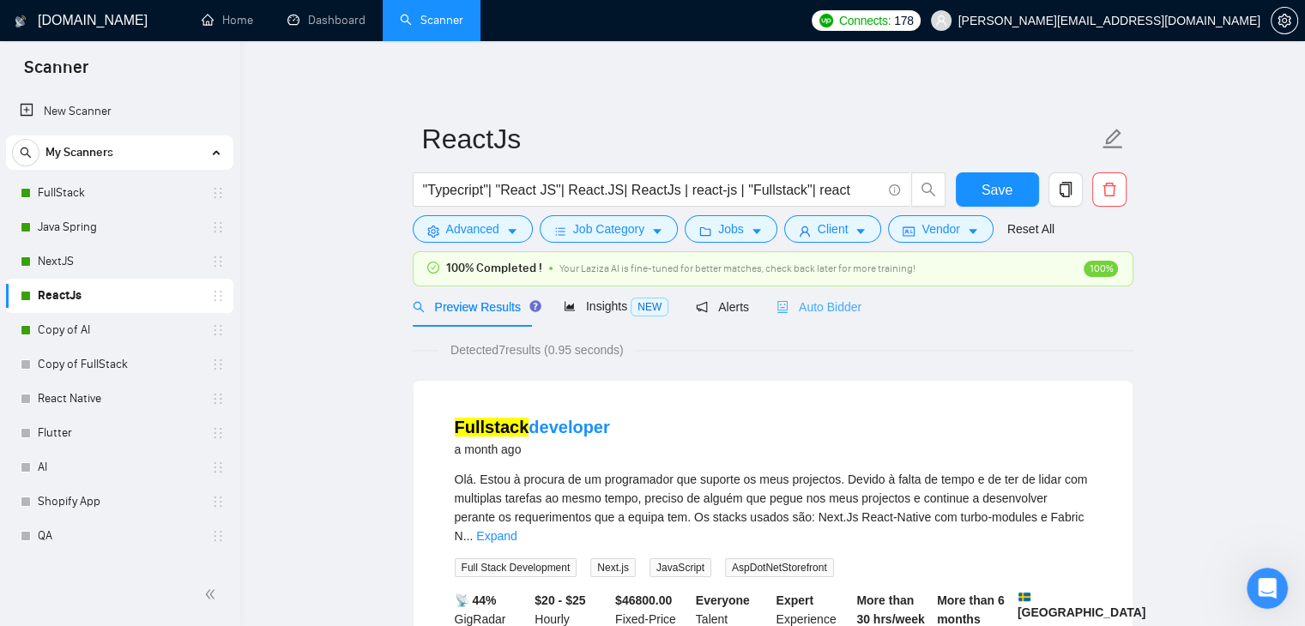
click at [826, 317] on div "Auto Bidder" at bounding box center [819, 307] width 85 height 40
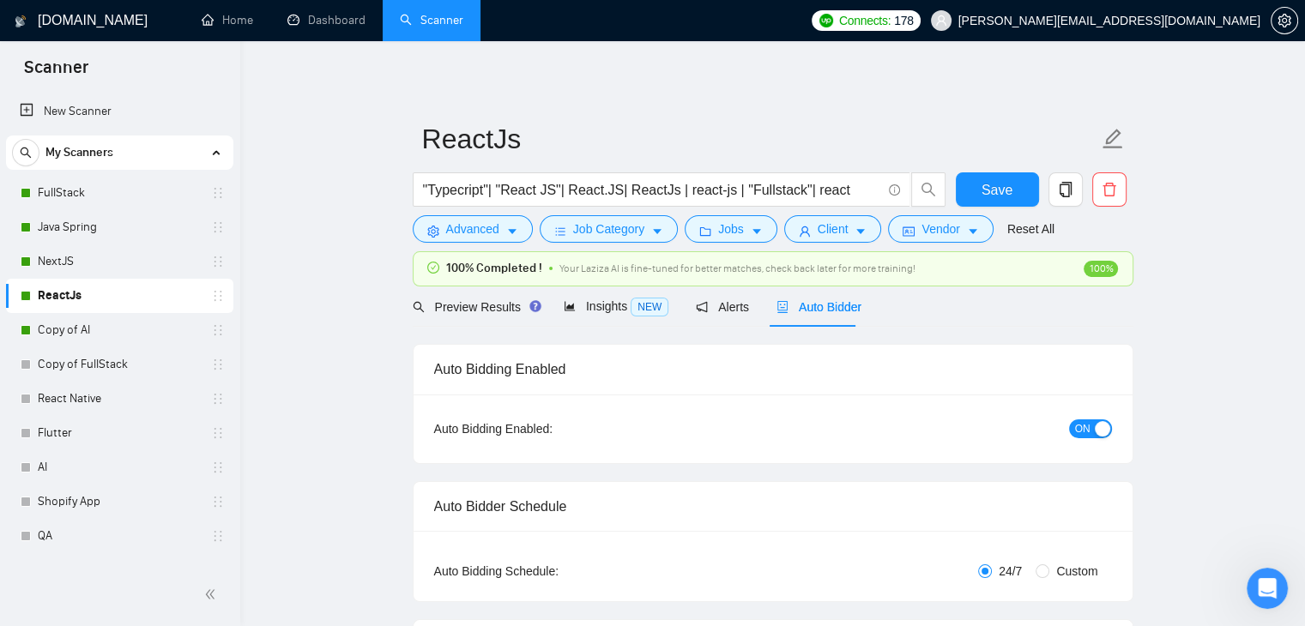
checkbox input "true"
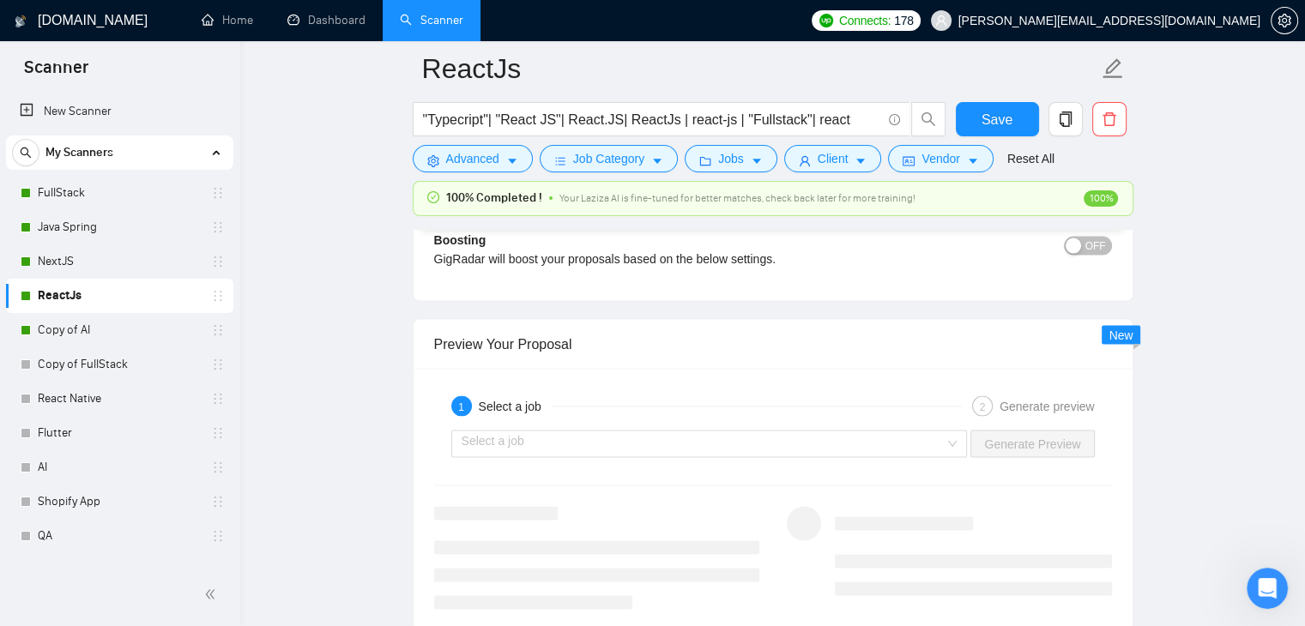
scroll to position [3175, 0]
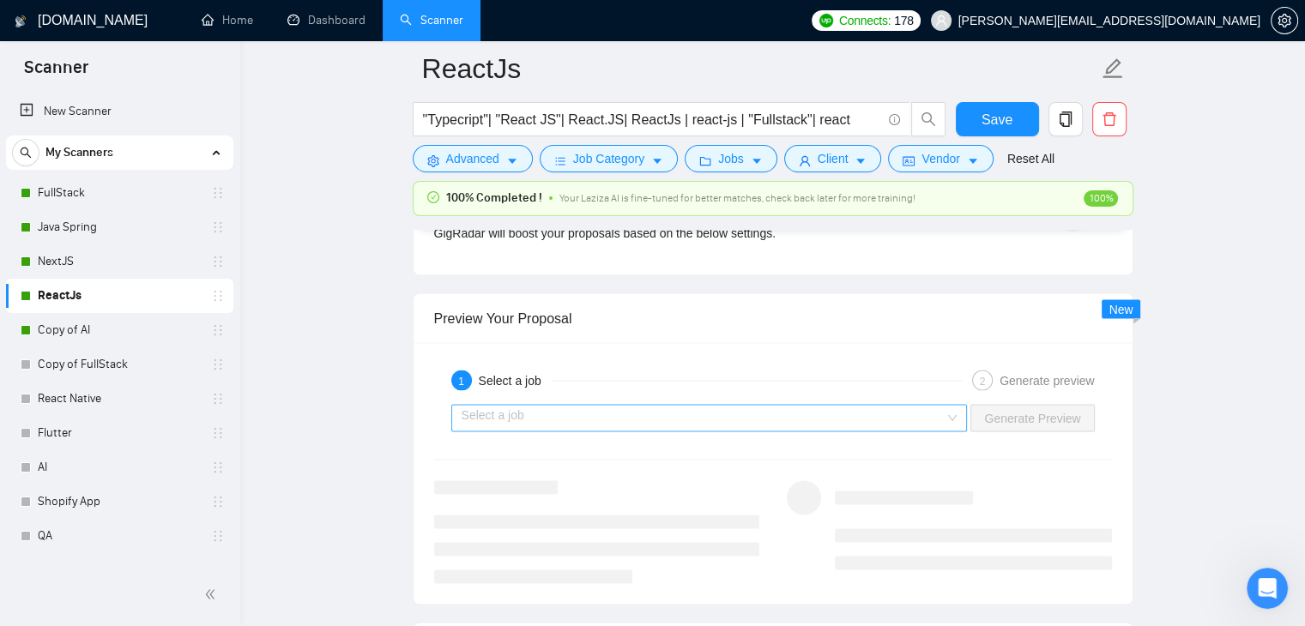
click at [922, 409] on input "search" at bounding box center [704, 418] width 484 height 26
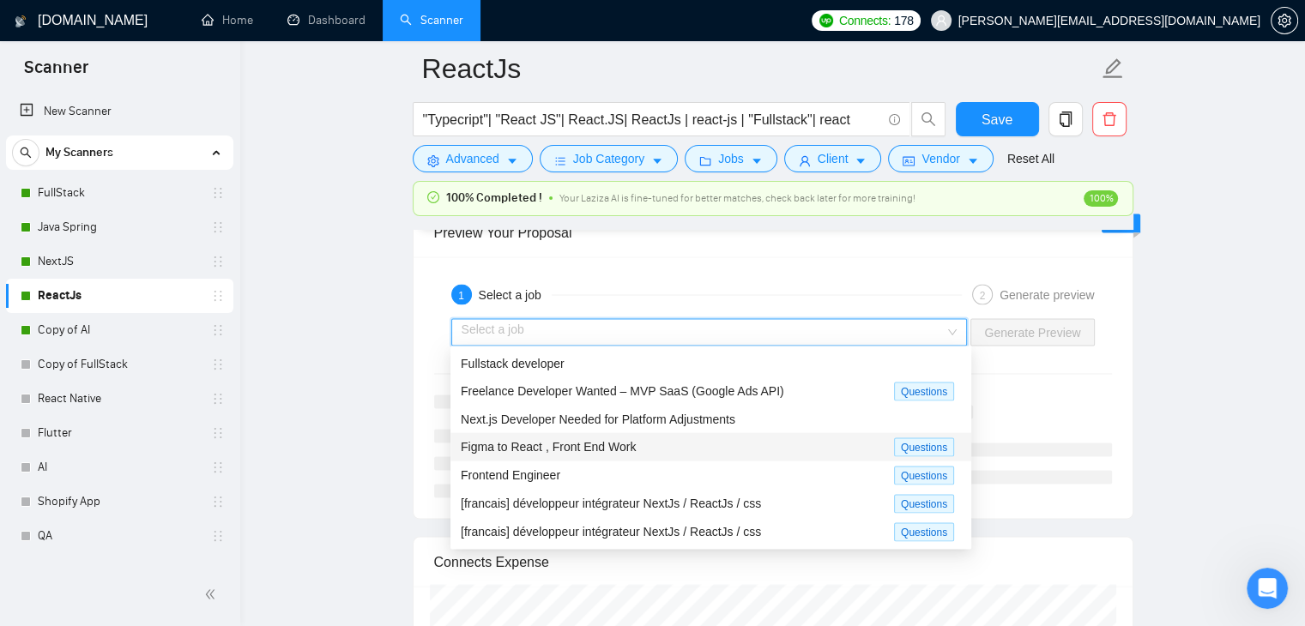
scroll to position [3347, 0]
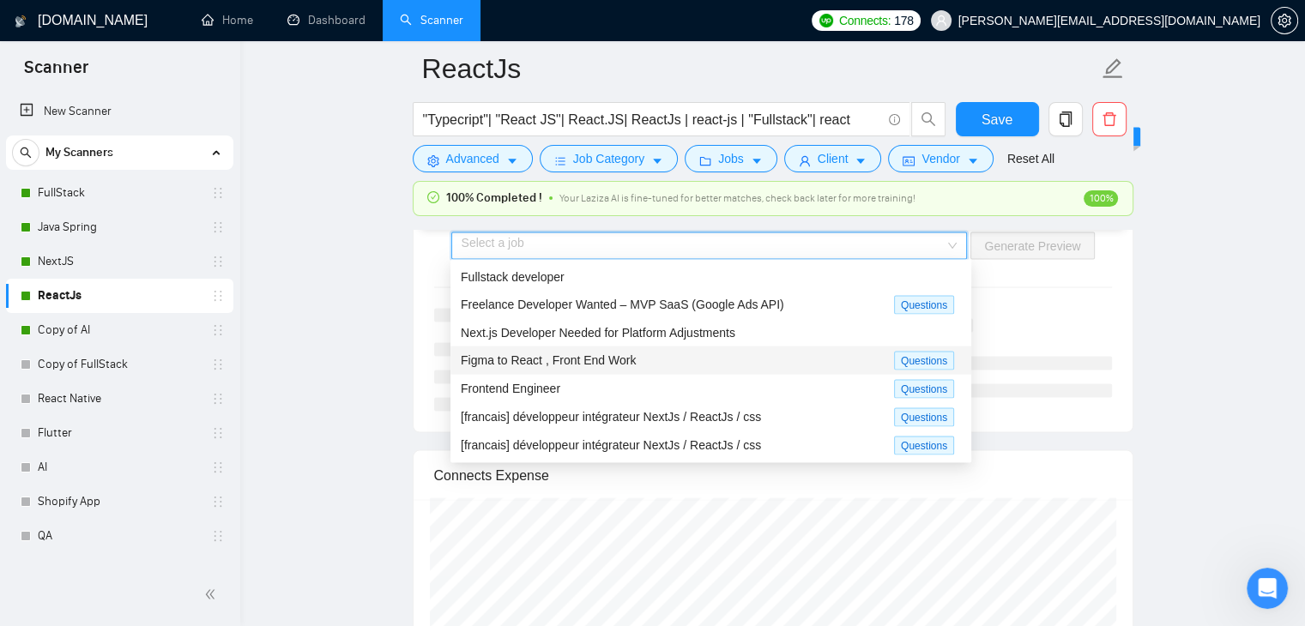
click at [609, 358] on span "Figma to React , Front End Work" at bounding box center [548, 361] width 175 height 14
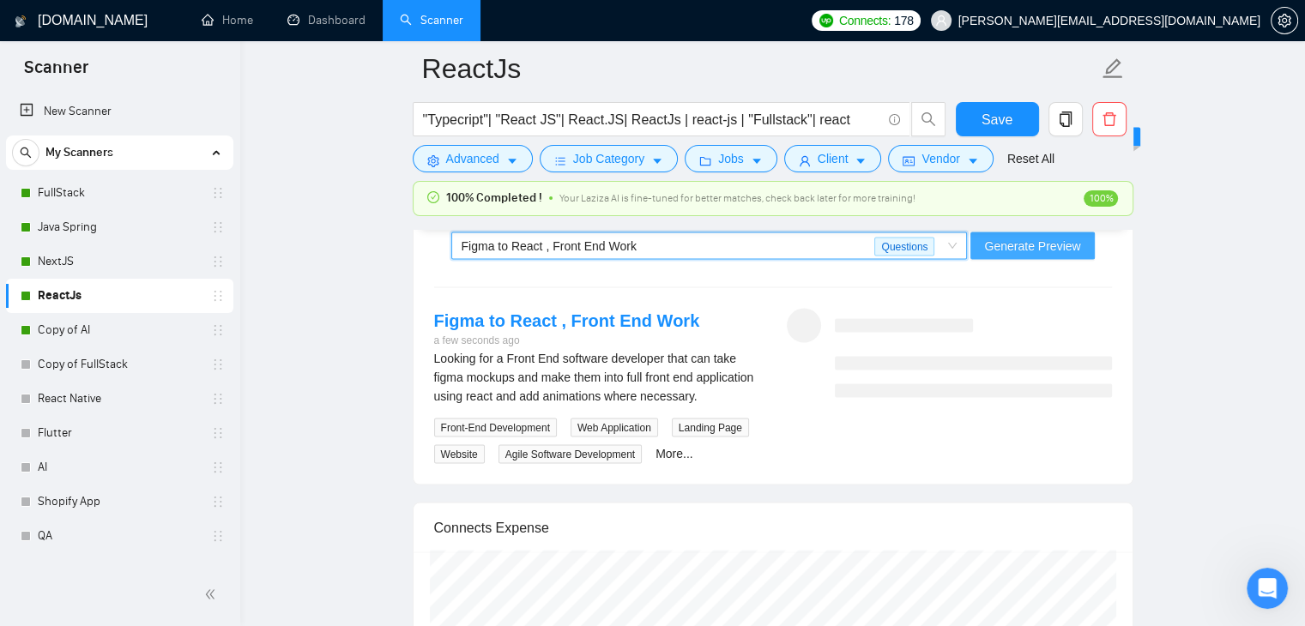
click at [1009, 248] on span "Generate Preview" at bounding box center [1032, 246] width 96 height 19
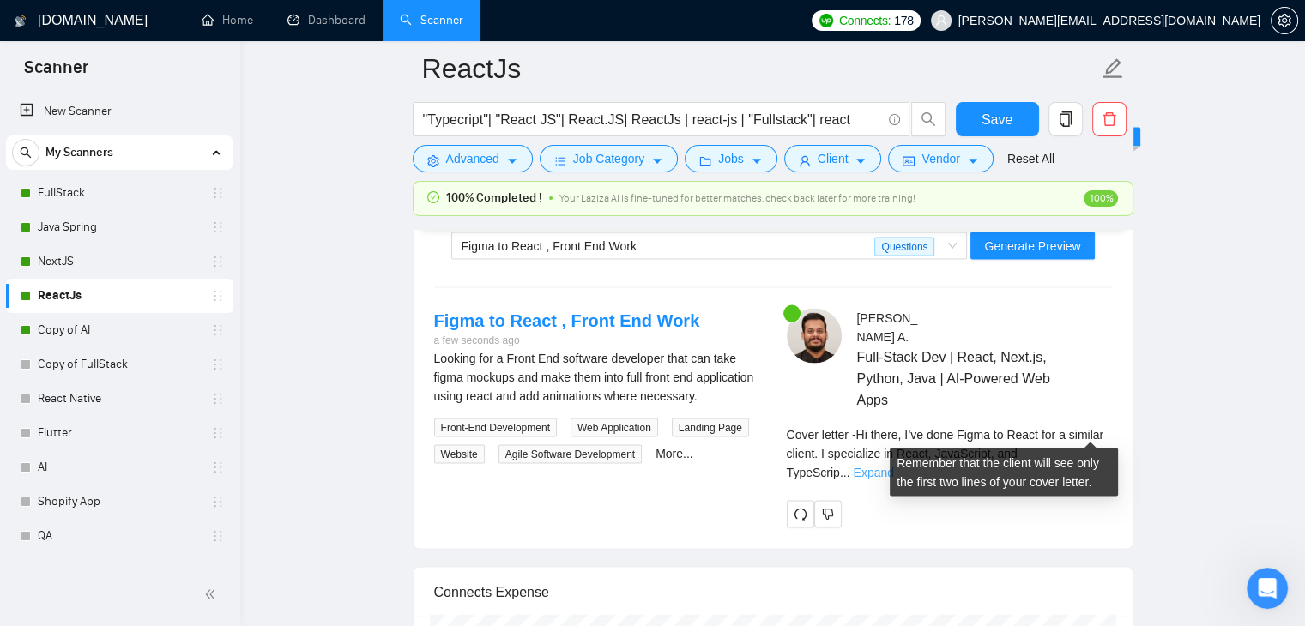
click at [893, 466] on link "Expand" at bounding box center [873, 473] width 40 height 14
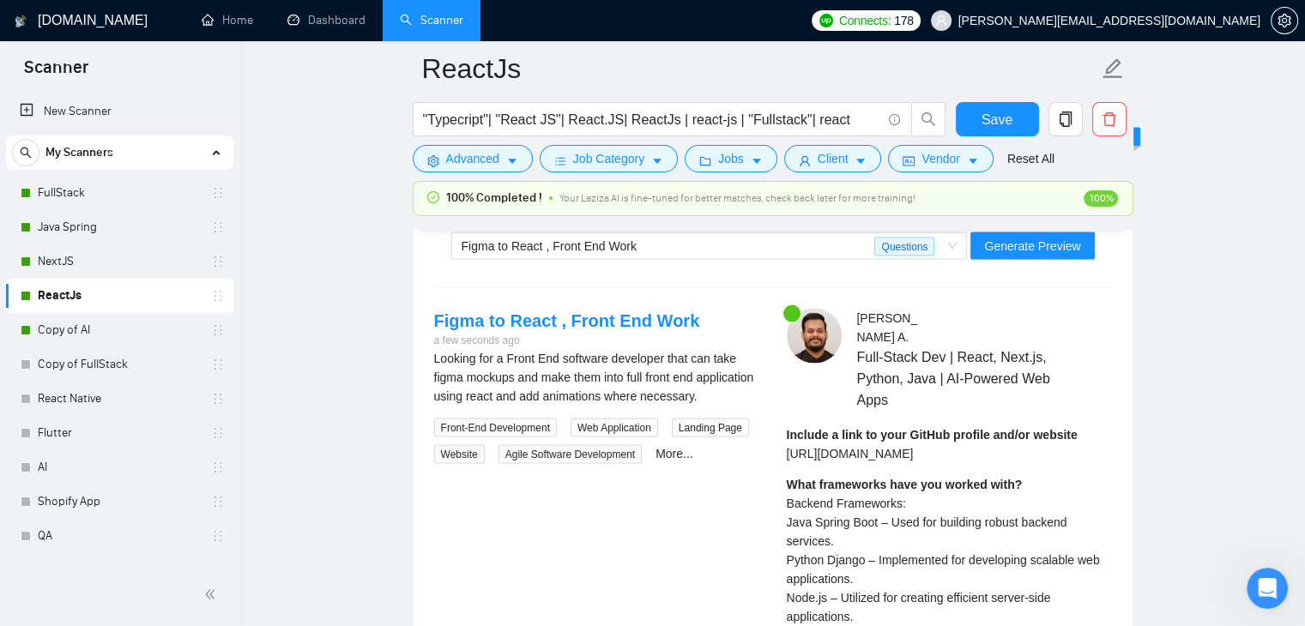
scroll to position [3261, 0]
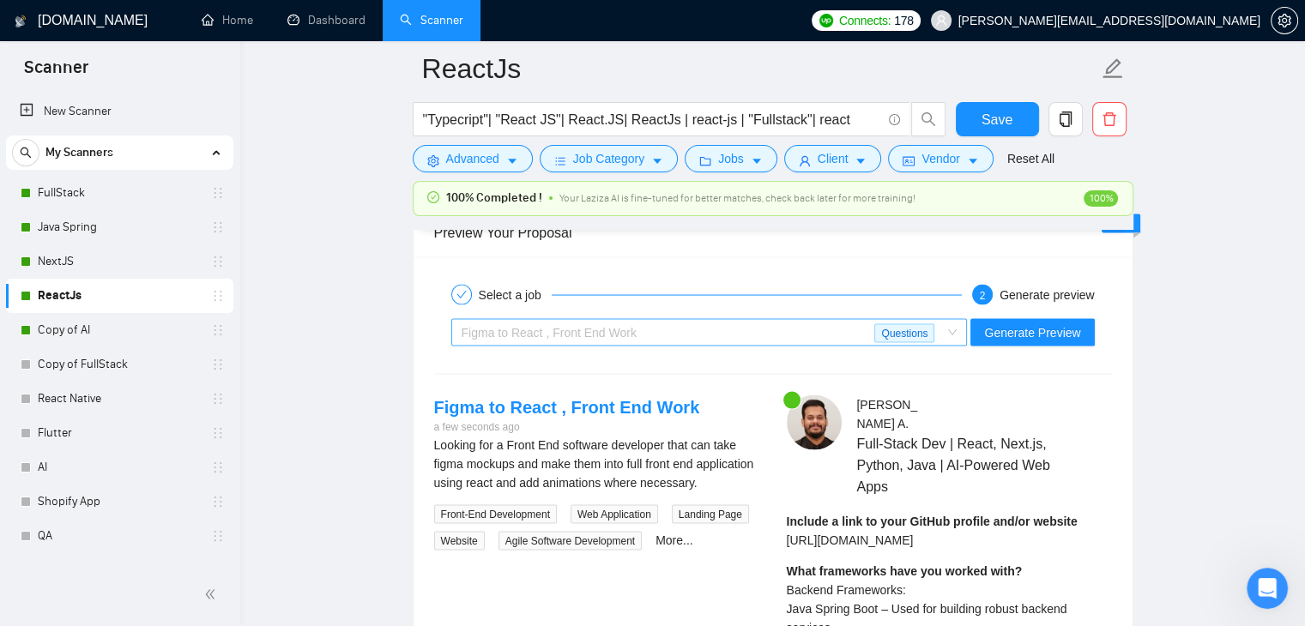
click at [952, 330] on span "Figma to React , Front End Work Questions" at bounding box center [710, 332] width 496 height 26
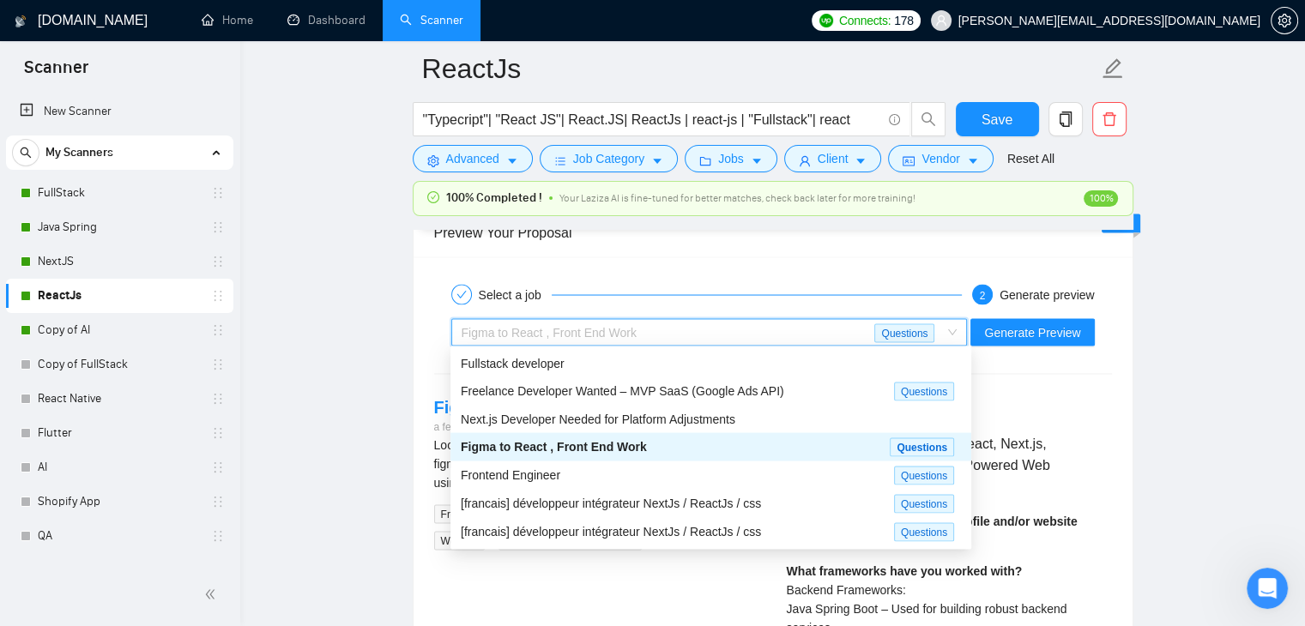
click at [951, 324] on span "Figma to React , Front End Work Questions" at bounding box center [710, 332] width 496 height 26
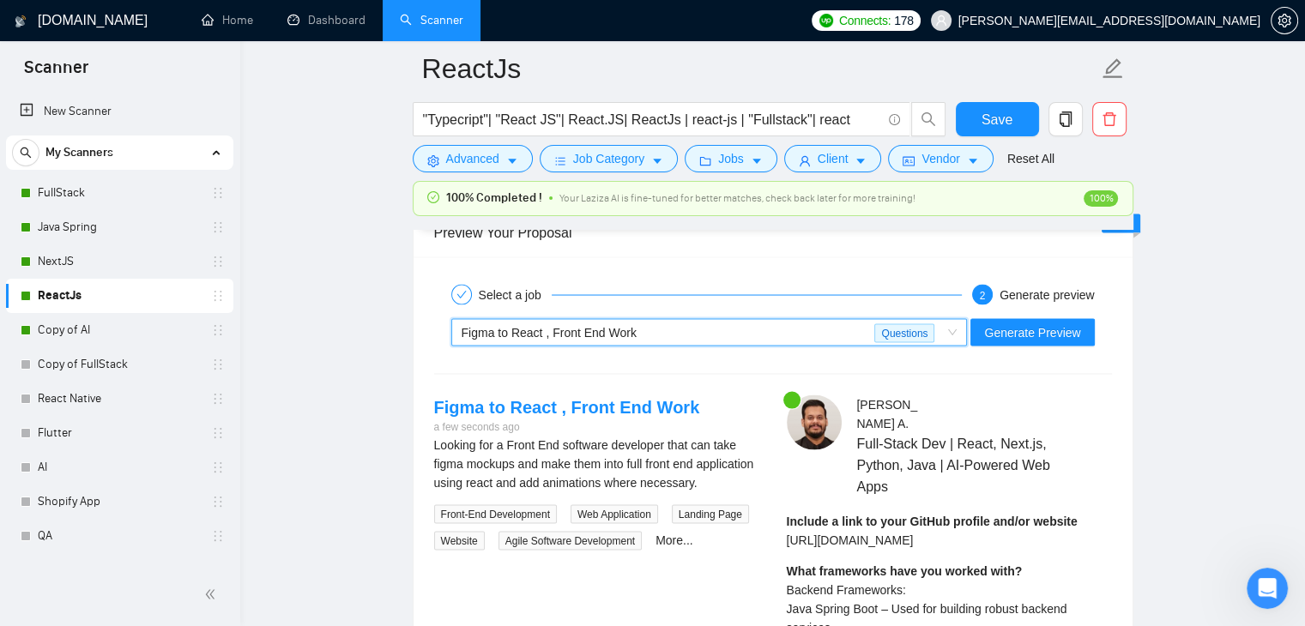
click at [953, 324] on span "Figma to React , Front End Work Questions" at bounding box center [710, 332] width 496 height 26
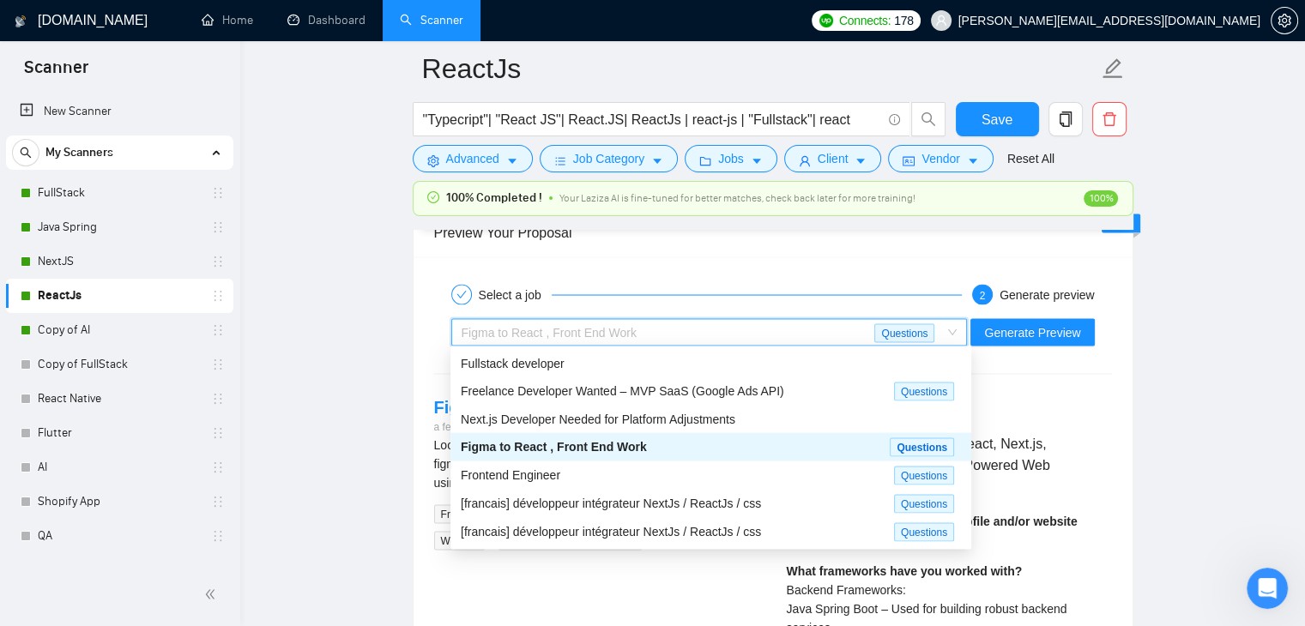
click at [562, 329] on span "Figma to React , Front End Work" at bounding box center [549, 332] width 175 height 14
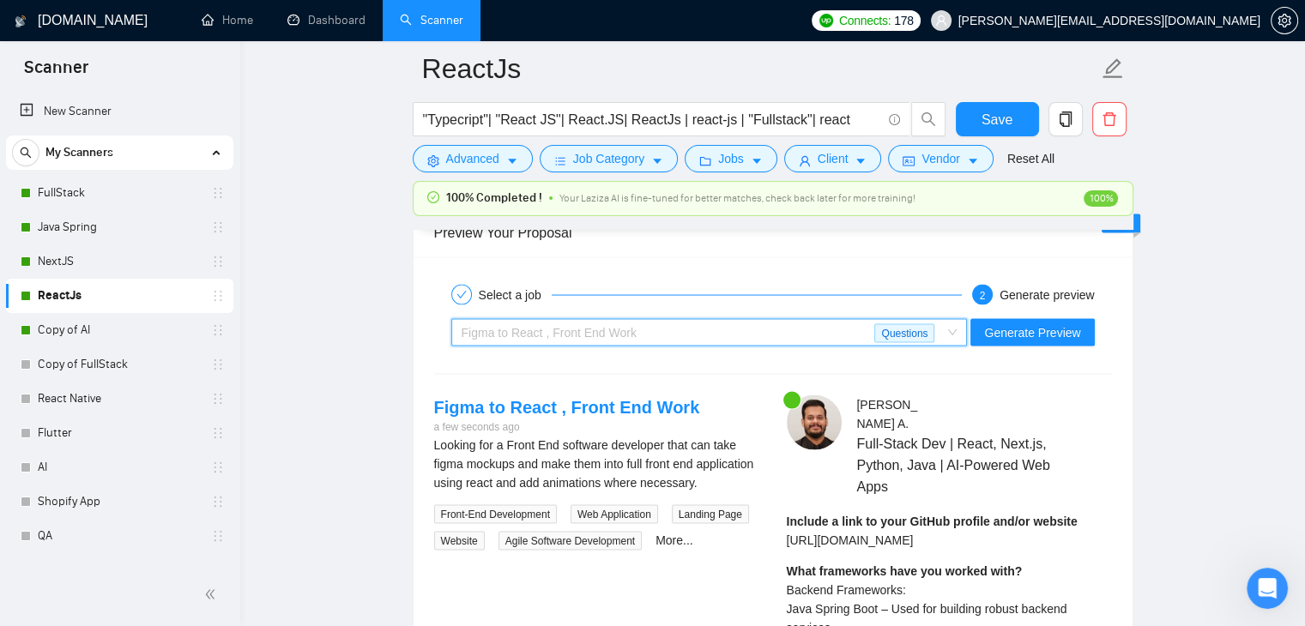
click at [562, 329] on span "Figma to React , Front End Work" at bounding box center [549, 332] width 175 height 14
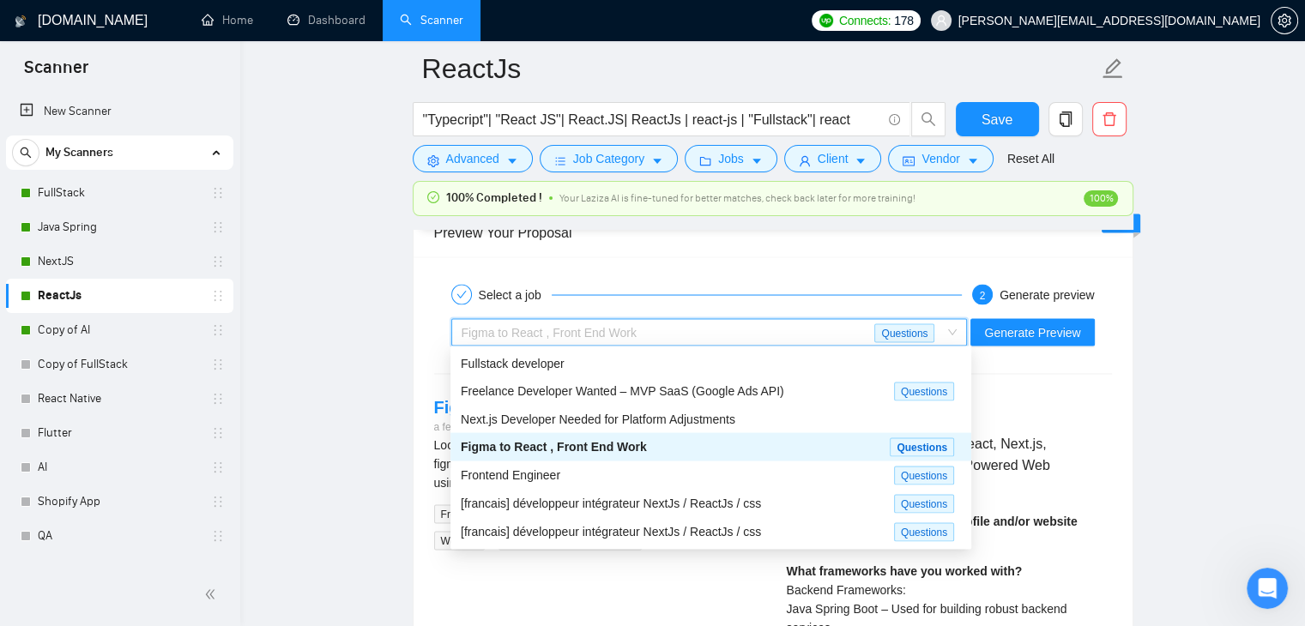
click at [562, 329] on span "Figma to React , Front End Work" at bounding box center [549, 332] width 175 height 14
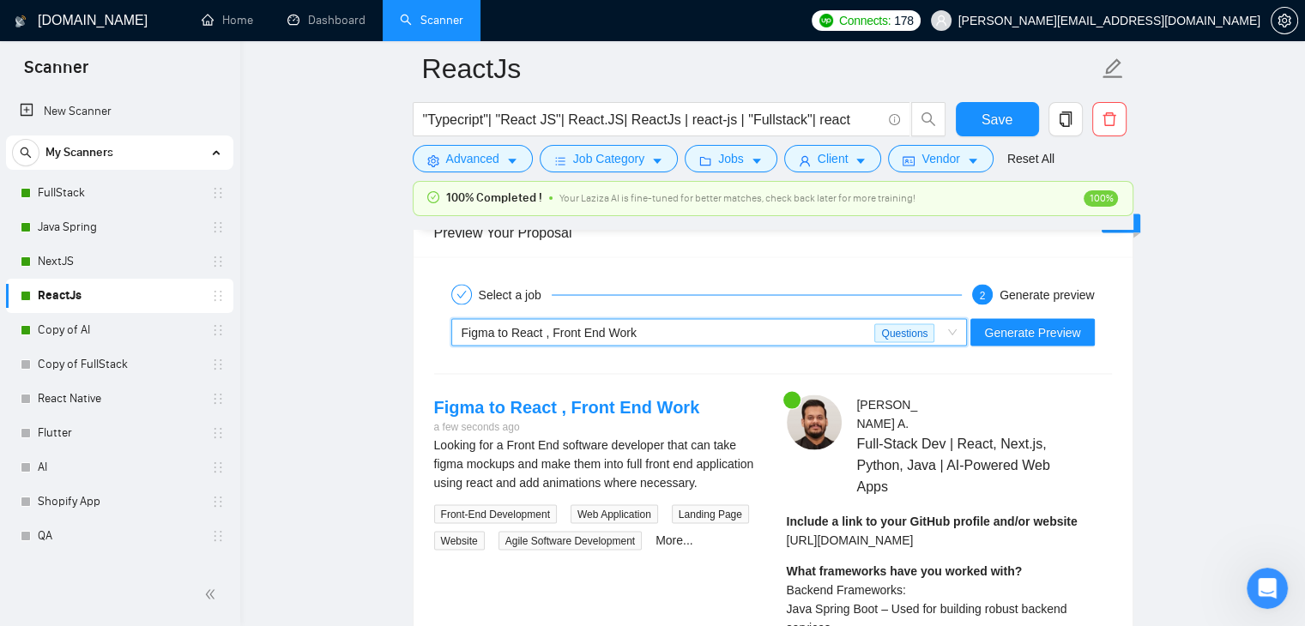
click at [562, 329] on span "Figma to React , Front End Work" at bounding box center [549, 332] width 175 height 14
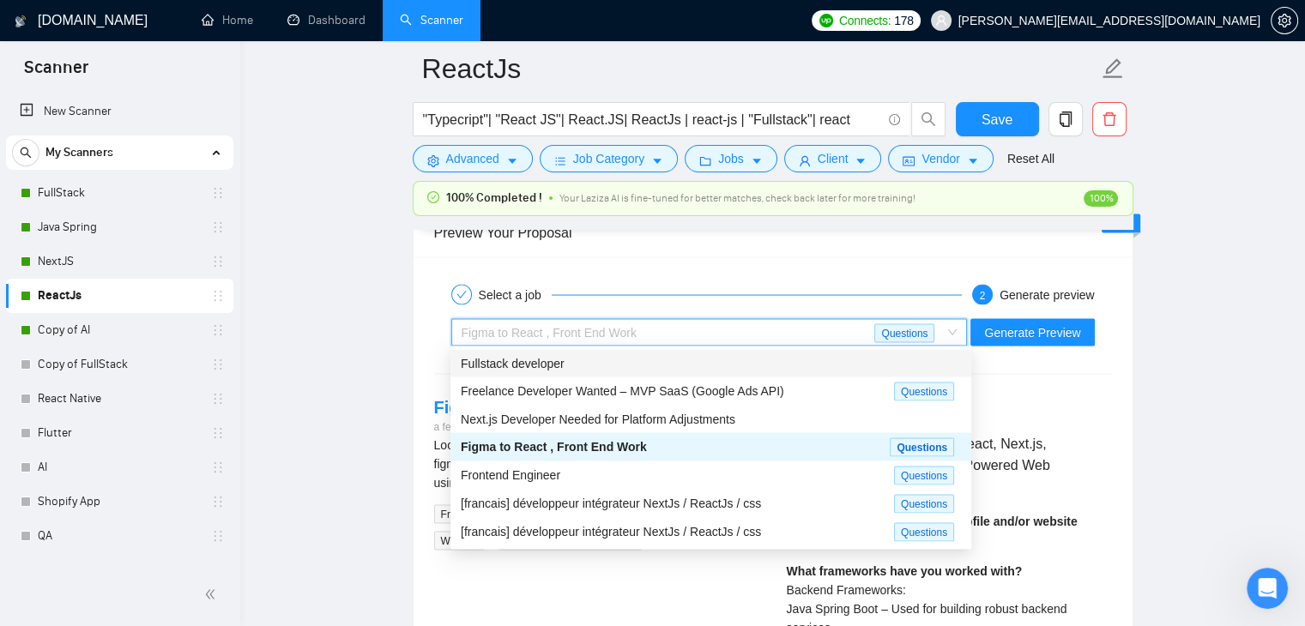
click at [572, 366] on div "Fullstack developer" at bounding box center [711, 363] width 500 height 19
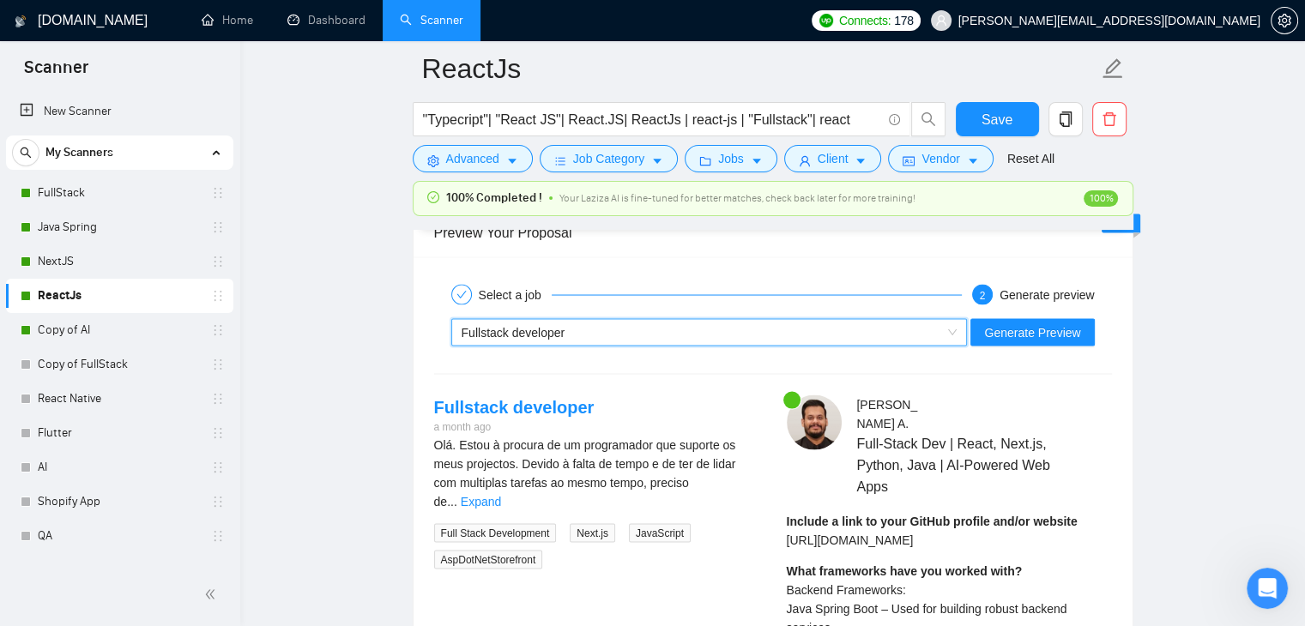
click at [856, 338] on div "Fullstack developer" at bounding box center [702, 332] width 481 height 26
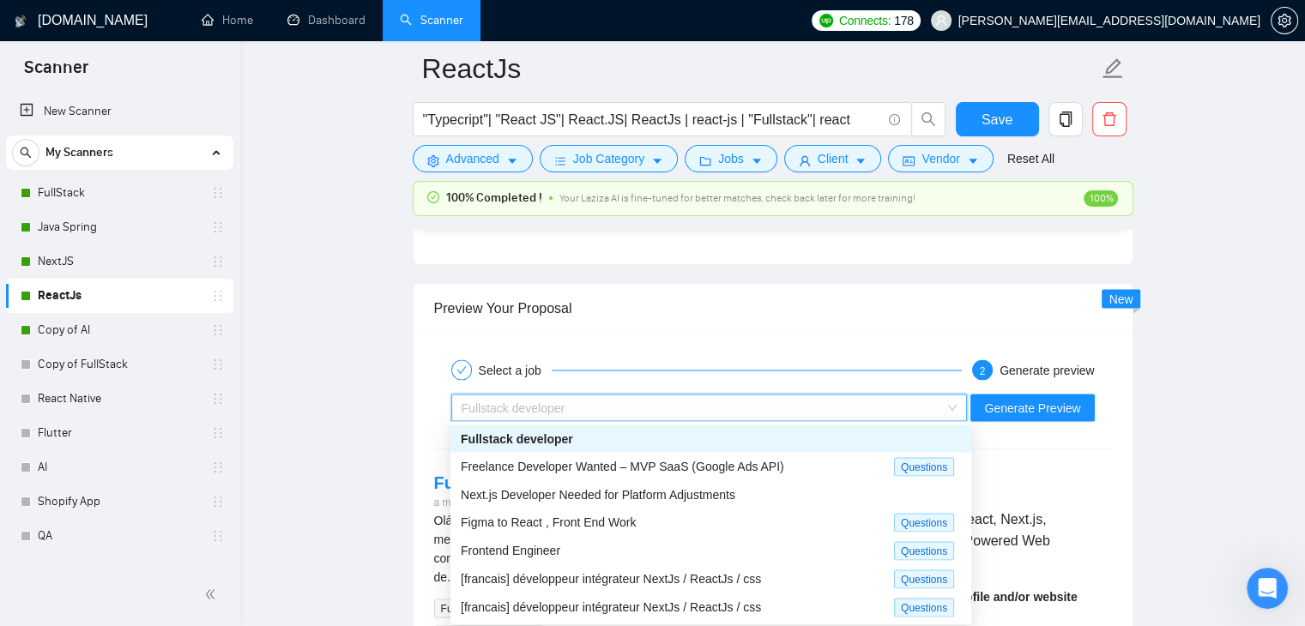
scroll to position [3175, 0]
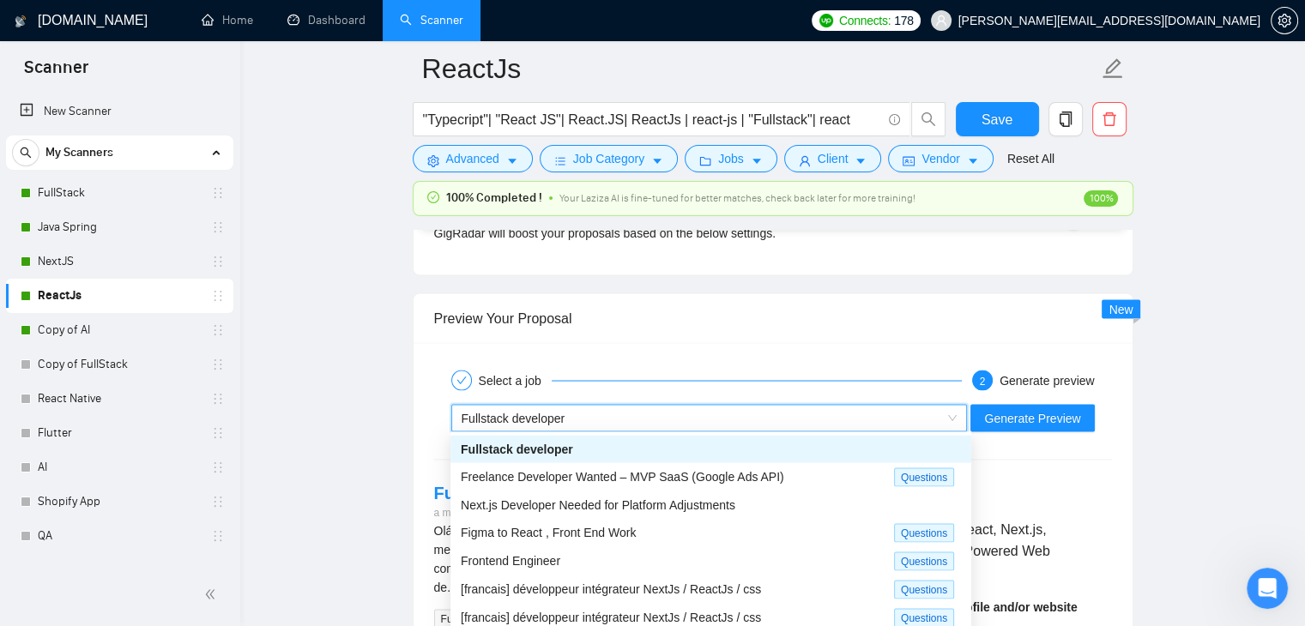
click at [915, 413] on div "Fullstack developer" at bounding box center [702, 418] width 481 height 26
click at [810, 339] on div "Preview Your Proposal" at bounding box center [773, 318] width 678 height 49
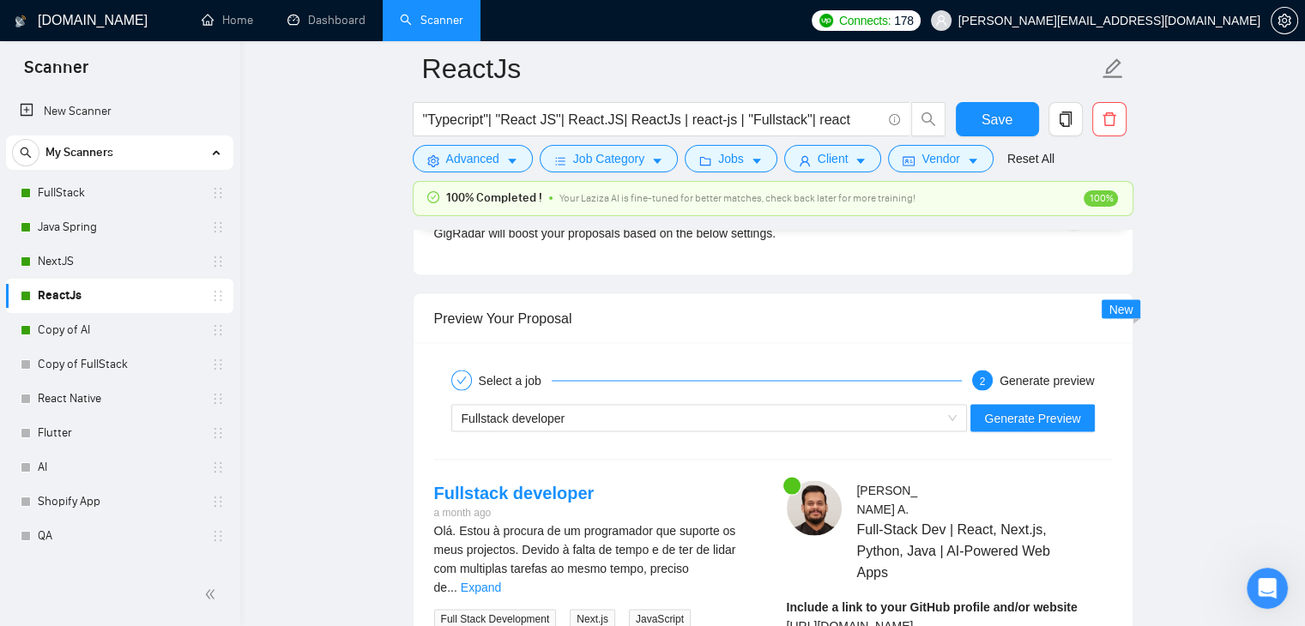
click at [460, 381] on icon "check" at bounding box center [462, 380] width 10 height 10
click at [471, 415] on span "Fullstack developer" at bounding box center [514, 418] width 104 height 14
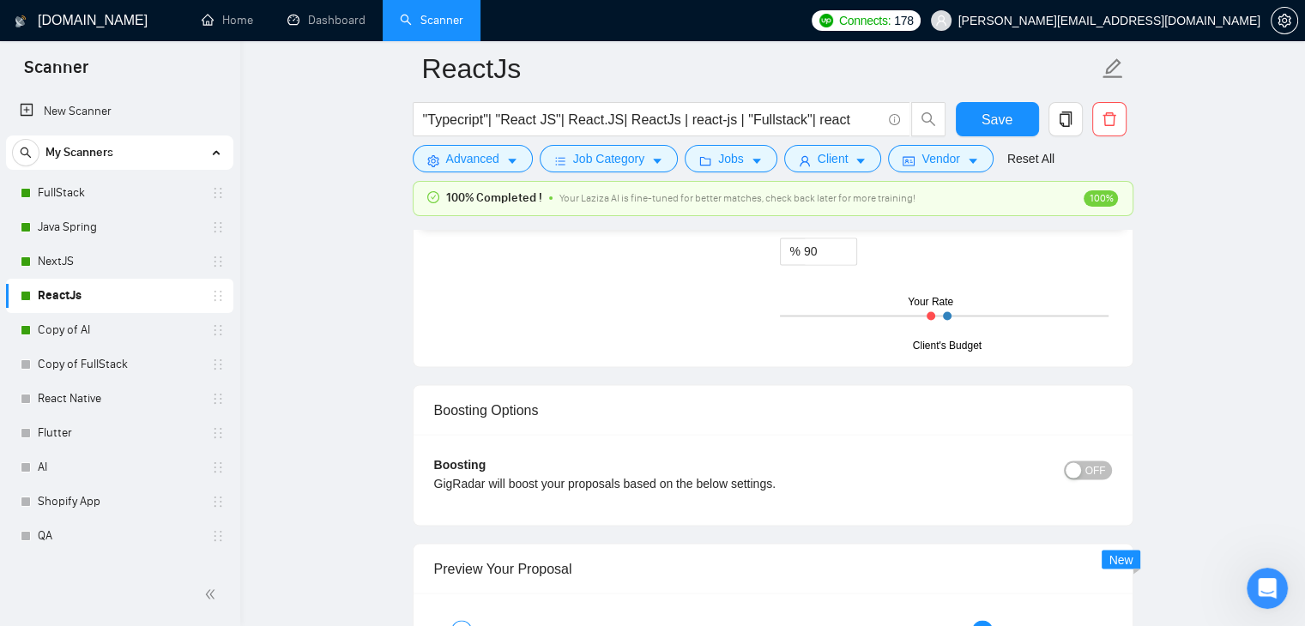
scroll to position [2832, 0]
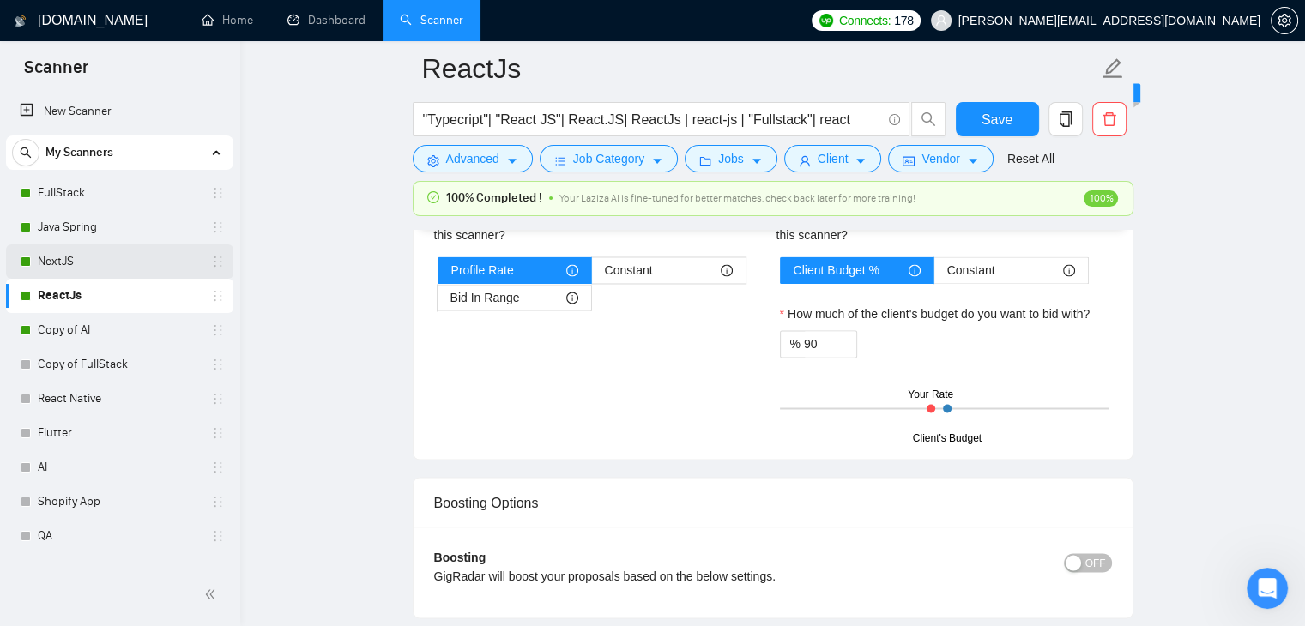
click at [69, 258] on link "NextJS" at bounding box center [119, 262] width 163 height 34
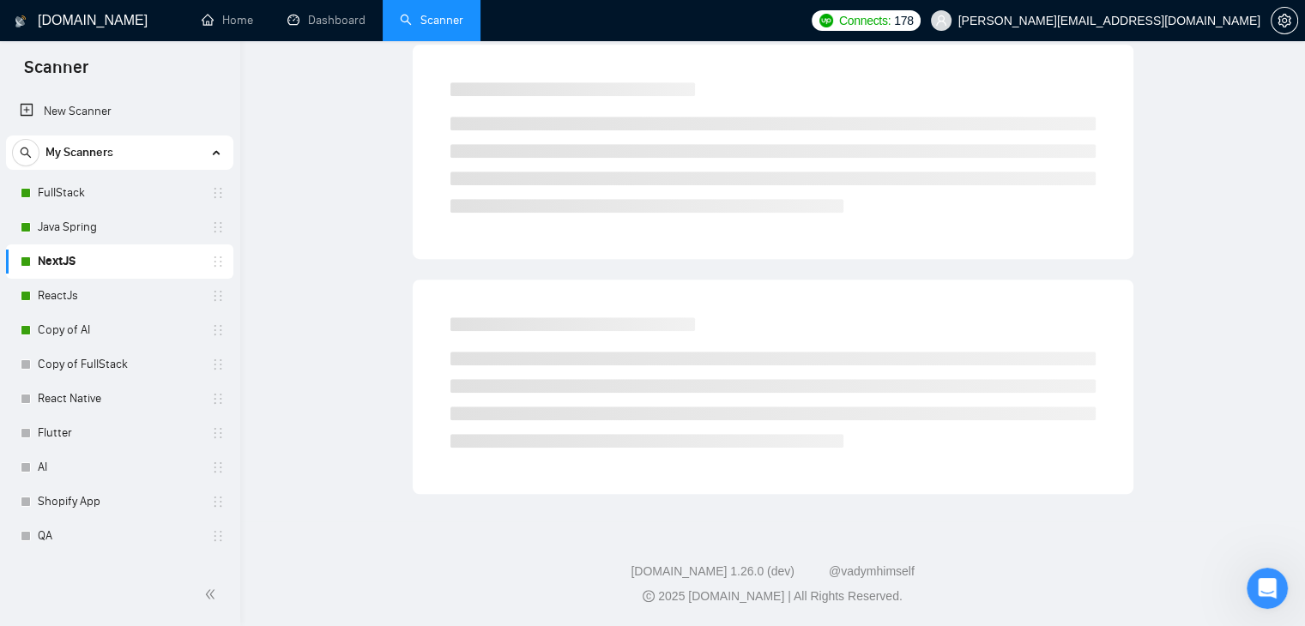
scroll to position [35, 0]
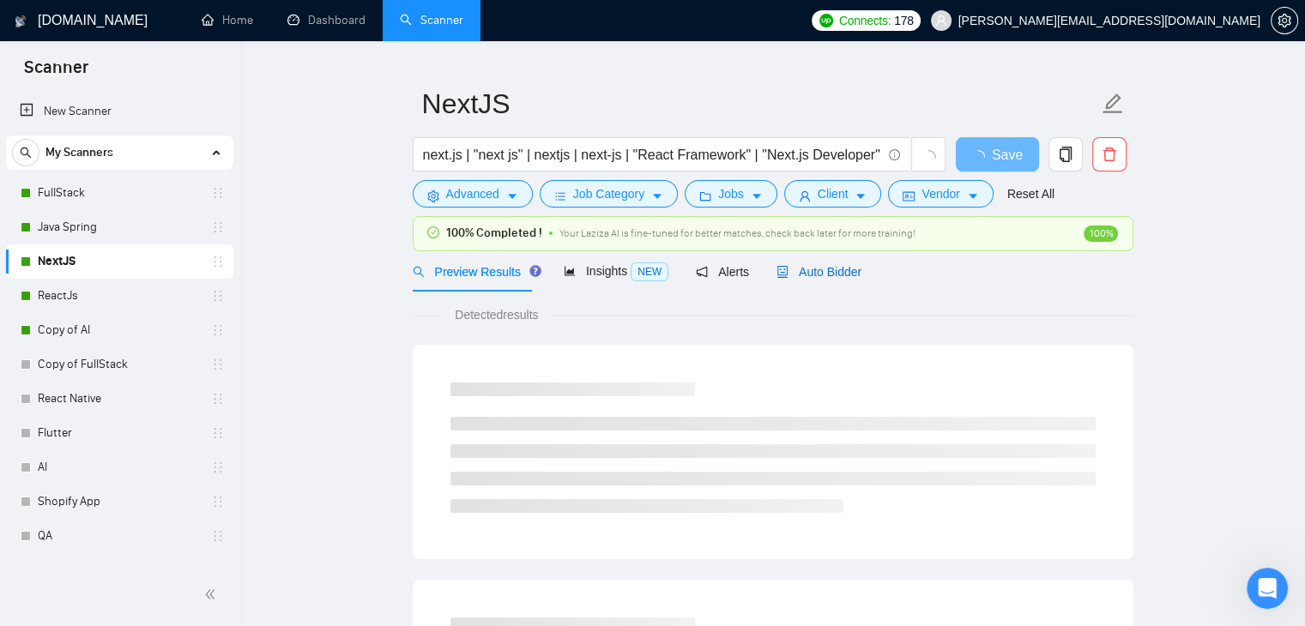
click at [822, 280] on div "Auto Bidder" at bounding box center [819, 272] width 85 height 19
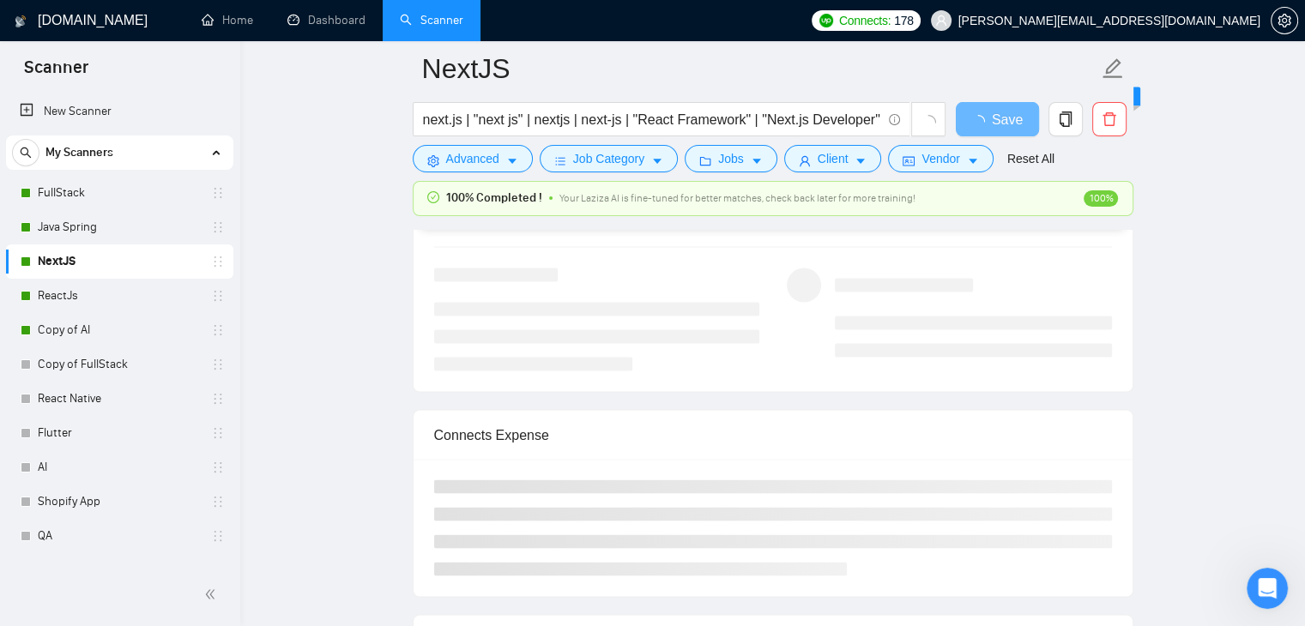
scroll to position [3296, 0]
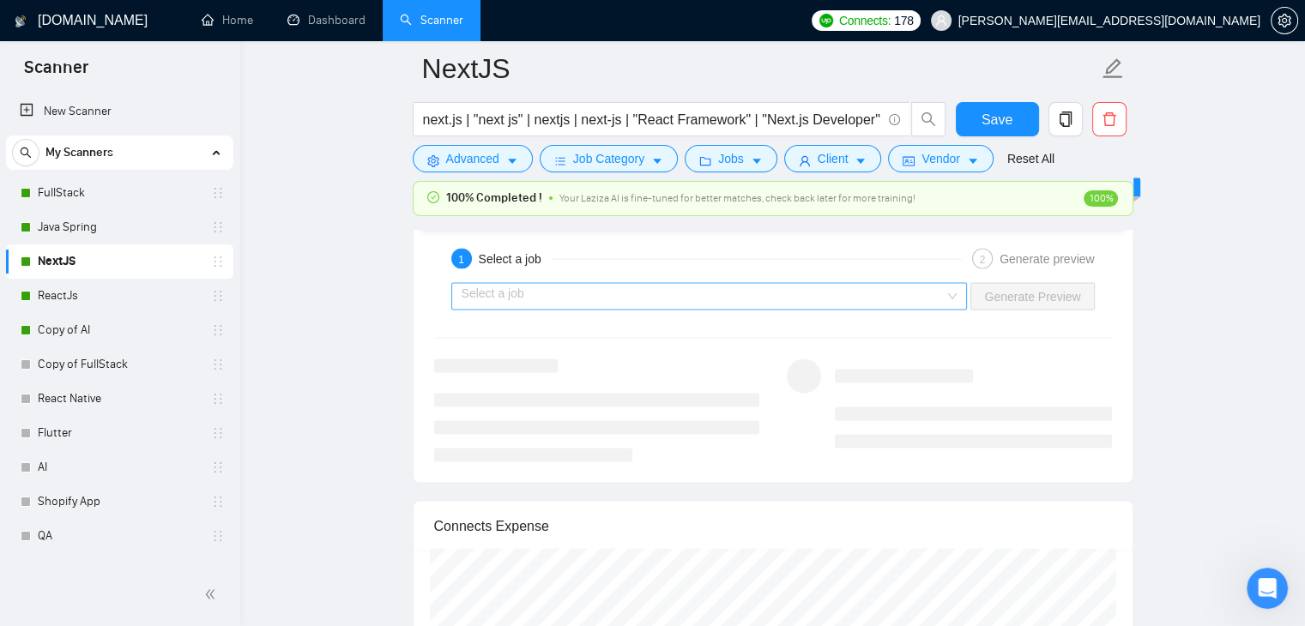
click at [882, 303] on input "search" at bounding box center [704, 297] width 484 height 26
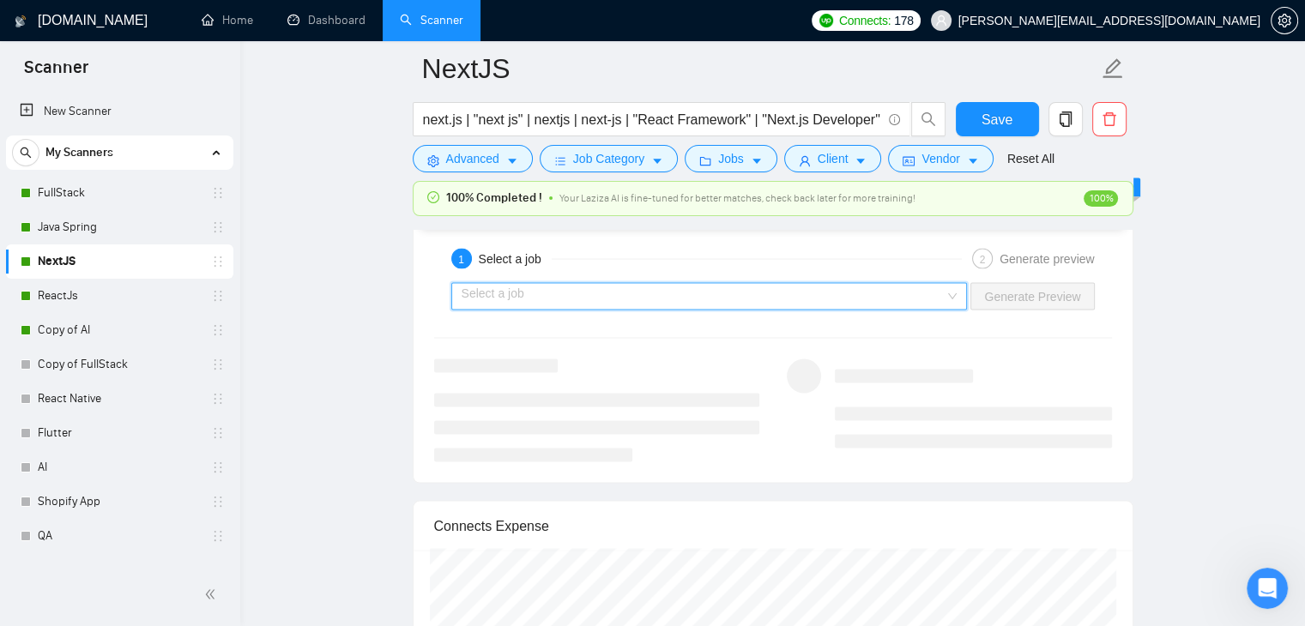
click at [838, 304] on input "search" at bounding box center [704, 297] width 484 height 26
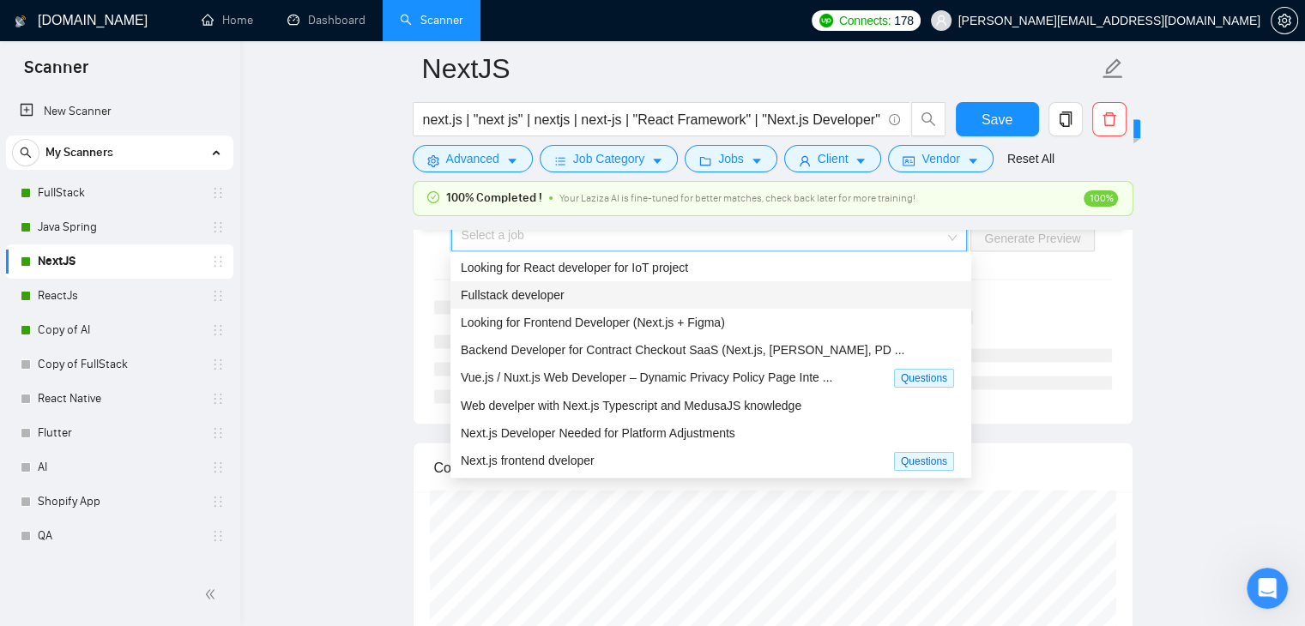
scroll to position [3382, 0]
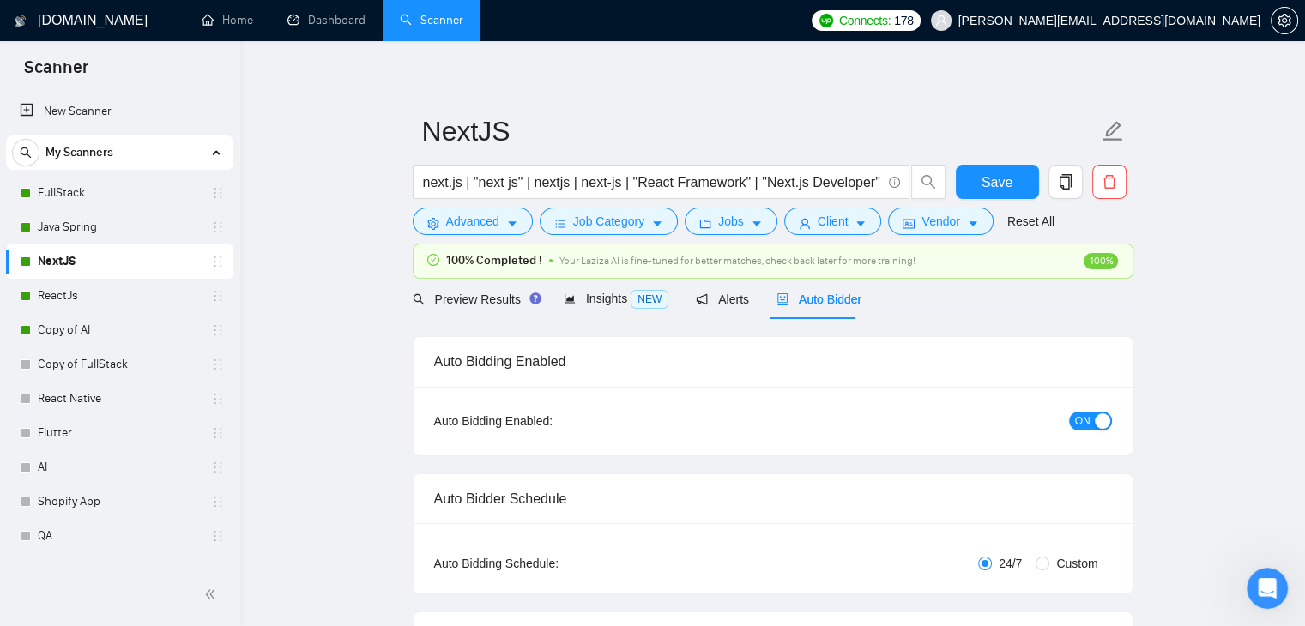
scroll to position [0, 0]
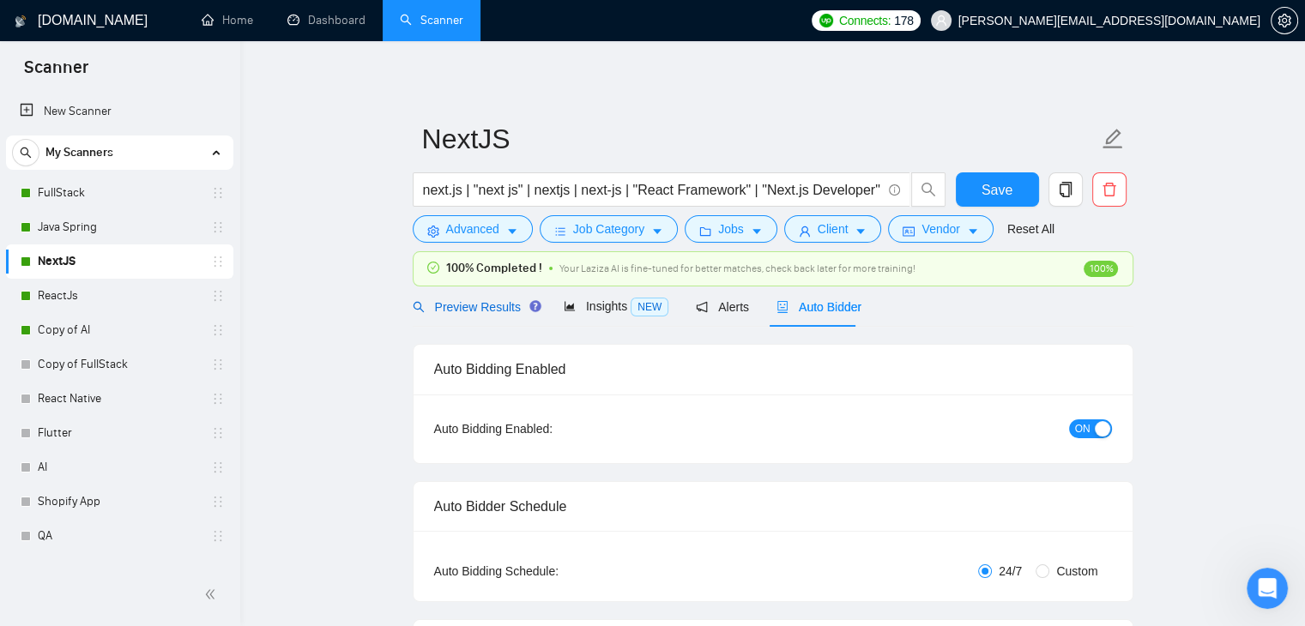
click at [494, 313] on span "Preview Results" at bounding box center [475, 307] width 124 height 14
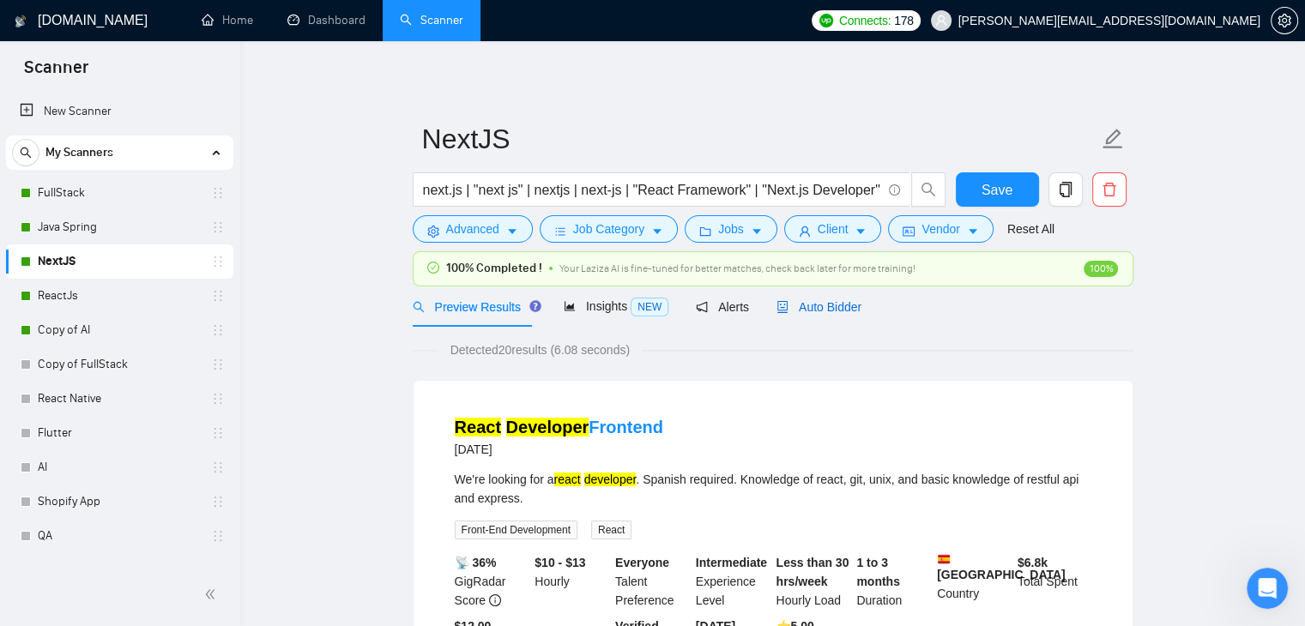
click at [810, 311] on span "Auto Bidder" at bounding box center [819, 307] width 85 height 14
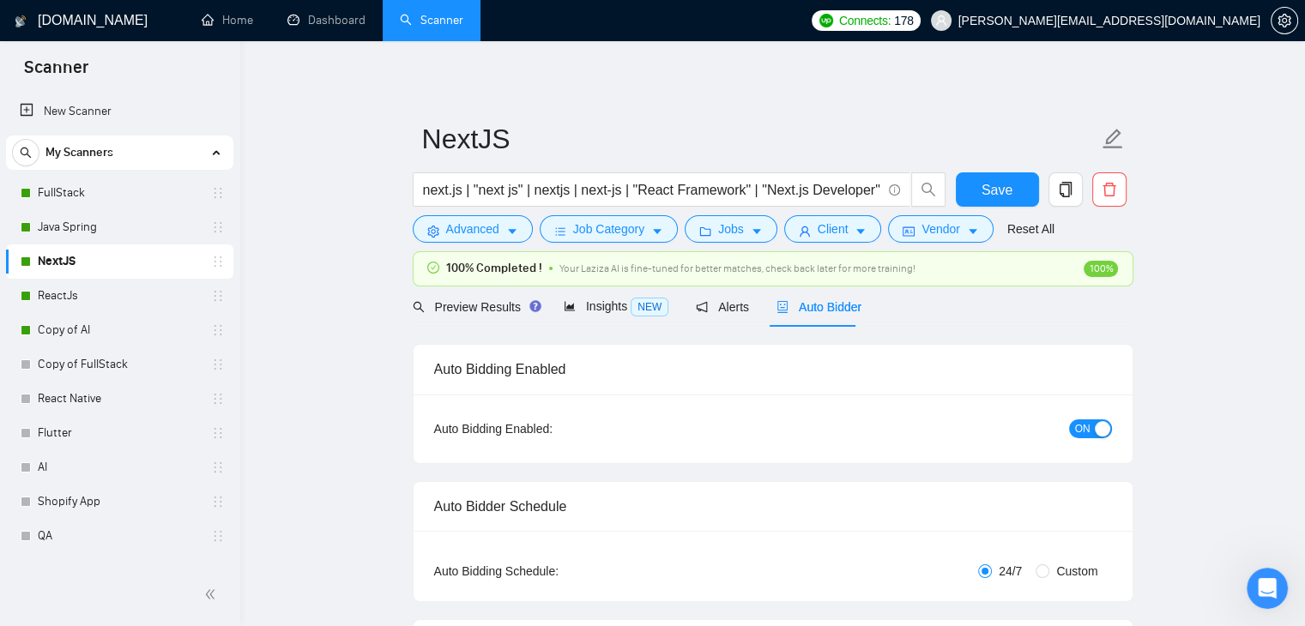
checkbox input "true"
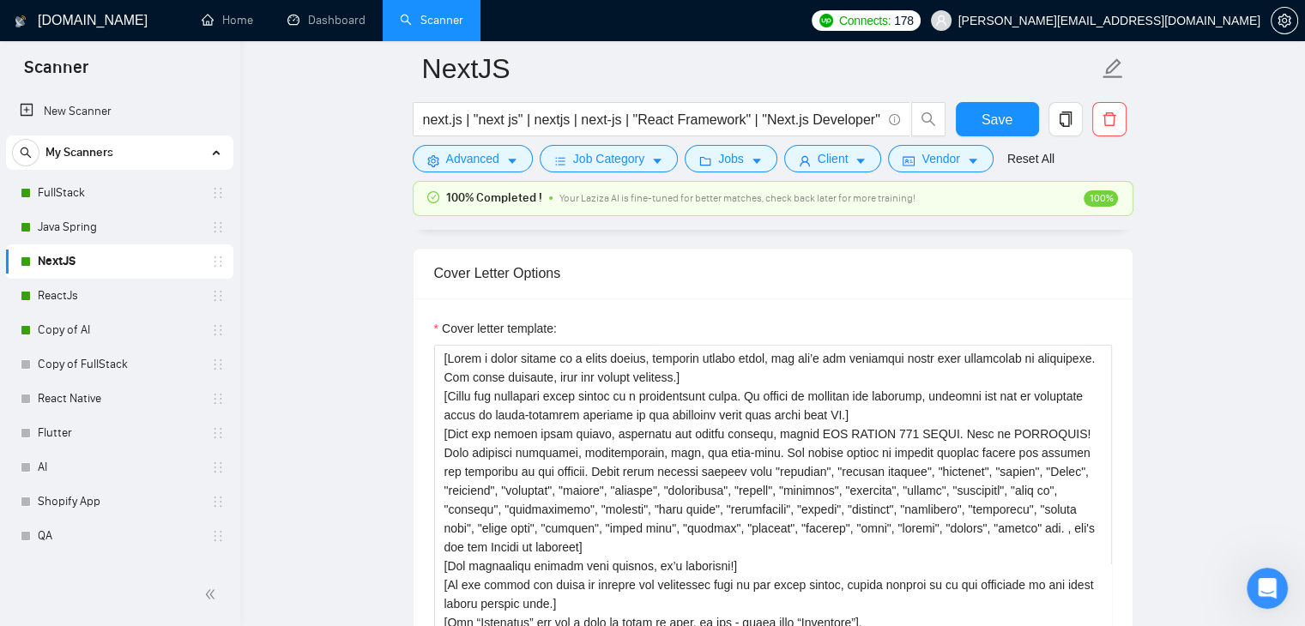
scroll to position [1888, 0]
